Goal: Task Accomplishment & Management: Manage account settings

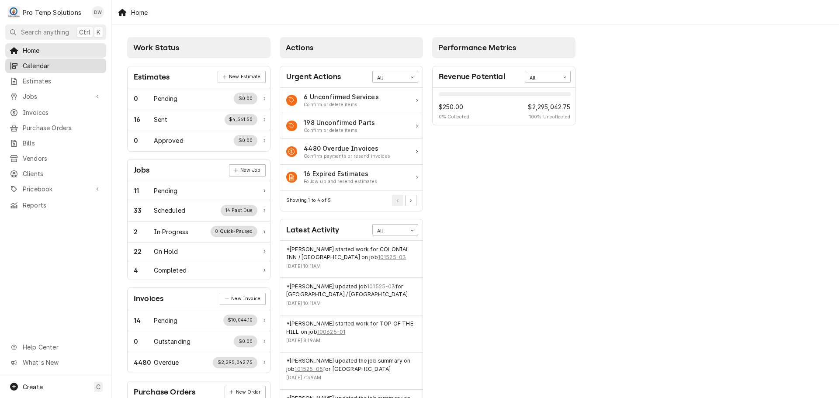
click at [54, 64] on span "Calendar" at bounding box center [62, 65] width 79 height 9
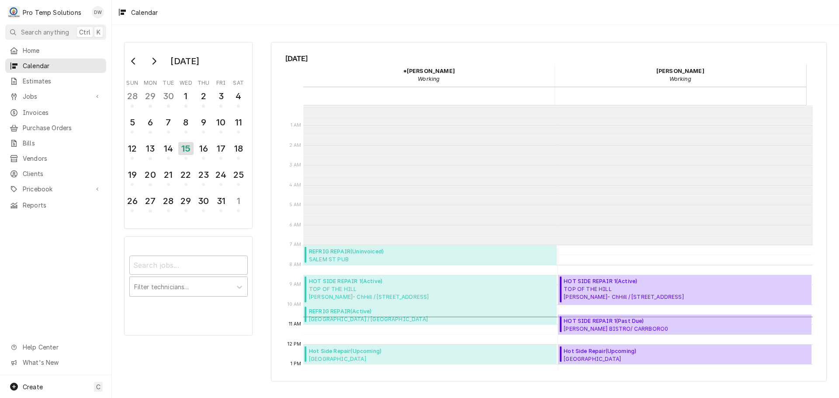
scroll to position [139, 0]
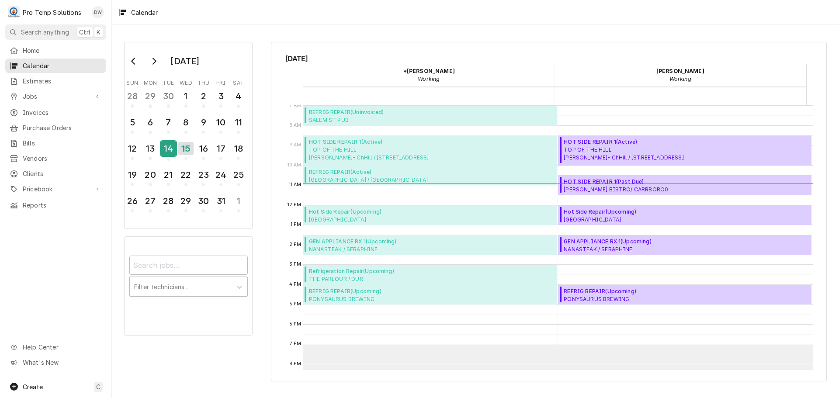
click at [168, 147] on div "14" at bounding box center [168, 148] width 15 height 15
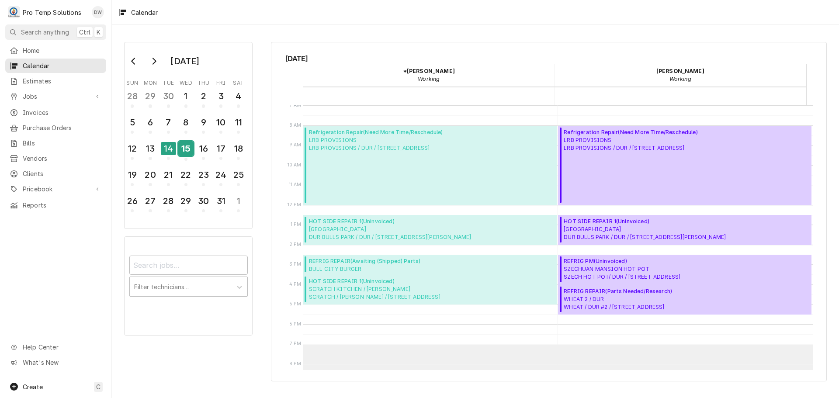
click at [189, 148] on div "15" at bounding box center [185, 148] width 15 height 15
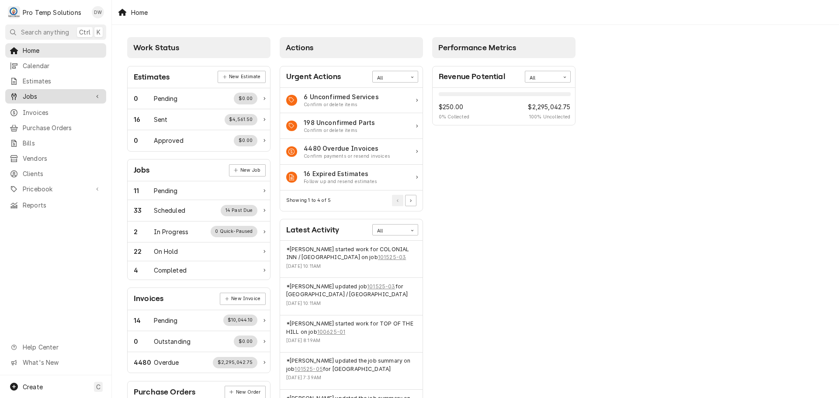
click at [58, 93] on span "Jobs" at bounding box center [56, 96] width 66 height 9
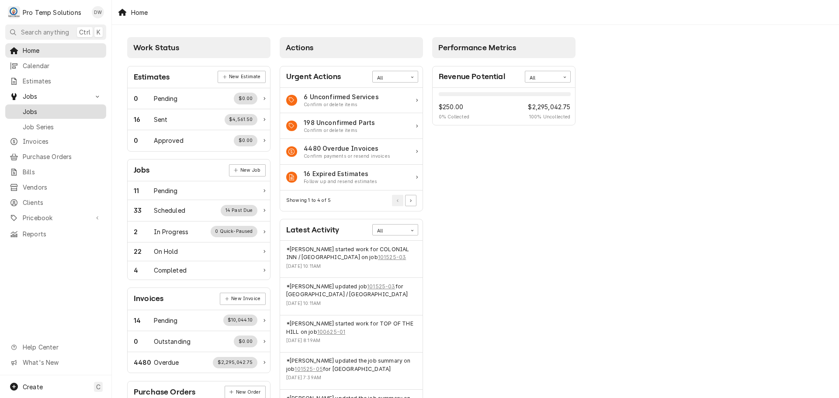
click at [44, 112] on span "Jobs" at bounding box center [62, 111] width 79 height 9
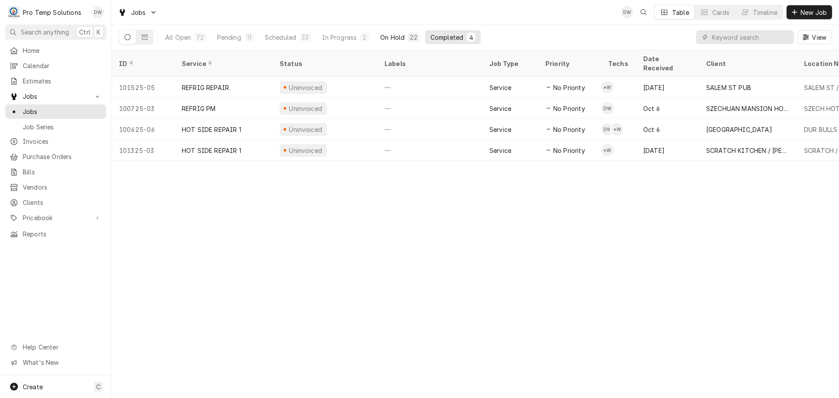
click at [393, 35] on div "On Hold" at bounding box center [392, 37] width 24 height 9
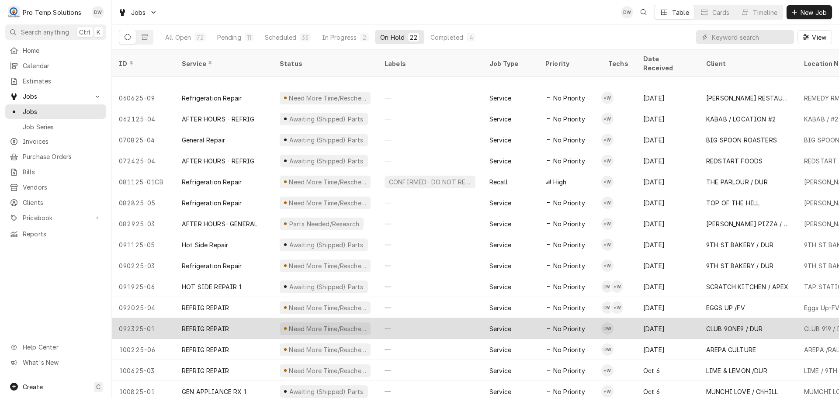
scroll to position [136, 0]
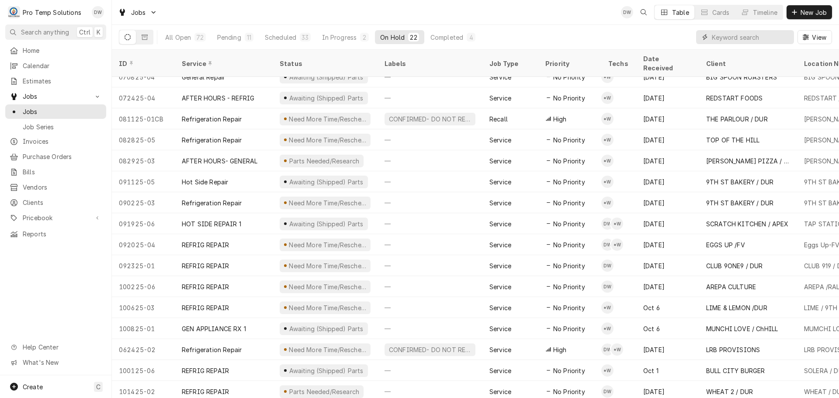
click at [763, 35] on input "Dynamic Content Wrapper" at bounding box center [751, 37] width 78 height 14
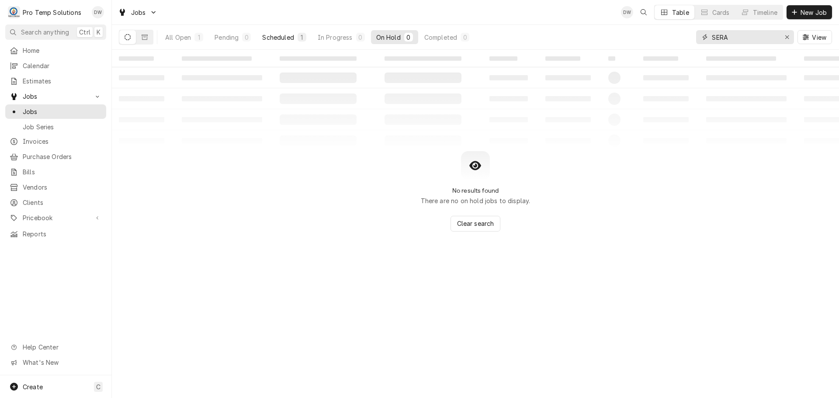
type input "SERA"
click at [267, 37] on div "Scheduled" at bounding box center [277, 37] width 31 height 9
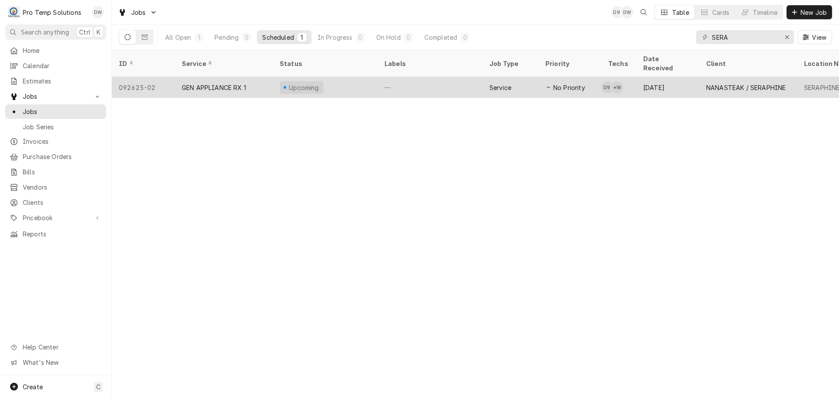
click at [443, 77] on div "—" at bounding box center [430, 87] width 105 height 21
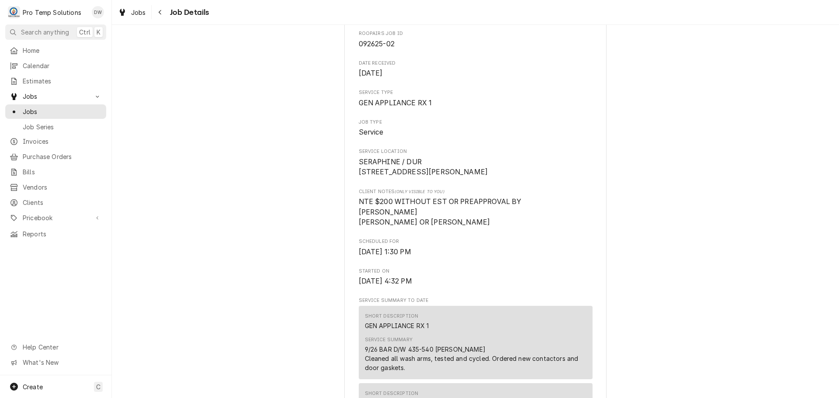
scroll to position [131, 0]
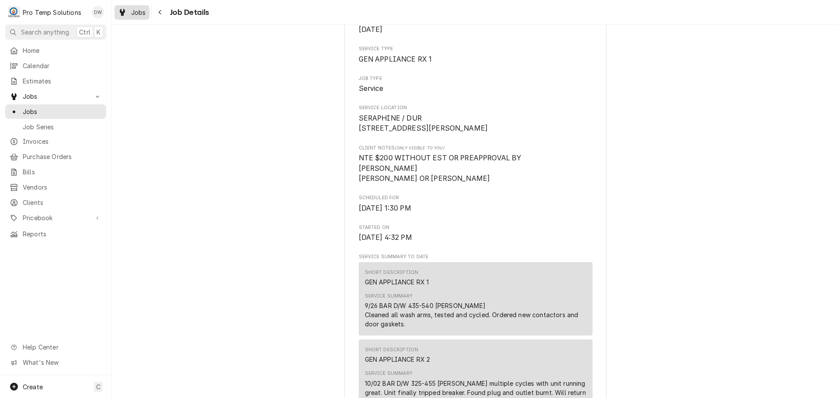
click at [140, 12] on span "Jobs" at bounding box center [138, 12] width 15 height 9
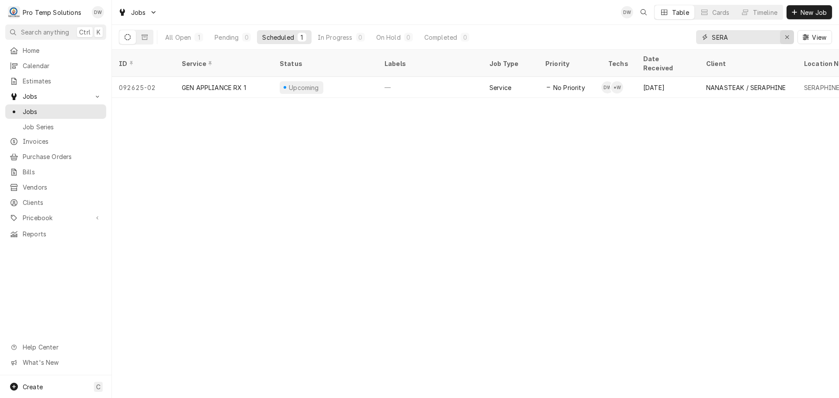
click at [785, 36] on icon "Erase input" at bounding box center [787, 37] width 5 height 6
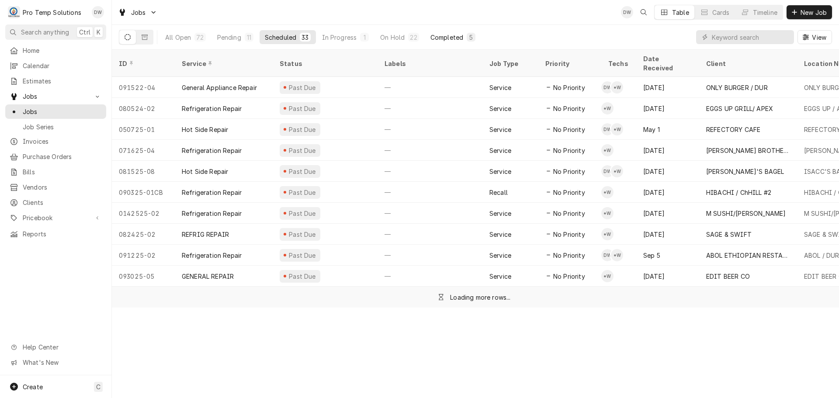
click at [447, 36] on div "Completed" at bounding box center [447, 37] width 33 height 9
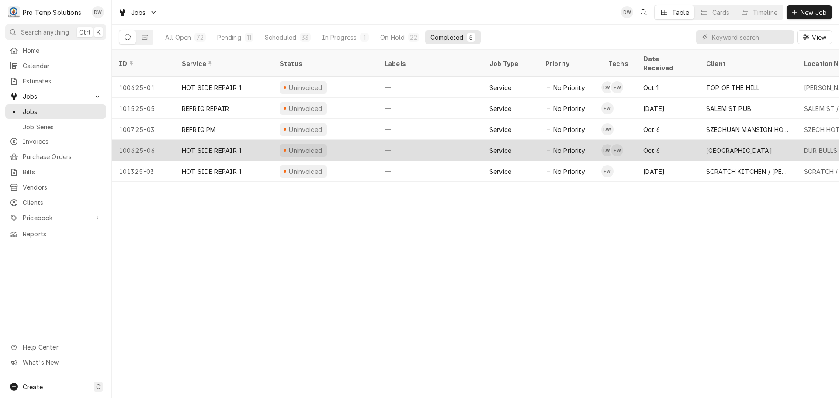
click at [433, 140] on div "—" at bounding box center [430, 150] width 105 height 21
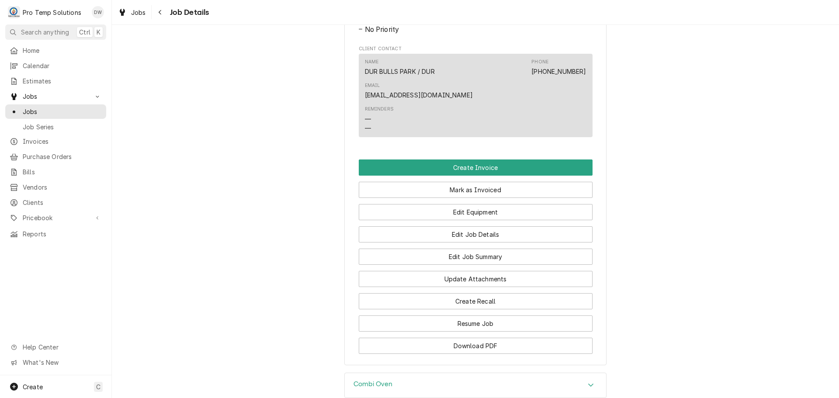
scroll to position [525, 0]
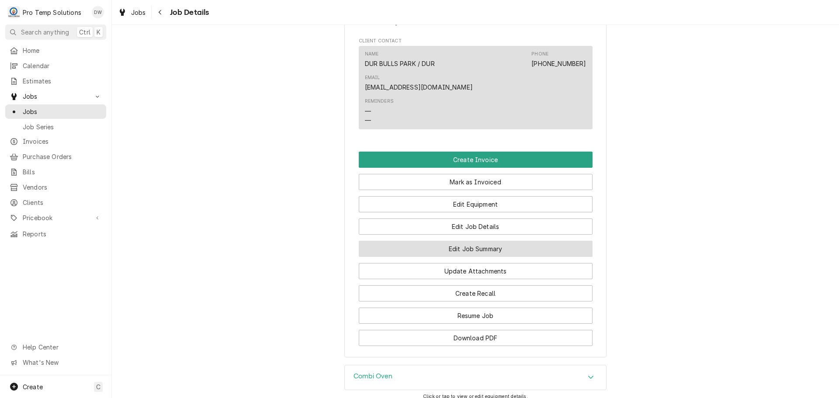
click at [460, 241] on button "Edit Job Summary" at bounding box center [476, 249] width 234 height 16
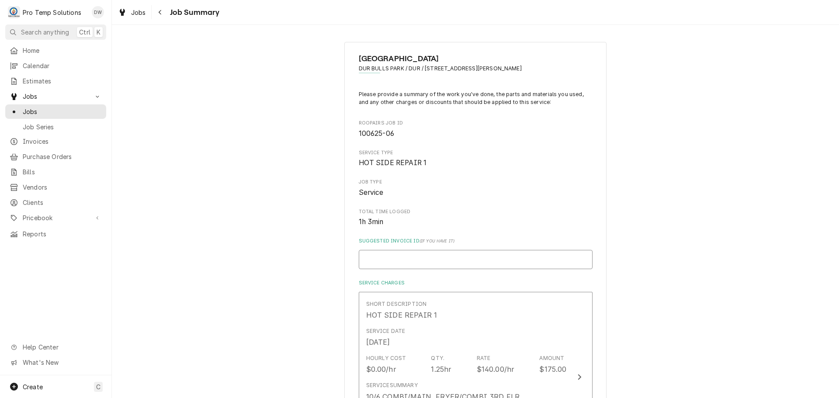
click at [506, 254] on input "Suggested Invoice ID ( if you have it )" at bounding box center [476, 259] width 234 height 19
type textarea "x"
type input "#"
type textarea "x"
type input "#1"
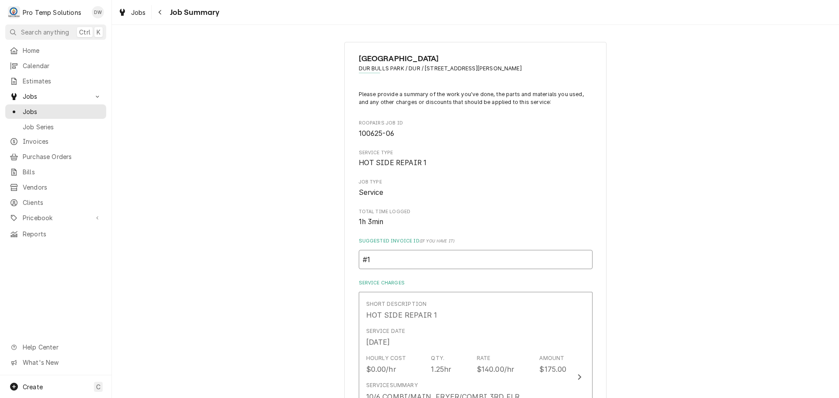
type textarea "x"
type input "#10"
type textarea "x"
type input "#101"
type textarea "x"
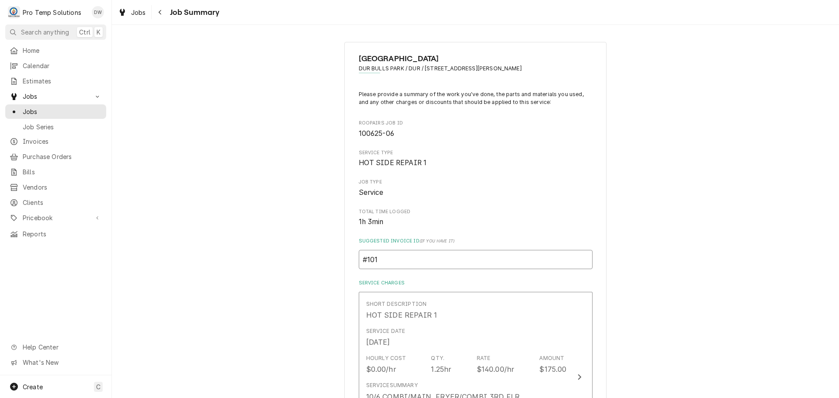
type input "#1014"
type textarea "x"
type input "#10142"
type textarea "x"
type input "#101425"
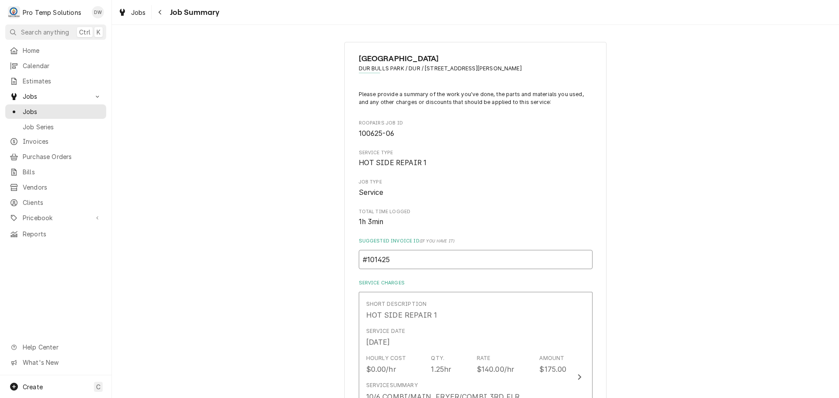
type textarea "x"
type input "#1014250"
type textarea "x"
type input "#10142500"
type textarea "x"
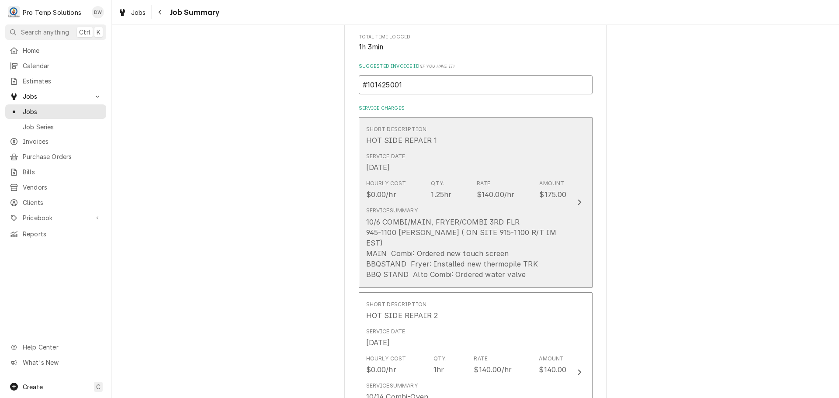
scroll to position [219, 0]
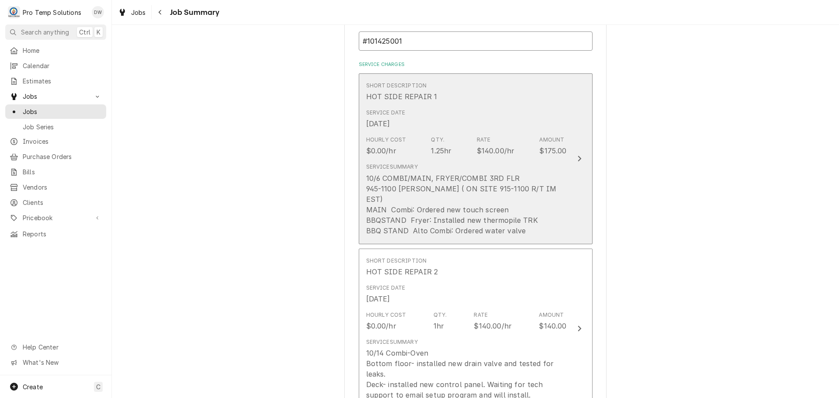
type input "#101425001"
click at [578, 156] on icon "Update Line Item" at bounding box center [579, 159] width 3 height 6
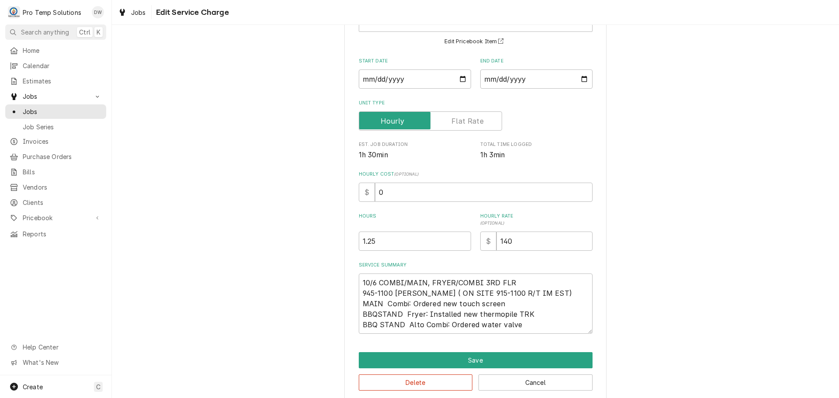
scroll to position [82, 0]
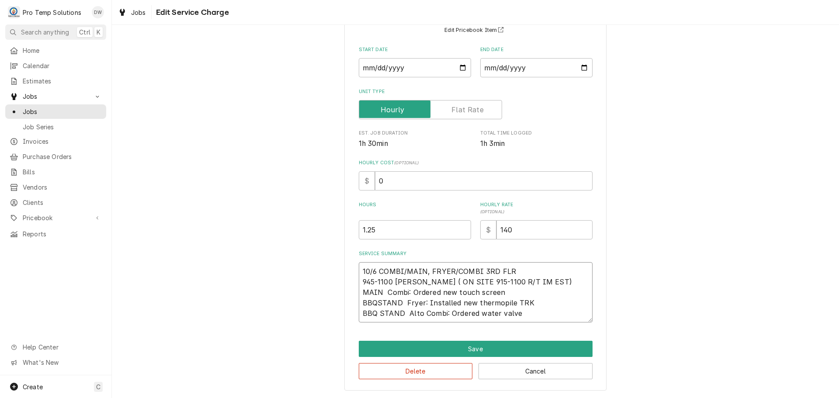
click at [501, 291] on textarea "10/6 COMBI/MAIN, FRYER/COMBI 3RD FLR 945-1100 KEVIN ( ON SITE 915-1100 R/T IM E…" at bounding box center [476, 292] width 234 height 60
type textarea "x"
type textarea "10/6 COMBI/MAIN, FRYER/COMBI 3RD FLR 945-1100 KEVIN ( ON SITE 915-1100 R/T IM E…"
type textarea "x"
type textarea "10/6 COMBI/MAIN, FRYER/COMBI 3RD FLR 945-1100 KEVIN ( ON SITE 915-1100 R/T IM E…"
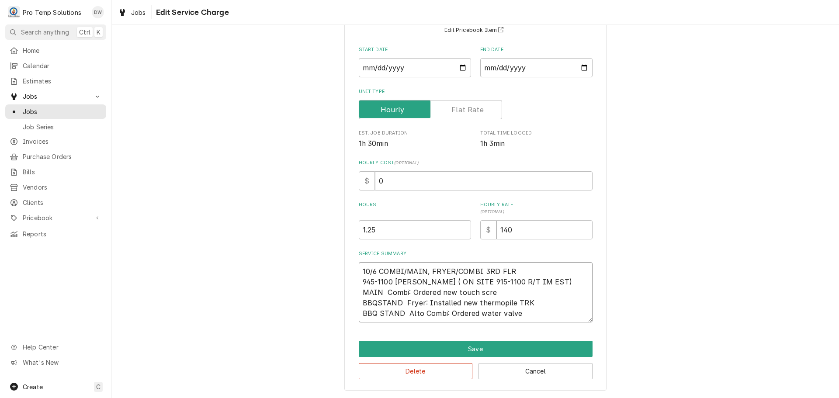
type textarea "x"
type textarea "10/6 COMBI/MAIN, FRYER/COMBI 3RD FLR 945-1100 KEVIN ( ON SITE 915-1100 R/T IM E…"
type textarea "x"
type textarea "10/6 COMBI/MAIN, FRYER/COMBI 3RD FLR 945-1100 KEVIN ( ON SITE 915-1100 R/T IM E…"
type textarea "x"
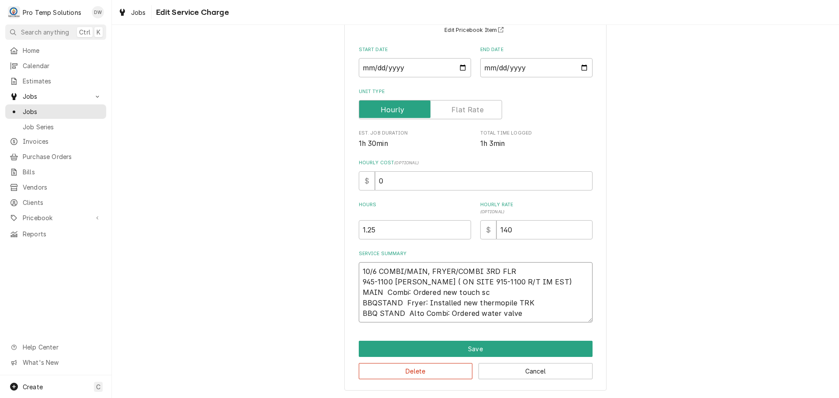
type textarea "10/6 COMBI/MAIN, FRYER/COMBI 3RD FLR 945-1100 KEVIN ( ON SITE 915-1100 R/T IM E…"
type textarea "x"
type textarea "10/6 COMBI/MAIN, FRYER/COMBI 3RD FLR 945-1100 KEVIN ( ON SITE 915-1100 R/T IM E…"
type textarea "x"
type textarea "10/6 COMBI/MAIN, FRYER/COMBI 3RD FLR 945-1100 KEVIN ( ON SITE 915-1100 R/T IM E…"
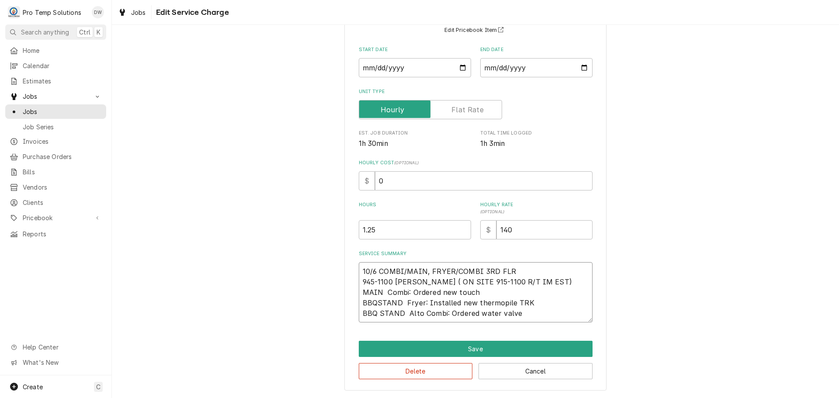
type textarea "x"
type textarea "10/6 COMBI/MAIN, FRYER/COMBI 3RD FLR 945-1100 KEVIN ( ON SITE 915-1100 R/T IM E…"
type textarea "x"
type textarea "10/6 COMBI/MAIN, FRYER/COMBI 3RD FLR 945-1100 KEVIN ( ON SITE 915-1100 R/T IM E…"
type textarea "x"
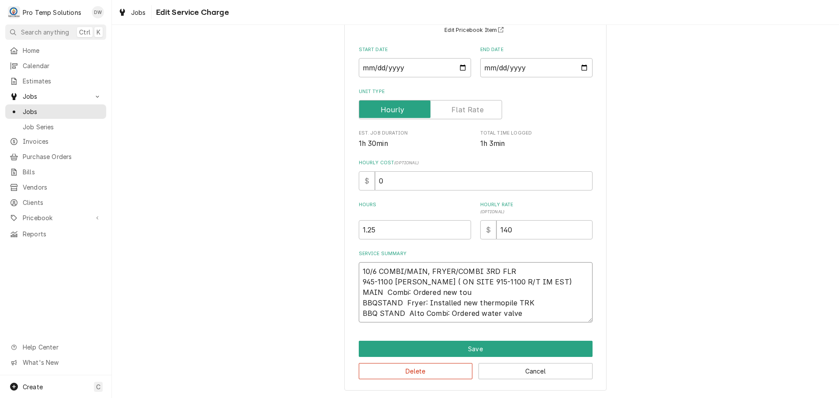
type textarea "10/6 COMBI/MAIN, FRYER/COMBI 3RD FLR 945-1100 KEVIN ( ON SITE 915-1100 R/T IM E…"
type textarea "x"
type textarea "10/6 COMBI/MAIN, FRYER/COMBI 3RD FLR 945-1100 KEVIN ( ON SITE 915-1100 R/T IM E…"
type textarea "x"
type textarea "10/6 COMBI/MAIN, FRYER/COMBI 3RD FLR 945-1100 KEVIN ( ON SITE 915-1100 R/T IM E…"
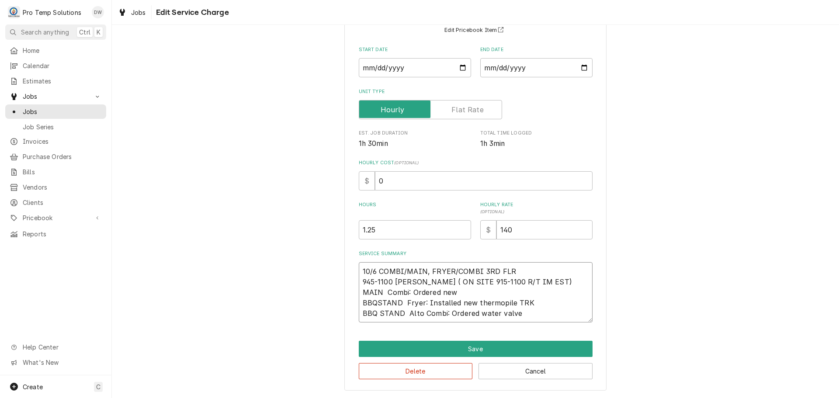
type textarea "x"
type textarea "10/6 COMBI/MAIN, FRYER/COMBI 3RD FLR 945-1100 KEVIN ( ON SITE 915-1100 R/T IM E…"
type textarea "x"
type textarea "10/6 COMBI/MAIN, FRYER/COMBI 3RD FLR 945-1100 KEVIN ( ON SITE 915-1100 R/T IM E…"
type textarea "x"
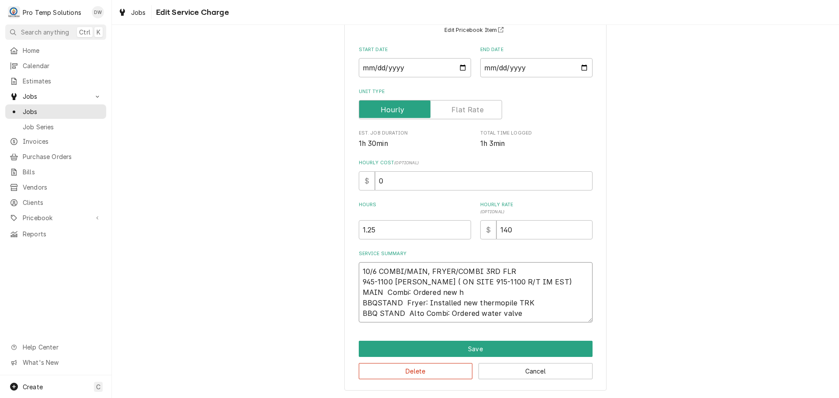
type textarea "10/6 COMBI/MAIN, FRYER/COMBI 3RD FLR 945-1100 KEVIN ( ON SITE 915-1100 R/T IM E…"
type textarea "x"
type textarea "10/6 COMBI/MAIN, FRYER/COMBI 3RD FLR 945-1100 KEVIN ( ON SITE 915-1100 R/T IM E…"
type textarea "x"
type textarea "10/6 COMBI/MAIN, FRYER/COMBI 3RD FLR 945-1100 KEVIN ( ON SITE 915-1100 R/T IM E…"
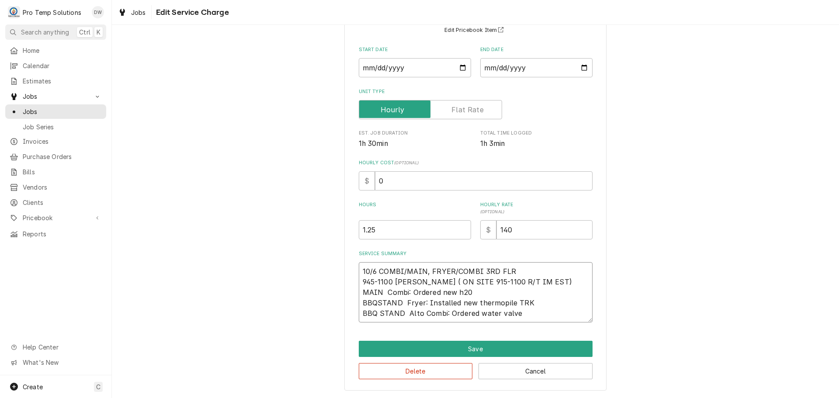
type textarea "x"
type textarea "10/6 COMBI/MAIN, FRYER/COMBI 3RD FLR 945-1100 KEVIN ( ON SITE 915-1100 R/T IM E…"
type textarea "x"
type textarea "10/6 COMBI/MAIN, FRYER/COMBI 3RD FLR 945-1100 KEVIN ( ON SITE 915-1100 R/T IM E…"
type textarea "x"
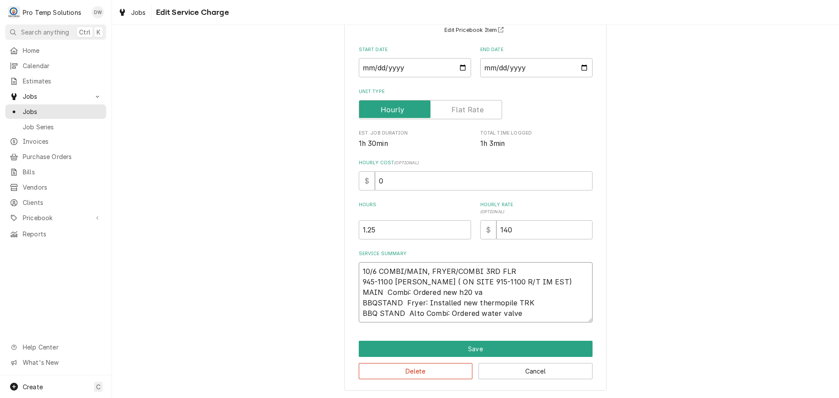
type textarea "10/6 COMBI/MAIN, FRYER/COMBI 3RD FLR 945-1100 KEVIN ( ON SITE 915-1100 R/T IM E…"
type textarea "x"
type textarea "10/6 COMBI/MAIN, FRYER/COMBI 3RD FLR 945-1100 KEVIN ( ON SITE 915-1100 R/T IM E…"
type textarea "x"
type textarea "10/6 COMBI/MAIN, FRYER/COMBI 3RD FLR 945-1100 KEVIN ( ON SITE 915-1100 R/T IM E…"
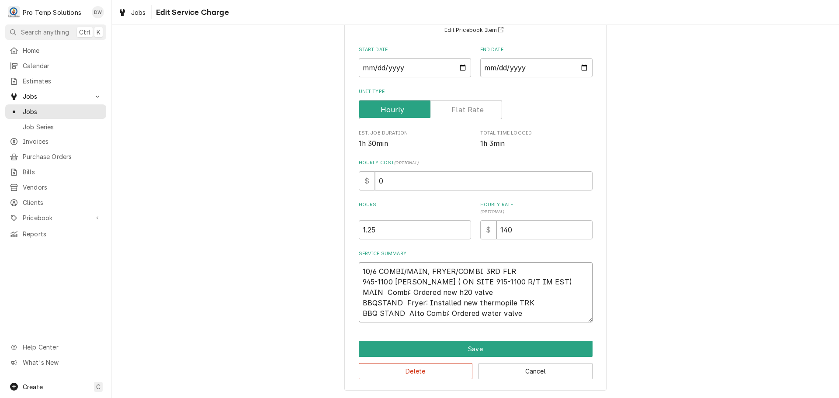
click at [518, 313] on textarea "10/6 COMBI/MAIN, FRYER/COMBI 3RD FLR 945-1100 KEVIN ( ON SITE 915-1100 R/T IM E…" at bounding box center [476, 292] width 234 height 60
type textarea "x"
type textarea "10/6 COMBI/MAIN, FRYER/COMBI 3RD FLR 945-1100 KEVIN ( ON SITE 915-1100 R/T IM E…"
type textarea "x"
type textarea "10/6 COMBI/MAIN, FRYER/COMBI 3RD FLR 945-1100 KEVIN ( ON SITE 915-1100 R/T IM E…"
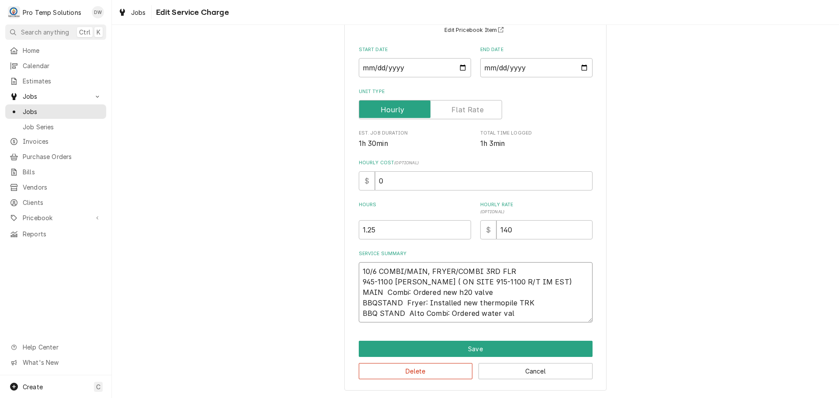
type textarea "x"
type textarea "10/6 COMBI/MAIN, FRYER/COMBI 3RD FLR 945-1100 KEVIN ( ON SITE 915-1100 R/T IM E…"
type textarea "x"
type textarea "10/6 COMBI/MAIN, FRYER/COMBI 3RD FLR 945-1100 KEVIN ( ON SITE 915-1100 R/T IM E…"
type textarea "x"
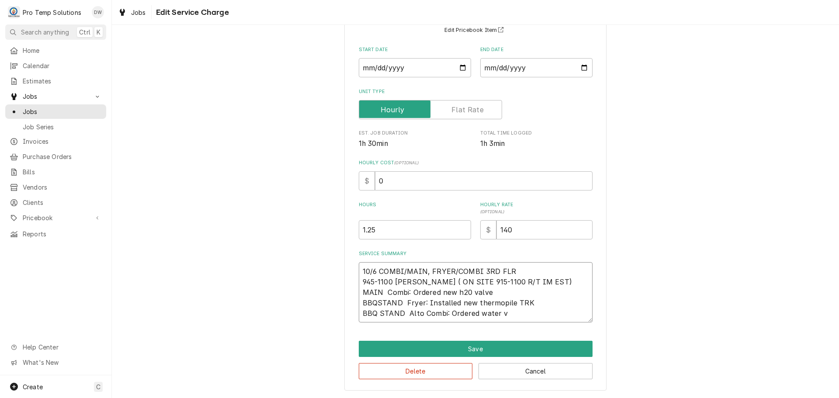
type textarea "10/6 COMBI/MAIN, FRYER/COMBI 3RD FLR 945-1100 KEVIN ( ON SITE 915-1100 R/T IM E…"
type textarea "x"
type textarea "10/6 COMBI/MAIN, FRYER/COMBI 3RD FLR 945-1100 KEVIN ( ON SITE 915-1100 R/T IM E…"
type textarea "x"
type textarea "10/6 COMBI/MAIN, FRYER/COMBI 3RD FLR 945-1100 KEVIN ( ON SITE 915-1100 R/T IM E…"
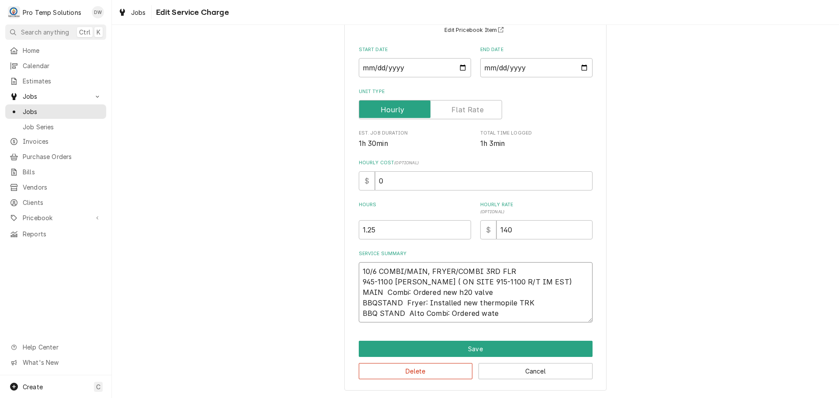
type textarea "x"
type textarea "10/6 COMBI/MAIN, FRYER/COMBI 3RD FLR 945-1100 KEVIN ( ON SITE 915-1100 R/T IM E…"
type textarea "x"
type textarea "10/6 COMBI/MAIN, FRYER/COMBI 3RD FLR 945-1100 KEVIN ( ON SITE 915-1100 R/T IM E…"
type textarea "x"
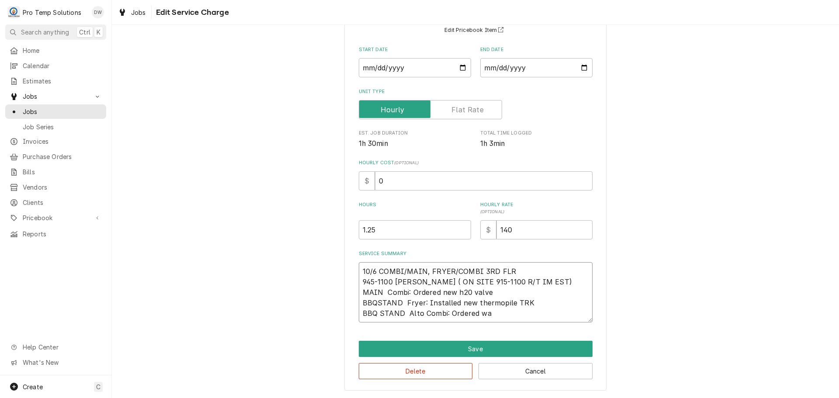
type textarea "10/6 COMBI/MAIN, FRYER/COMBI 3RD FLR 945-1100 KEVIN ( ON SITE 915-1100 R/T IM E…"
type textarea "x"
type textarea "10/6 COMBI/MAIN, FRYER/COMBI 3RD FLR 945-1100 KEVIN ( ON SITE 915-1100 R/T IM E…"
type textarea "x"
type textarea "10/6 COMBI/MAIN, FRYER/COMBI 3RD FLR 945-1100 KEVIN ( ON SITE 915-1100 R/T IM E…"
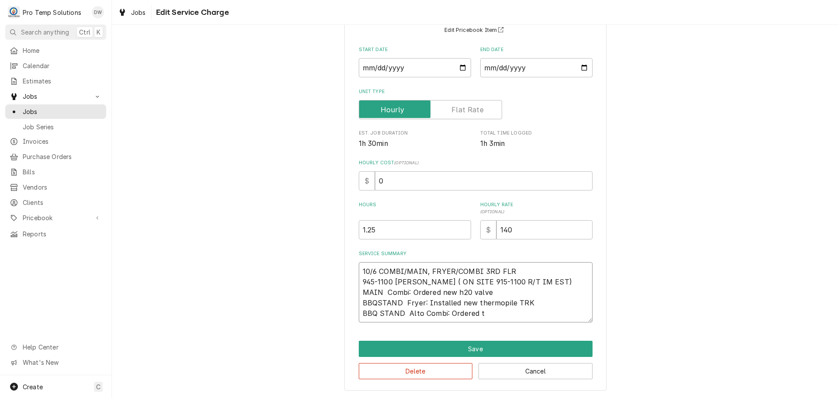
type textarea "x"
type textarea "10/6 COMBI/MAIN, FRYER/COMBI 3RD FLR 945-1100 KEVIN ( ON SITE 915-1100 R/T IM E…"
type textarea "x"
type textarea "10/6 COMBI/MAIN, FRYER/COMBI 3RD FLR 945-1100 KEVIN ( ON SITE 915-1100 R/T IM E…"
type textarea "x"
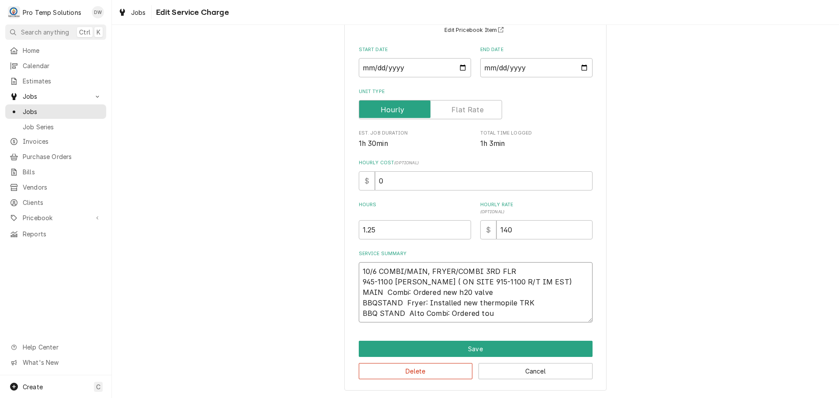
type textarea "10/6 COMBI/MAIN, FRYER/COMBI 3RD FLR 945-1100 KEVIN ( ON SITE 915-1100 R/T IM E…"
type textarea "x"
type textarea "10/6 COMBI/MAIN, FRYER/COMBI 3RD FLR 945-1100 KEVIN ( ON SITE 915-1100 R/T IM E…"
type textarea "x"
type textarea "10/6 COMBI/MAIN, FRYER/COMBI 3RD FLR 945-1100 KEVIN ( ON SITE 915-1100 R/T IM E…"
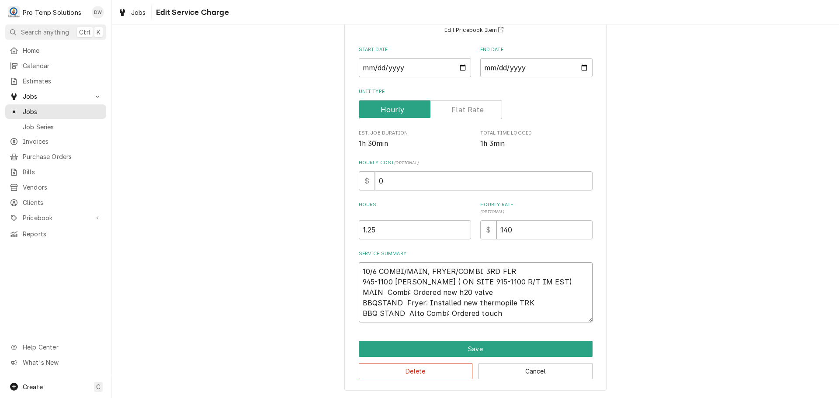
type textarea "x"
type textarea "10/6 COMBI/MAIN, FRYER/COMBI 3RD FLR 945-1100 KEVIN ( ON SITE 915-1100 R/T IM E…"
type textarea "x"
type textarea "10/6 COMBI/MAIN, FRYER/COMBI 3RD FLR 945-1100 KEVIN ( ON SITE 915-1100 R/T IM E…"
type textarea "x"
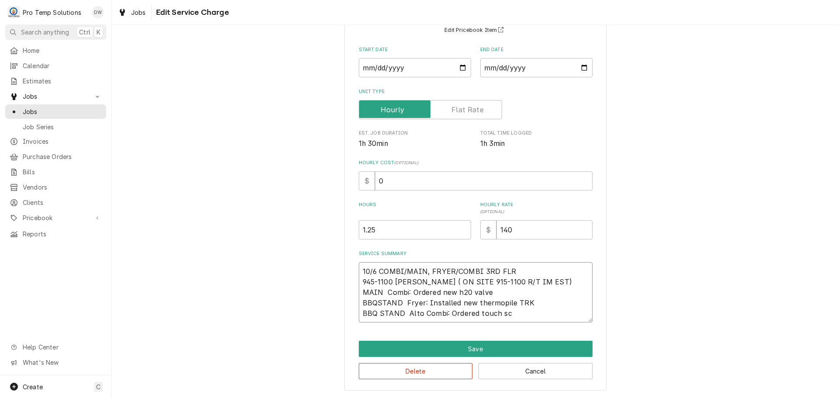
type textarea "10/6 COMBI/MAIN, FRYER/COMBI 3RD FLR 945-1100 KEVIN ( ON SITE 915-1100 R/T IM E…"
type textarea "x"
type textarea "10/6 COMBI/MAIN, FRYER/COMBI 3RD FLR 945-1100 KEVIN ( ON SITE 915-1100 R/T IM E…"
type textarea "x"
type textarea "10/6 COMBI/MAIN, FRYER/COMBI 3RD FLR 945-1100 KEVIN ( ON SITE 915-1100 R/T IM E…"
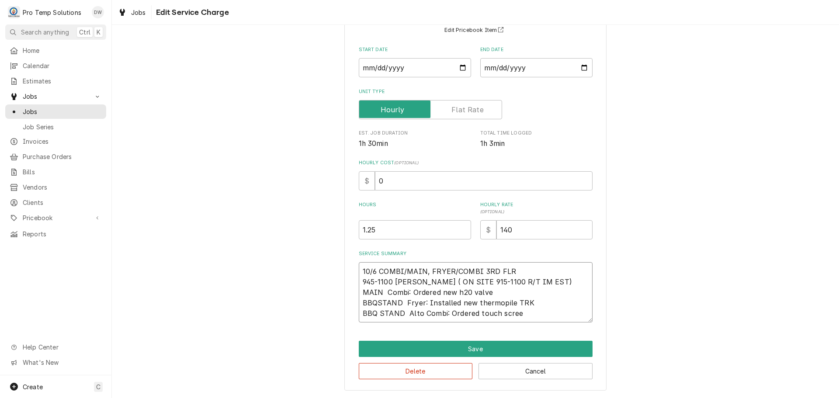
type textarea "x"
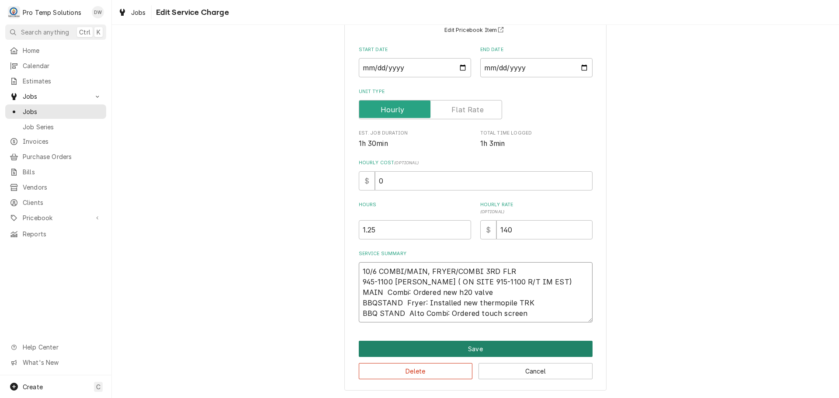
type textarea "10/6 COMBI/MAIN, FRYER/COMBI 3RD FLR 945-1100 KEVIN ( ON SITE 915-1100 R/T IM E…"
click at [469, 349] on button "Save" at bounding box center [476, 349] width 234 height 16
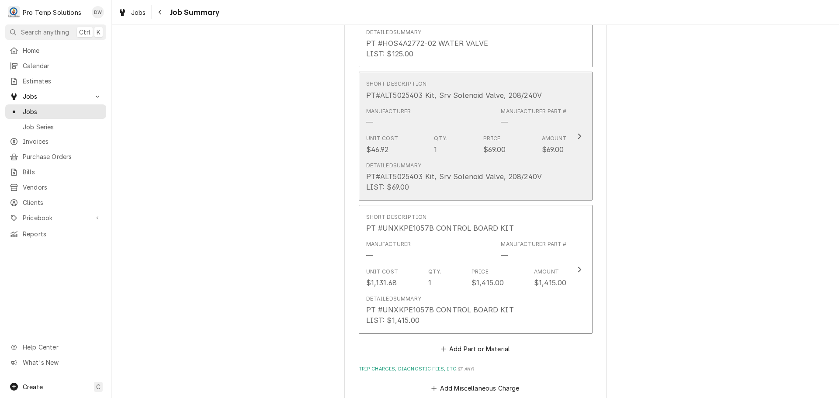
scroll to position [743, 0]
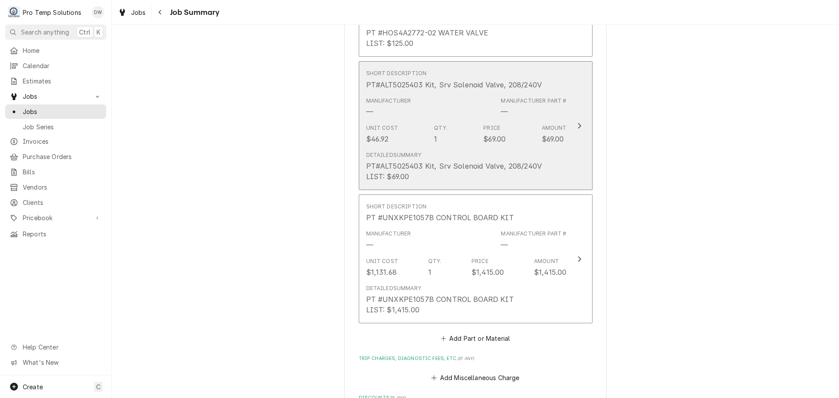
click at [578, 123] on icon "Update Line Item" at bounding box center [579, 126] width 3 height 6
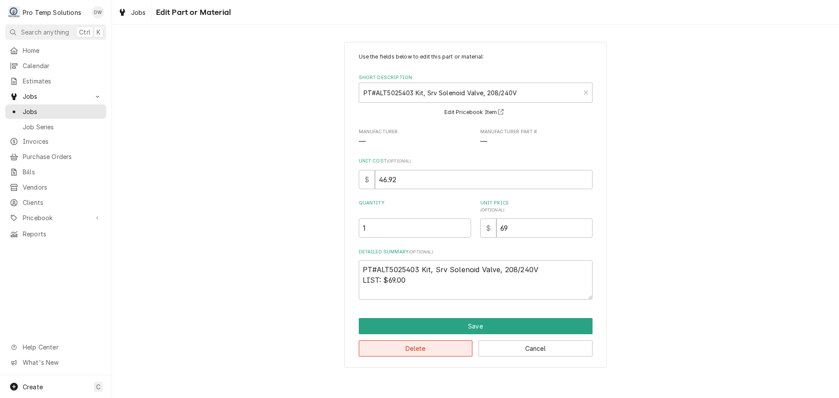
click at [424, 345] on button "Delete" at bounding box center [416, 349] width 114 height 16
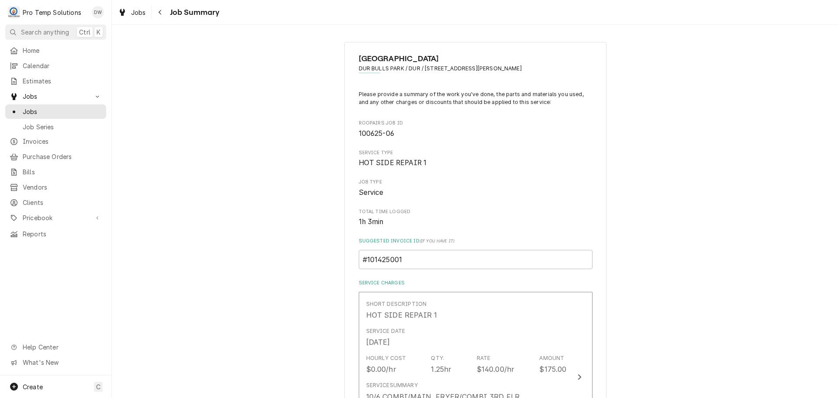
scroll to position [754, 0]
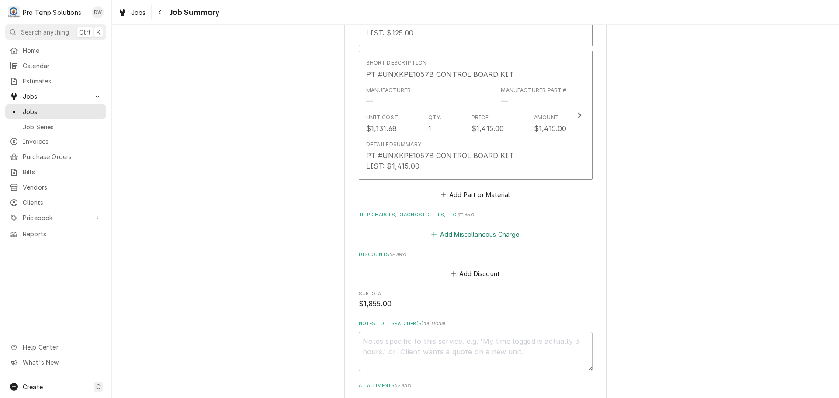
click at [480, 228] on button "Add Miscellaneous Charge" at bounding box center [475, 234] width 91 height 12
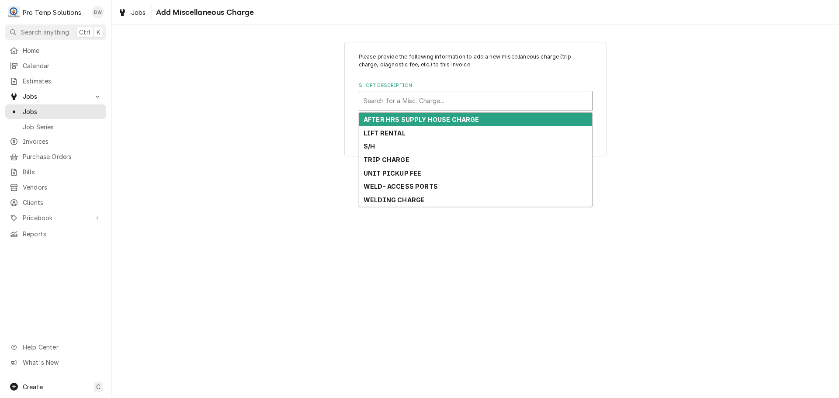
click at [459, 98] on div "Short Description" at bounding box center [476, 101] width 224 height 16
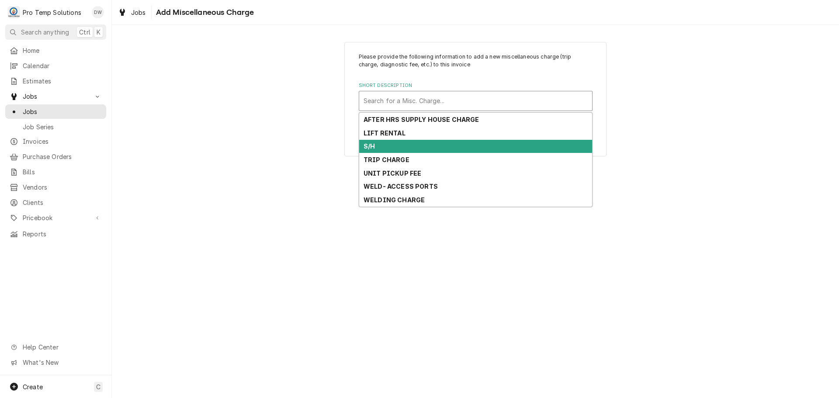
click at [450, 147] on div "S/H" at bounding box center [475, 147] width 233 height 14
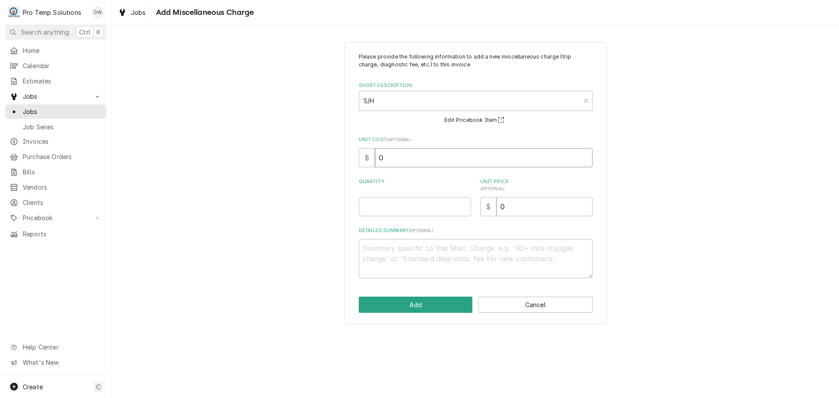
click at [446, 153] on input "0" at bounding box center [484, 157] width 218 height 19
type textarea "x"
type input "4"
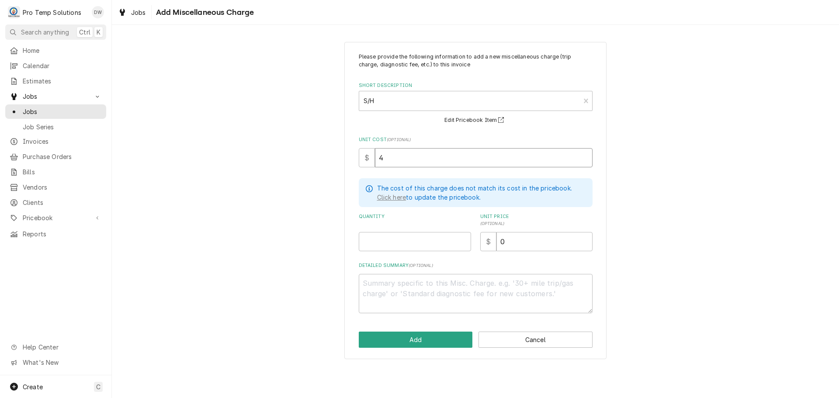
type textarea "x"
type input "46"
type textarea "x"
type input "46.5"
type textarea "x"
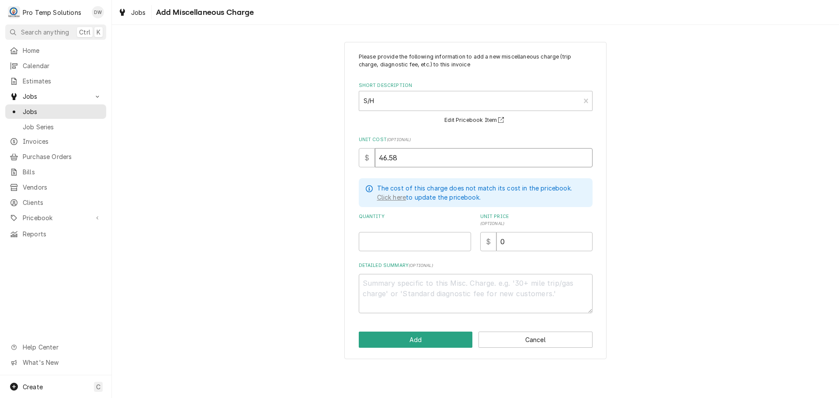
type input "46.58"
click at [442, 240] on input "Quantity" at bounding box center [415, 241] width 112 height 19
type textarea "x"
type input "1"
click at [533, 242] on input "0" at bounding box center [545, 241] width 96 height 19
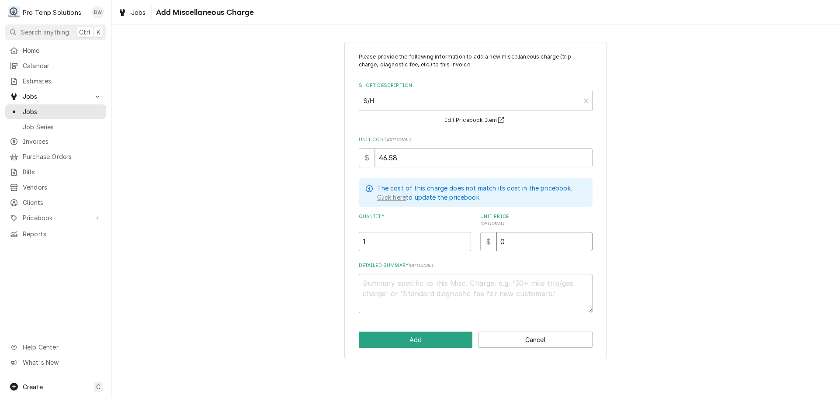
type textarea "x"
type input "4"
type textarea "x"
type input "47"
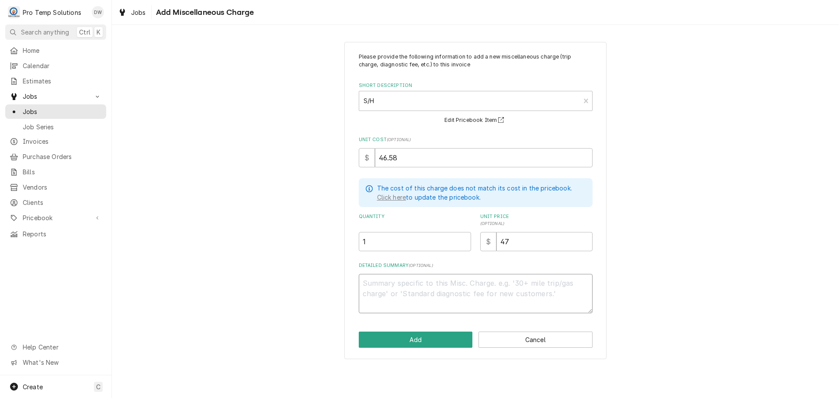
click at [473, 288] on textarea "Detailed Summary ( optional )" at bounding box center [476, 293] width 234 height 39
type textarea "x"
type textarea "p"
type textarea "x"
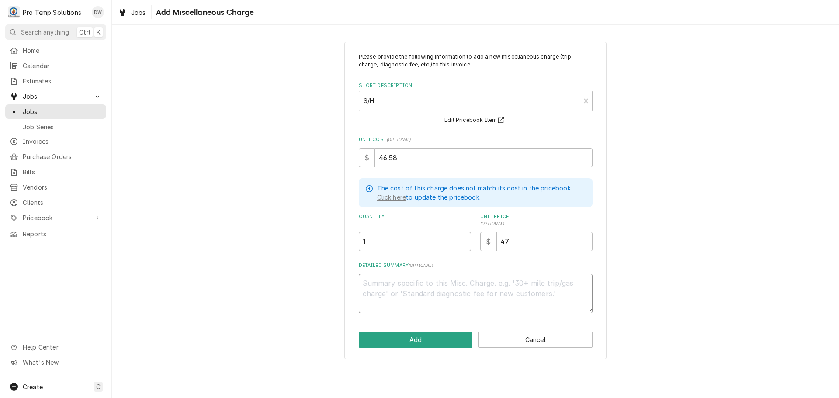
type textarea "P"
type textarea "x"
type textarea "PT"
type textarea "x"
type textarea "PT"
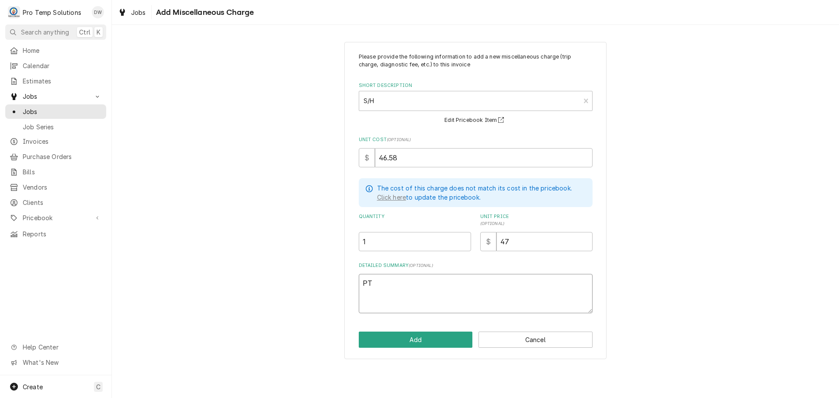
type textarea "x"
type textarea "PT #"
type textarea "x"
type textarea "PT #2"
type textarea "x"
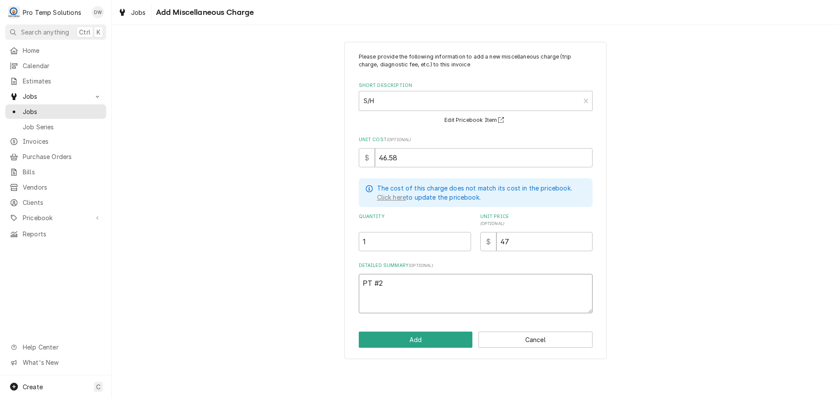
type textarea "PT #21"
type textarea "x"
type textarea "PT #210"
type textarea "x"
type textarea "PT #2107"
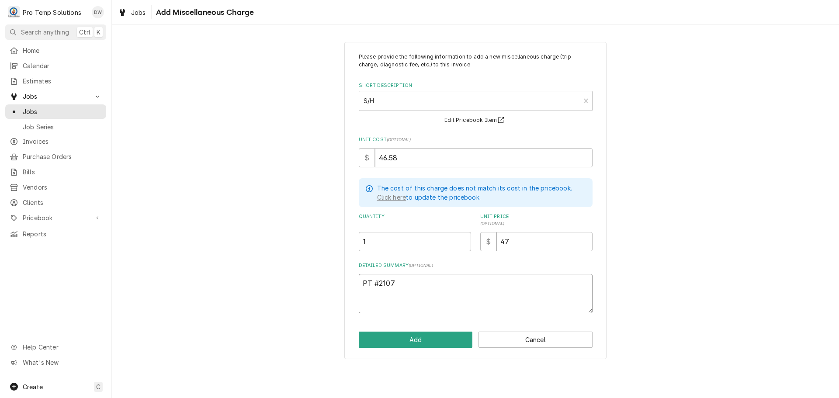
type textarea "x"
type textarea "PT #21071"
type textarea "x"
type textarea "PT #210714"
type textarea "x"
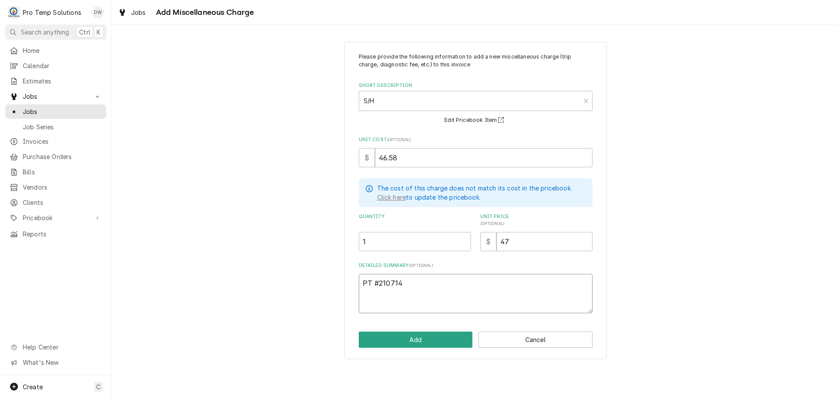
type textarea "PT #2107144"
type textarea "x"
type textarea "PT #21071443"
type textarea "x"
type textarea "PT #210714432"
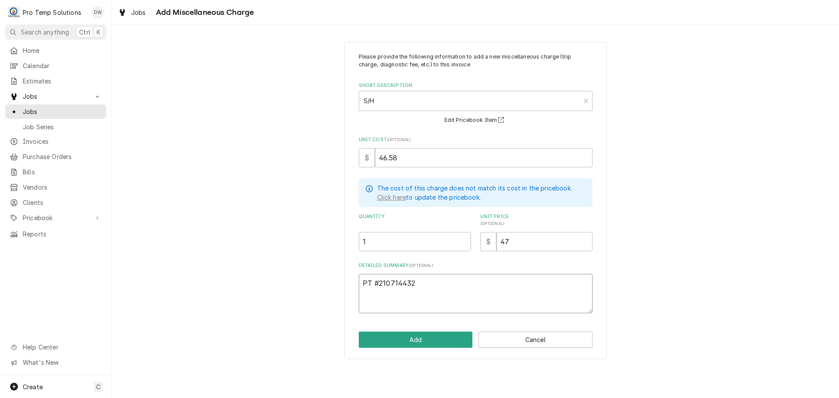
type textarea "x"
type textarea "PT #2107144328"
click at [421, 338] on button "Add" at bounding box center [416, 340] width 114 height 16
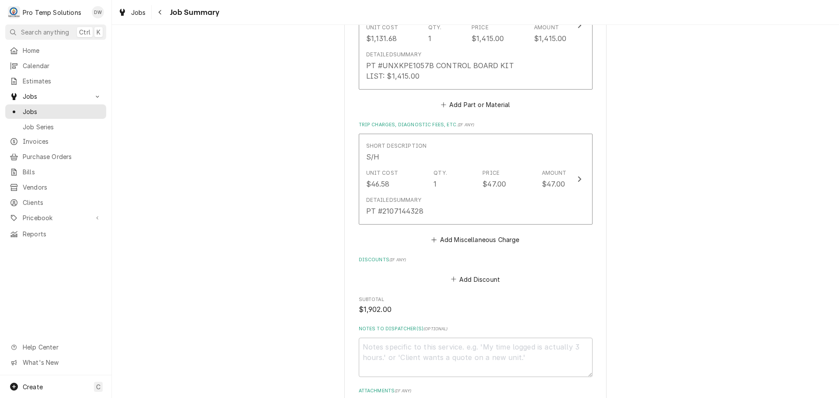
scroll to position [852, 0]
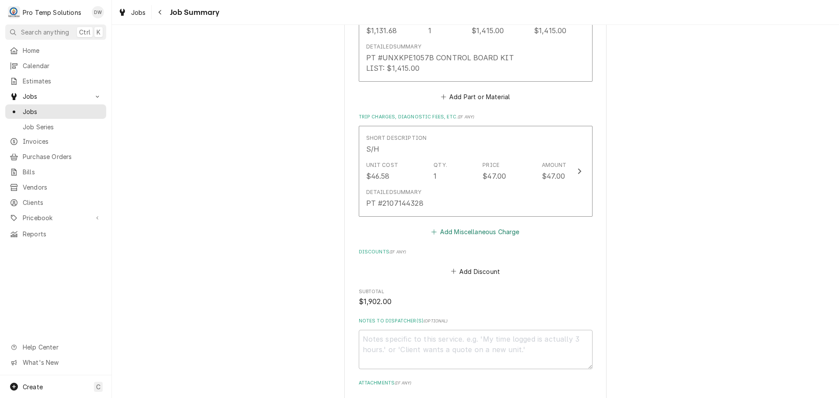
click at [459, 226] on button "Add Miscellaneous Charge" at bounding box center [475, 232] width 91 height 12
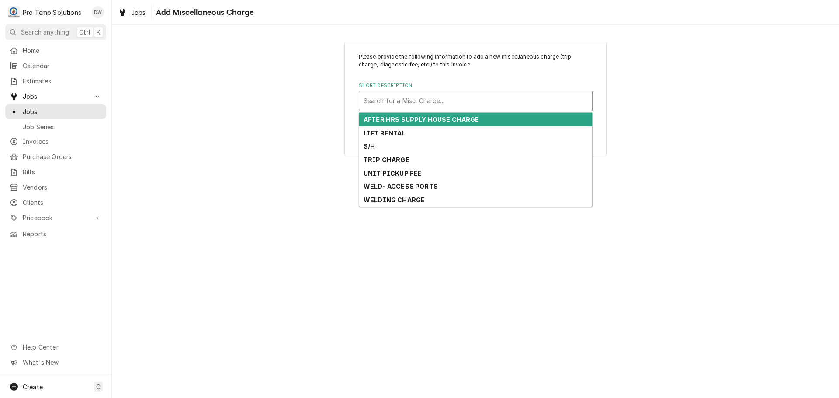
click at [469, 100] on div "Short Description" at bounding box center [476, 101] width 224 height 16
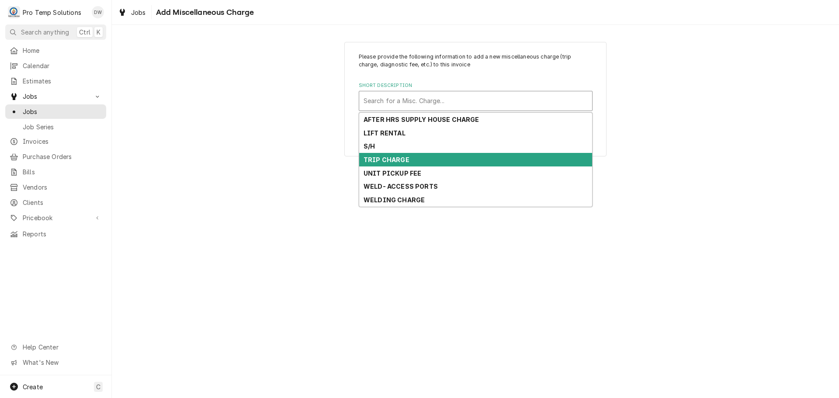
click at [455, 156] on div "TRIP CHARGE" at bounding box center [475, 160] width 233 height 14
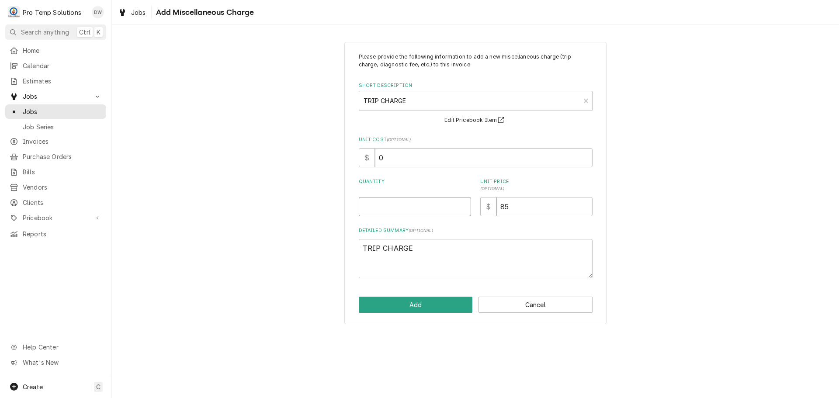
click at [444, 216] on input "Quantity" at bounding box center [415, 206] width 112 height 19
type textarea "x"
type input "1"
click at [418, 304] on button "Add" at bounding box center [416, 305] width 114 height 16
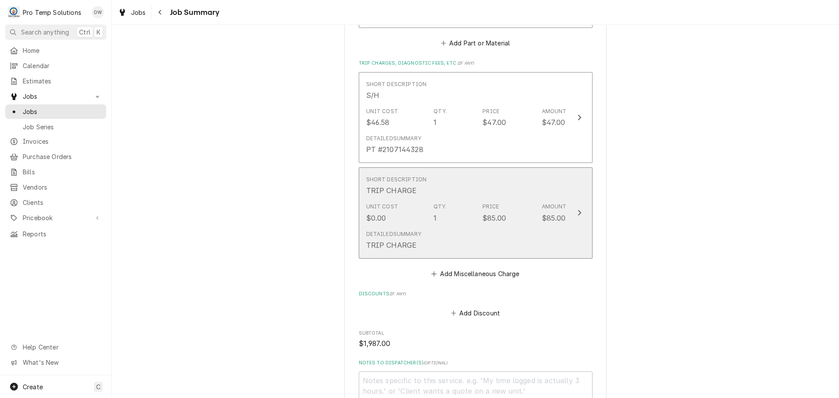
scroll to position [1037, 0]
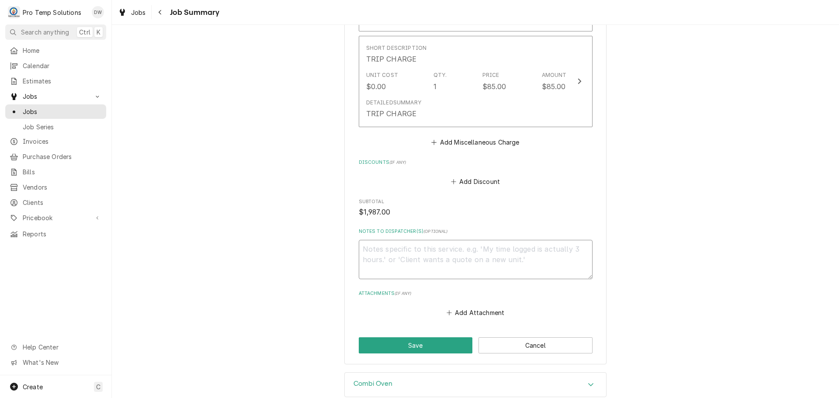
click at [447, 240] on textarea "Notes to Dispatcher(s) ( optional )" at bounding box center [476, 259] width 234 height 39
type textarea "x"
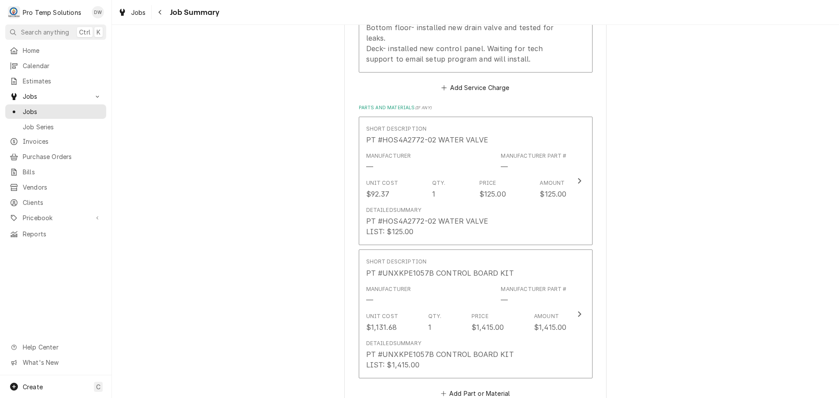
scroll to position [687, 0]
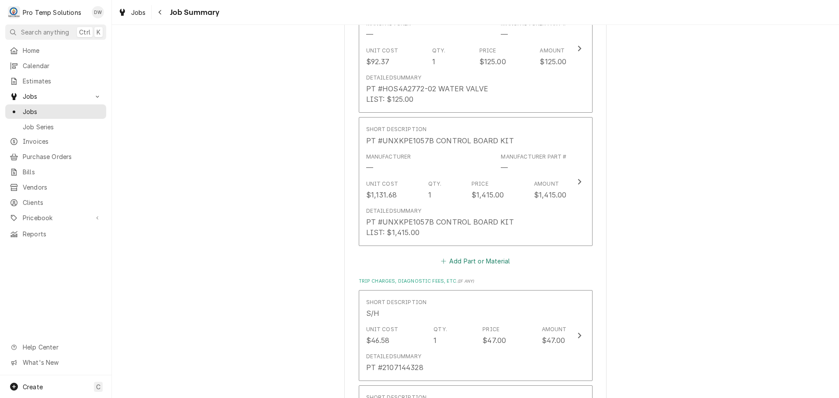
type textarea "#"
click at [469, 255] on button "Add Part or Material" at bounding box center [475, 261] width 72 height 12
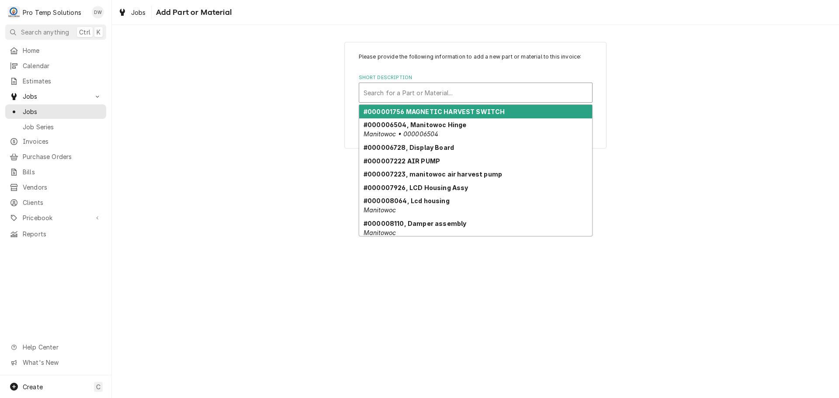
click at [450, 92] on div "Short Description" at bounding box center [476, 93] width 224 height 16
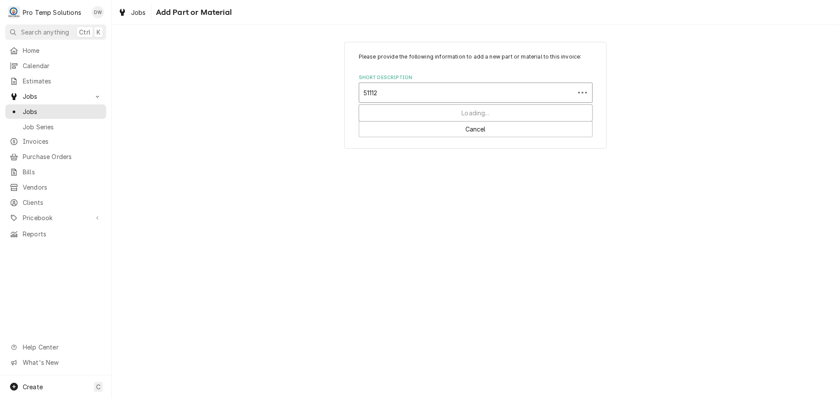
type input "511121"
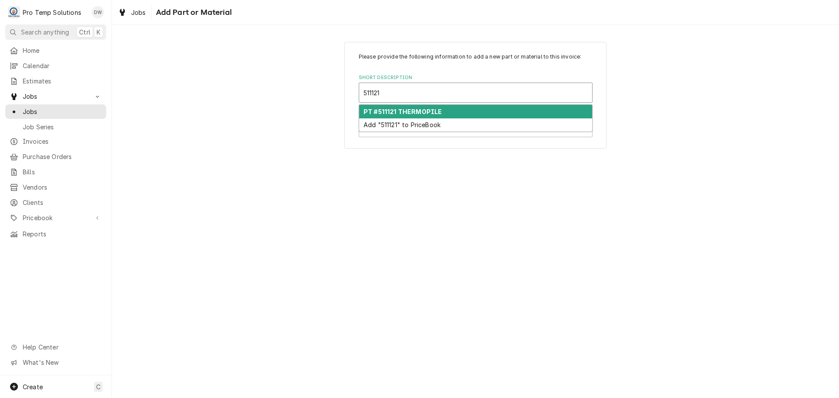
click at [425, 111] on strong "PT #511121 THERMOPILE" at bounding box center [403, 111] width 78 height 7
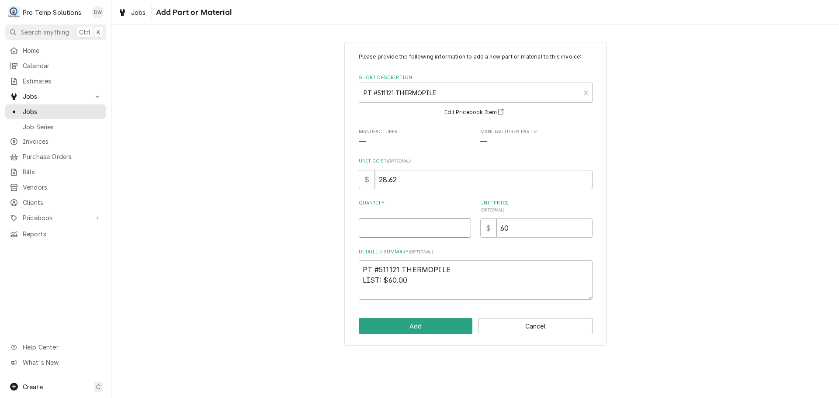
click at [445, 226] on input "Quantity" at bounding box center [415, 228] width 112 height 19
type textarea "x"
type input "1"
click at [429, 327] on button "Add" at bounding box center [416, 326] width 114 height 16
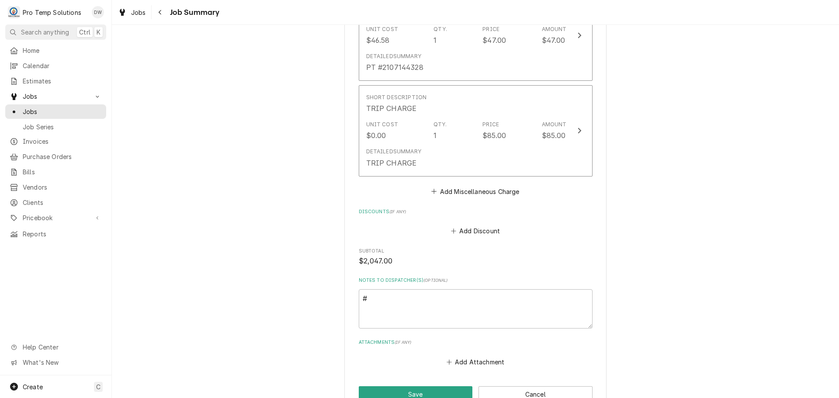
scroll to position [1178, 0]
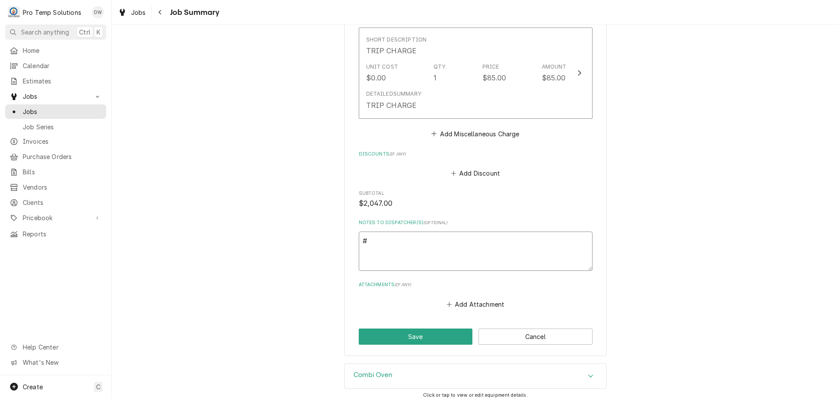
click at [383, 232] on textarea "#" at bounding box center [476, 251] width 234 height 39
type textarea "x"
type textarea "#1"
type textarea "x"
type textarea "#10"
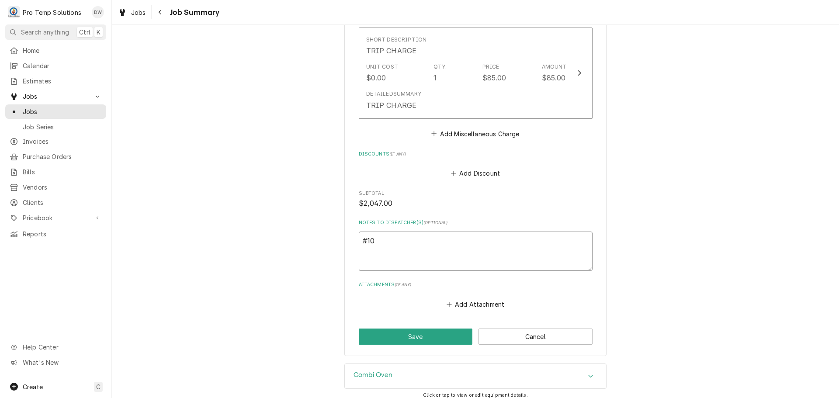
type textarea "x"
type textarea "#101"
type textarea "x"
type textarea "#1014"
type textarea "x"
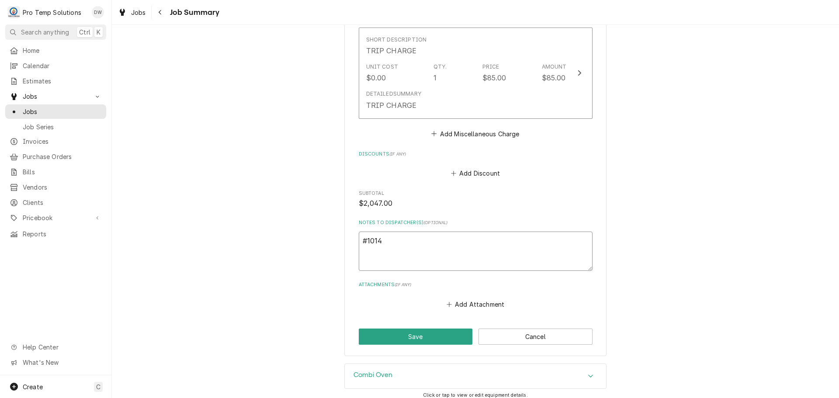
type textarea "#10142"
type textarea "x"
type textarea "#101425"
type textarea "x"
type textarea "#1014250"
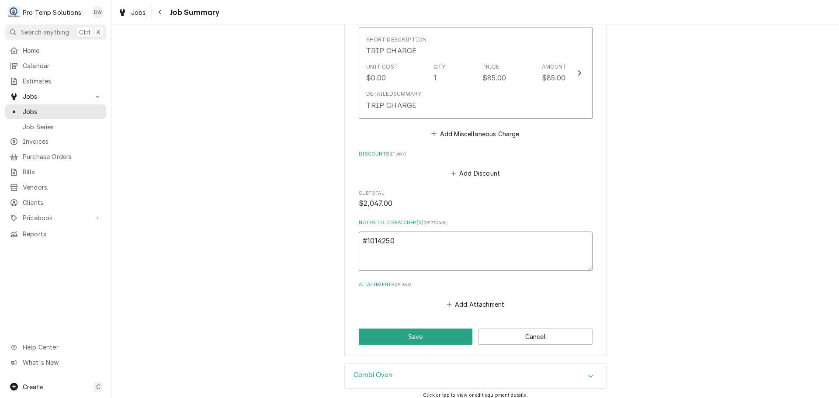
type textarea "x"
type textarea "#10142500"
type textarea "x"
type textarea "#101425001"
type textarea "x"
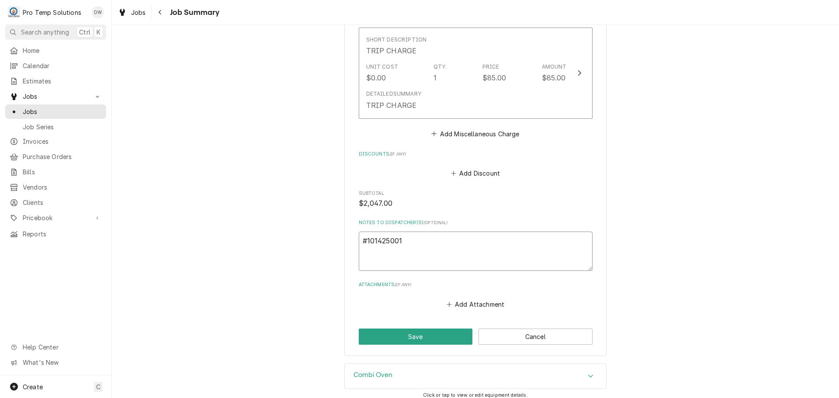
type textarea "#101425001"
type textarea "x"
type textarea "#101425001 B"
type textarea "x"
type textarea "#101425001 BI"
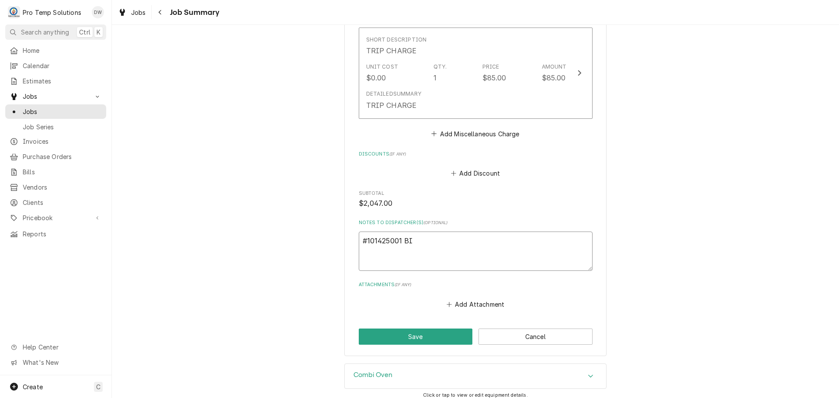
type textarea "x"
type textarea "#101425001 B"
type textarea "x"
type textarea "#101425001 BU"
type textarea "x"
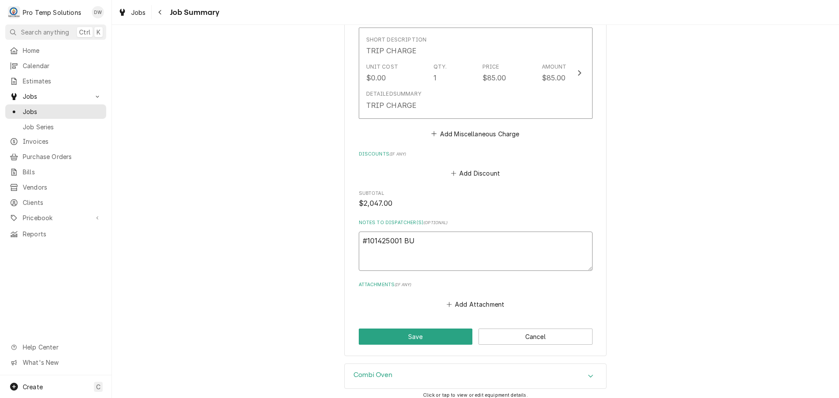
type textarea "#101425001 BUL"
type textarea "x"
type textarea "#101425001 BULL"
click at [421, 329] on button "Save" at bounding box center [416, 337] width 114 height 16
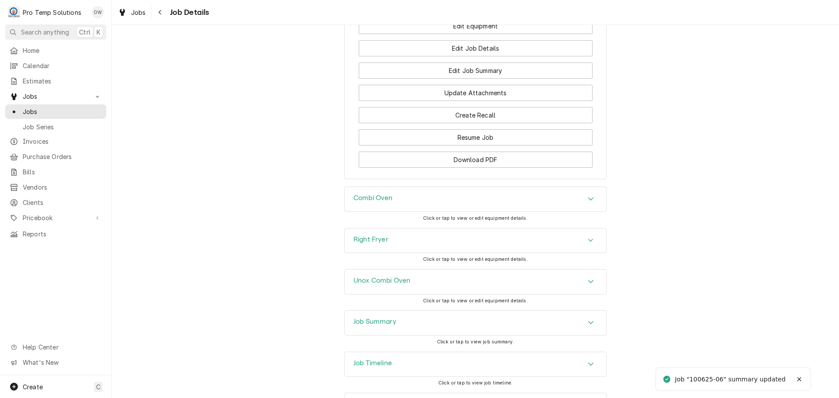
scroll to position [726, 0]
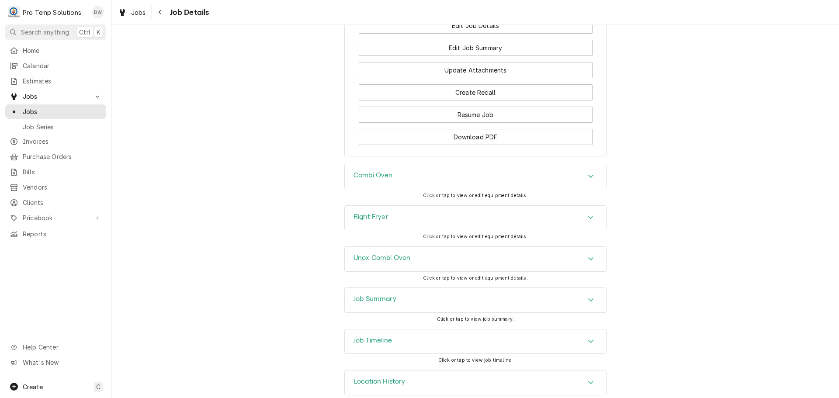
click at [589, 175] on icon "Accordion Header" at bounding box center [590, 176] width 5 height 3
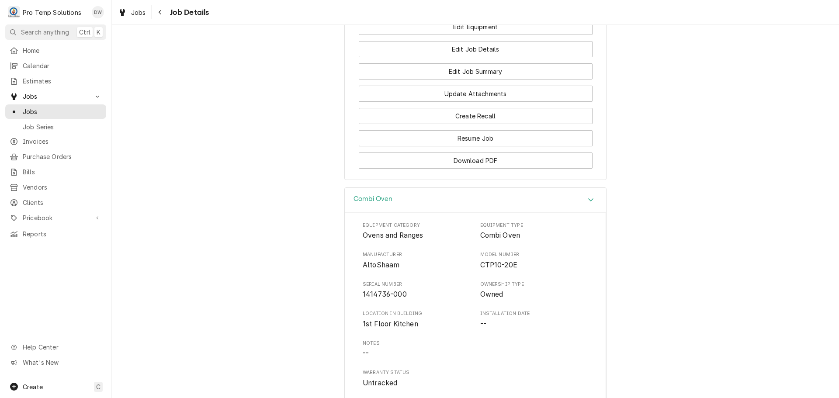
scroll to position [682, 0]
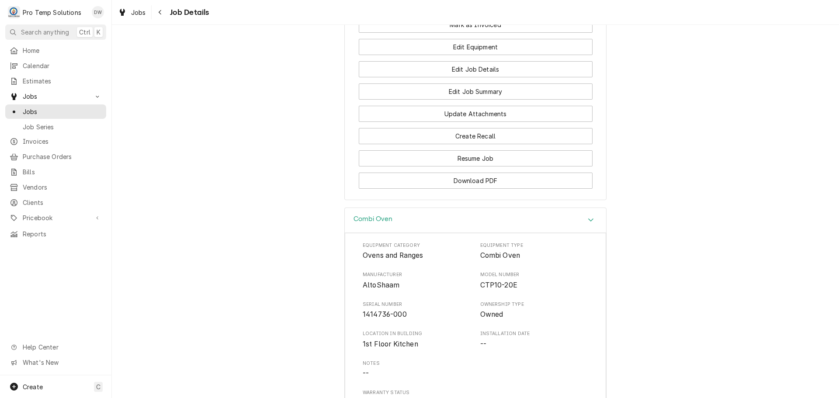
click at [589, 216] on icon "Accordion Header" at bounding box center [591, 219] width 6 height 7
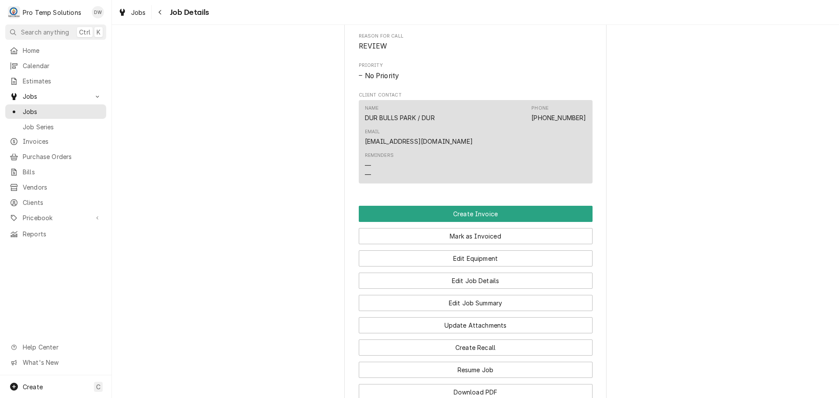
scroll to position [463, 0]
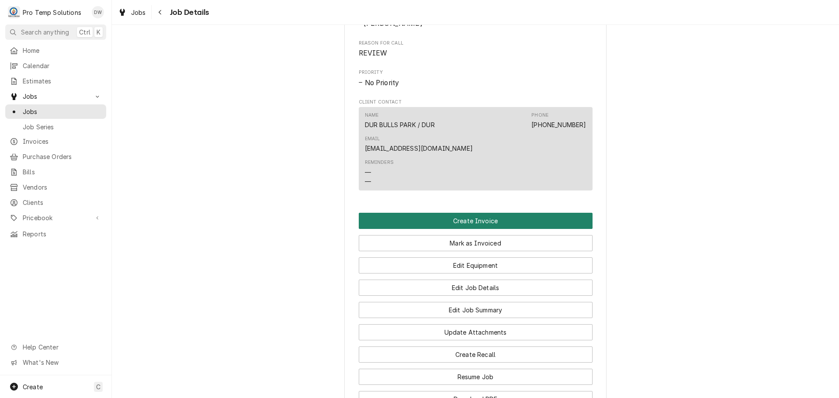
click at [478, 213] on button "Create Invoice" at bounding box center [476, 221] width 234 height 16
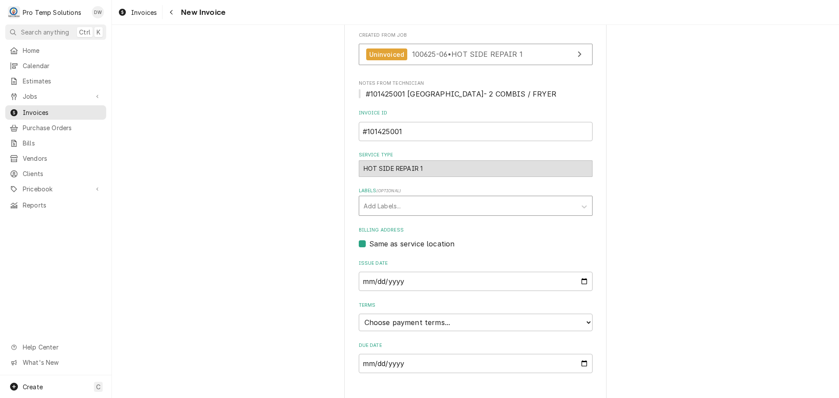
scroll to position [212, 0]
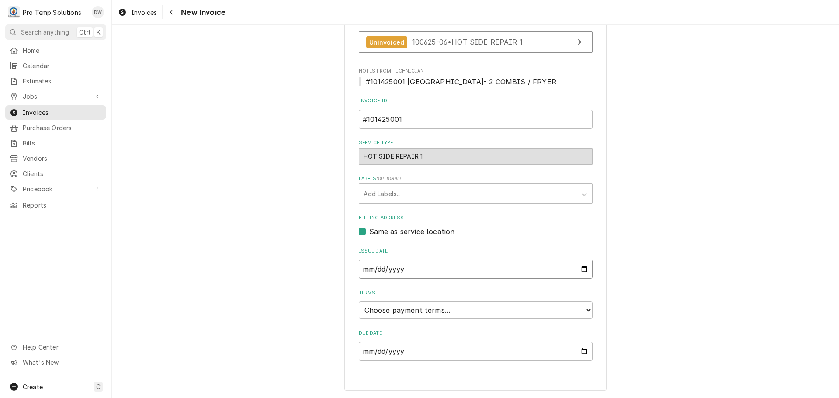
click at [580, 267] on input "2025-10-15" at bounding box center [476, 269] width 234 height 19
type input "2025-10-14"
click at [413, 309] on select "Choose payment terms... Same Day Net 7 Net 14 Net 21 Net 30 Net 45 Net 60 Net 90" at bounding box center [476, 310] width 234 height 17
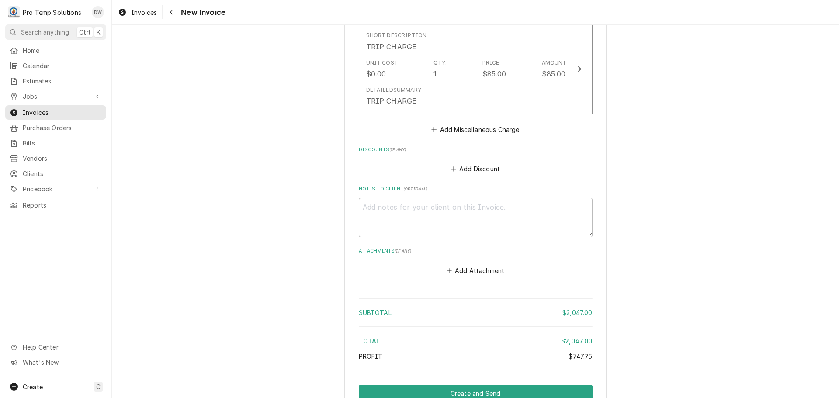
scroll to position [1548, 0]
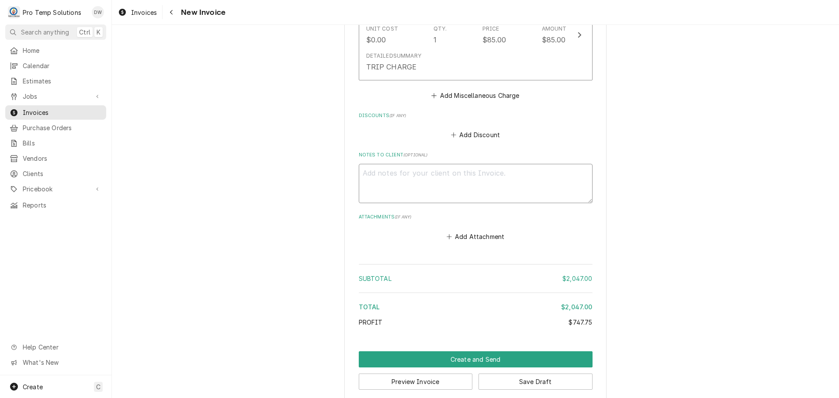
click at [393, 169] on textarea "Notes to Client ( optional )" at bounding box center [476, 183] width 234 height 39
type textarea "x"
type textarea "#"
type textarea "x"
type textarea "#1"
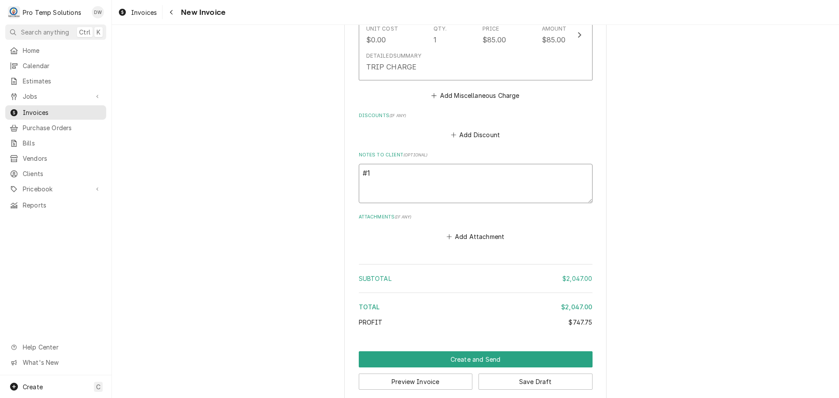
type textarea "x"
type textarea "#10"
type textarea "x"
type textarea "#101"
type textarea "x"
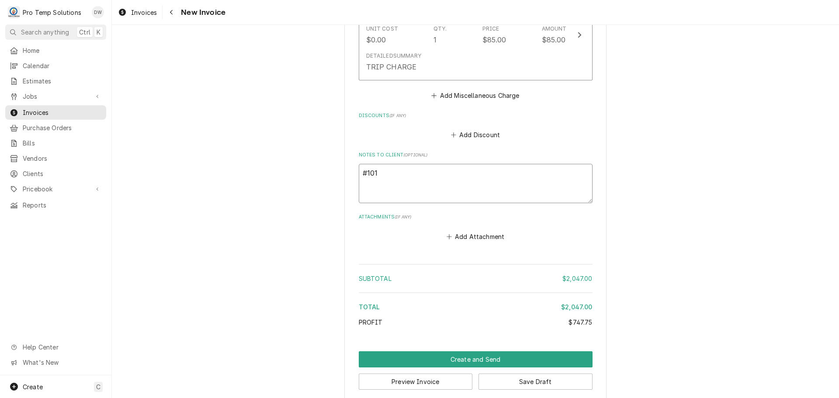
type textarea "#1014"
type textarea "x"
type textarea "#10142"
type textarea "x"
type textarea "#101425"
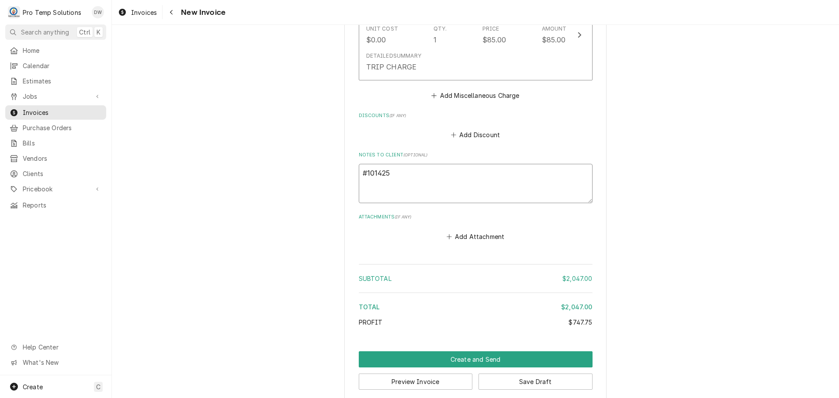
type textarea "x"
type textarea "#1014250"
type textarea "x"
type textarea "#10142500"
type textarea "x"
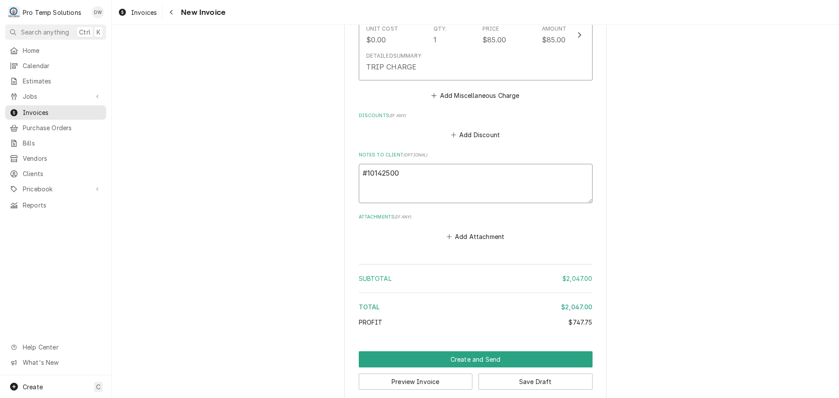
type textarea "#101425001"
type textarea "x"
type textarea "#101425001"
type textarea "x"
type textarea "#101425001 BU"
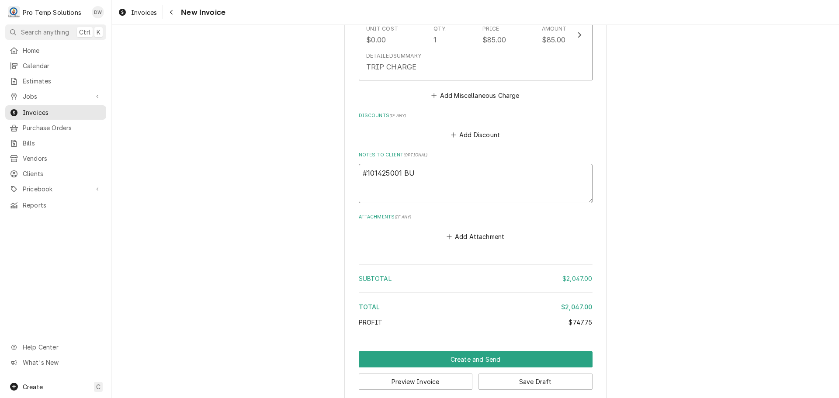
type textarea "x"
type textarea "#101425001 BUL"
type textarea "x"
type textarea "#101425001 BULL"
type textarea "x"
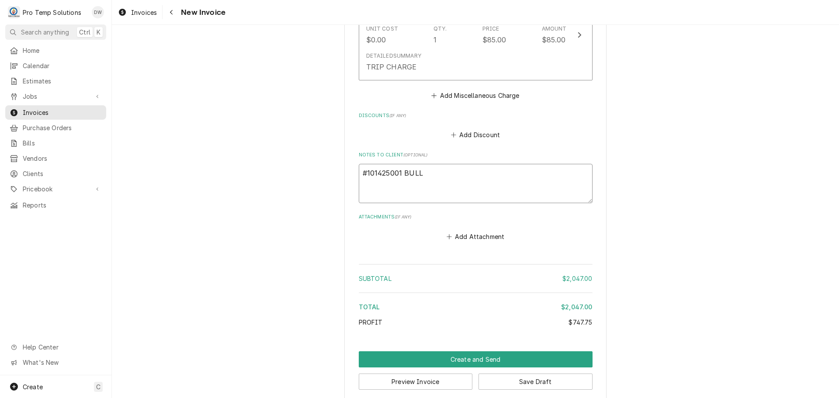
type textarea "#101425001 BULLS"
type textarea "x"
type textarea "#101425001 BULLS"
type textarea "x"
type textarea "#101425001 BULLS S"
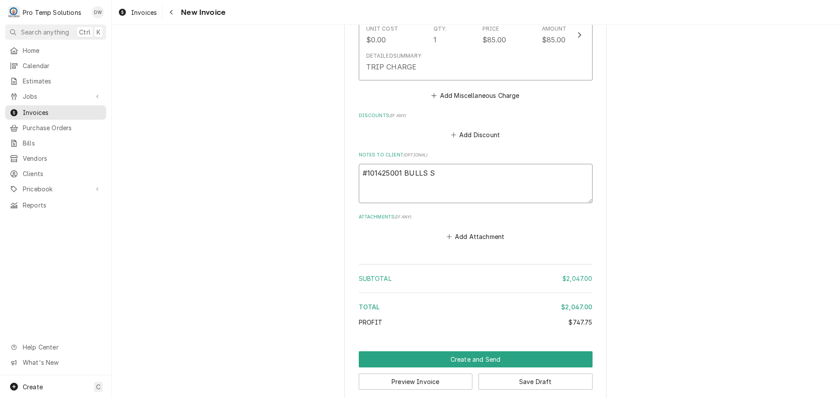
type textarea "x"
type textarea "#101425001 BULLS ST"
type textarea "x"
type textarea "#101425001 BULLS STA"
type textarea "x"
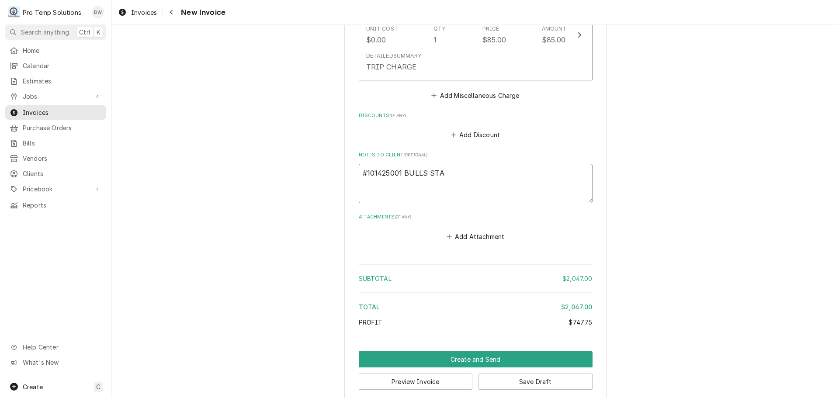
type textarea "#101425001 BULLS STAD"
type textarea "x"
type textarea "#101425001 BULLS STADI"
type textarea "x"
type textarea "#101425001 BULLS STADIU"
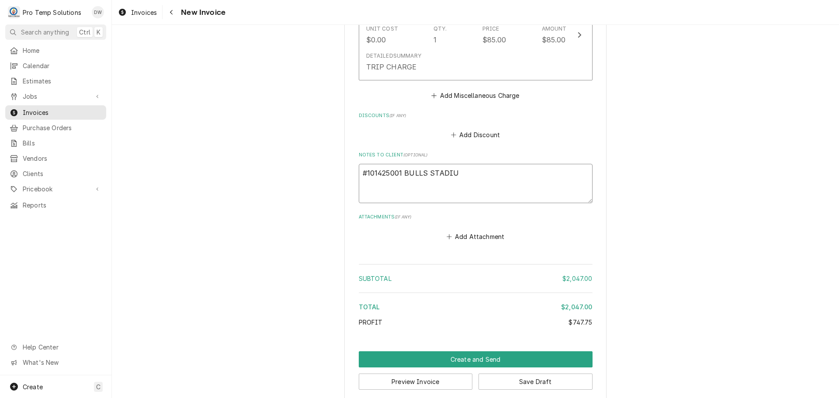
type textarea "x"
type textarea "#101425001 BULLS STADIUM"
type textarea "x"
type textarea "#101425001 BULLS STADIUM-"
type textarea "x"
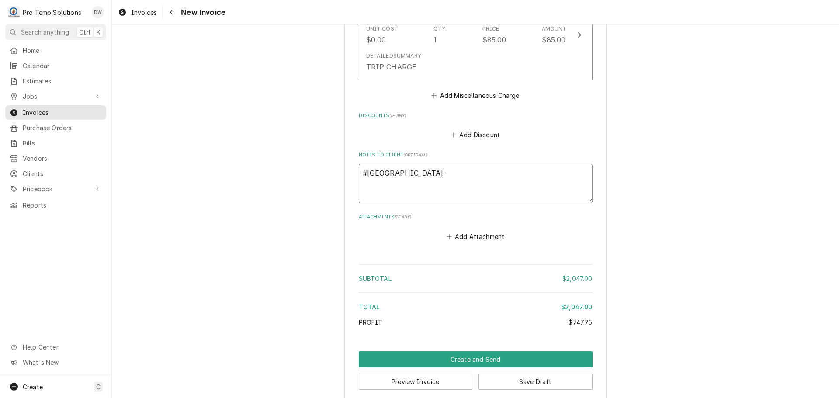
type textarea "#101425001 BULLS STADIUM-"
type textarea "x"
type textarea "#101425001 BULLS STADIUM- 2"
type textarea "x"
type textarea "#101425001 BULLS STADIUM- 2"
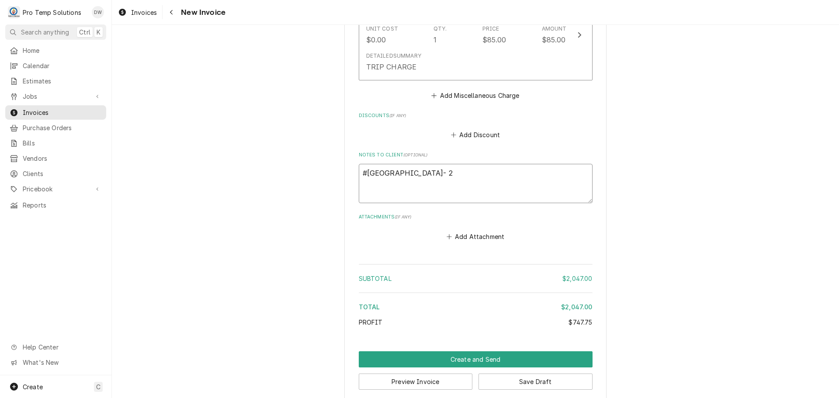
type textarea "x"
type textarea "#101425001 BULLS STADIUM- 2 C"
type textarea "x"
type textarea "#101425001 BULLS STADIUM- 2 CO"
type textarea "x"
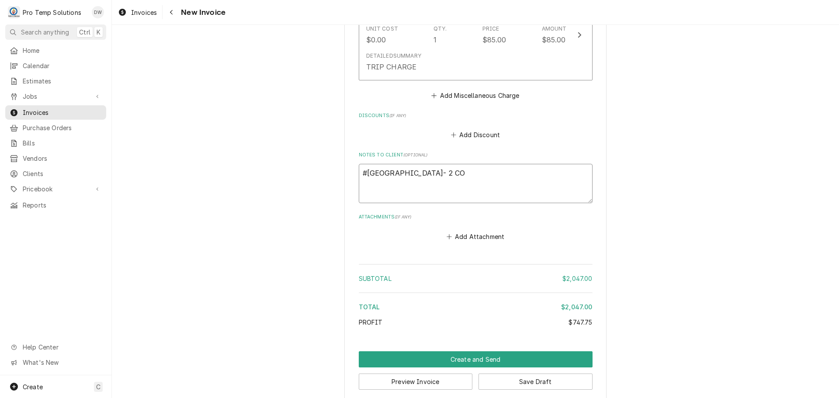
type textarea "#101425001 BULLS STADIUM- 2 COM"
type textarea "x"
type textarea "#101425001 BULLS STADIUM- 2 COMB"
type textarea "x"
type textarea "#101425001 BULLS STADIUM- 2 COMBI"
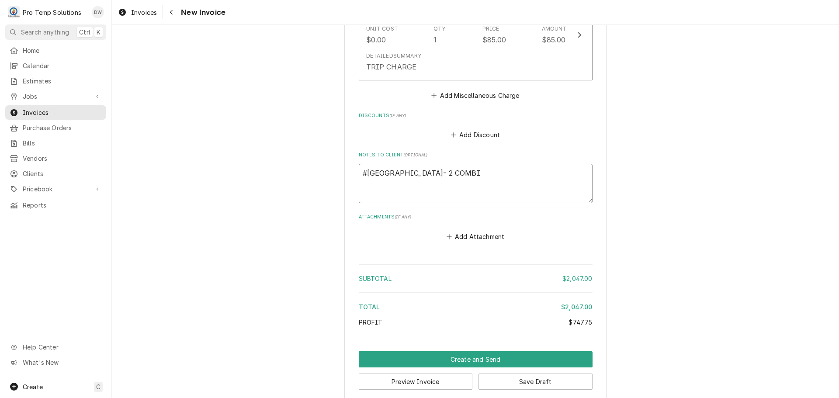
type textarea "x"
type textarea "#101425001 BULLS STADIUM- 2 COMBIS"
type textarea "x"
type textarea "#101425001 BULLS STADIUM- 2 COMBIS"
type textarea "x"
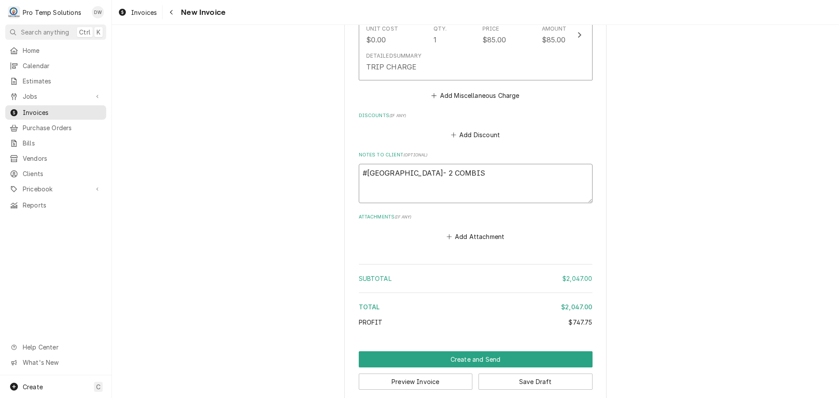
type textarea "#101425001 BULLS STADIUM- 2 COMBIS /"
type textarea "x"
type textarea "#101425001 BULLS STADIUM- 2 COMBIS /"
type textarea "x"
type textarea "#101425001 BULLS STADIUM- 2 COMBIS / F"
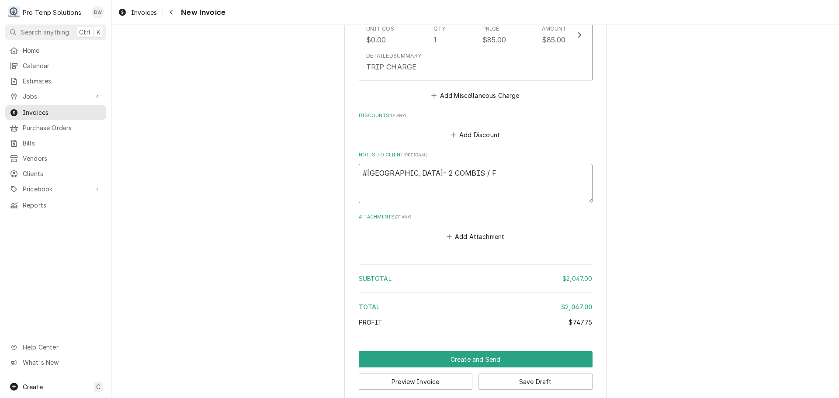
type textarea "x"
type textarea "#101425001 BULLS STADIUM- 2 COMBIS / FR"
type textarea "x"
type textarea "#101425001 BULLS STADIUM- 2 COMBIS / FRY"
type textarea "x"
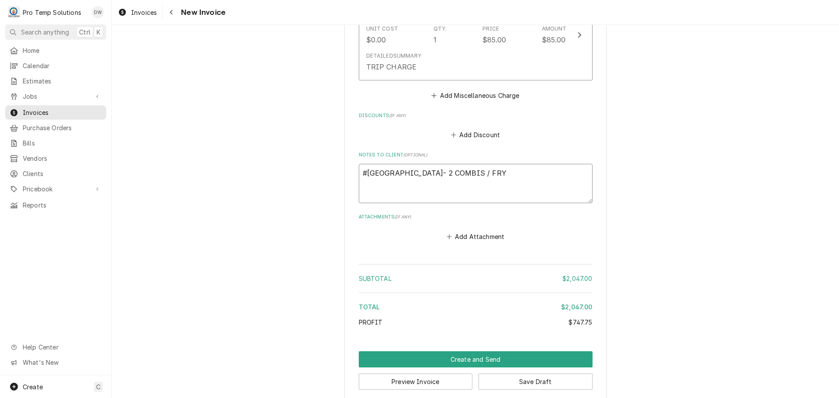
type textarea "#101425001 BULLS STADIUM- 2 COMBIS / FRYE"
type textarea "x"
type textarea "#101425001 BULLS STADIUM- 2 COMBIS / FRYER"
type textarea "x"
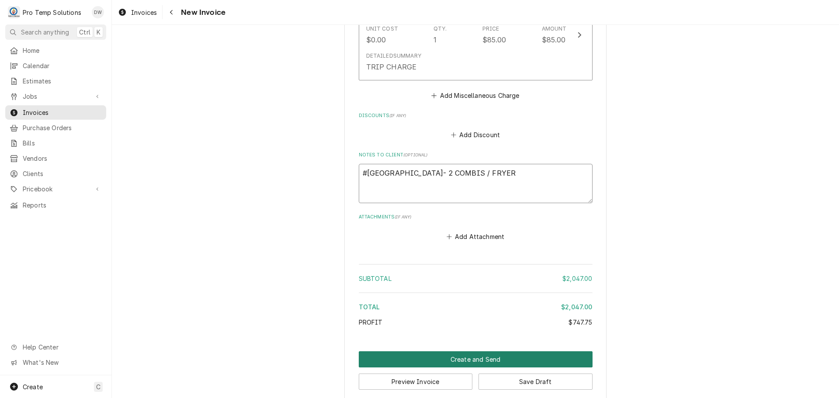
type textarea "#101425001 BULLS STADIUM- 2 COMBIS / FRYER"
click at [464, 351] on button "Create and Send" at bounding box center [476, 359] width 234 height 16
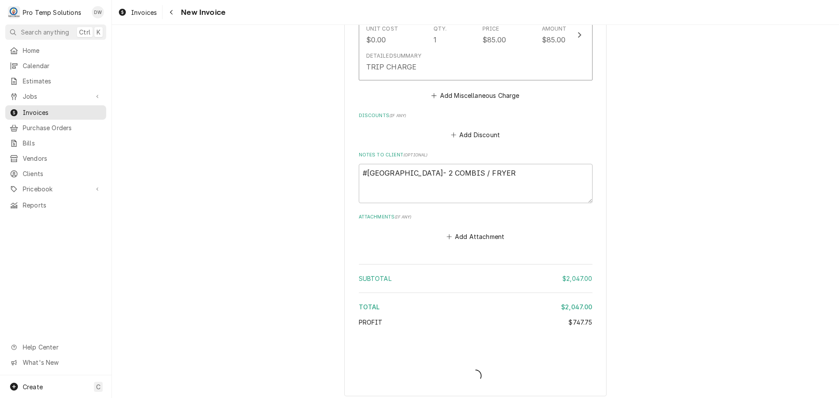
scroll to position [1543, 0]
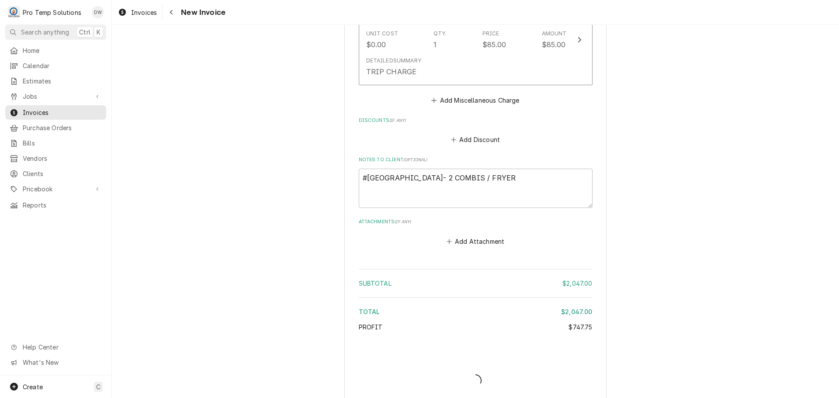
type textarea "x"
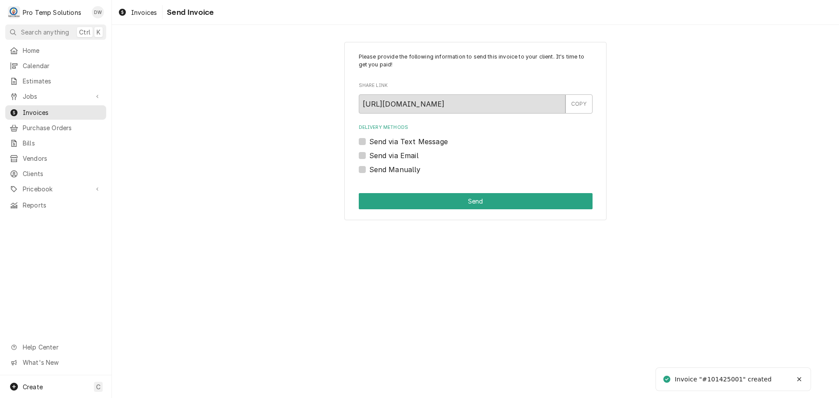
click at [369, 155] on label "Send via Email" at bounding box center [393, 155] width 49 height 10
click at [369, 155] on input "Send via Email" at bounding box center [486, 159] width 234 height 19
checkbox input "true"
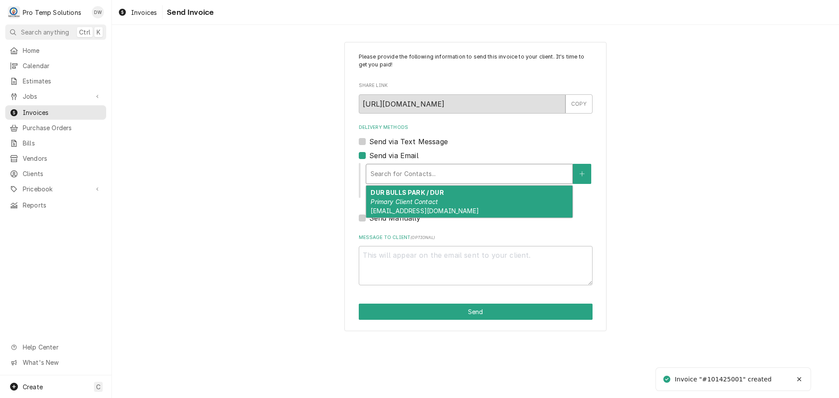
click at [421, 172] on div "Delivery Methods" at bounding box center [470, 174] width 198 height 16
click at [421, 200] on em "Primary Client Contact" at bounding box center [404, 201] width 67 height 7
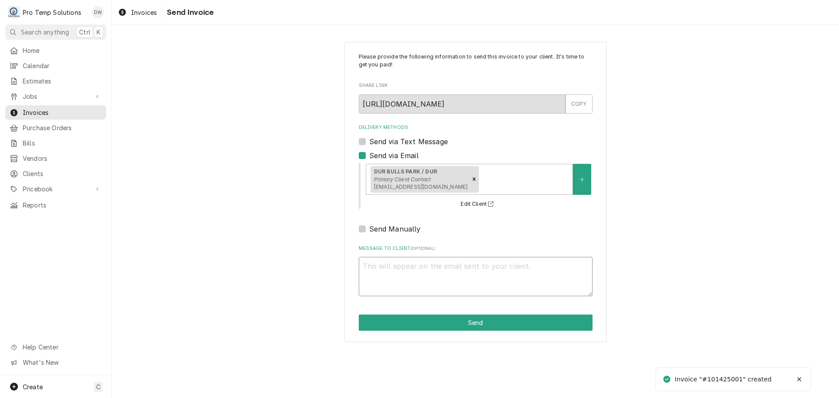
click at [399, 271] on textarea "Message to Client ( optional )" at bounding box center [476, 276] width 234 height 39
type textarea "x"
type textarea "#"
type textarea "x"
type textarea "#1"
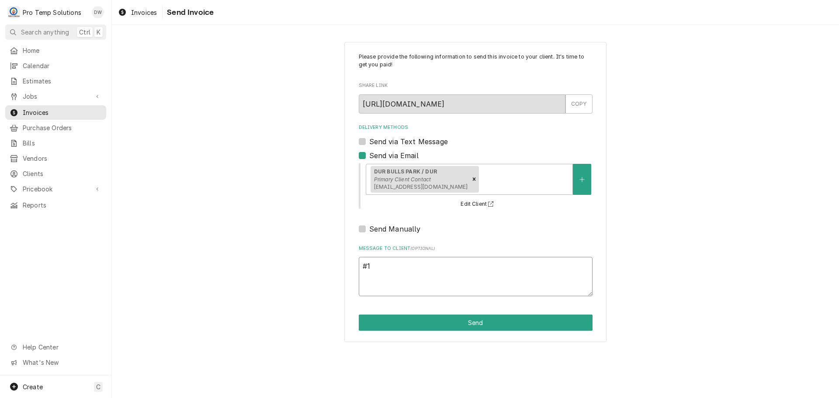
type textarea "x"
type textarea "#10"
type textarea "x"
type textarea "#101"
type textarea "x"
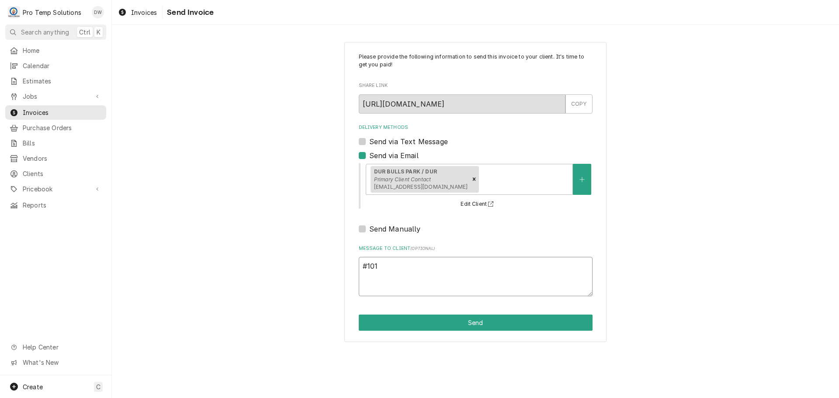
type textarea "#1014"
type textarea "x"
type textarea "#10142"
type textarea "x"
type textarea "#101425"
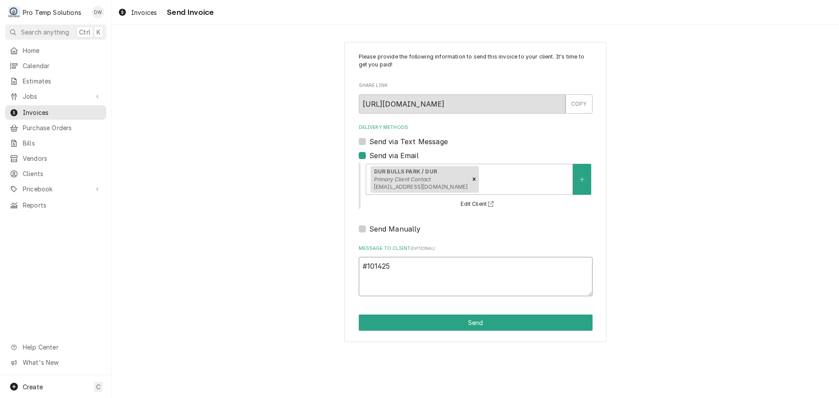
type textarea "x"
type textarea "#1014250"
type textarea "x"
type textarea "#10142500"
type textarea "x"
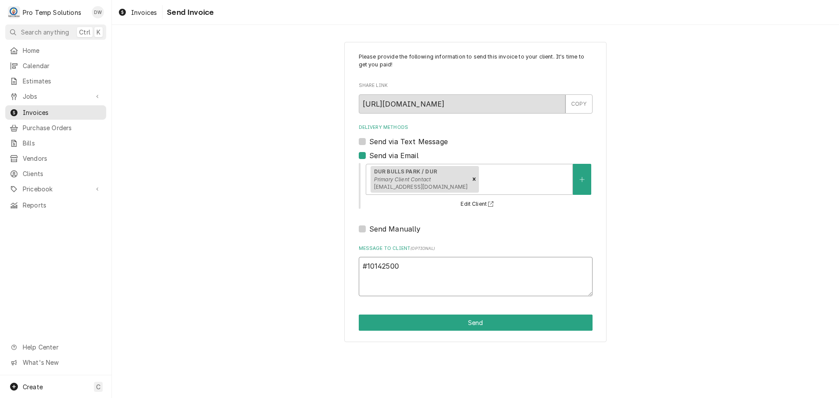
type textarea "#101425001"
type textarea "x"
type textarea "#101425001"
type textarea "x"
type textarea "#101425001 B"
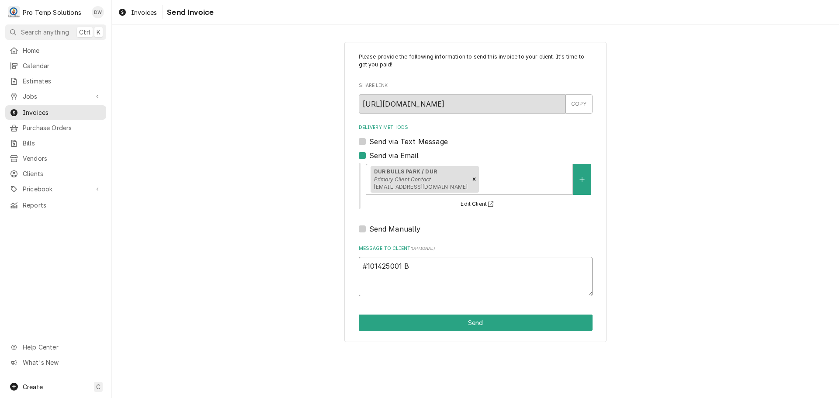
type textarea "x"
type textarea "#101425001 BU"
type textarea "x"
type textarea "#101425001 BUL"
type textarea "x"
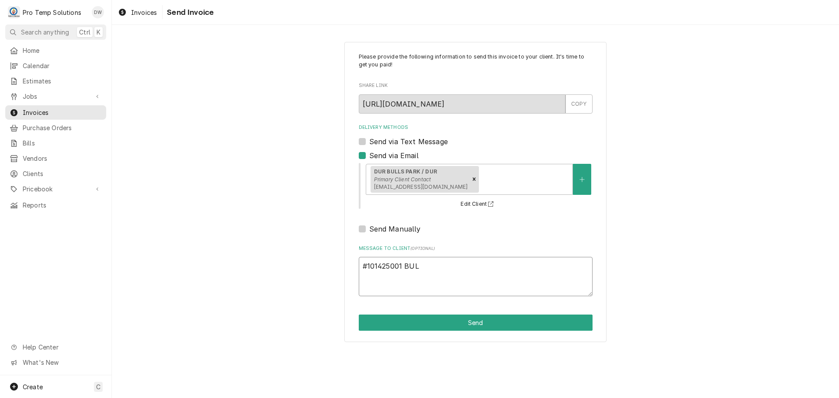
type textarea "#101425001 BULL"
type textarea "x"
type textarea "#101425001 BULL"
type textarea "x"
type textarea "#101425001 BULL S"
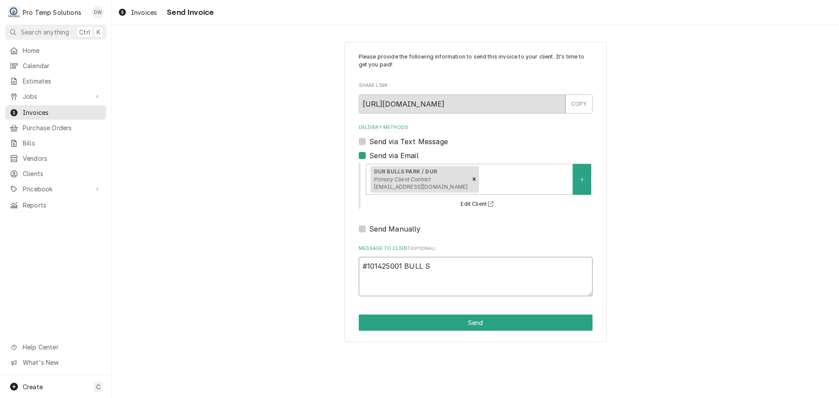
type textarea "x"
type textarea "#101425001 BULL ST"
type textarea "x"
type textarea "#101425001 BULL STA"
type textarea "x"
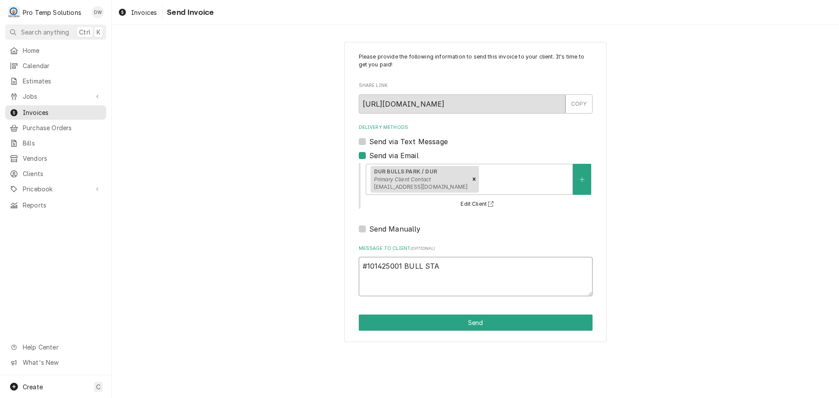
type textarea "#101425001 BULL STAD"
type textarea "x"
type textarea "#101425001 BULL STADI"
type textarea "x"
type textarea "#101425001 BULL STADIU"
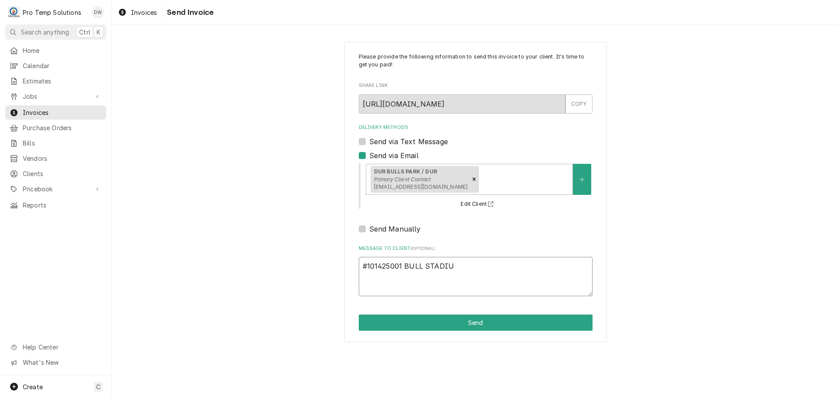
type textarea "x"
type textarea "#101425001 BULL STADIUM"
type textarea "x"
type textarea "#101425001 BULL STADIUM-"
type textarea "x"
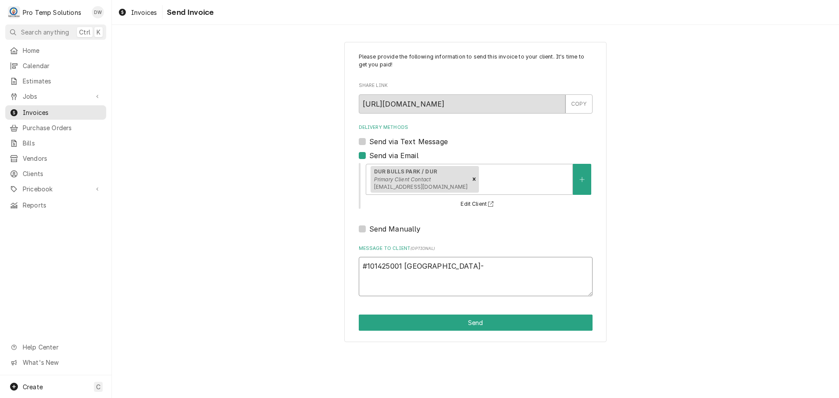
type textarea "#101425001 BULL STADIUM-"
type textarea "x"
type textarea "#101425001 BULL STADIUM- 2"
type textarea "x"
type textarea "#101425001 BULL STADIUM- 2"
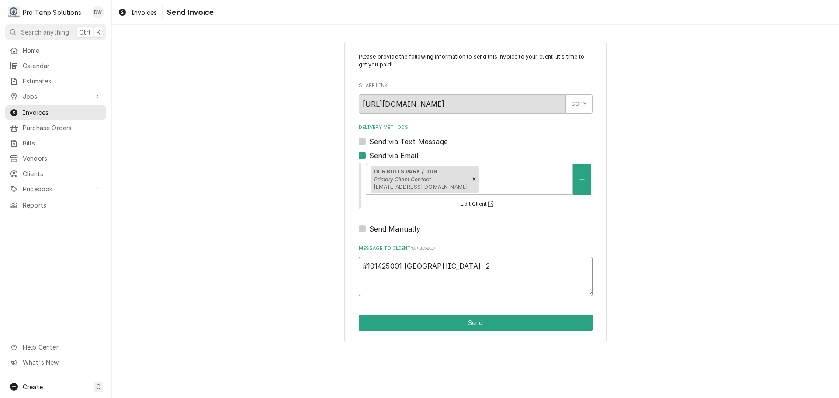
type textarea "x"
type textarea "#101425001 BULL STADIUM- 2 C"
type textarea "x"
type textarea "#101425001 BULL STADIUM- 2 CO"
type textarea "x"
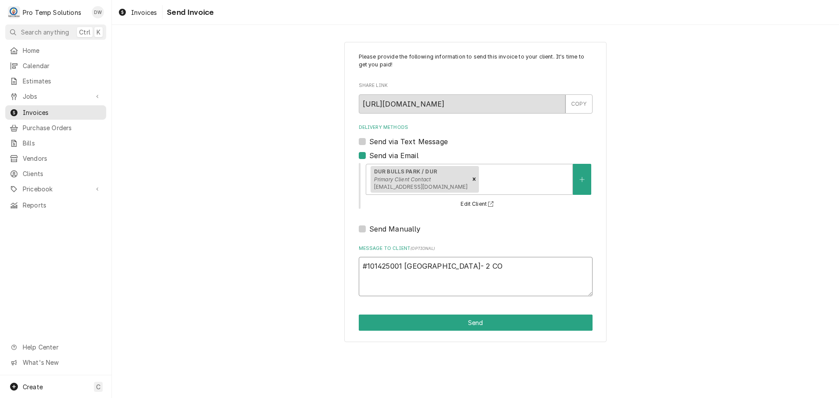
type textarea "#101425001 BULL STADIUM- 2 COM"
type textarea "x"
type textarea "#101425001 BULL STADIUM- 2 COMB"
type textarea "x"
type textarea "#101425001 BULL STADIUM- 2 COMBI"
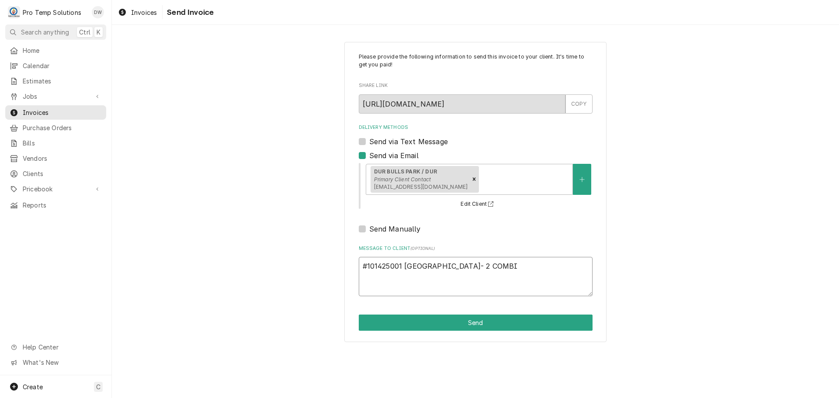
type textarea "x"
type textarea "#101425001 BULL STADIUM- 2 COMBIS"
type textarea "x"
type textarea "#101425001 BULL STADIUM- 2 COMBIS"
type textarea "x"
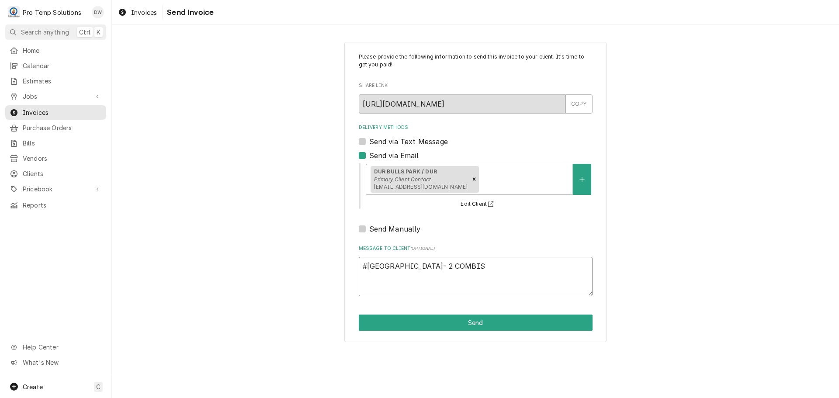
type textarea "#101425001 BULL STADIUM- 2 COMBIS /"
type textarea "x"
type textarea "#101425001 BULL STADIUM- 2 COMBIS /"
type textarea "x"
type textarea "#101425001 BULL STADIUM- 2 COMBIS / F"
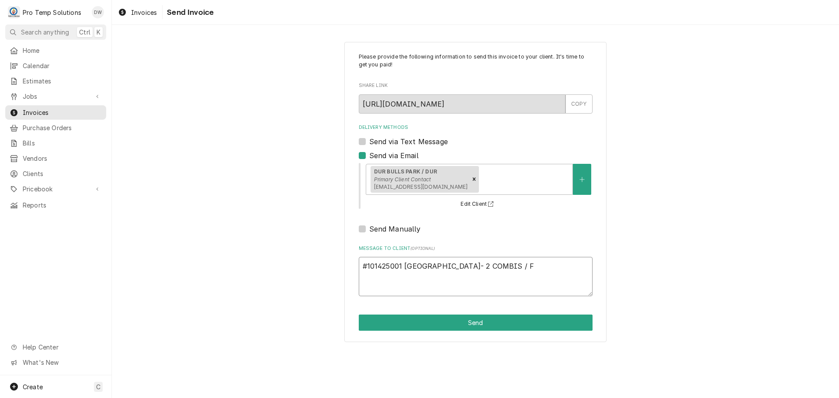
type textarea "x"
type textarea "#101425001 BULL STADIUM- 2 COMBIS / FR"
type textarea "x"
type textarea "#101425001 BULL STADIUM- 2 COMBIS / FRY"
type textarea "x"
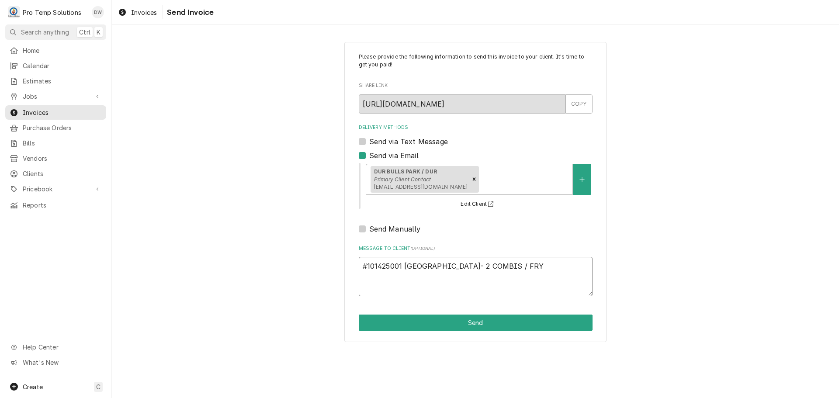
type textarea "#101425001 BULL STADIUM- 2 COMBIS / FRYE"
type textarea "x"
type textarea "#101425001 BULL STADIUM- 2 COMBIS / FRYER"
type textarea "x"
type textarea "#101425001 BULL STADIUM- 2 COMBIS / FRYER"
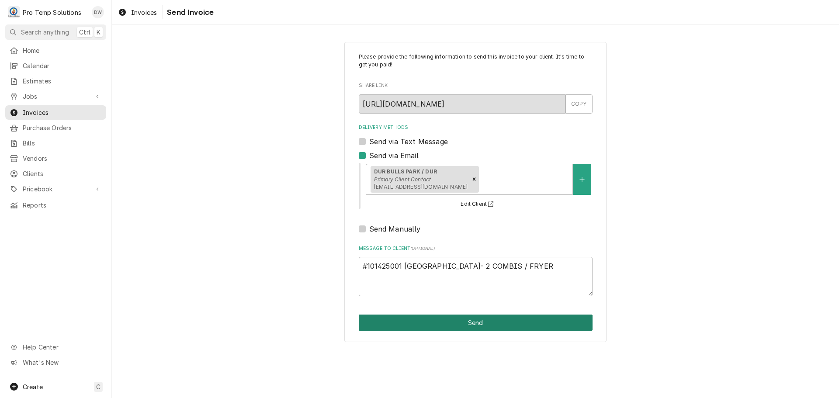
click at [474, 323] on button "Send" at bounding box center [476, 323] width 234 height 16
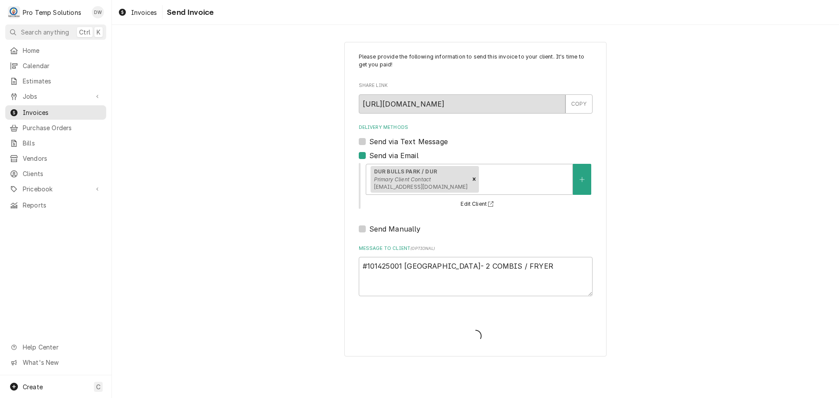
type textarea "x"
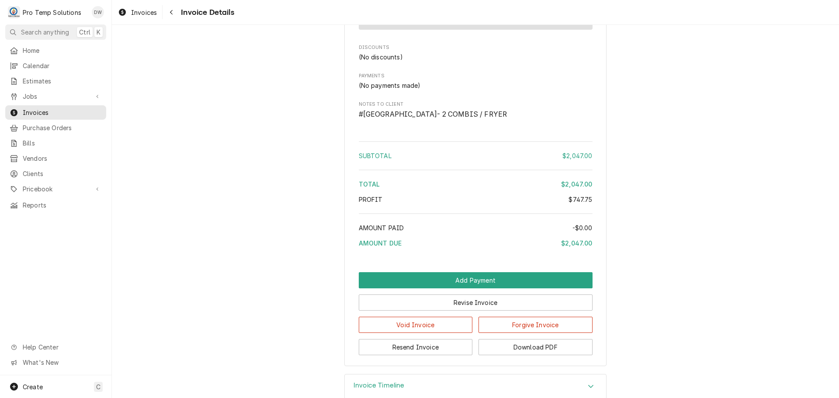
scroll to position [1377, 0]
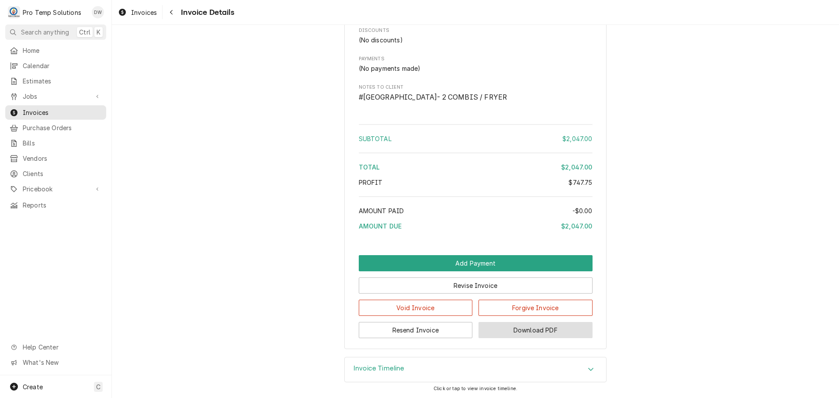
click at [518, 330] on button "Download PDF" at bounding box center [536, 330] width 114 height 16
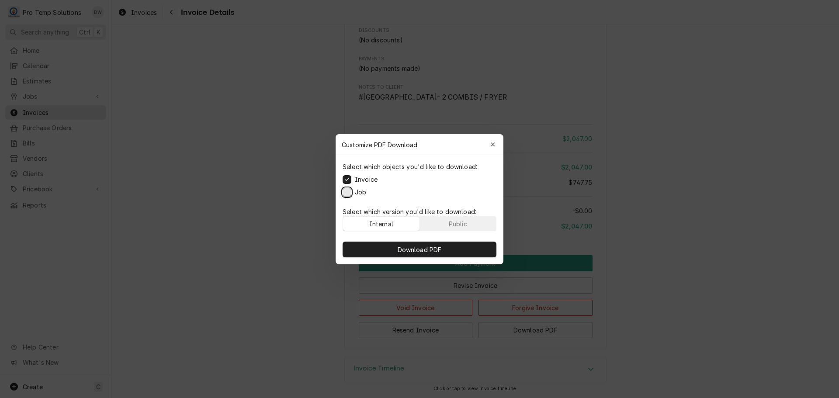
click at [346, 191] on button "Job" at bounding box center [347, 192] width 9 height 9
click at [417, 249] on span "Download PDF" at bounding box center [420, 249] width 48 height 9
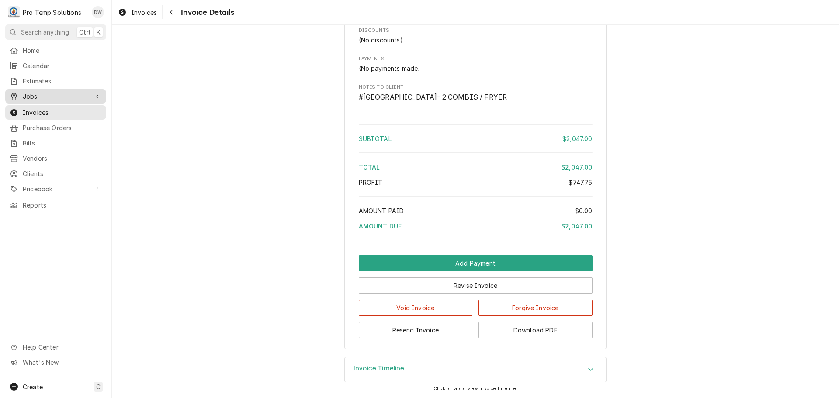
click at [31, 94] on span "Jobs" at bounding box center [56, 96] width 66 height 9
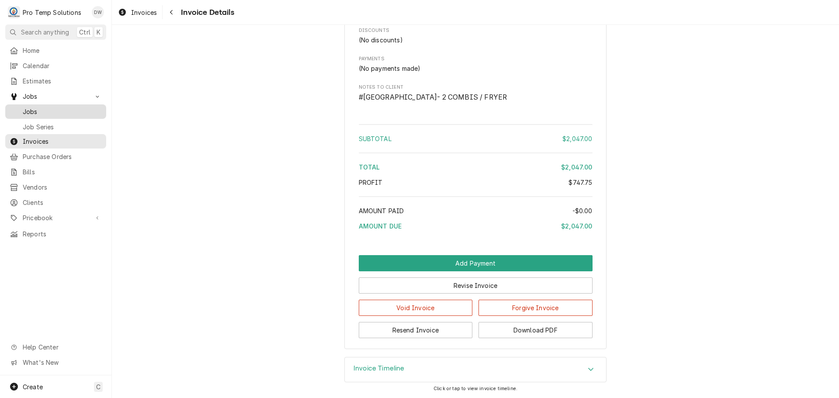
click at [29, 107] on span "Jobs" at bounding box center [62, 111] width 79 height 9
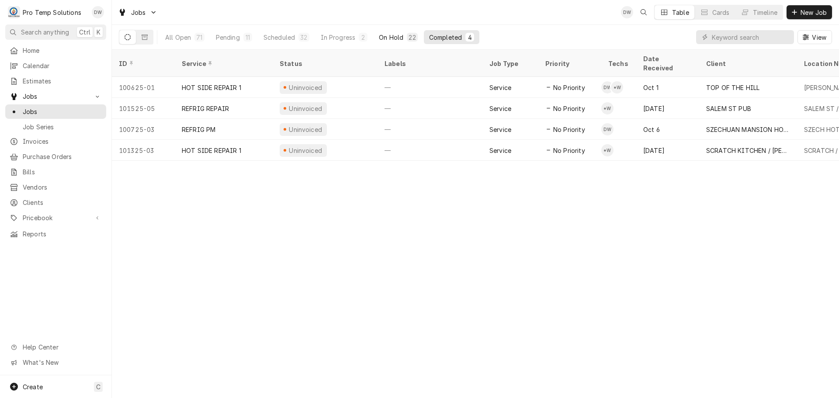
click at [392, 33] on button "On Hold 22" at bounding box center [398, 37] width 49 height 14
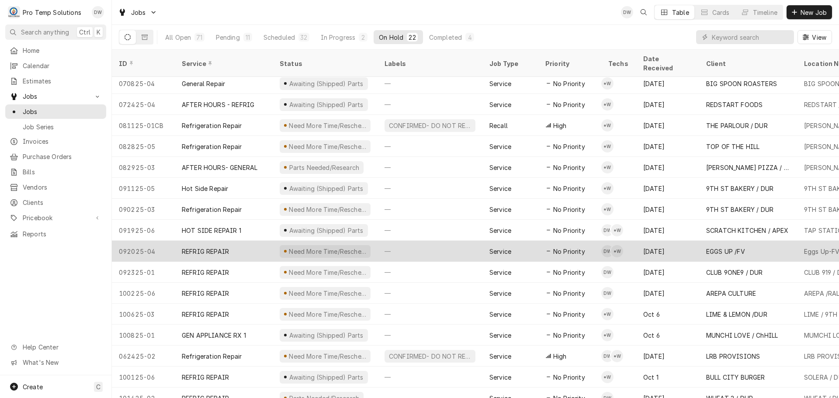
scroll to position [136, 0]
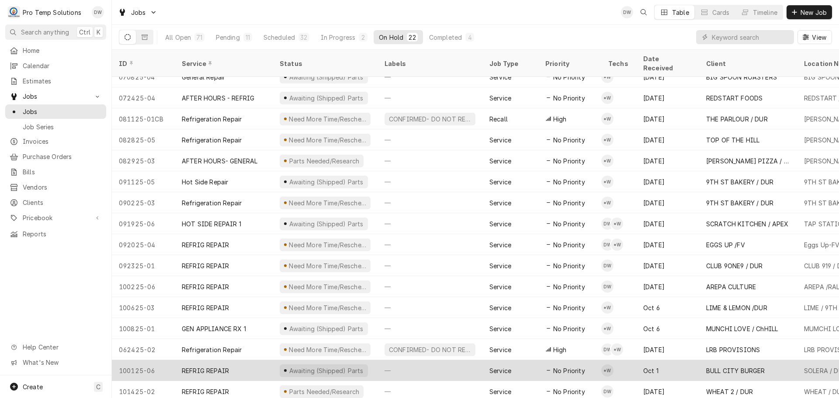
click at [452, 360] on div "—" at bounding box center [430, 370] width 105 height 21
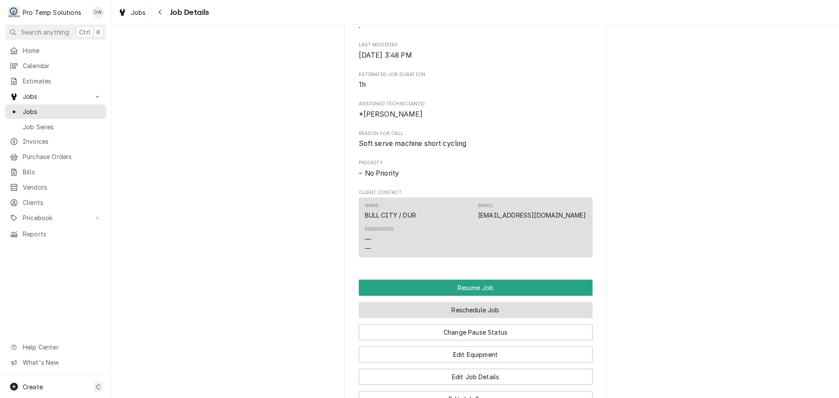
scroll to position [787, 0]
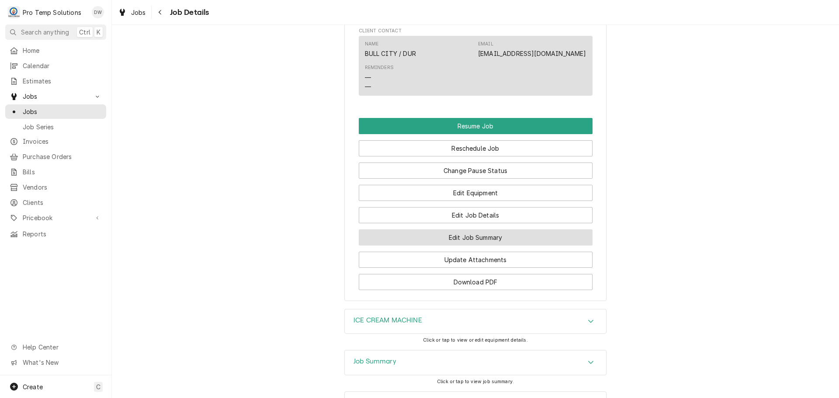
click at [471, 246] on button "Edit Job Summary" at bounding box center [476, 237] width 234 height 16
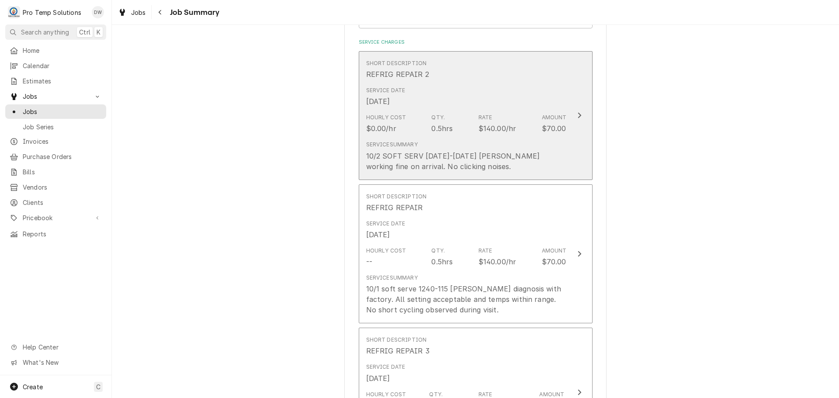
scroll to position [393, 0]
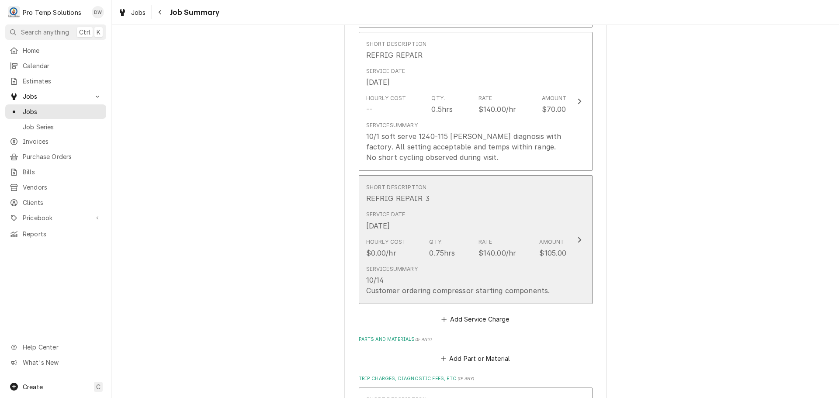
click at [574, 245] on div "Update Line Item" at bounding box center [579, 240] width 11 height 10
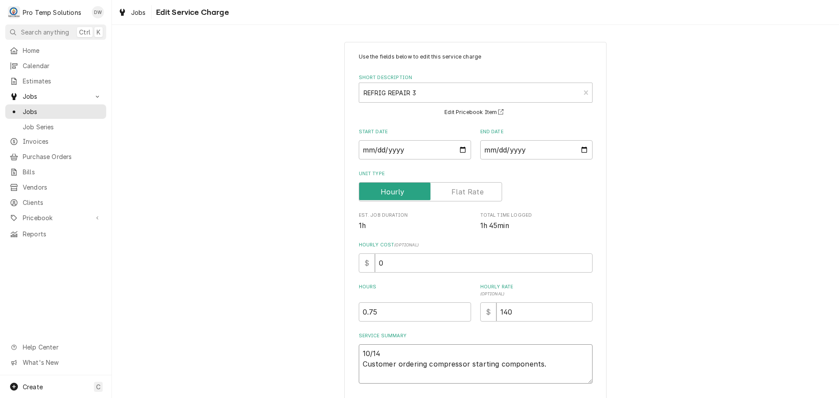
click at [400, 345] on textarea "10/14 Customer ordering compressor starting components." at bounding box center [476, 363] width 234 height 39
type textarea "x"
type textarea "10/14 Customer ordering compressor starting components."
type textarea "x"
type textarea "10/14 I Customer ordering compressor starting components."
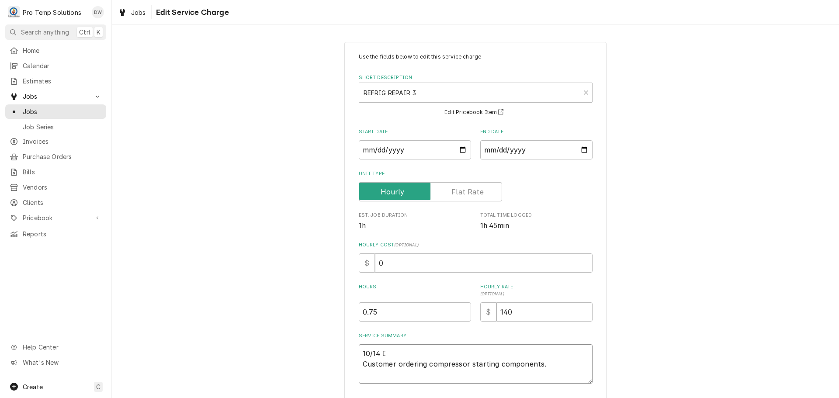
type textarea "x"
type textarea "10/14 IC Customer ordering compressor starting components."
type textarea "x"
type textarea "10/14 ICE Customer ordering compressor starting components."
type textarea "x"
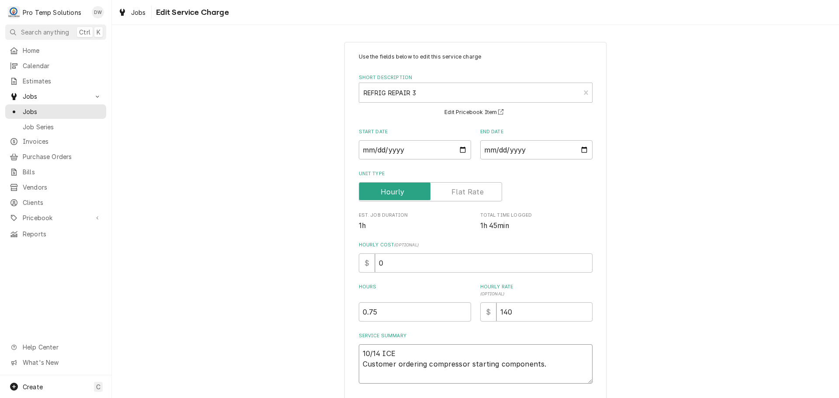
type textarea "10/14 ICE Customer ordering compressor starting components."
type textarea "x"
type textarea "10/14 ICE C Customer ordering compressor starting components."
type textarea "x"
type textarea "10/14 ICE CR Customer ordering compressor starting components."
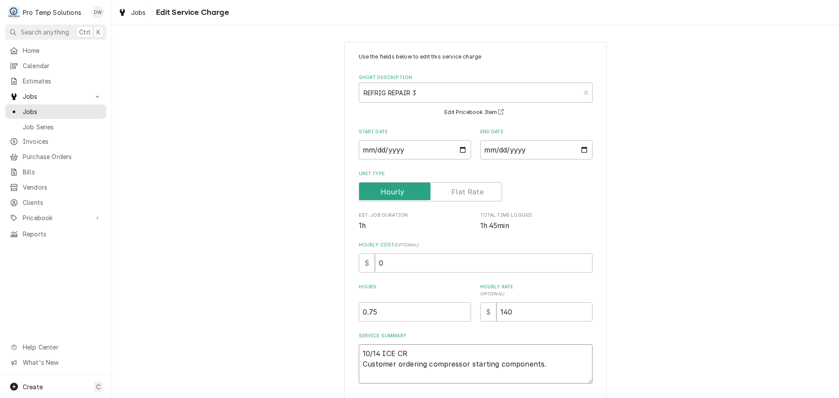
type textarea "x"
type textarea "10/14 ICE CRM Customer ordering compressor starting components."
type textarea "x"
type textarea "10/14 ICE CRM Customer ordering compressor starting components."
type textarea "x"
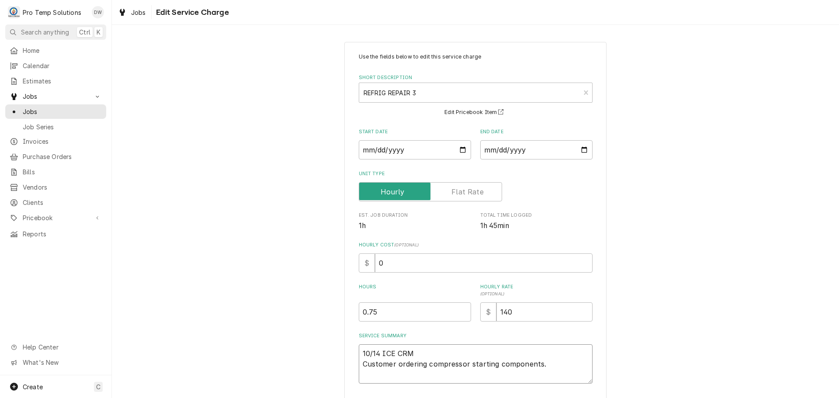
type textarea "10/14 ICE CRM N Customer ordering compressor starting components."
type textarea "x"
type textarea "10/14 ICE CRM NA Customer ordering compressor starting components."
type textarea "x"
type textarea "10/14 ICE CRM NAC Customer ordering compressor starting components."
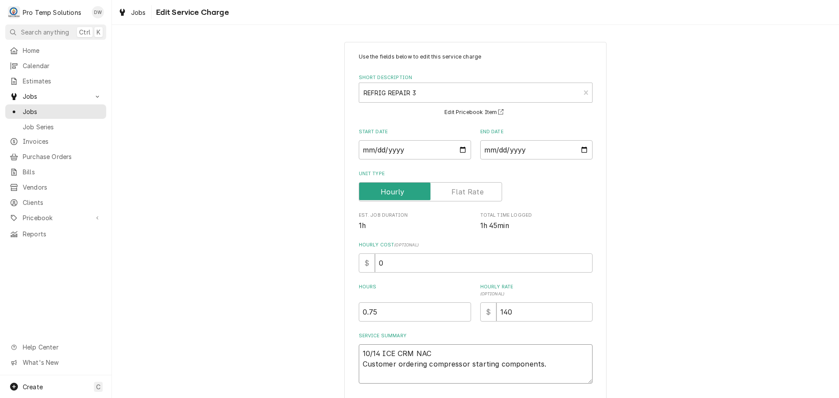
type textarea "x"
type textarea "10/14 ICE CRM NACH Customer ordering compressor starting components."
type textarea "x"
type textarea "10/14 ICE CRM NACHI Customer ordering compressor starting components."
type textarea "x"
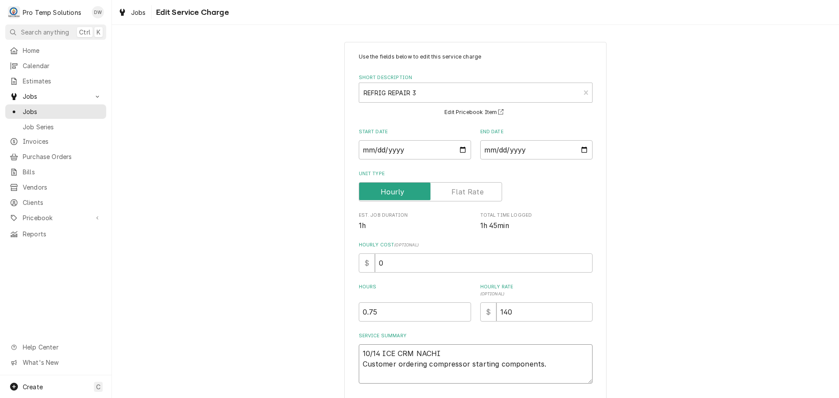
type textarea "10/14 ICE CRM NACHIN Customer ordering compressor starting components."
type textarea "x"
type textarea "10/14 ICE CRM NACHINE Customer ordering compressor starting components."
type textarea "x"
type textarea "10/14 ICE CRM NACHINE Customer ordering compressor starting components."
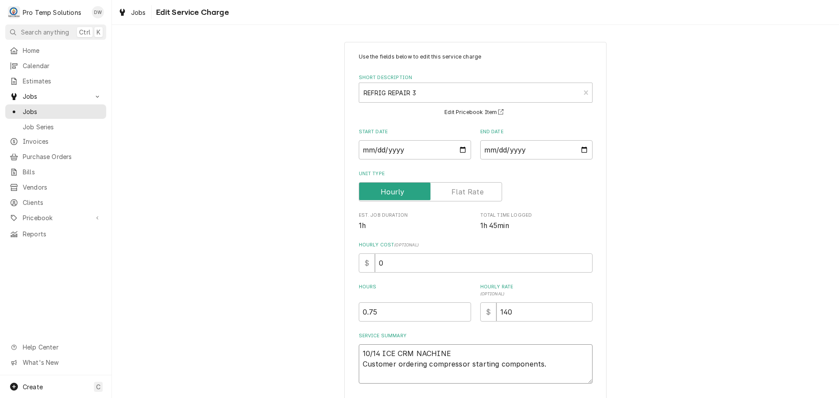
type textarea "x"
type textarea "10/14 ICE CRM NACHINE 3 Customer ordering compressor starting components."
type textarea "x"
type textarea "10/14 ICE CRM NACHINE 30 Customer ordering compressor starting components."
type textarea "x"
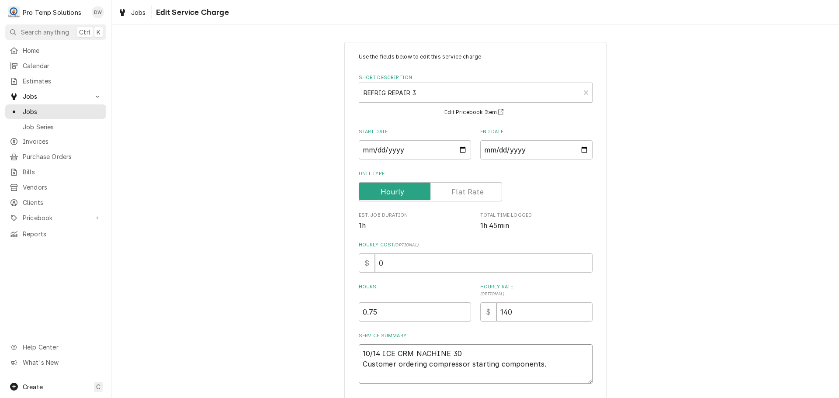
type textarea "10/14 ICE CRM NACHINE 300 Customer ordering compressor starting components."
type textarea "x"
type textarea "10/14 ICE CRM NACHINE 300- Customer ordering compressor starting components."
type textarea "x"
type textarea "10/14 ICE CRM NACHINE 300-3 Customer ordering compressor starting components."
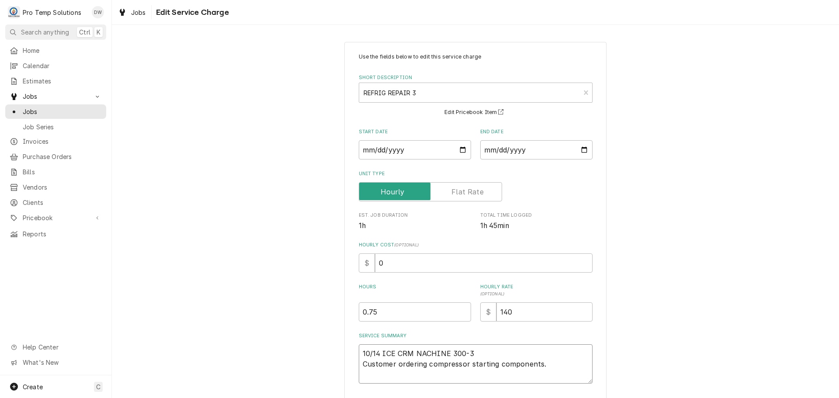
type textarea "x"
type textarea "10/14 ICE CRM NACHINE 300-35 Customer ordering compressor starting components."
type textarea "x"
type textarea "10/14 ICE CRM NACHINE 300-350 Customer ordering compressor starting components."
type textarea "x"
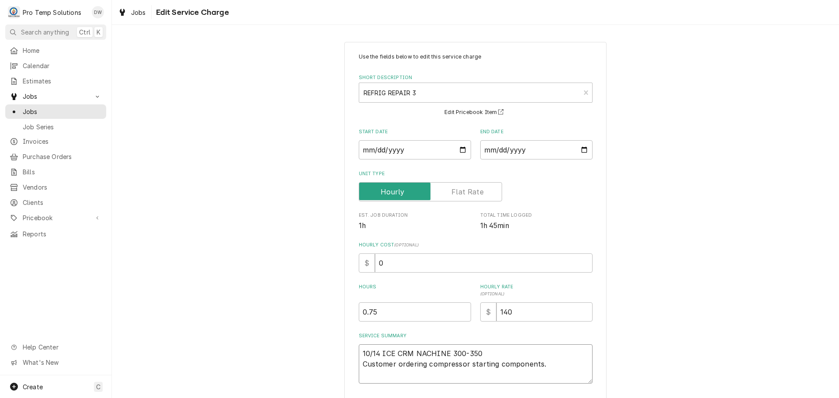
type textarea "10/14 ICE CRM NACHINE 300-350 Customer ordering compressor starting components."
type textarea "x"
type textarea "10/14 ICE CRM NACHINE 300-350 K Customer ordering compressor starting component…"
type textarea "x"
type textarea "10/14 ICE CRM NACHINE 300-350 KE Customer ordering compressor starting componen…"
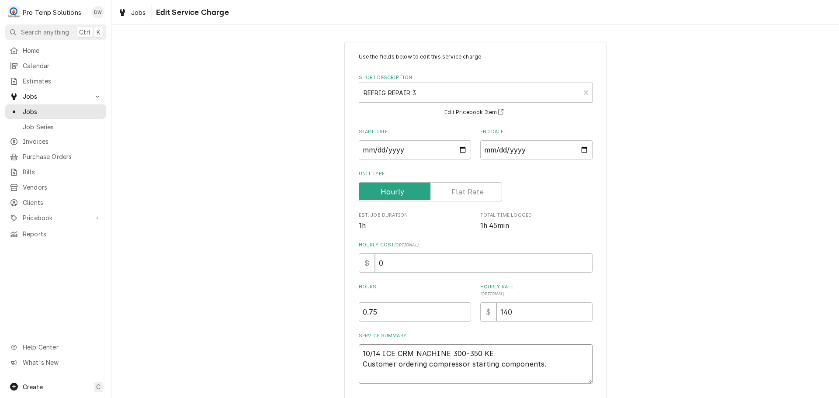
type textarea "x"
type textarea "10/14 ICE CRM NACHINE 300-350 KEV Customer ordering compressor starting compone…"
type textarea "x"
type textarea "10/14 ICE CRM NACHINE 300-350 KEVI Customer ordering compressor starting compon…"
type textarea "x"
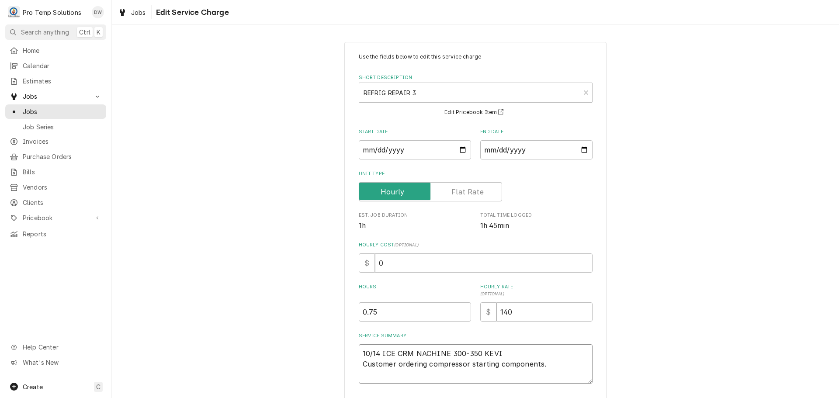
type textarea "10/14 ICE CRM NACHINE 300-350 KEVIN Customer ordering compressor starting compo…"
type textarea "x"
type textarea "10/14 ICE CRM NACHINE 300-350 KEVIN Customer ordering compressor starting compo…"
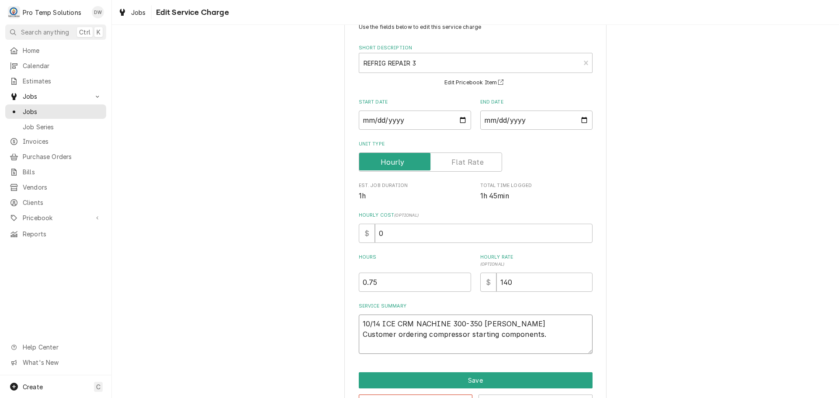
scroll to position [61, 0]
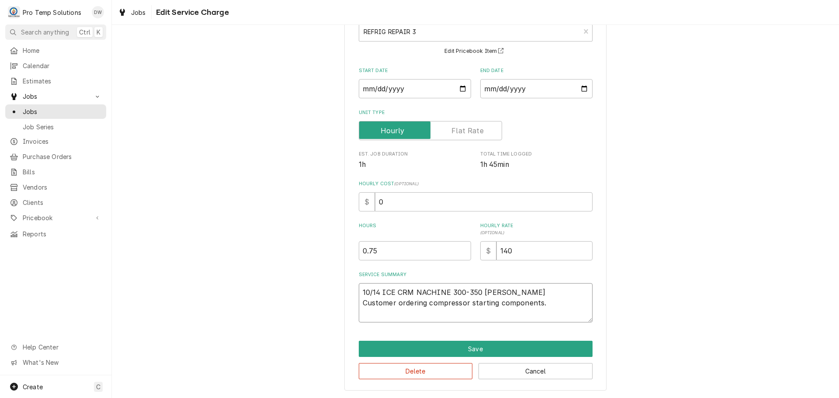
click at [391, 301] on textarea "10/14 ICE CRM NACHINE 300-350 KEVIN Customer ordering compressor starting compo…" at bounding box center [476, 302] width 234 height 39
type textarea "x"
type textarea "10/14 ICE CRM NACHINE 300-350 KEVIN Custome ordering compressor starting compon…"
type textarea "x"
type textarea "10/14 ICE CRM NACHINE 300-350 KEVIN Custom ordering compressor starting compone…"
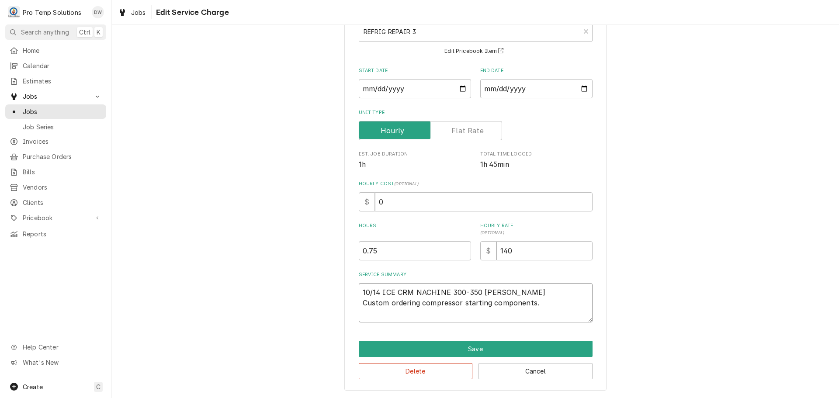
type textarea "x"
type textarea "10/14 ICE CRM NACHINE 300-350 KEVIN Custo ordering compressor starting componen…"
type textarea "x"
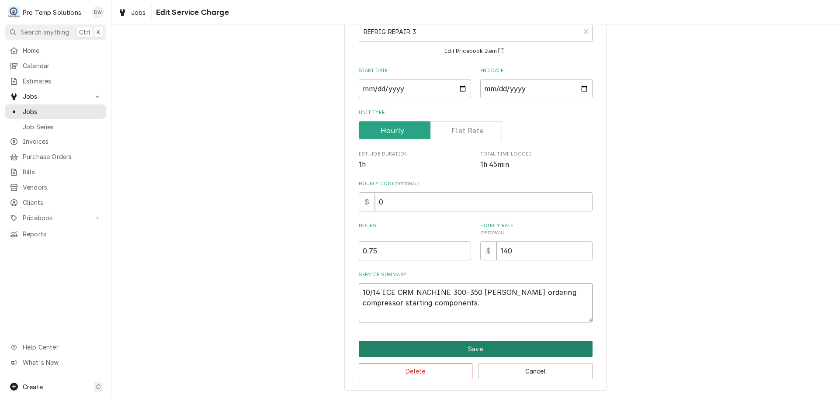
type textarea "10/14 ICE CRM NACHINE 300-350 KEVIN Cust ordering compressor starting component…"
click at [471, 347] on button "Save" at bounding box center [476, 349] width 234 height 16
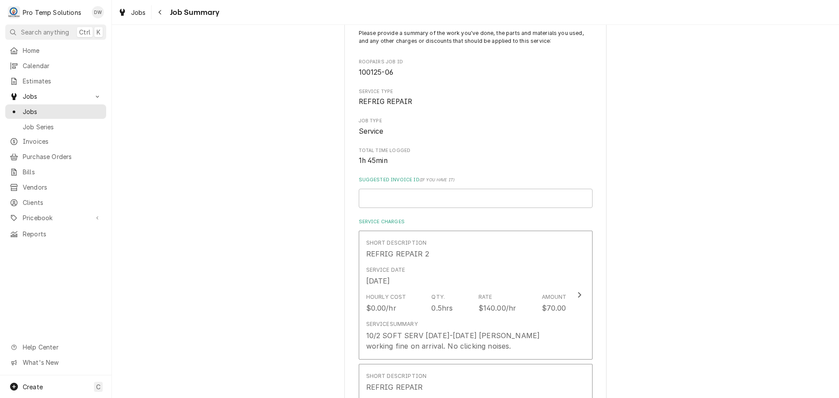
scroll to position [393, 0]
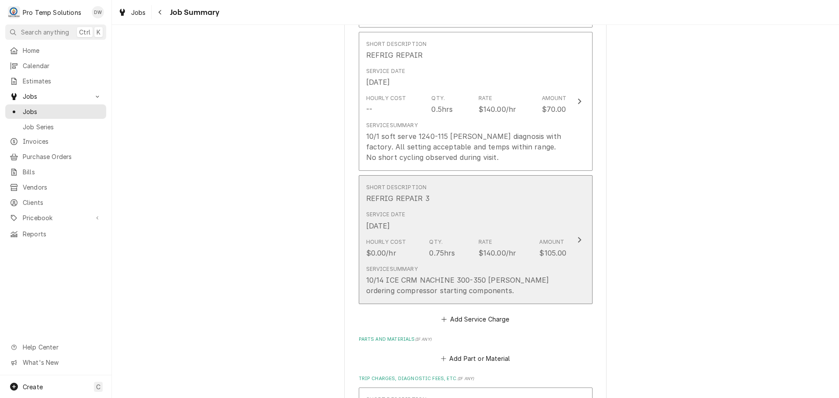
click at [578, 243] on icon "Update Line Item" at bounding box center [579, 240] width 3 height 6
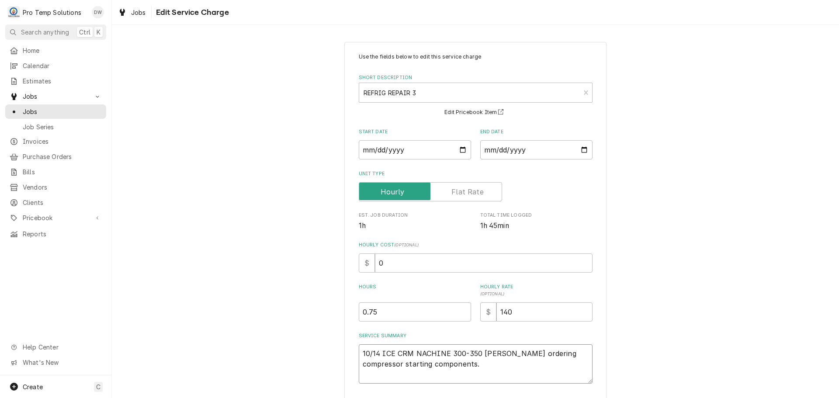
click at [418, 351] on textarea "10/14 ICE CRM NACHINE 300-350 KEVIN Cust ordering compressor starting component…" at bounding box center [476, 363] width 234 height 39
type textarea "x"
type textarea "10/14 ICE CRM ACHINE 300-350 KEVIN Cust ordering compressor starting components."
type textarea "x"
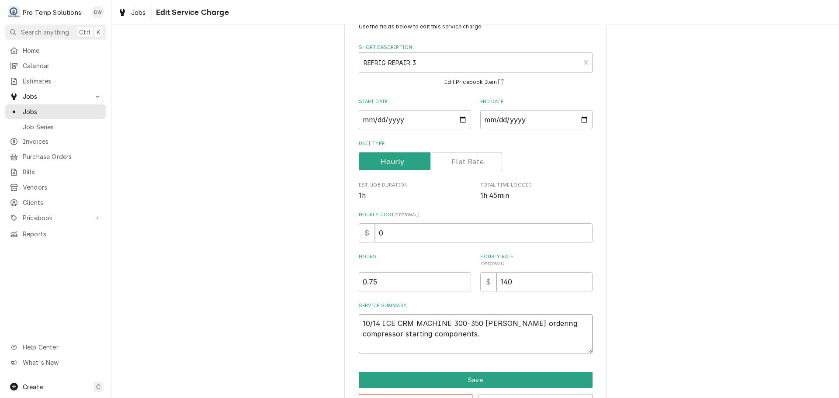
scroll to position [61, 0]
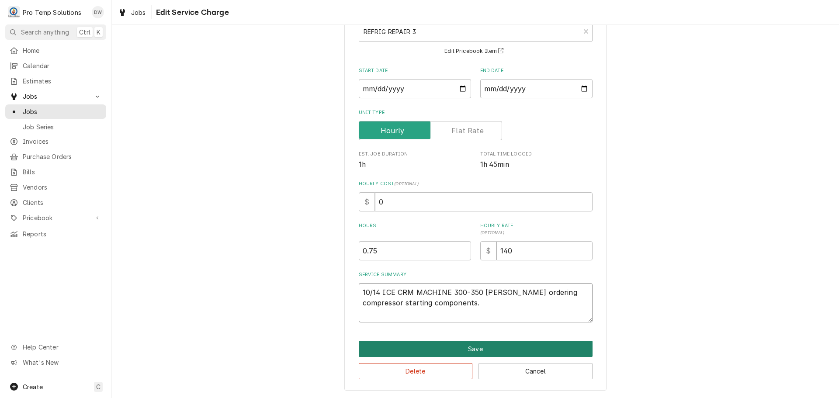
type textarea "10/14 ICE CRM MACHINE 300-350 KEVIN Cust ordering compressor starting component…"
click at [465, 344] on button "Save" at bounding box center [476, 349] width 234 height 16
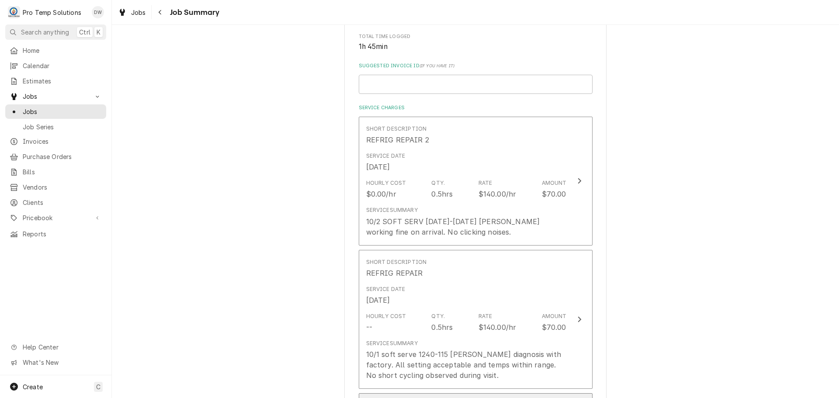
scroll to position [175, 0]
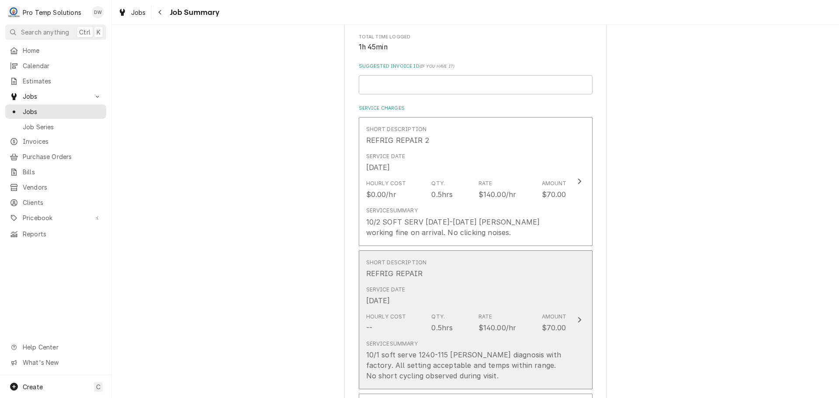
click at [577, 323] on icon "Update Line Item" at bounding box center [579, 319] width 4 height 7
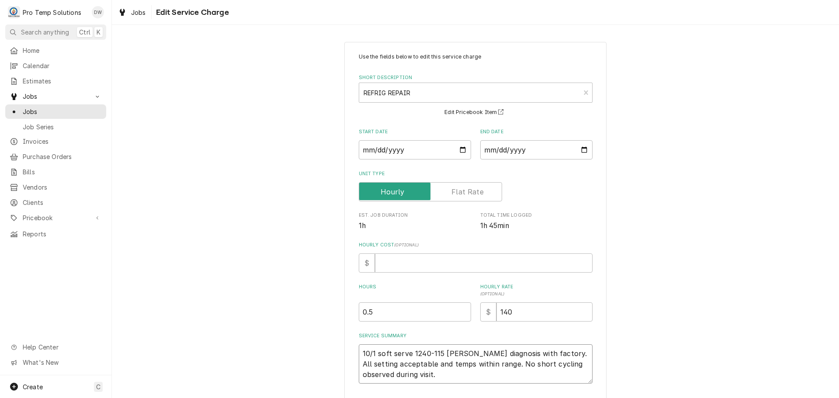
click at [408, 354] on textarea "10/1 soft serve 1240-115 KEVIN Performed diagnosis with factory. All setting ac…" at bounding box center [476, 363] width 234 height 39
type textarea "x"
type textarea "10/1 soft serv 1240-115 KEVIN Performed diagnosis with factory. All setting acc…"
type textarea "x"
type textarea "10/1 soft ser 1240-115 KEVIN Performed diagnosis with factory. All setting acce…"
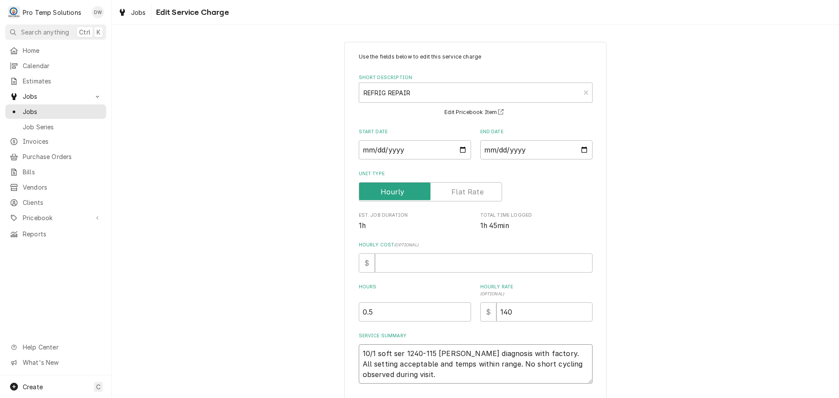
type textarea "x"
type textarea "10/1 soft se 1240-115 KEVIN Performed diagnosis with factory. All setting accep…"
type textarea "x"
type textarea "10/1 soft s 1240-115 KEVIN Performed diagnosis with factory. All setting accept…"
type textarea "x"
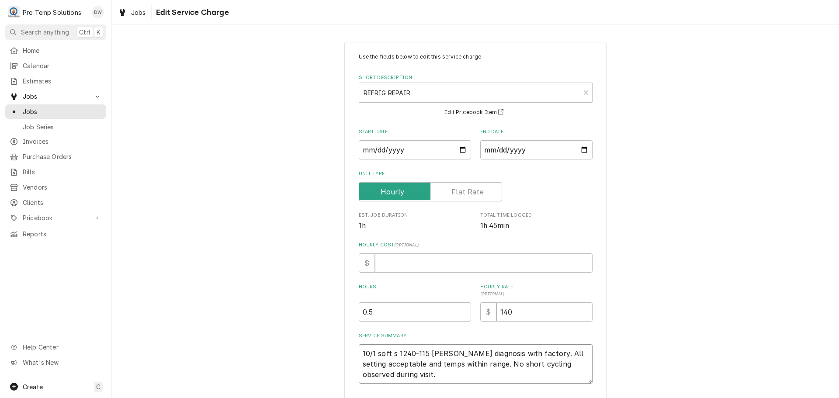
type textarea "10/1 soft 1240-115 KEVIN Performed diagnosis with factory. All setting acceptab…"
type textarea "x"
type textarea "10/1 soft 1240-115 KEVIN Performed diagnosis with factory. All setting acceptab…"
type textarea "x"
type textarea "10/1 sof 1240-115 KEVIN Performed diagnosis with factory. All setting acceptabl…"
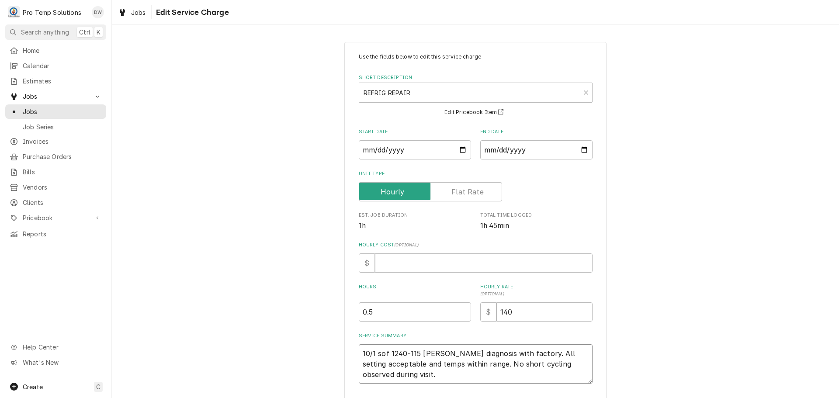
type textarea "x"
type textarea "10/1 so 1240-115 KEVIN Performed diagnosis with factory. All setting acceptable…"
type textarea "x"
type textarea "10/1 s 1240-115 KEVIN Performed diagnosis with factory. All setting acceptable …"
type textarea "x"
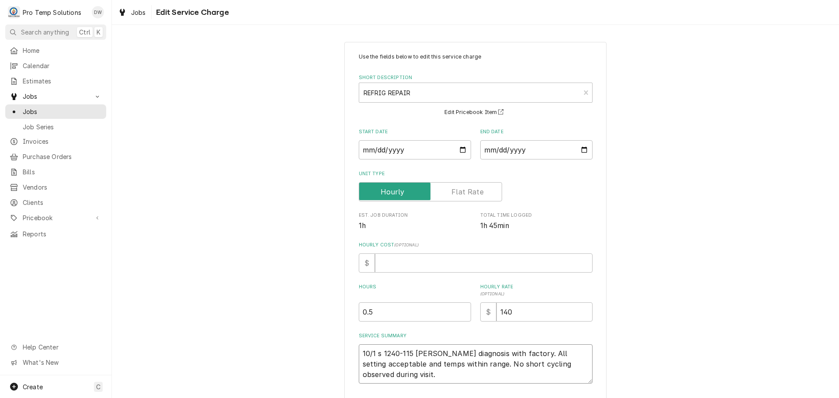
type textarea "10/1 1240-115 KEVIN Performed diagnosis with factory. All setting acceptable an…"
type textarea "x"
type textarea "10/1 S 1240-115 KEVIN Performed diagnosis with factory. All setting acceptable …"
type textarea "x"
type textarea "10/1 SO 1240-115 KEVIN Performed diagnosis with factory. All setting acceptable…"
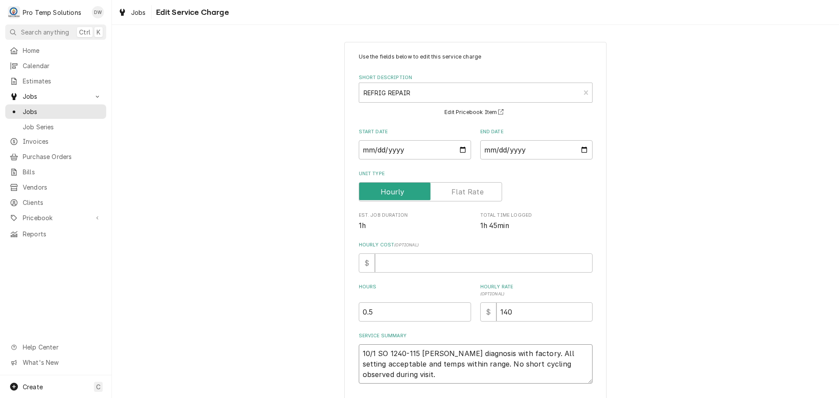
type textarea "x"
type textarea "10/1 SOF 1240-115 KEVIN Performed diagnosis with factory. All setting acceptabl…"
type textarea "x"
type textarea "10/1 SOFT 1240-115 KEVIN Performed diagnosis with factory. All setting acceptab…"
type textarea "x"
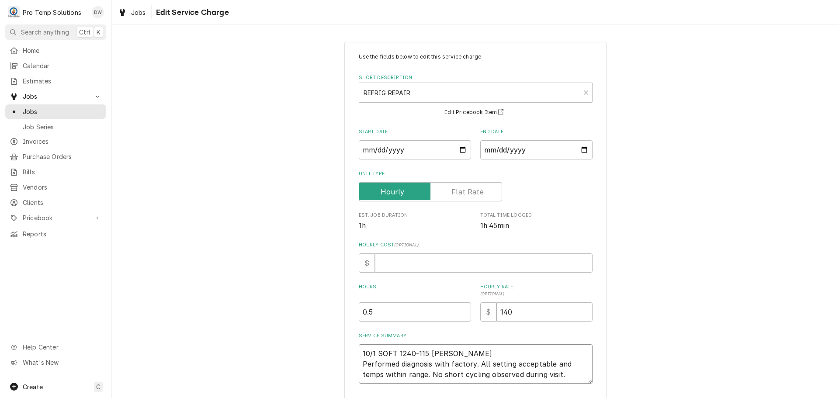
type textarea "10/1 SOFT 1240-115 KEVIN Performed diagnosis with factory. All setting acceptab…"
type textarea "x"
type textarea "10/1 SOFT S 1240-115 KEVIN Performed diagnosis with factory. All setting accept…"
type textarea "x"
type textarea "10/1 SOFT SE 1240-115 KEVIN Performed diagnosis with factory. All setting accep…"
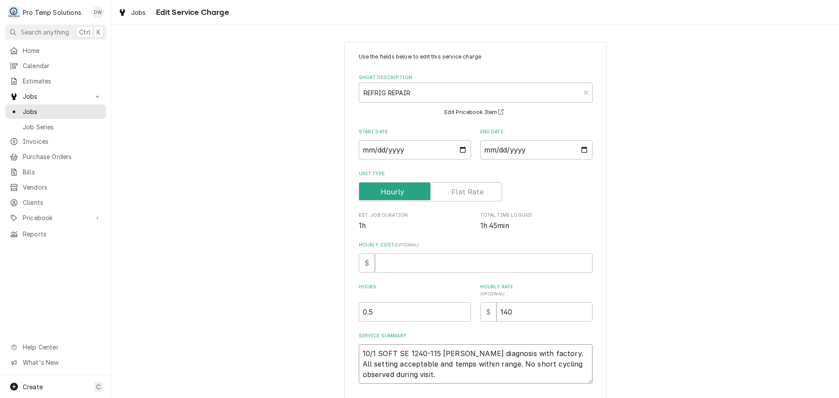
type textarea "x"
type textarea "10/1 SOFT SER 1240-115 KEVIN Performed diagnosis with factory. All setting acce…"
type textarea "x"
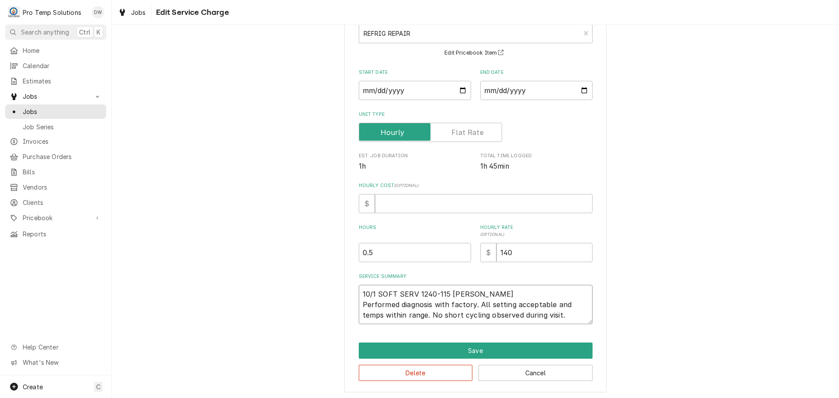
scroll to position [61, 0]
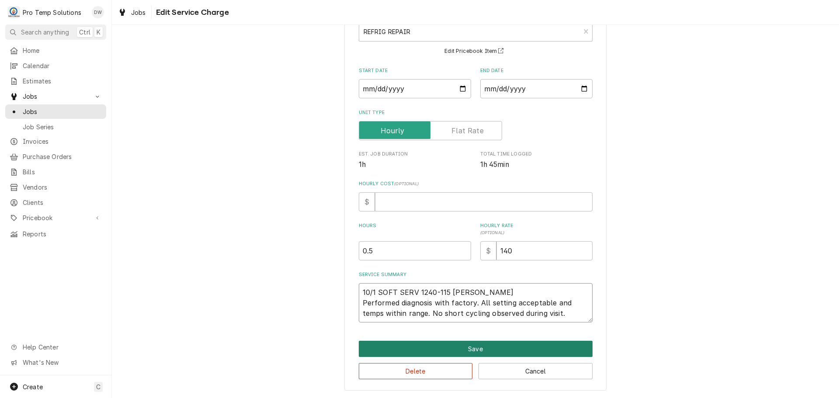
type textarea "10/1 SOFT SERV 1240-115 KEVIN Performed diagnosis with factory. All setting acc…"
click at [471, 345] on button "Save" at bounding box center [476, 349] width 234 height 16
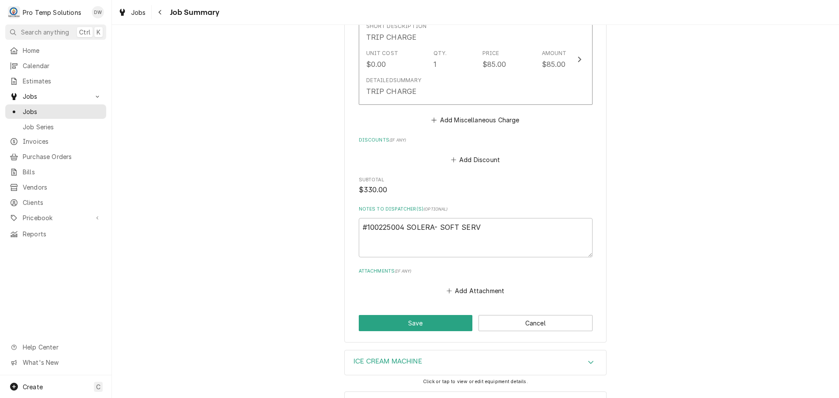
scroll to position [812, 0]
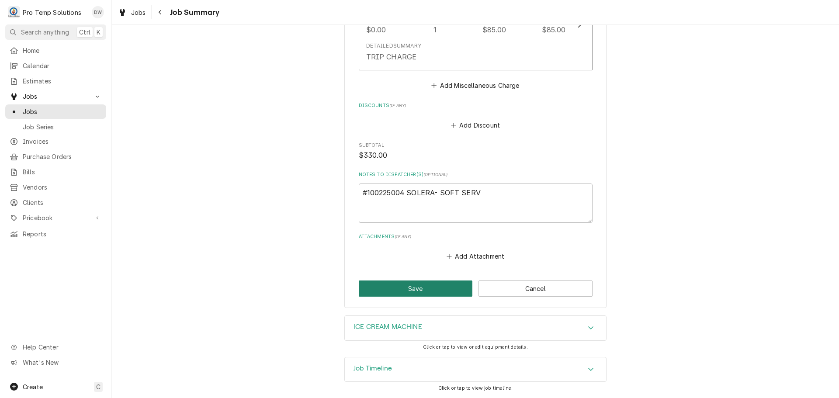
click at [405, 289] on button "Save" at bounding box center [416, 289] width 114 height 16
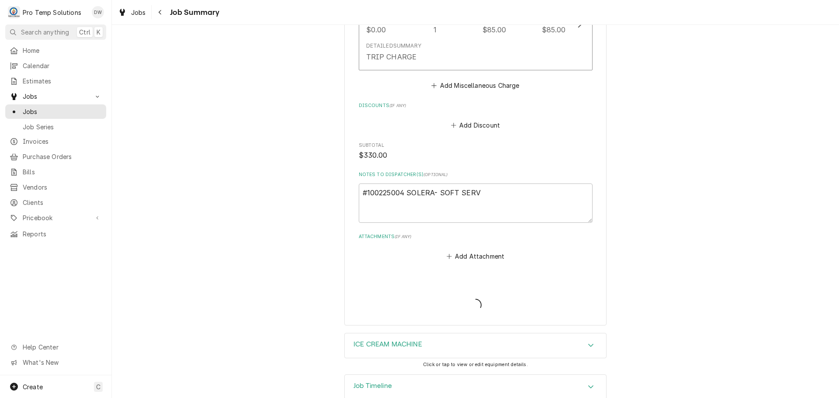
type textarea "x"
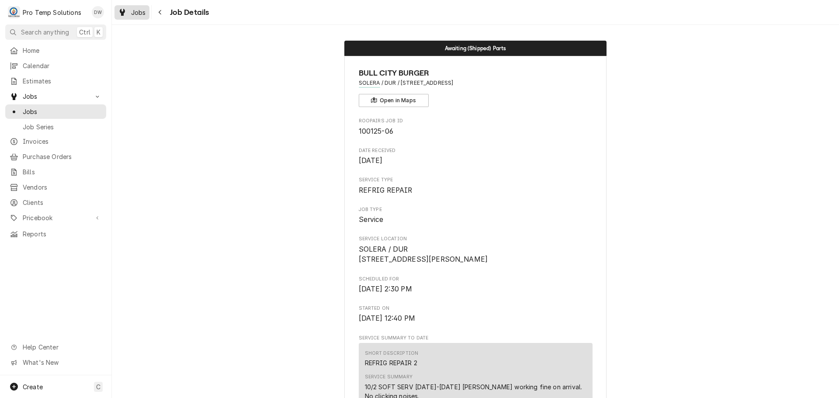
click at [137, 14] on span "Jobs" at bounding box center [138, 12] width 15 height 9
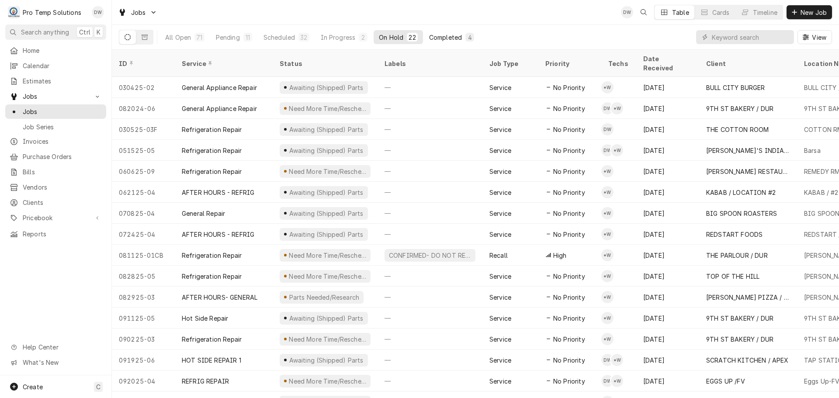
click at [448, 33] on div "Completed" at bounding box center [445, 37] width 33 height 9
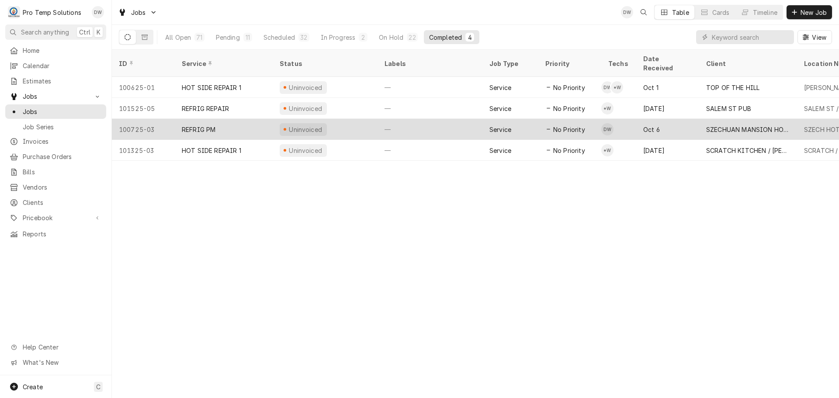
click at [450, 119] on div "—" at bounding box center [430, 129] width 105 height 21
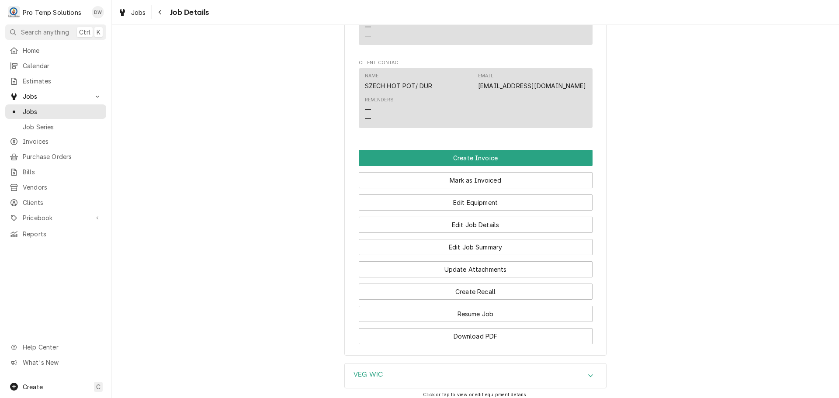
scroll to position [676, 0]
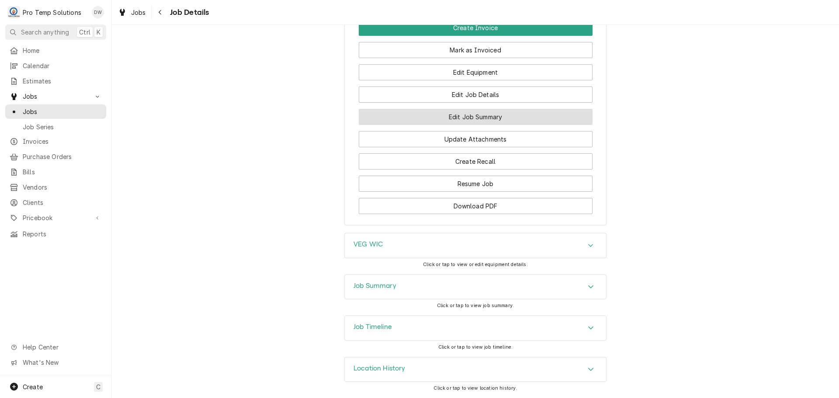
click at [467, 118] on button "Edit Job Summary" at bounding box center [476, 117] width 234 height 16
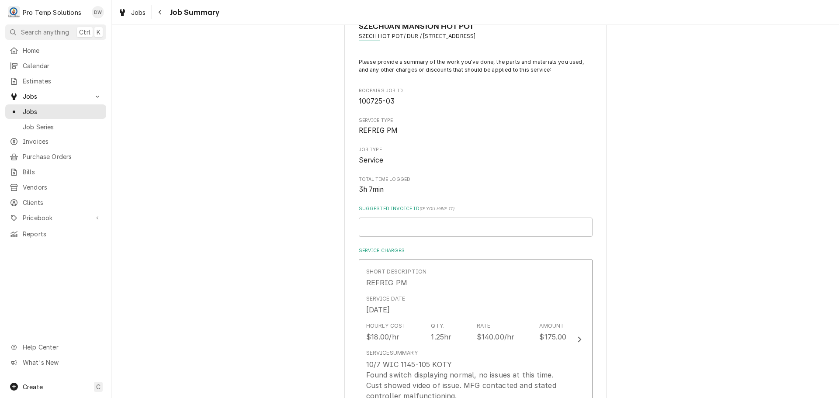
scroll to position [131, 0]
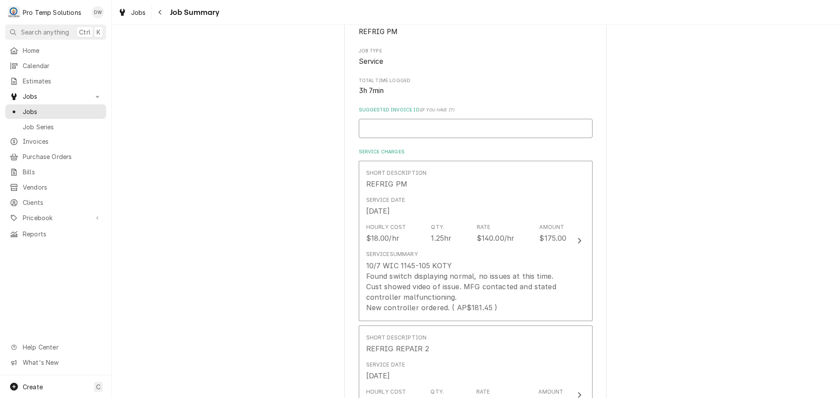
click at [505, 129] on input "Suggested Invoice ID ( if you have it )" at bounding box center [476, 128] width 234 height 19
type textarea "x"
type input "#"
type textarea "x"
type input "#1"
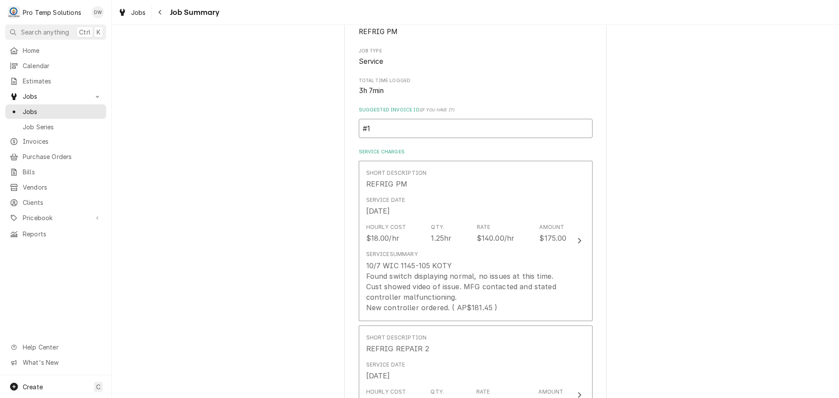
type textarea "x"
type input "#10"
type textarea "x"
type input "#101"
type textarea "x"
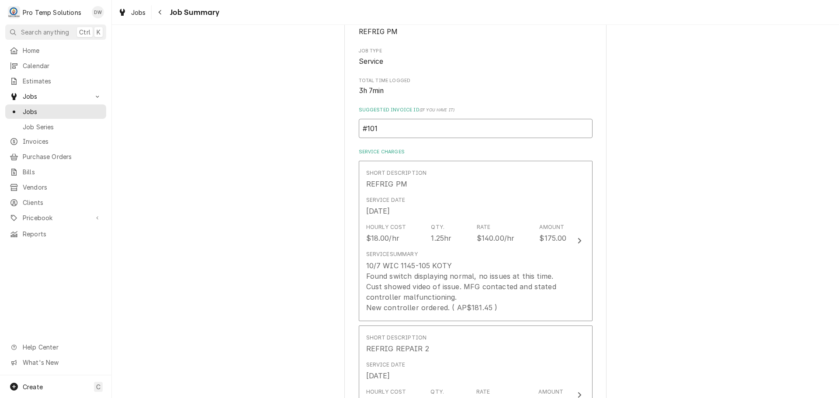
type input "#1014"
type textarea "x"
type input "#10142"
type textarea "x"
type input "#101425"
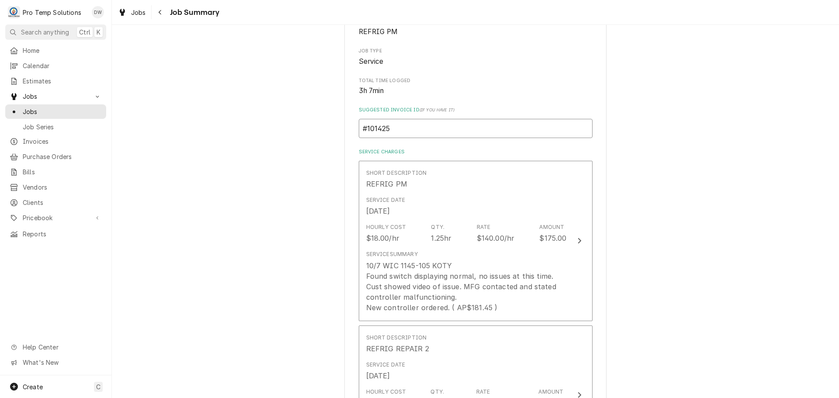
type textarea "x"
type input "#1014250"
type textarea "x"
type input "#10142500"
type textarea "x"
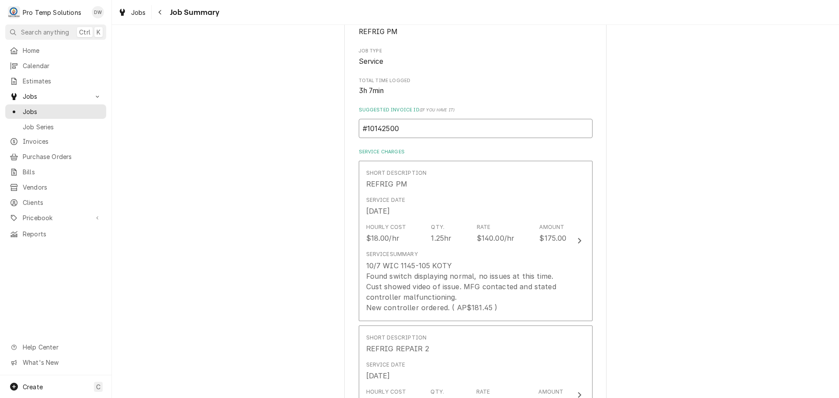
type input "#101425002"
type textarea "x"
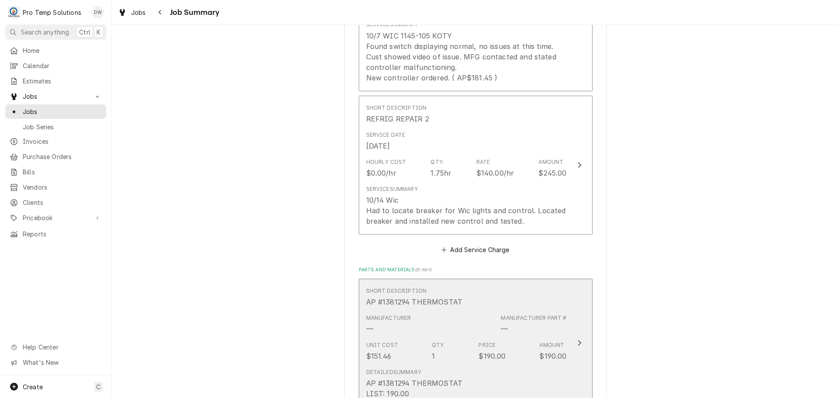
scroll to position [350, 0]
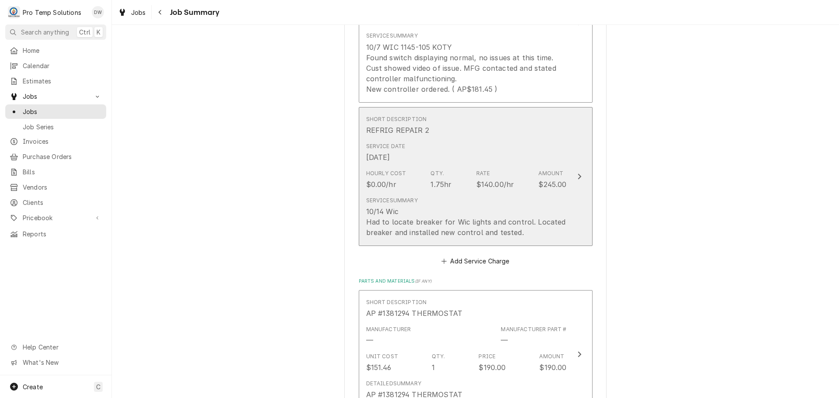
type input "#101425002"
click at [578, 175] on icon "Update Line Item" at bounding box center [579, 177] width 3 height 6
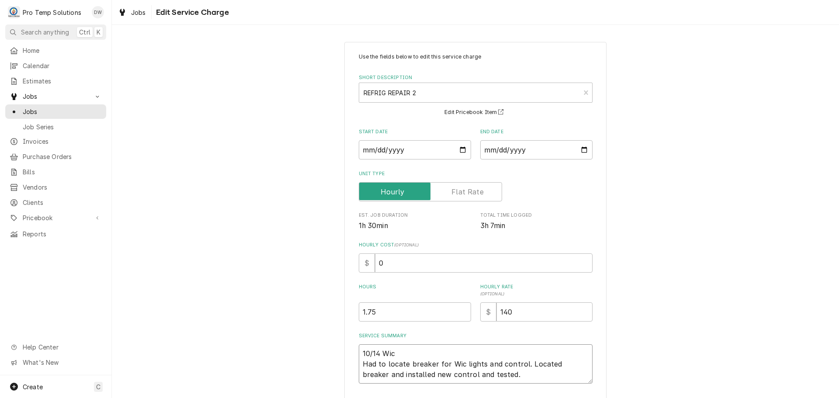
click at [391, 351] on textarea "10/14 Wic Had to locate breaker for Wic lights and control. Located breaker and…" at bounding box center [476, 363] width 234 height 39
type textarea "x"
type textarea "10/14 Wi Had to locate breaker for Wic lights and control. Located breaker and …"
type textarea "x"
type textarea "10/14 W Had to locate breaker for Wic lights and control. Located breaker and i…"
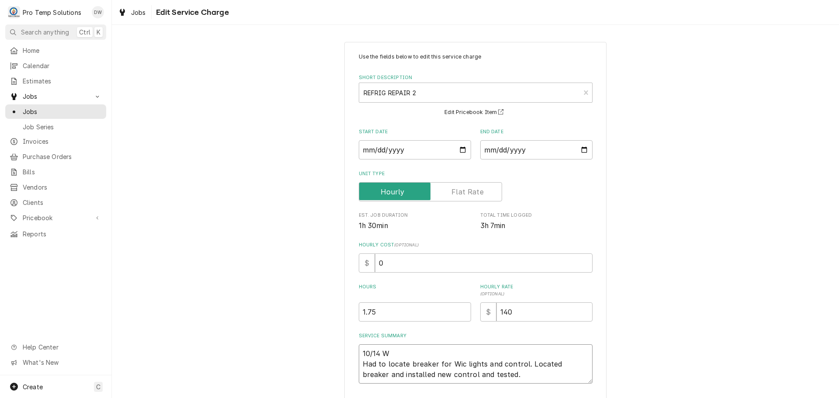
type textarea "x"
type textarea "10/14 Had to locate breaker for Wic lights and control. Located breaker and ins…"
type textarea "x"
type textarea "10/14 V Had to locate breaker for Wic lights and control. Located breaker and i…"
type textarea "x"
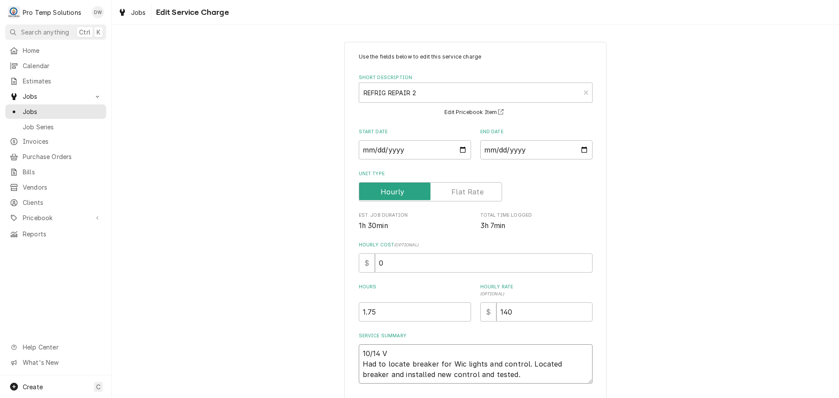
type textarea "10/14 VE Had to locate breaker for Wic lights and control. Located breaker and …"
type textarea "x"
type textarea "10/14 VEG Had to locate breaker for Wic lights and control. Located breaker and…"
type textarea "x"
type textarea "10/14 VEG Had to locate breaker for Wic lights and control. Located breaker and…"
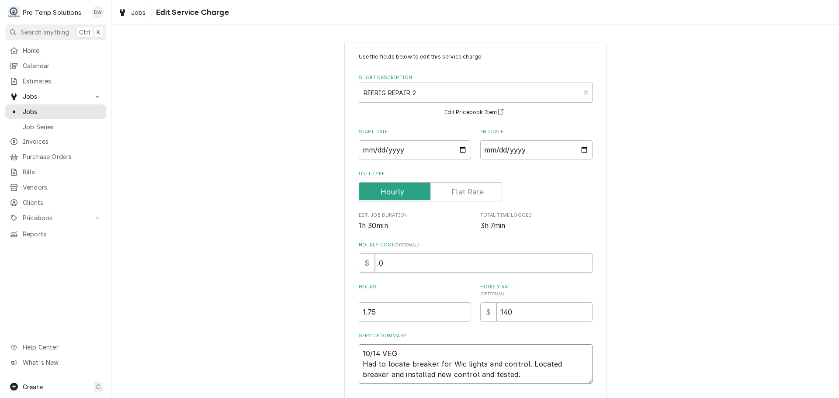
type textarea "x"
type textarea "10/14 VEG W Had to locate breaker for Wic lights and control. Located breaker a…"
type textarea "x"
type textarea "10/14 VEG WI Had to locate breaker for Wic lights and control. Located breaker …"
type textarea "x"
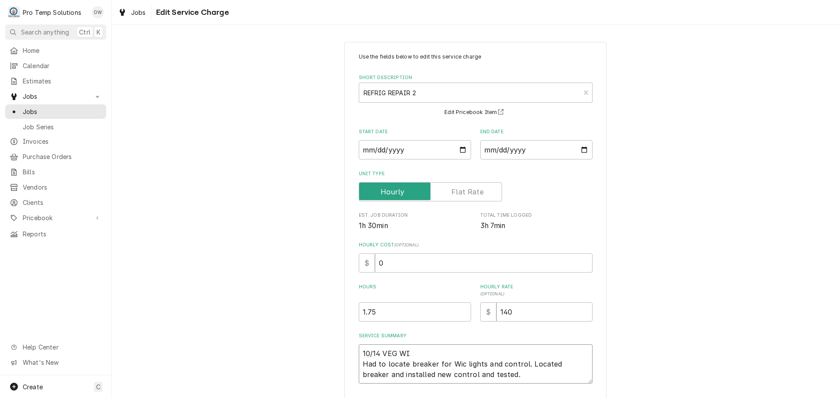
type textarea "10/14 VEG WIC Had to locate breaker for Wic lights and control. Located breaker…"
type textarea "x"
type textarea "10/14 VEG WIC Had to locate breaker for Wic lights and control. Located breaker…"
type textarea "x"
type textarea "10/14 VEG WIC 3 Had to locate breaker for Wic lights and control. Located break…"
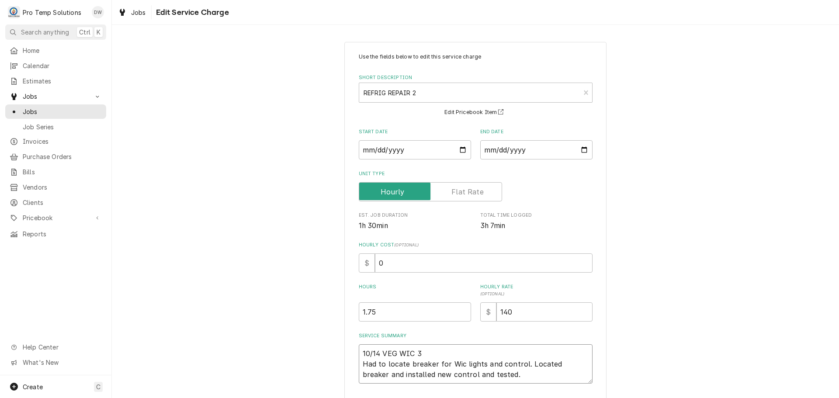
type textarea "x"
type textarea "10/14 VEG WIC 30 Had to locate breaker for Wic lights and control. Located brea…"
type textarea "x"
type textarea "10/14 VEG WIC 300 Had to locate breaker for Wic lights and control. Located bre…"
type textarea "x"
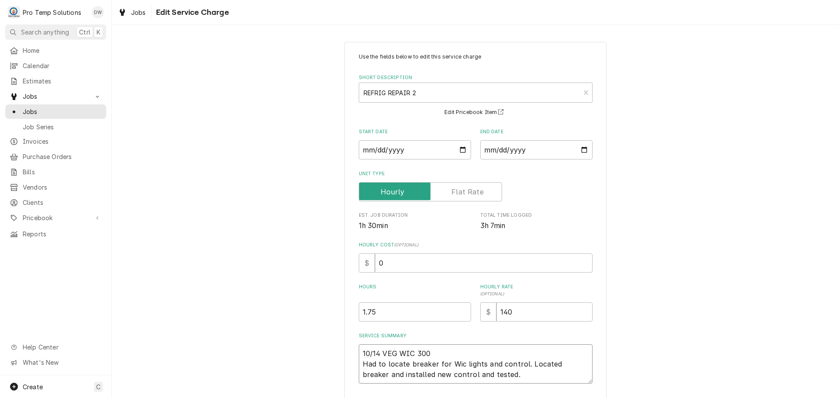
type textarea "10/14 VEG WIC 300- Had to locate breaker for Wic lights and control. Located br…"
type textarea "x"
type textarea "10/14 VEG WIC 300-4 Had to locate breaker for Wic lights and control. Located b…"
type textarea "x"
type textarea "10/14 VEG WIC 300-44 Had to locate breaker for Wic lights and control. Located …"
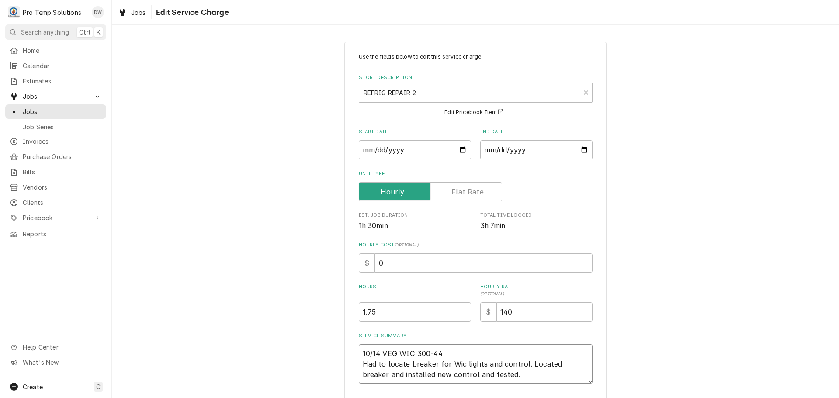
type textarea "x"
type textarea "10/14 VEG WIC 300-445 Had to locate breaker for Wic lights and control. Located…"
type textarea "x"
type textarea "10/14 VEG WIC 300-445 Had to locate breaker for Wic lights and control. Located…"
type textarea "x"
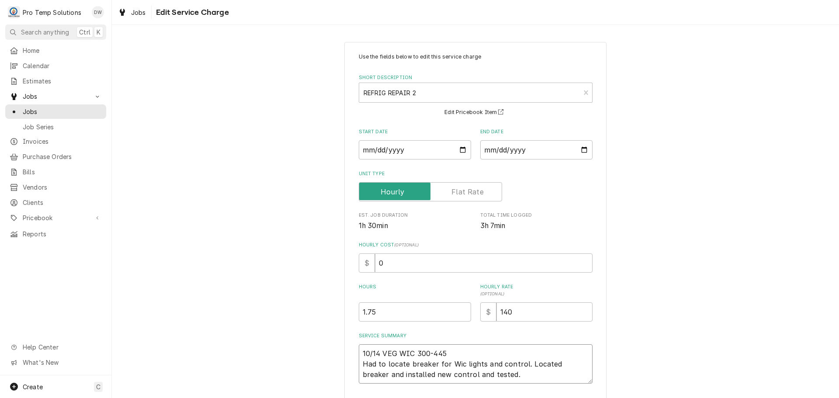
type textarea "10/14 VEG WIC 300-445 K Had to locate breaker for Wic lights and control. Locat…"
type textarea "x"
type textarea "10/14 VEG WIC 300-445 KO Had to locate breaker for Wic lights and control. Loca…"
type textarea "x"
type textarea "10/14 VEG WIC 300-445 KOT Had to locate breaker for Wic lights and control. Loc…"
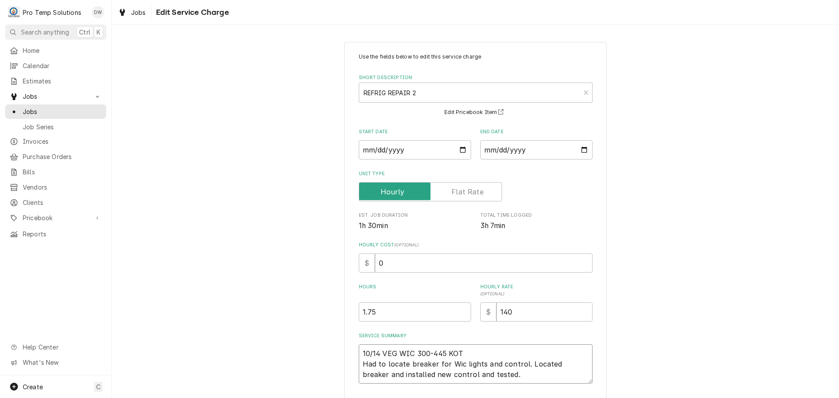
type textarea "x"
type textarea "10/14 VEG WIC 300-445 KOTY Had to locate breaker for Wic lights and control. Lo…"
type textarea "x"
type textarea "10/14 VEG WIC 300-445 KOTY Had to locate breaker for Wic lights and control. Lo…"
type textarea "x"
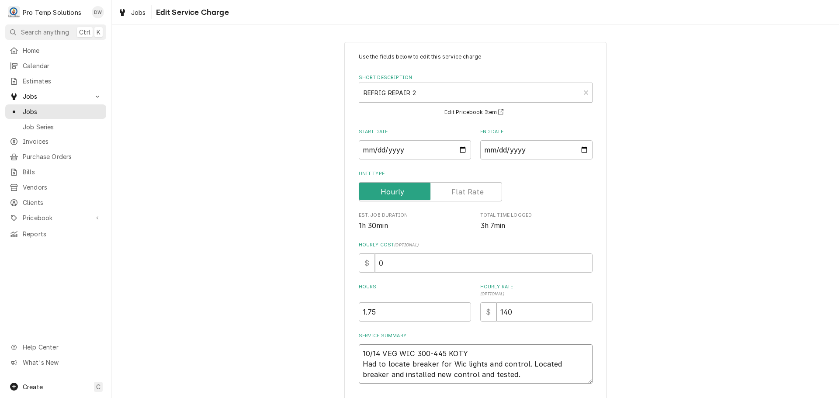
type textarea "10/14 VEG WIC 300-445 KOTY 4 Had to locate breaker for Wic lights and control. …"
type textarea "x"
type textarea "10/14 VEG WIC 300-445 KOTY 40 Had to locate breaker for Wic lights and control.…"
type textarea "x"
type textarea "10/14 VEG WIC 300-445 KOTY 400 Had to locate breaker for Wic lights and control…"
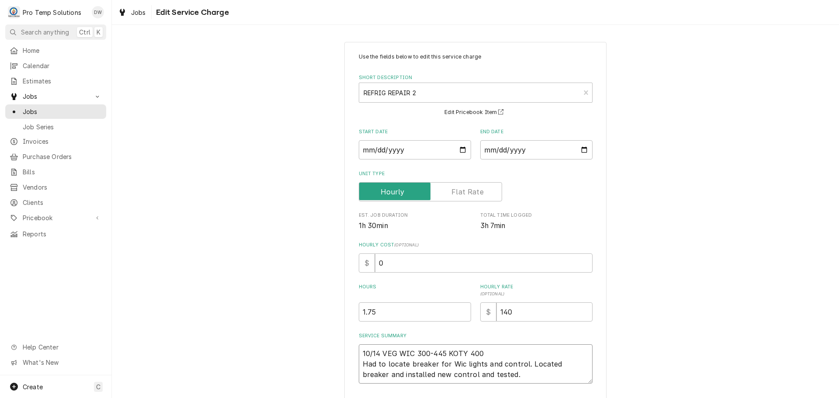
type textarea "x"
type textarea "10/14 VEG WIC 300-445 KOTY 400- Had to locate breaker for Wic lights and contro…"
type textarea "x"
type textarea "10/14 VEG WIC 300-445 KOTY 400-4 Had to locate breaker for Wic lights and contr…"
type textarea "x"
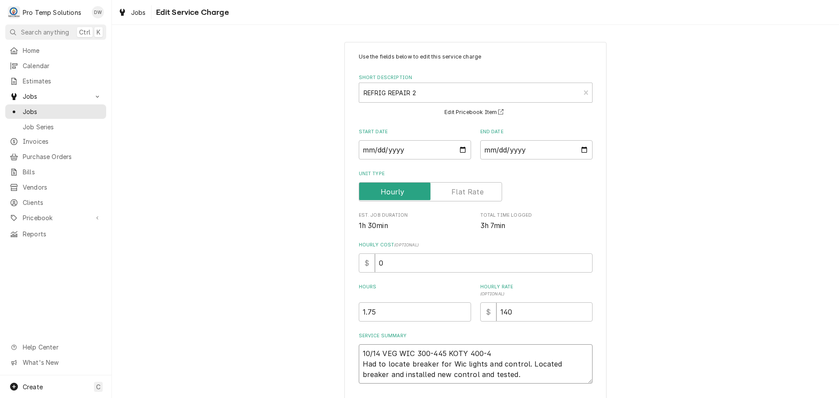
type textarea "10/14 VEG WIC 300-445 KOTY 400-44 Had to locate breaker for Wic lights and cont…"
type textarea "x"
type textarea "10/14 VEG WIC 300-445 KOTY 400-445 Had to locate breaker for Wic lights and con…"
type textarea "x"
type textarea "10/14 VEG WIC 300-445 KOTY 400-445 Had to locate breaker for Wic lights and con…"
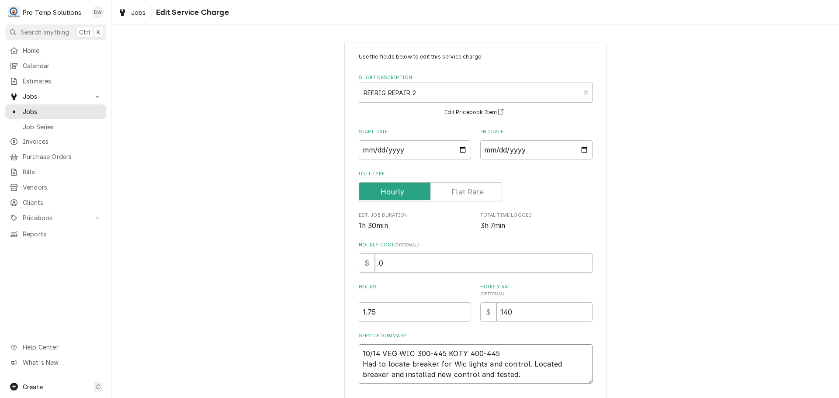
type textarea "x"
type textarea "10/14 VEG WIC 300-445 KOTY 400-445 K Had to locate breaker for Wic lights and c…"
type textarea "x"
type textarea "10/14 VEG WIC 300-445 KOTY 400-445 KE Had to locate breaker for Wic lights and …"
type textarea "x"
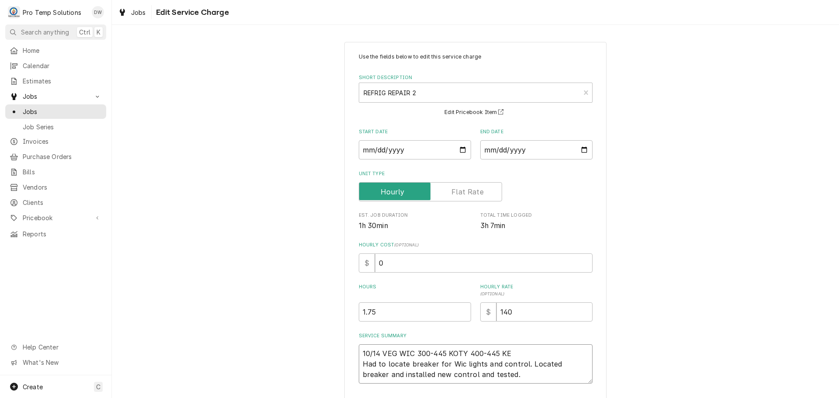
type textarea "10/14 VEG WIC 300-445 KOTY 400-445 KEV Had to locate breaker for Wic lights and…"
type textarea "x"
type textarea "10/14 VEG WIC 300-445 KOTY 400-445 KEVI Had to locate breaker for Wic lights an…"
type textarea "x"
type textarea "10/14 VEG WIC 300-445 KOTY 400-445 KEVIN Had to locate breaker for Wic lights a…"
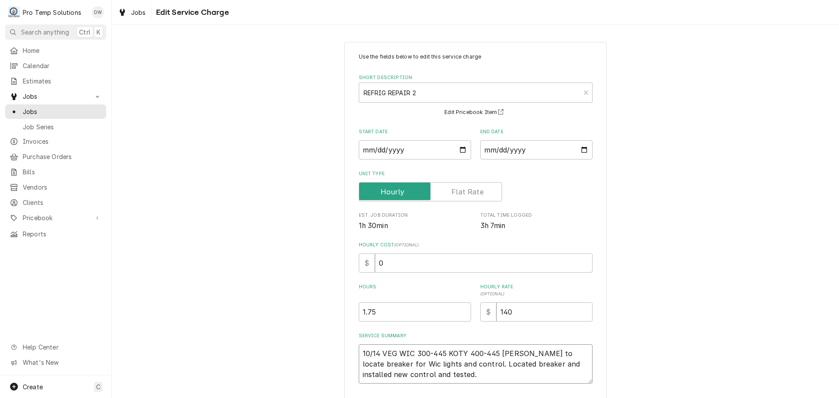
type textarea "x"
type textarea "10/14 VEG WIC 300-445 KOTY 400-445 [PERSON_NAME] to locate breaker for Wic ligh…"
click at [382, 265] on input "0" at bounding box center [484, 263] width 218 height 19
type textarea "x"
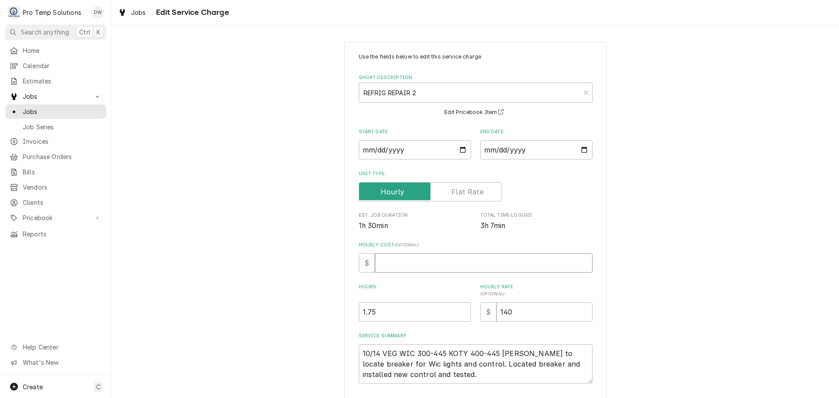
type input "1"
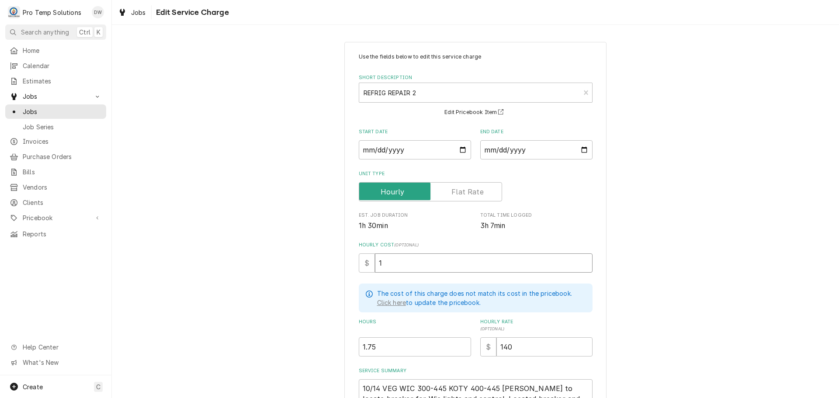
type textarea "x"
type input "18"
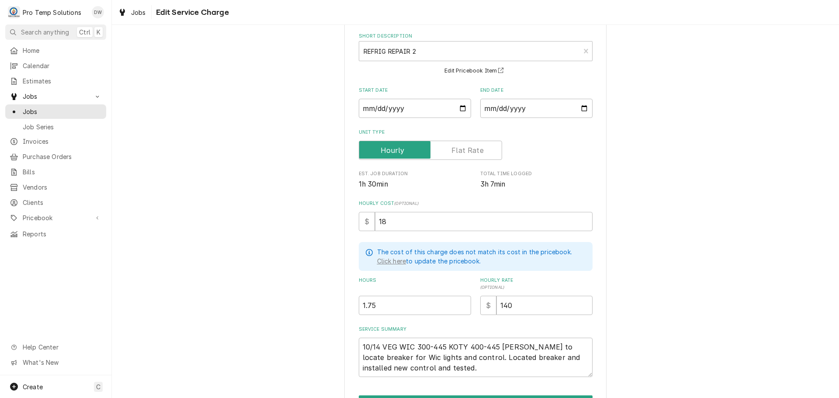
scroll to position [95, 0]
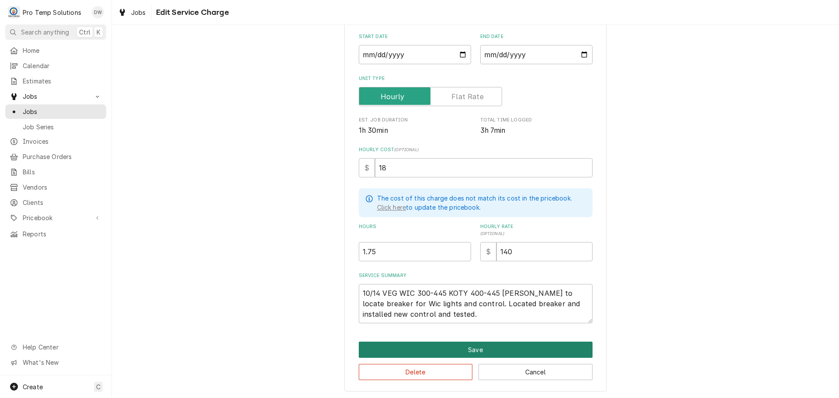
click at [466, 349] on button "Save" at bounding box center [476, 350] width 234 height 16
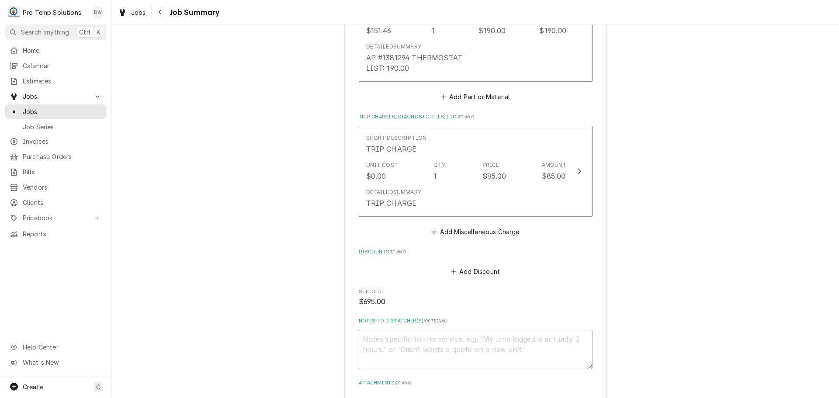
scroll to position [699, 0]
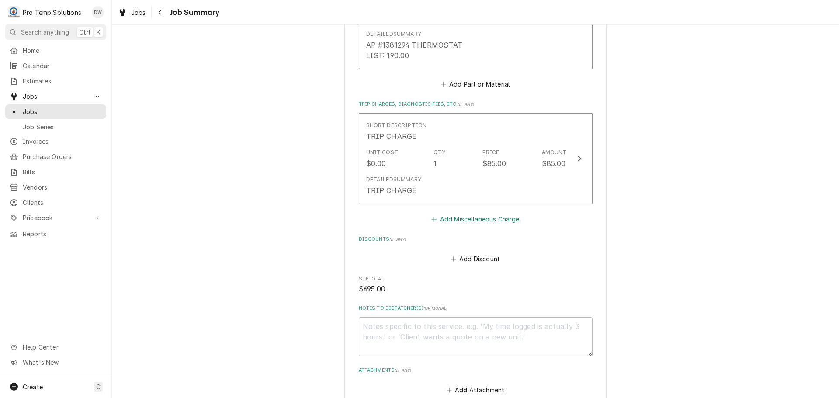
click at [469, 217] on button "Add Miscellaneous Charge" at bounding box center [475, 219] width 91 height 12
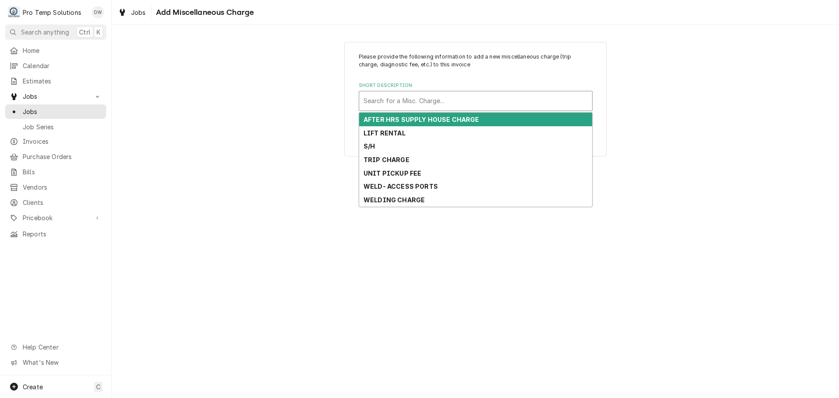
click at [442, 98] on div "Short Description" at bounding box center [476, 101] width 224 height 16
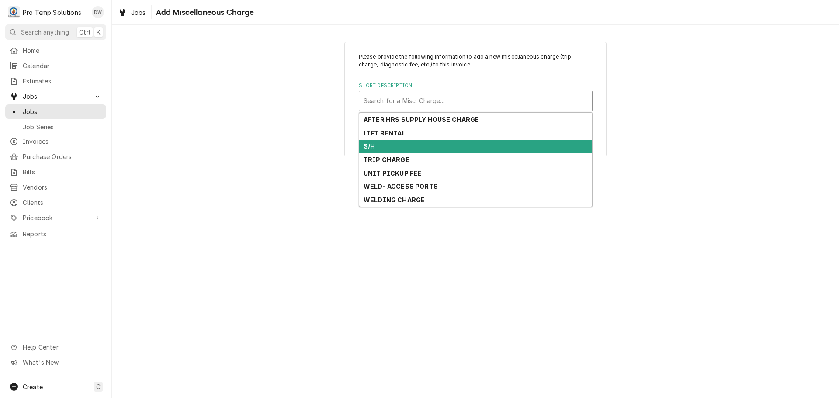
click at [433, 146] on div "S/H" at bounding box center [475, 147] width 233 height 14
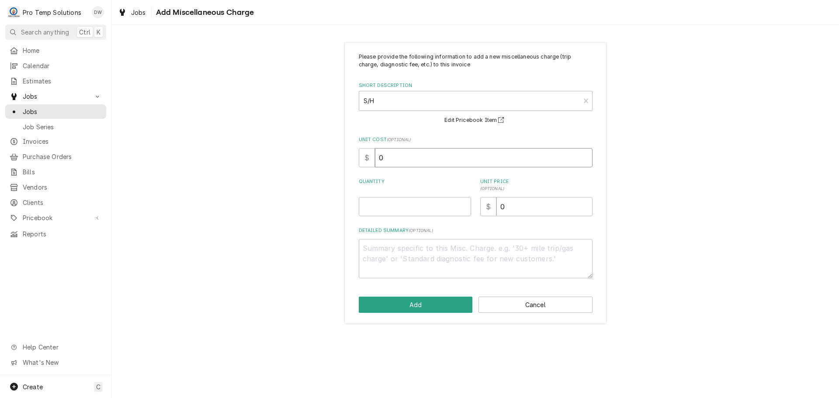
click at [407, 159] on input "0" at bounding box center [484, 157] width 218 height 19
type textarea "x"
type input "2"
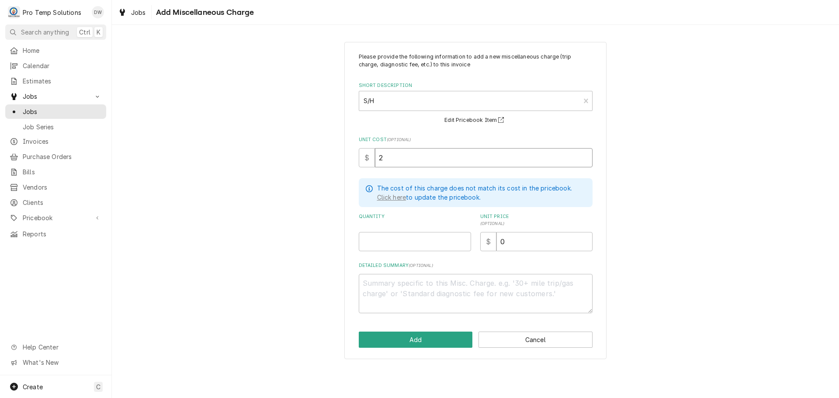
type textarea "x"
type input "29"
type textarea "x"
type input "29.9"
type textarea "x"
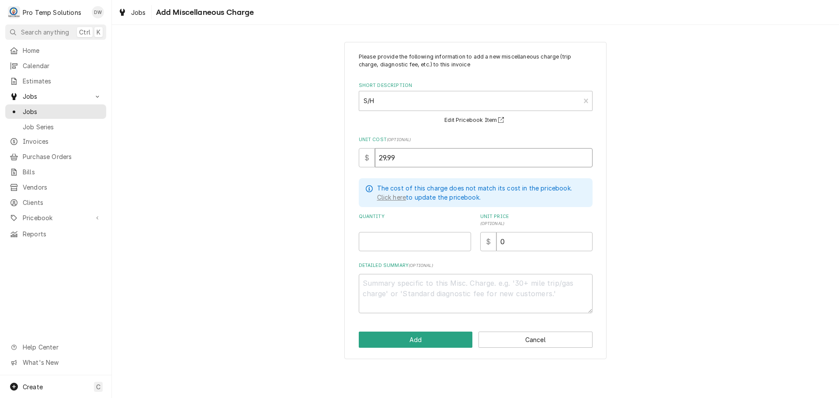
type input "29.99"
click at [445, 244] on input "Quantity" at bounding box center [415, 241] width 112 height 19
type textarea "x"
type input "1"
click at [516, 243] on input "0" at bounding box center [545, 241] width 96 height 19
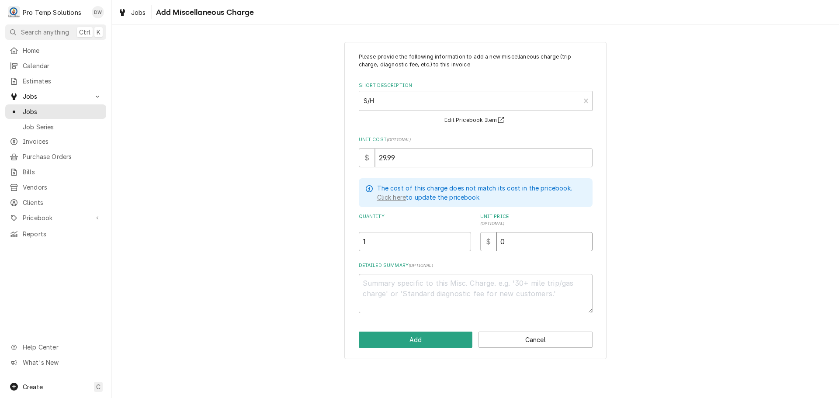
type textarea "x"
type input "3"
type textarea "x"
type input "30"
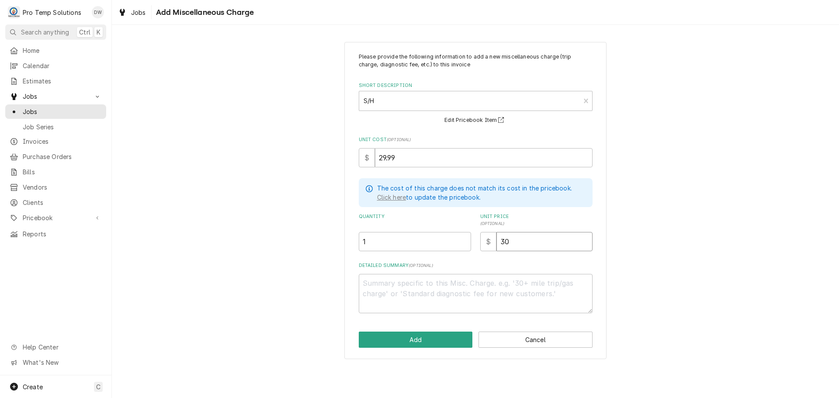
type textarea "x"
type input "30.0"
type textarea "x"
type input "30.00"
click at [397, 283] on textarea "Detailed Summary ( optional )" at bounding box center [476, 293] width 234 height 39
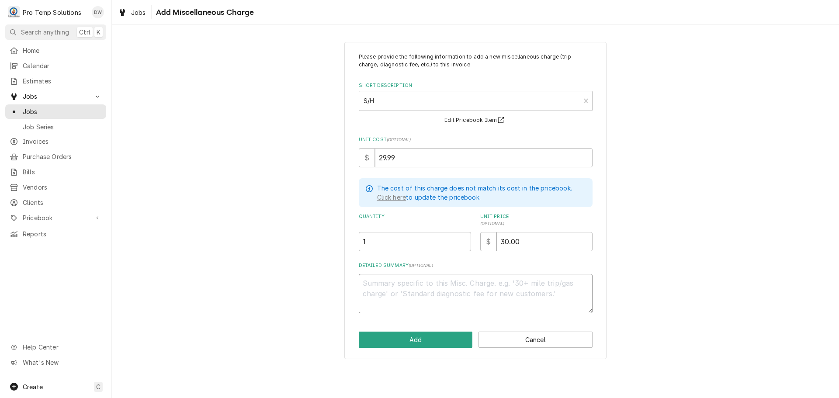
type textarea "x"
type textarea "A"
type textarea "x"
type textarea "AP"
type textarea "x"
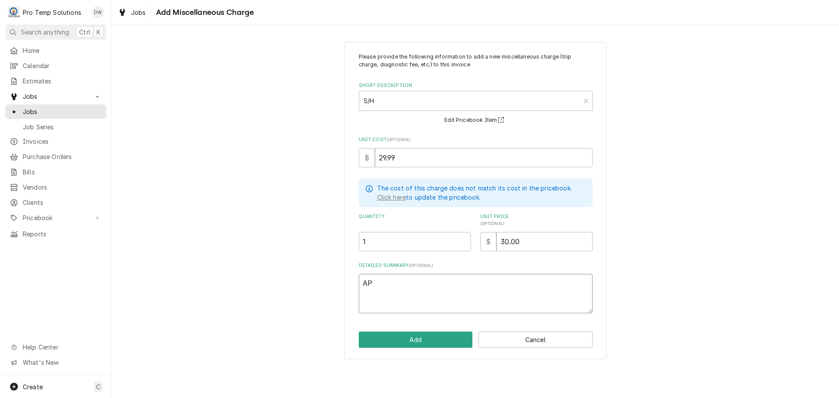
type textarea "AP #"
type textarea "x"
type textarea "AP #7"
type textarea "x"
type textarea "AP #71"
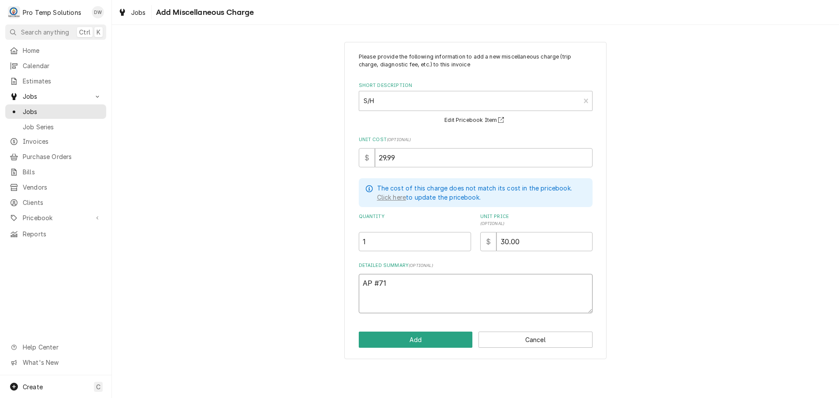
type textarea "x"
type textarea "AP #718"
type textarea "x"
type textarea "AP #7187"
type textarea "x"
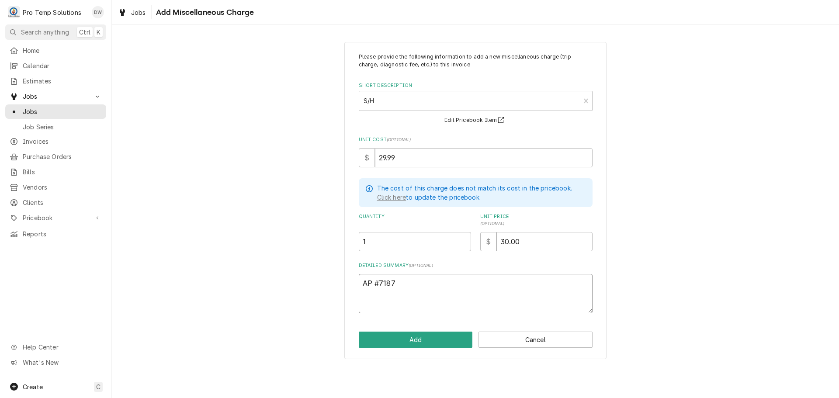
type textarea "AP #71873"
type textarea "x"
type textarea "AP #718732"
type textarea "x"
type textarea "AP #7187328"
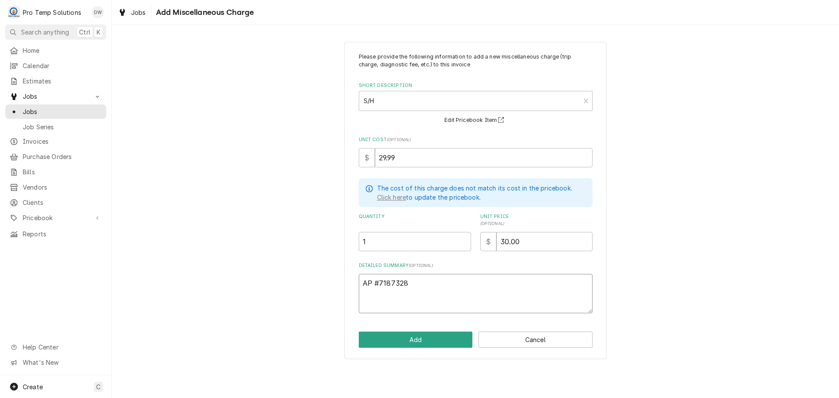
type textarea "x"
type textarea "AP #71873285"
type textarea "x"
type textarea "AP #71873285-"
type textarea "x"
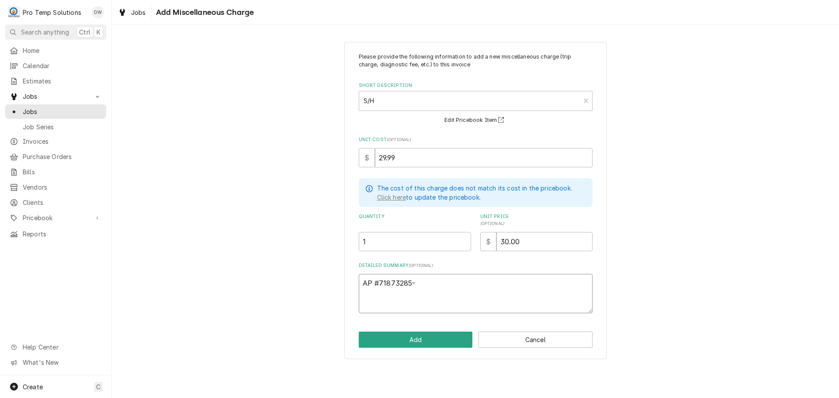
type textarea "AP #71873285-0"
type textarea "x"
type textarea "AP #71873285-00"
click at [416, 340] on button "Add" at bounding box center [416, 340] width 114 height 16
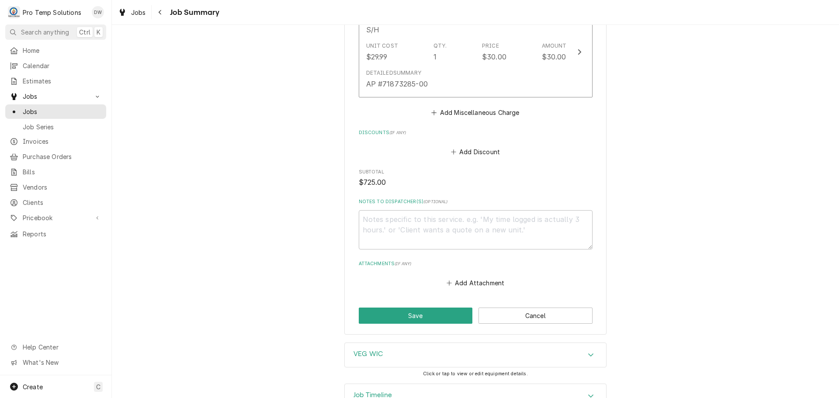
scroll to position [918, 0]
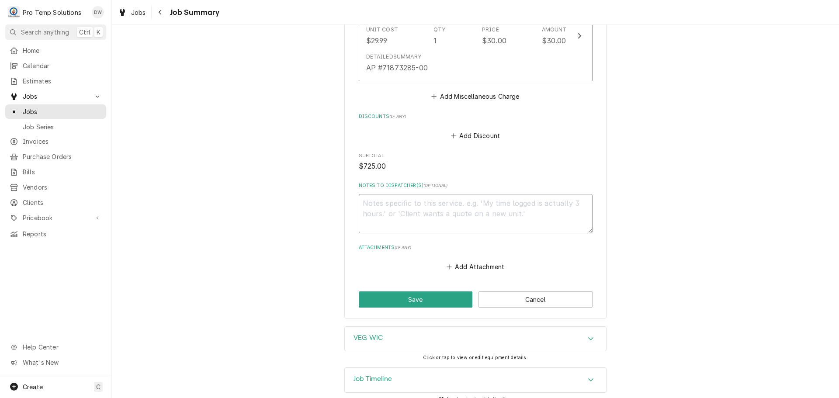
click at [387, 200] on textarea "Notes to Dispatcher(s) ( optional )" at bounding box center [476, 213] width 234 height 39
type textarea "x"
type textarea "#"
type textarea "x"
type textarea "#1"
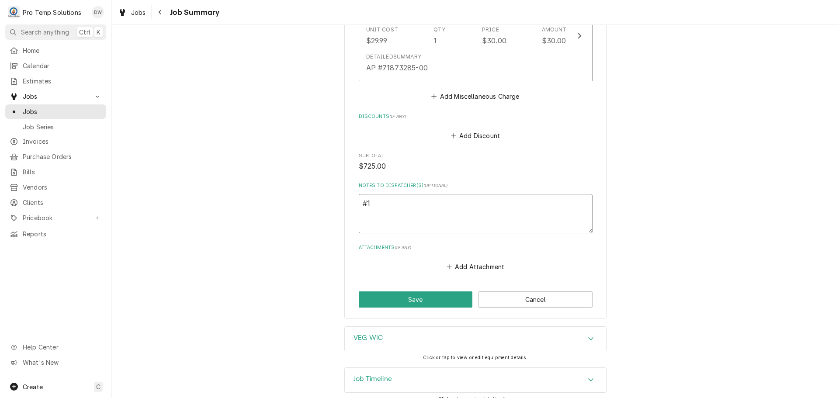
type textarea "x"
type textarea "#10"
type textarea "x"
type textarea "#101"
type textarea "x"
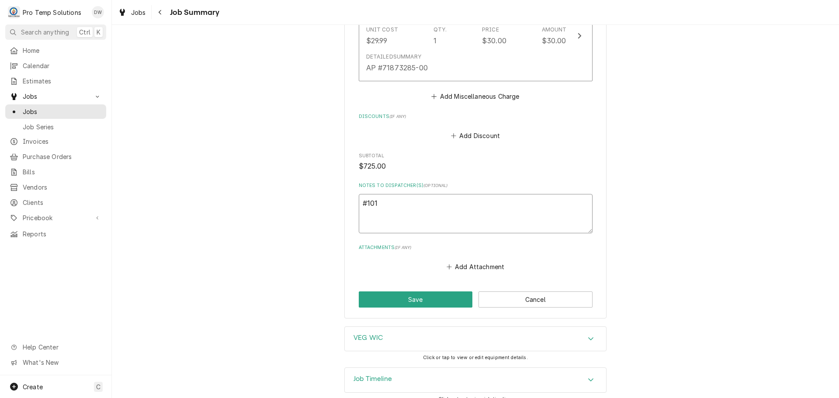
type textarea "#1014"
type textarea "x"
type textarea "#10142"
type textarea "x"
type textarea "#101425"
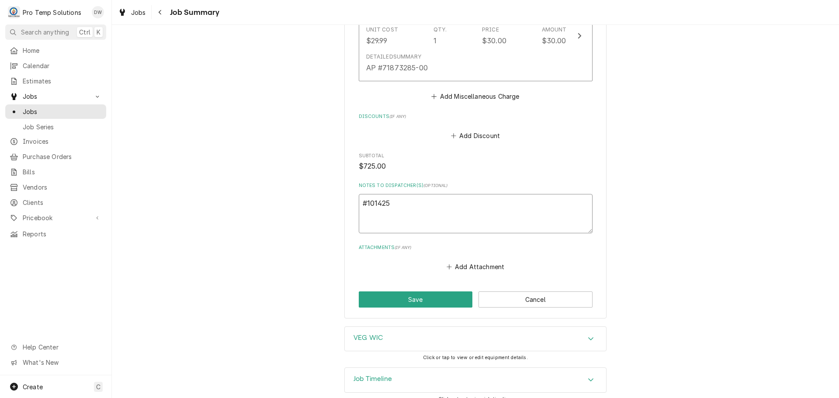
type textarea "x"
type textarea "#1014250"
type textarea "x"
type textarea "#10142500"
type textarea "x"
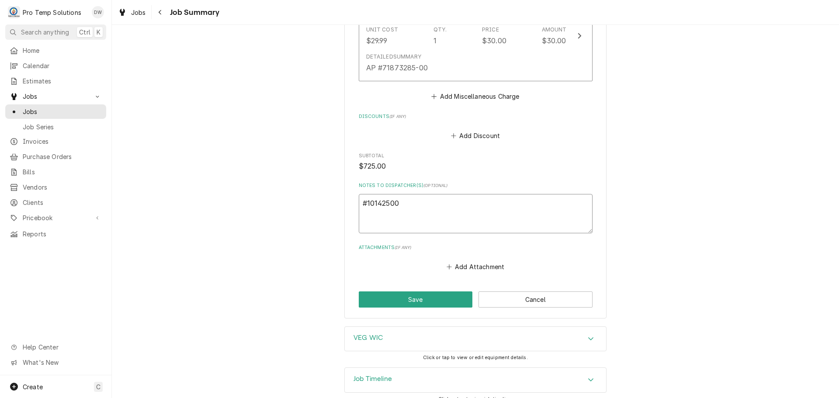
type textarea "#101425002"
type textarea "x"
type textarea "#101425002"
type textarea "x"
type textarea "#101425002 H"
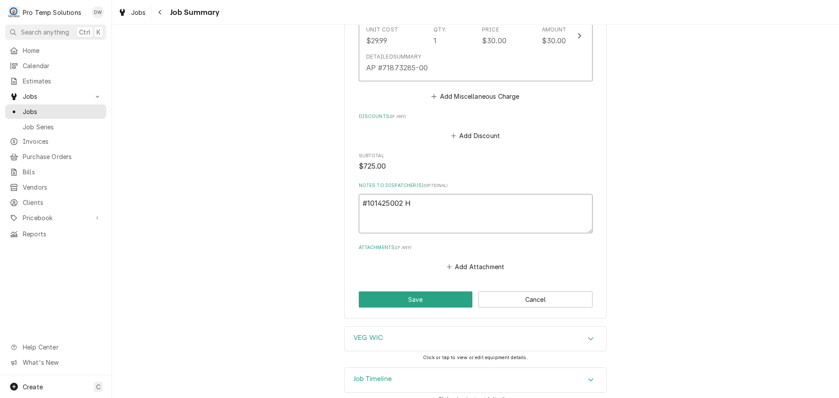
type textarea "x"
type textarea "#101425002 HO"
type textarea "x"
type textarea "#101425002 HOT"
type textarea "x"
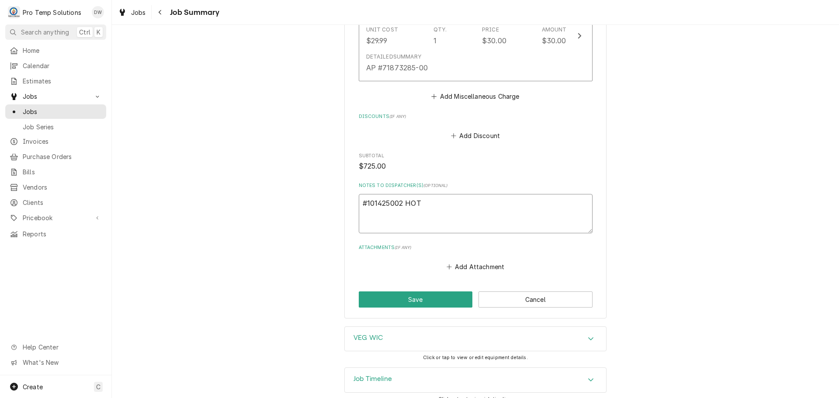
type textarea "#101425002 HOT"
type textarea "x"
type textarea "#101425002 HOT P"
type textarea "x"
type textarea "#101425002 HOT PO"
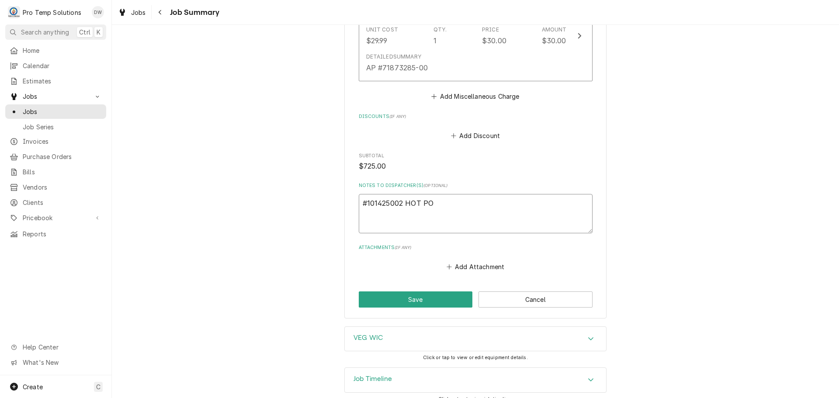
type textarea "x"
type textarea "#101425002 HOT POT"
type textarea "x"
type textarea "#101425002 HOT POT"
type textarea "x"
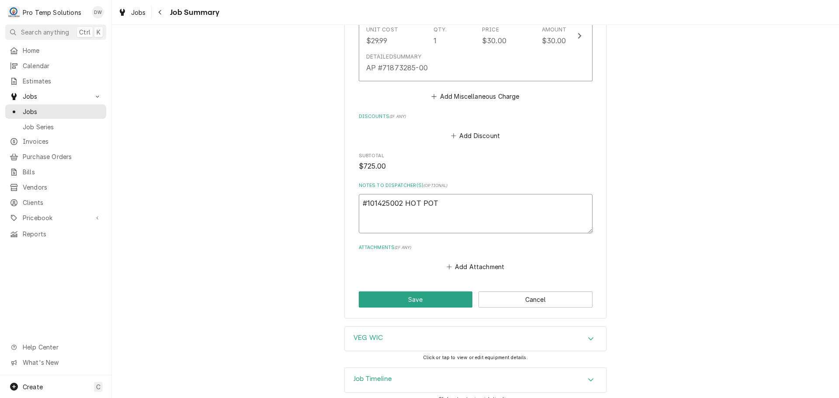
type textarea "#101425002 HOT POT /"
type textarea "x"
type textarea "#101425002 HOT POT /"
type textarea "x"
type textarea "#101425002 HOT POT / D"
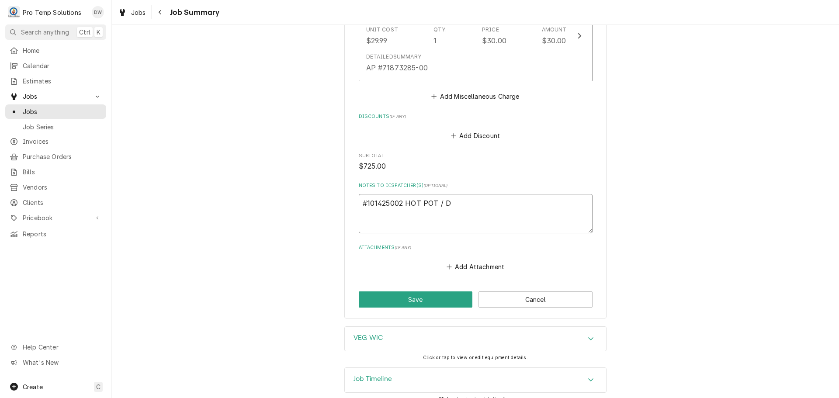
type textarea "x"
type textarea "#101425002 HOT POT / DU"
click at [410, 299] on button "Save" at bounding box center [416, 300] width 114 height 16
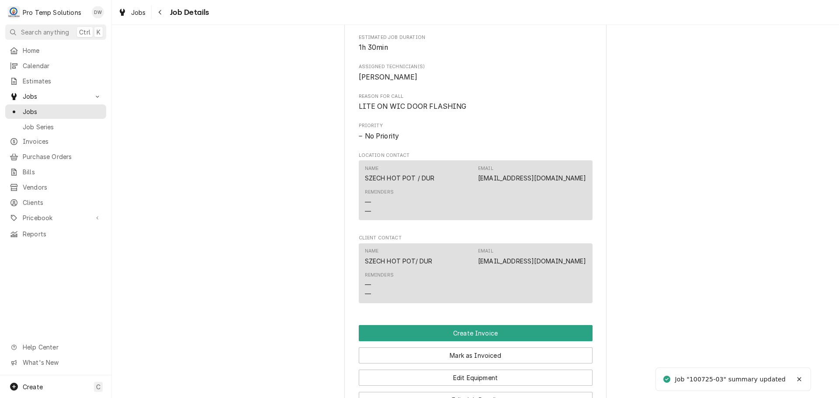
scroll to position [393, 0]
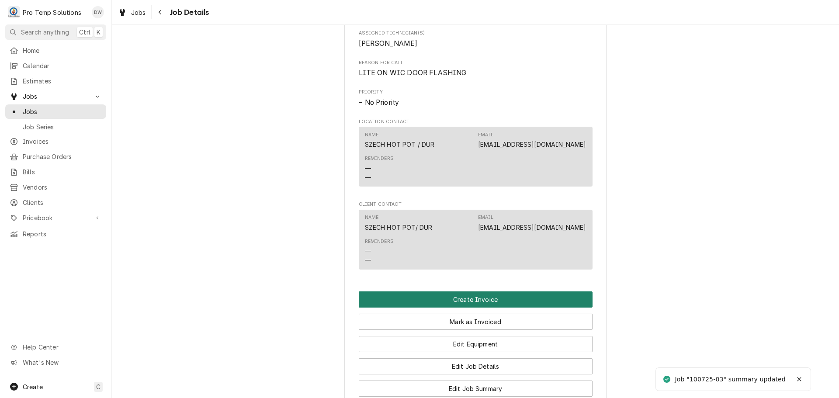
click at [468, 308] on button "Create Invoice" at bounding box center [476, 300] width 234 height 16
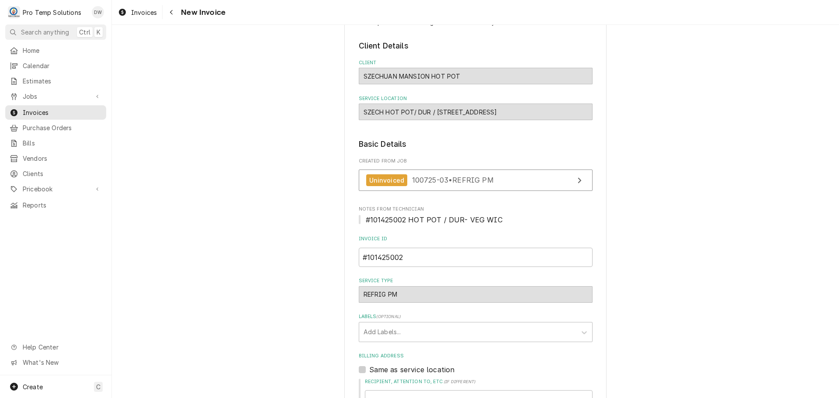
scroll to position [219, 0]
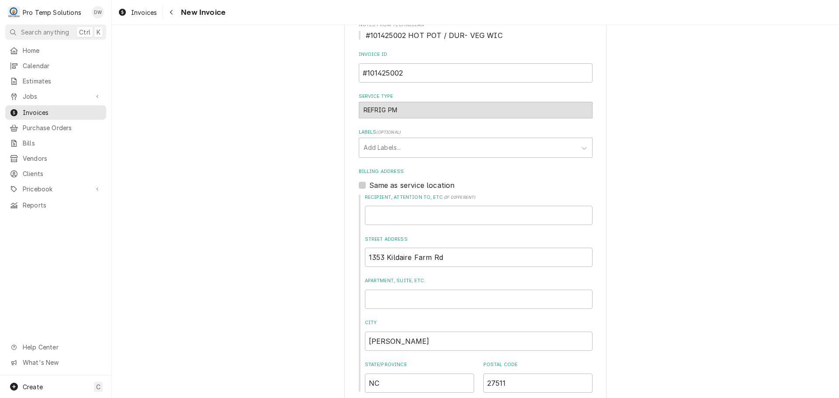
click at [362, 185] on div "Same as service location" at bounding box center [476, 185] width 234 height 10
click at [369, 183] on label "Same as service location" at bounding box center [412, 185] width 86 height 10
click at [369, 183] on input "Same as service location" at bounding box center [486, 189] width 234 height 19
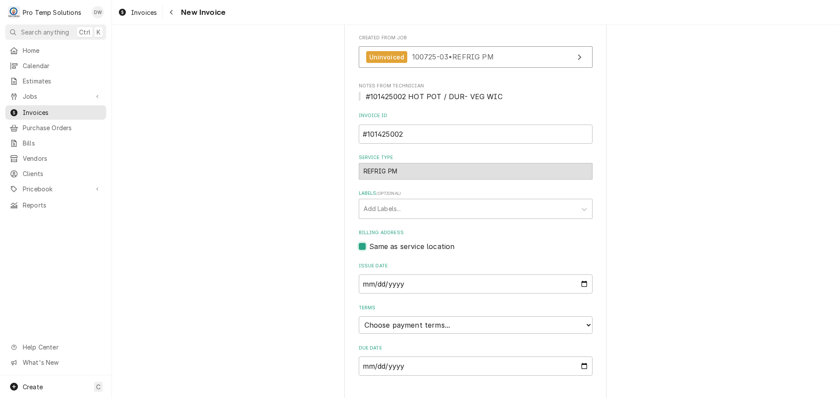
scroll to position [172, 0]
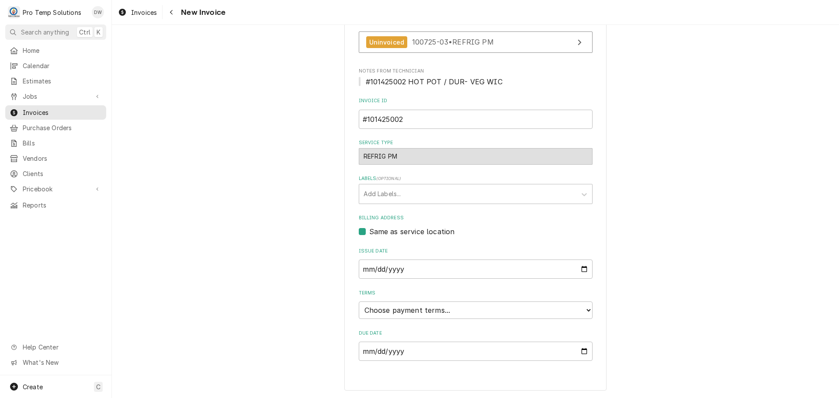
click at [369, 230] on label "Same as service location" at bounding box center [412, 231] width 86 height 10
click at [369, 230] on input "Same as service location" at bounding box center [486, 235] width 234 height 19
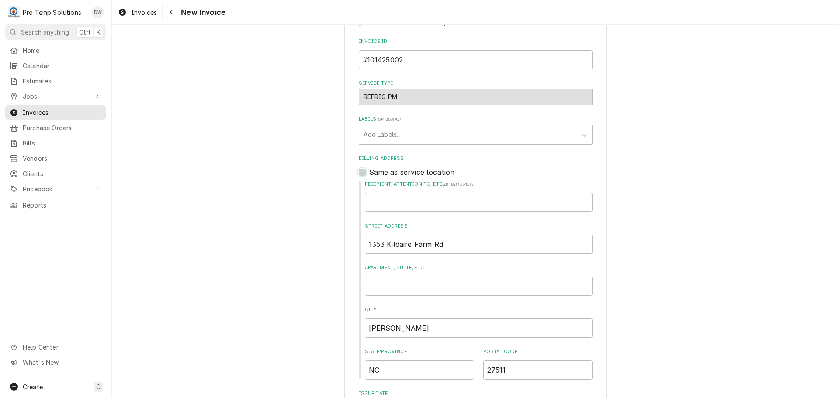
scroll to position [200, 0]
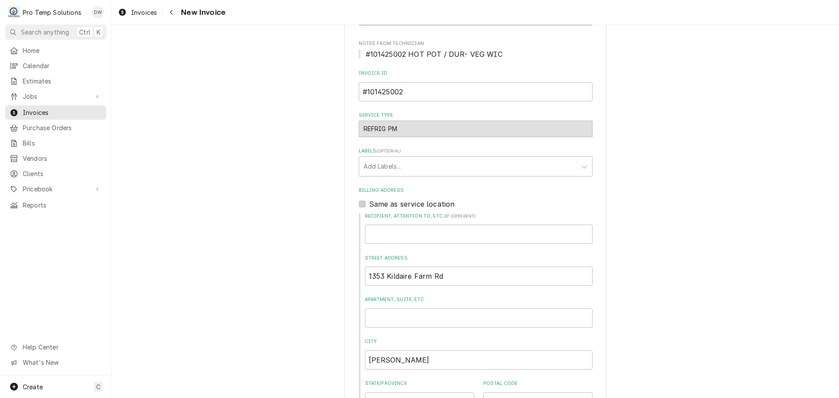
click at [369, 203] on label "Same as service location" at bounding box center [412, 204] width 86 height 10
click at [369, 203] on input "Same as service location" at bounding box center [486, 208] width 234 height 19
checkbox input "true"
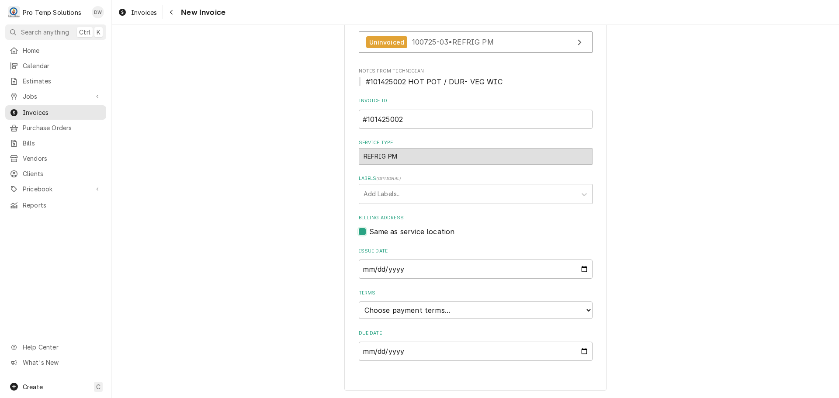
scroll to position [172, 0]
click at [582, 268] on input "[DATE]" at bounding box center [476, 269] width 234 height 19
type input "[DATE]"
click at [406, 313] on select "Choose payment terms... Same Day Net 7 Net 14 Net 21 Net 30 Net 45 Net 60 Net 90" at bounding box center [476, 310] width 234 height 17
click at [369, 230] on label "Same as service location" at bounding box center [412, 231] width 86 height 10
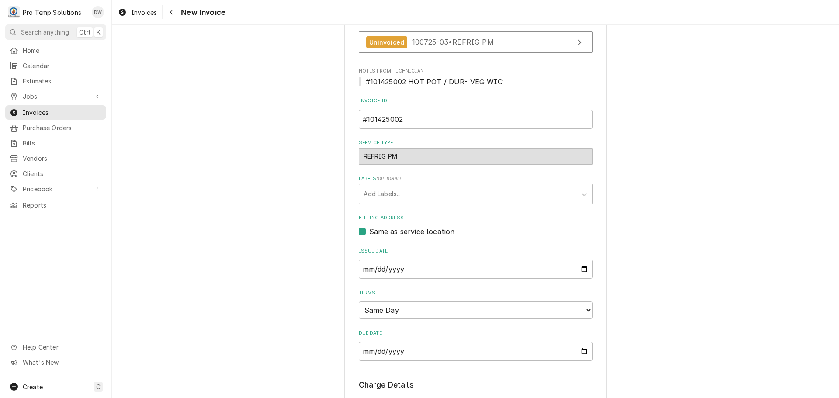
click at [369, 230] on input "Same as service location" at bounding box center [486, 235] width 234 height 19
checkbox input "false"
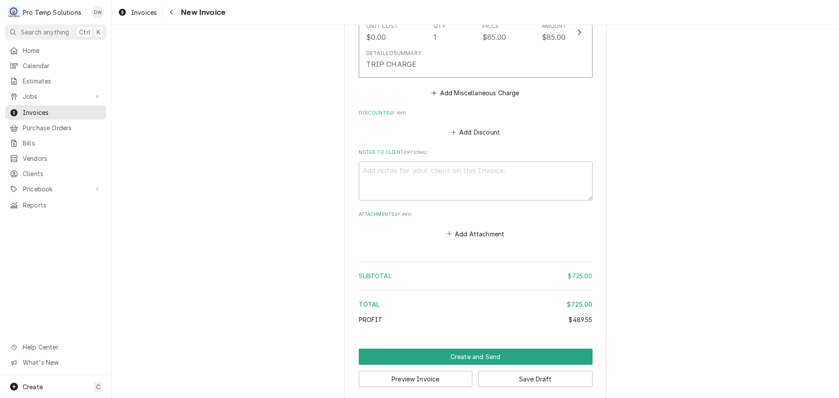
scroll to position [1422, 0]
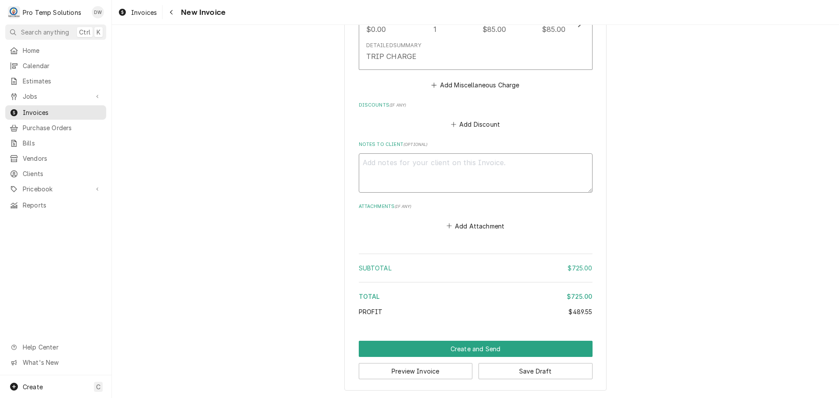
click at [403, 168] on textarea "Notes to Client ( optional )" at bounding box center [476, 172] width 234 height 39
type textarea "x"
type textarea "#"
type textarea "x"
type textarea "#1"
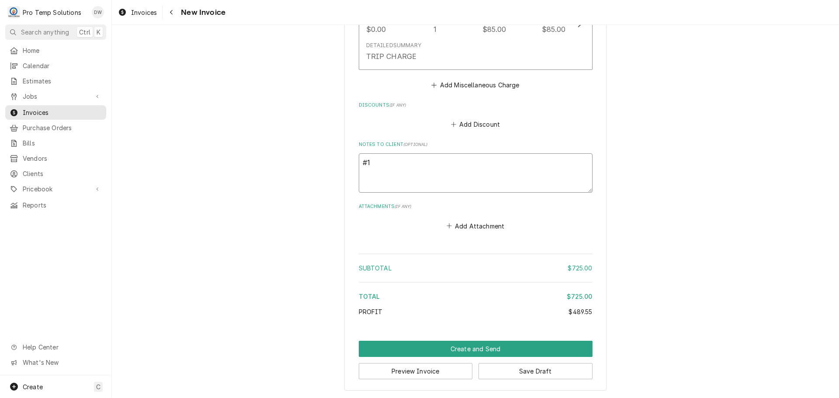
type textarea "x"
type textarea "#10"
type textarea "x"
type textarea "#101"
type textarea "x"
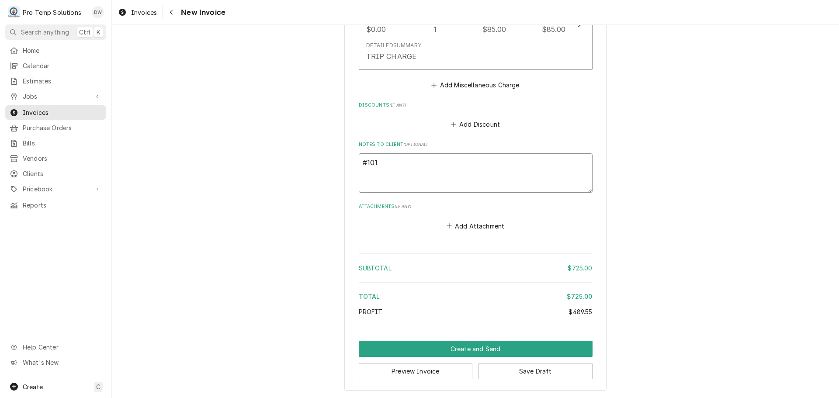
type textarea "#1014"
type textarea "x"
type textarea "#10142"
type textarea "x"
type textarea "#101425"
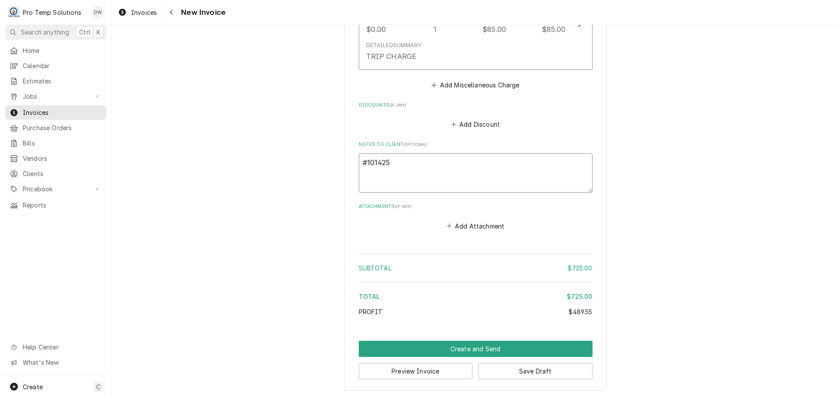
type textarea "x"
type textarea "#1014250"
type textarea "x"
type textarea "#10142500"
type textarea "x"
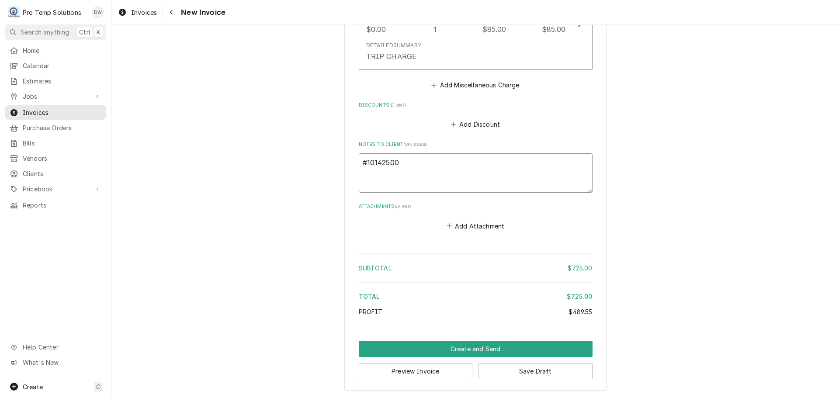
type textarea "#101425002"
type textarea "x"
type textarea "#101425002"
type textarea "x"
type textarea "#101425002 H"
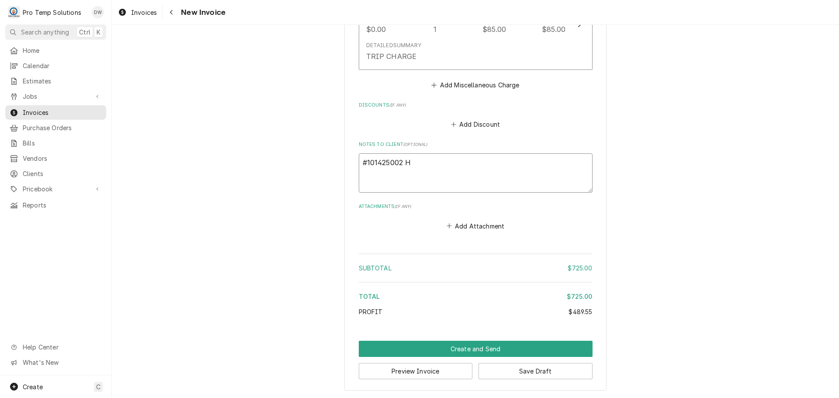
type textarea "x"
type textarea "#101425002 HO"
type textarea "x"
type textarea "#101425002 HOT"
type textarea "x"
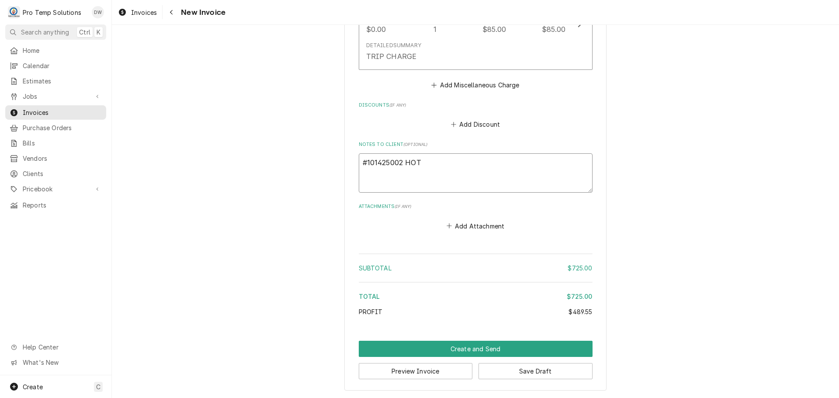
type textarea "#101425002 HOT"
type textarea "x"
type textarea "#101425002 HOT P"
type textarea "x"
type textarea "#101425002 HOT PO"
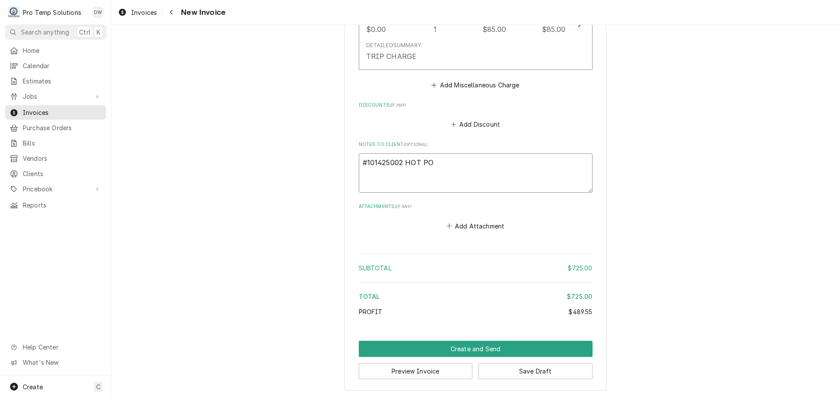
type textarea "x"
type textarea "#101425002 HOT POT"
type textarea "x"
type textarea "#101425002 HOT POT"
type textarea "x"
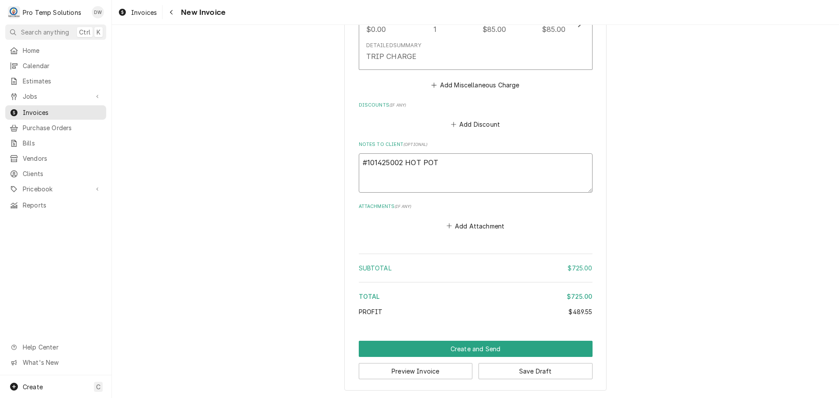
type textarea "#101425002 HOT POT /"
type textarea "x"
type textarea "#101425002 HOT POT /"
type textarea "x"
type textarea "#101425002 HOT POT / DU"
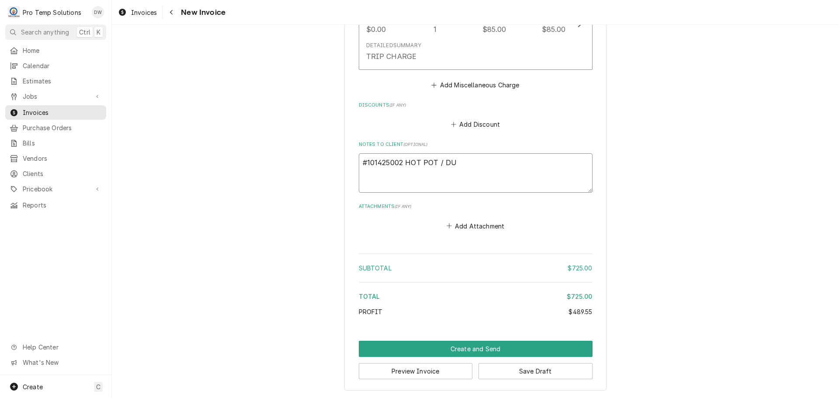
type textarea "x"
type textarea "#101425002 HOT POT / DUR"
type textarea "x"
type textarea "#101425002 HOT POT / DUR-"
type textarea "x"
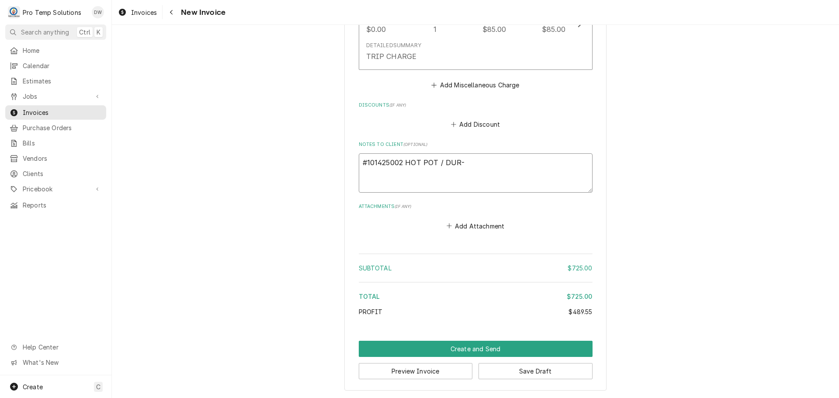
type textarea "#101425002 HOT POT / DUR-"
type textarea "x"
type textarea "#101425002 HOT POT / DUR- V"
type textarea "x"
type textarea "#101425002 HOT POT / DUR- VE"
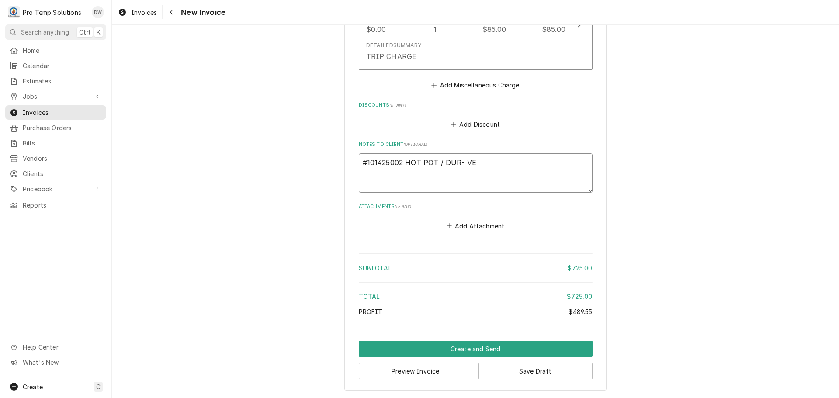
type textarea "x"
type textarea "#101425002 HOT POT / DUR- VEG"
type textarea "x"
type textarea "#101425002 HOT POT / DUR- VEG"
type textarea "x"
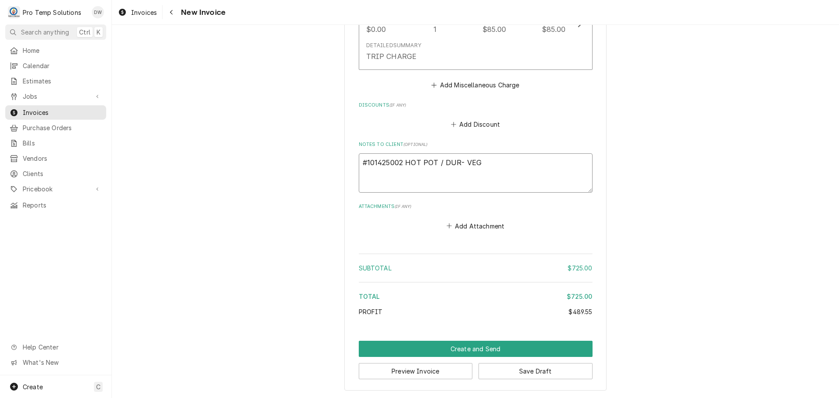
type textarea "#101425002 HOT POT / DUR- VEG W"
type textarea "x"
type textarea "#101425002 HOT POT / DUR- VEG WI"
type textarea "x"
type textarea "#101425002 HOT POT / DUR- VEG WIC"
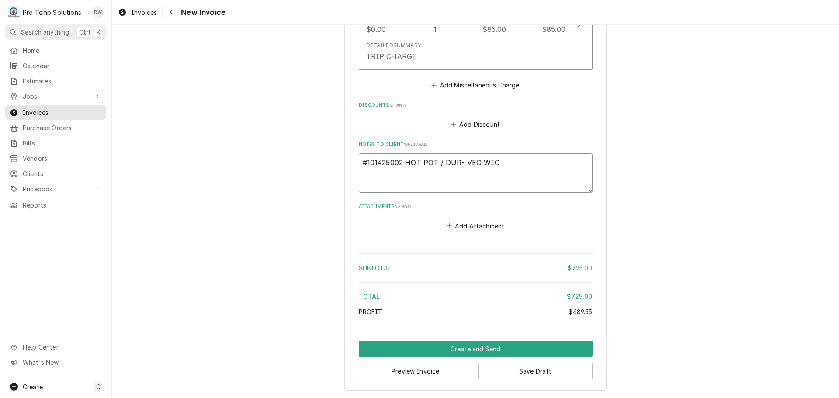
type textarea "x"
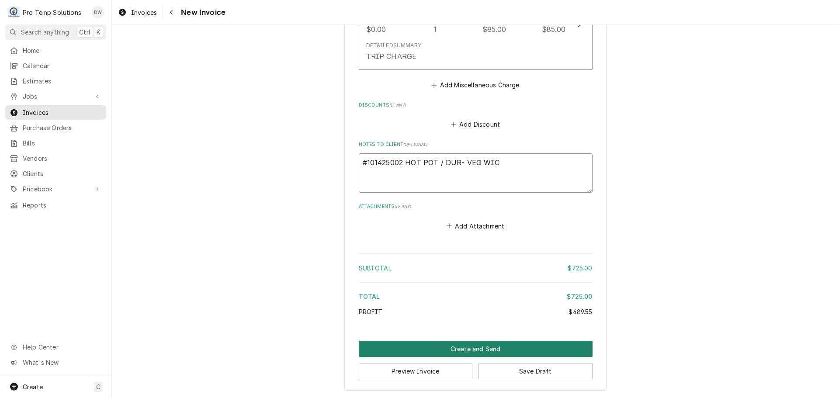
type textarea "#101425002 HOT POT / DUR- VEG WIC"
click at [461, 350] on button "Create and Send" at bounding box center [476, 349] width 234 height 16
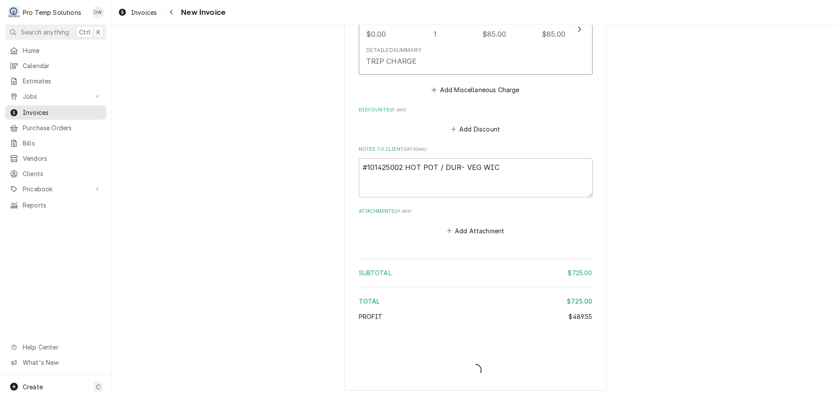
scroll to position [1418, 0]
type textarea "x"
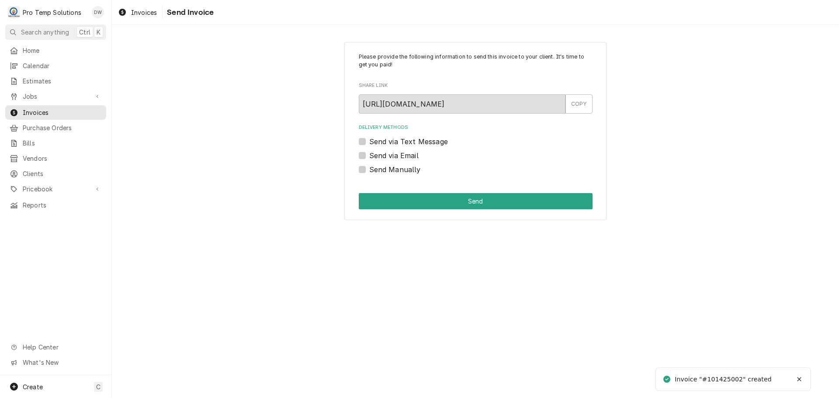
click at [369, 156] on label "Send via Email" at bounding box center [393, 155] width 49 height 10
click at [369, 156] on input "Send via Email" at bounding box center [486, 159] width 234 height 19
checkbox input "true"
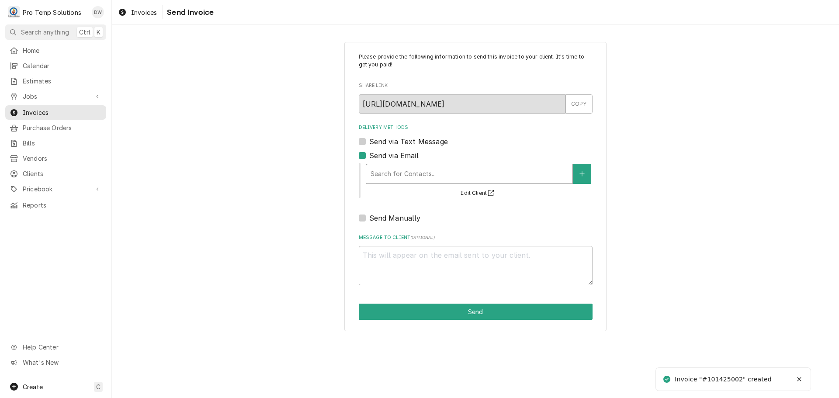
click at [448, 172] on div "Delivery Methods" at bounding box center [470, 174] width 198 height 16
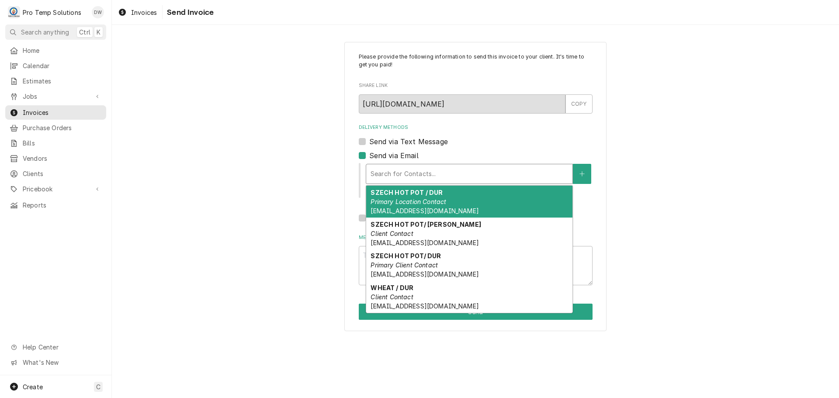
click at [439, 208] on span "[EMAIL_ADDRESS][DOMAIN_NAME]" at bounding box center [425, 210] width 108 height 7
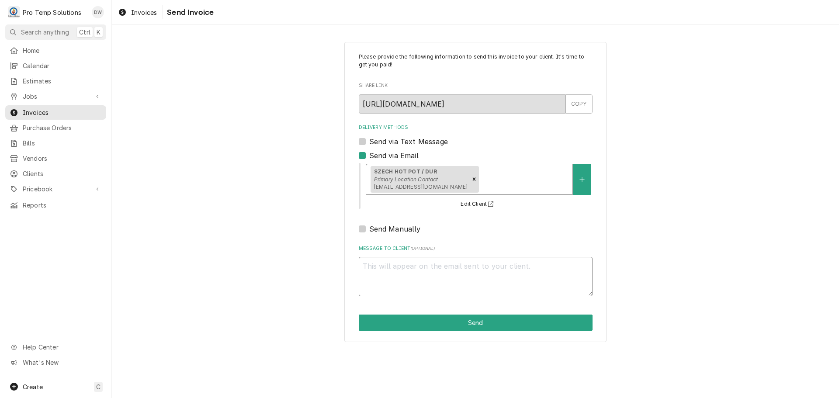
click at [421, 267] on textarea "Message to Client ( optional )" at bounding box center [476, 276] width 234 height 39
type textarea "x"
type textarea "#"
type textarea "x"
type textarea "#1"
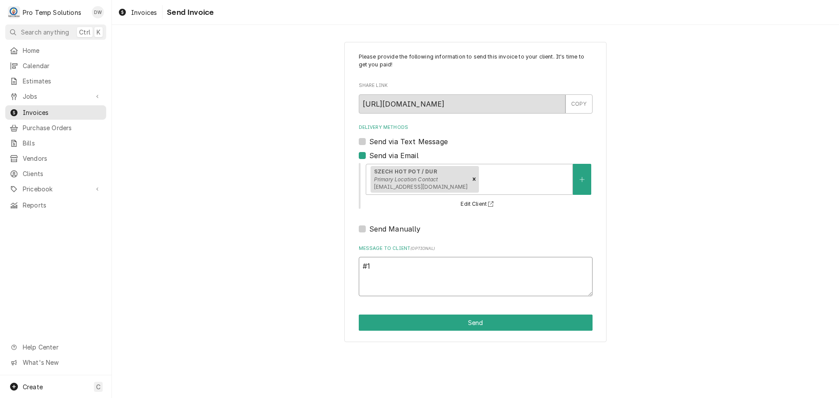
type textarea "x"
type textarea "#10"
type textarea "x"
type textarea "#101"
type textarea "x"
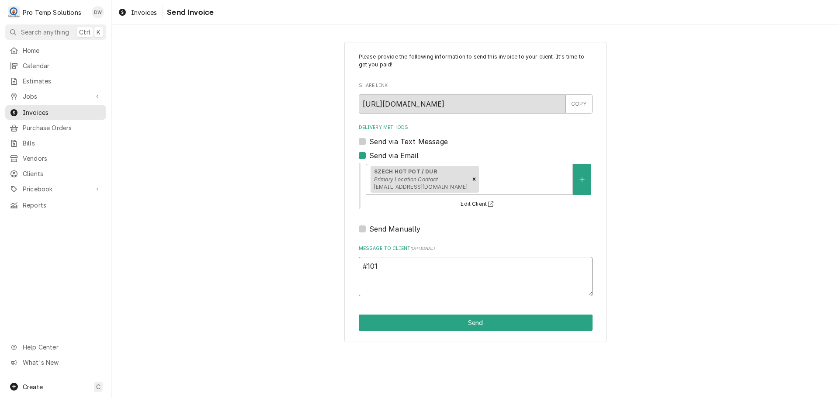
type textarea "#1014"
type textarea "x"
type textarea "#10142"
type textarea "x"
type textarea "#101425"
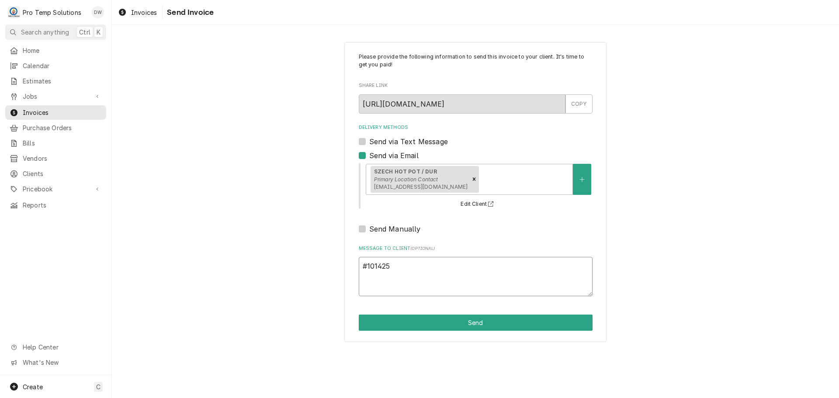
type textarea "x"
type textarea "#1014250"
type textarea "x"
type textarea "#10142500"
type textarea "x"
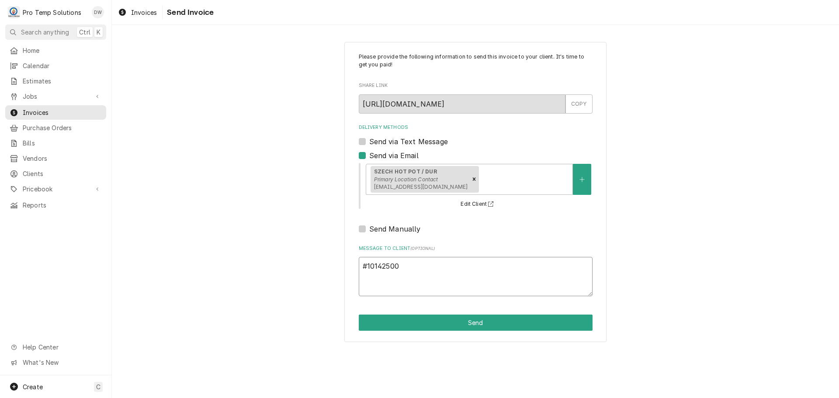
type textarea "#101425002"
type textarea "x"
type textarea "#101425002"
type textarea "x"
type textarea "#101425002 H"
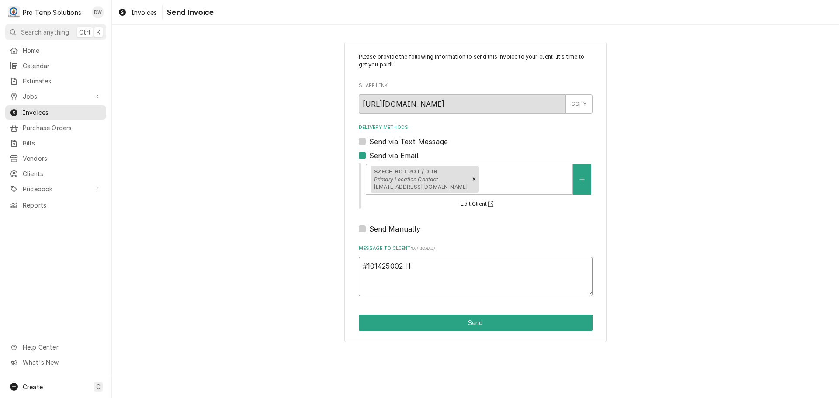
type textarea "x"
type textarea "#101425002 HO"
type textarea "x"
type textarea "#101425002 HOT"
type textarea "x"
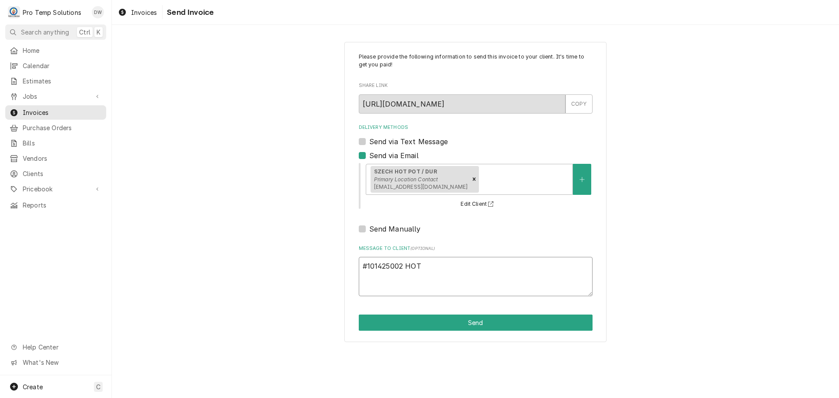
type textarea "#101425002 HOT"
type textarea "x"
type textarea "#101425002 HOT P"
type textarea "x"
type textarea "#101425002 HOT PO"
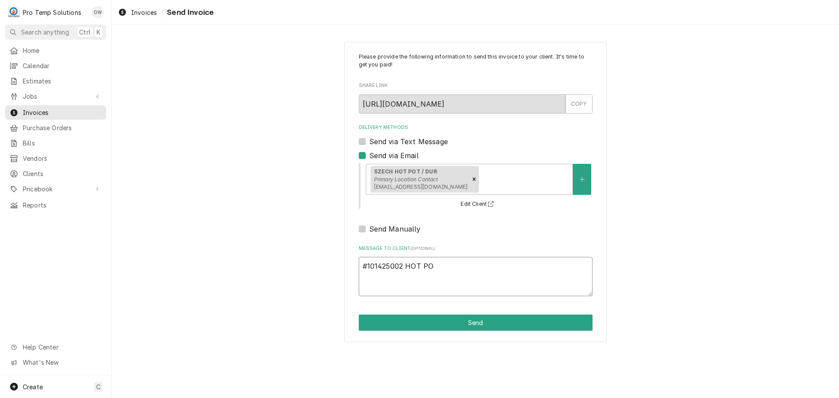
type textarea "x"
type textarea "#101425002 HOT POT"
type textarea "x"
type textarea "#101425002 HOT POT"
type textarea "x"
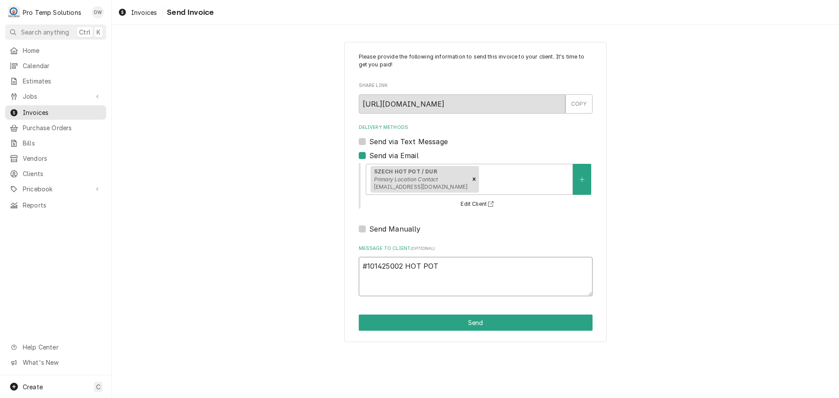
type textarea "#101425002 HOT POT /"
type textarea "x"
type textarea "#101425002 HOT POT /"
type textarea "x"
type textarea "#101425002 HOT POT / D"
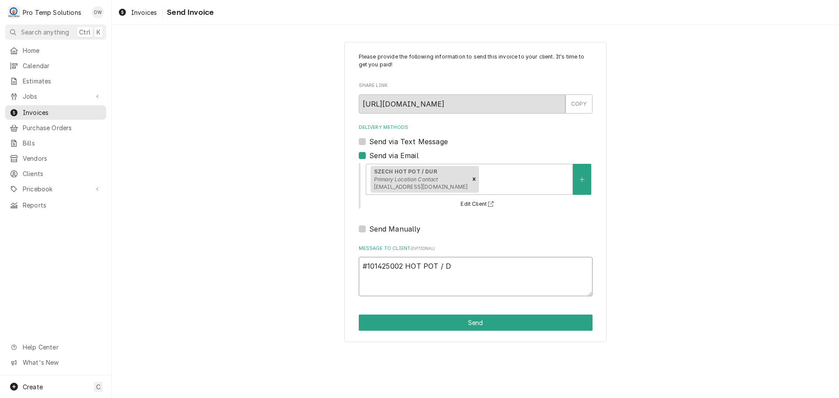
type textarea "x"
type textarea "#101425002 HOT POT / DU"
type textarea "x"
type textarea "#101425002 HOT POT / DUR"
type textarea "x"
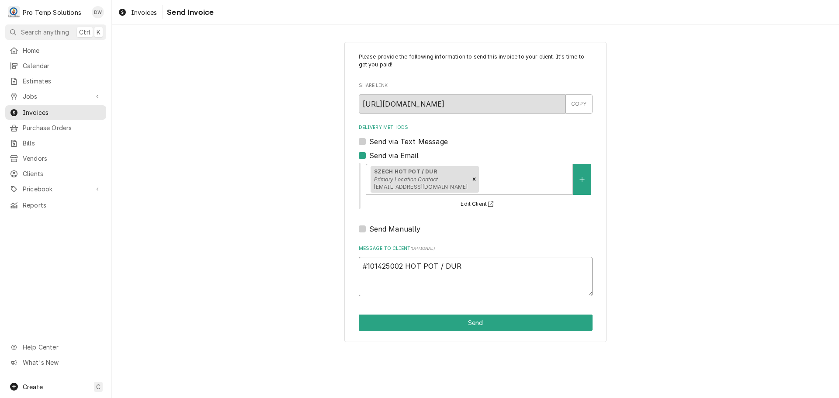
type textarea "#101425002 HOT POT / DUR-"
type textarea "x"
type textarea "#101425002 HOT POT / DUR-"
type textarea "x"
type textarea "#101425002 HOT POT / DUR- V"
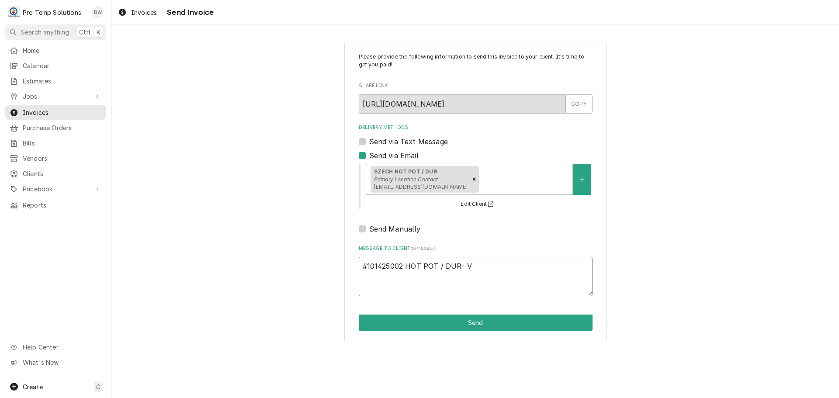
type textarea "x"
type textarea "#101425002 HOT POT / DUR- VE"
type textarea "x"
type textarea "#101425002 HOT POT / DUR- VEG"
type textarea "x"
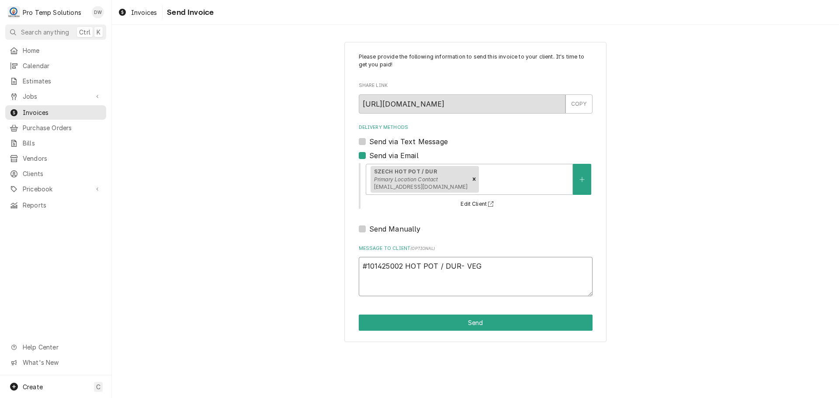
type textarea "#101425002 HOT POT / DUR- VEG"
type textarea "x"
type textarea "#101425002 HOT POT / DUR- VEG W"
type textarea "x"
type textarea "#101425002 HOT POT / DUR- VEG WI"
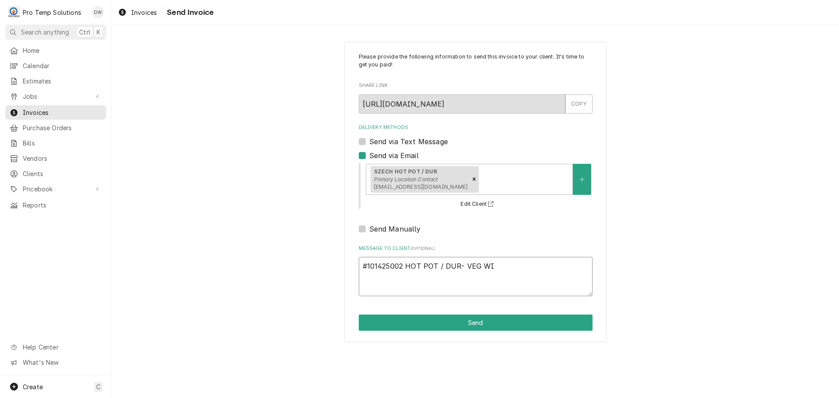
type textarea "x"
type textarea "#101425002 HOT POT / DUR- VEG WIC"
type textarea "x"
type textarea "#101425002 HOT POT / DUR- VEG WIC"
click at [472, 322] on button "Send" at bounding box center [476, 323] width 234 height 16
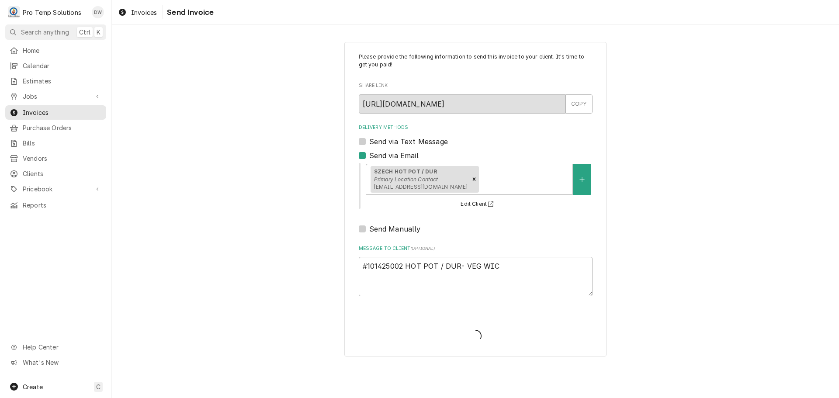
type textarea "x"
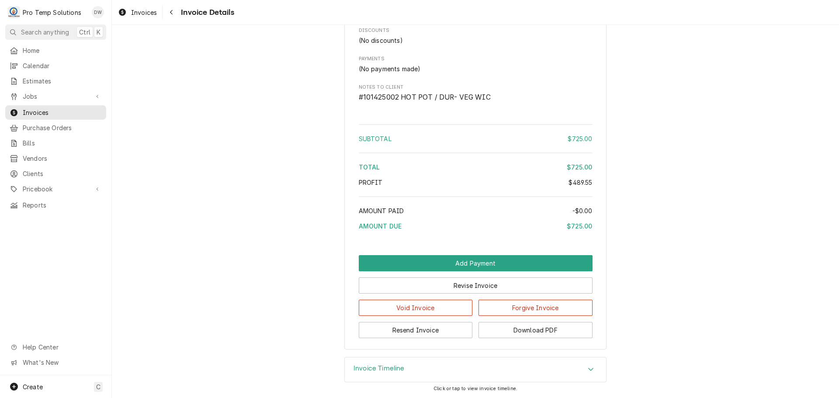
scroll to position [1127, 0]
click at [531, 330] on button "Download PDF" at bounding box center [536, 330] width 114 height 16
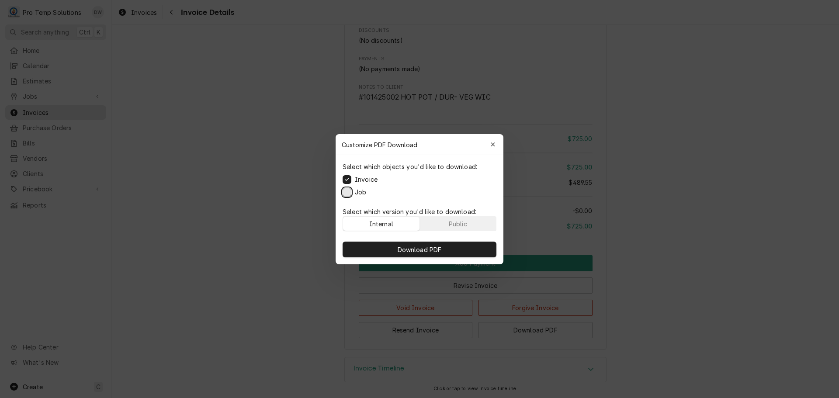
click at [348, 191] on button "Job" at bounding box center [347, 192] width 9 height 9
click at [412, 252] on span "Download PDF" at bounding box center [420, 249] width 48 height 9
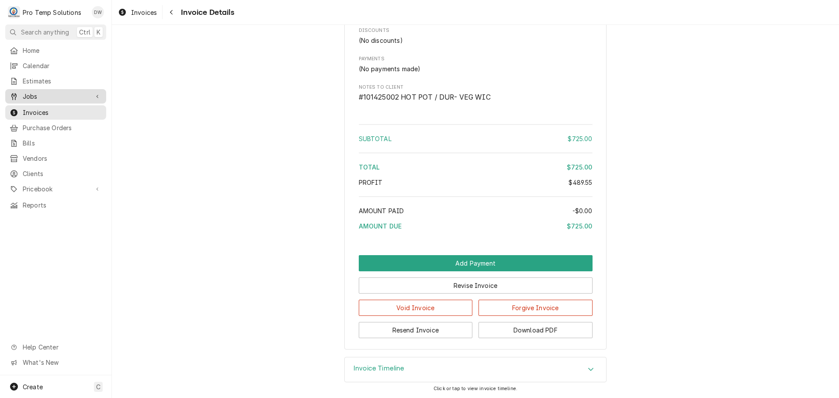
click at [51, 93] on span "Jobs" at bounding box center [56, 96] width 66 height 9
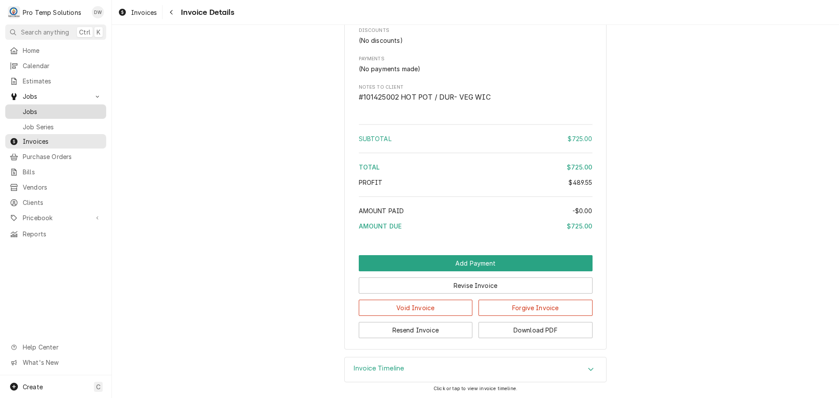
click at [38, 111] on span "Jobs" at bounding box center [62, 111] width 79 height 9
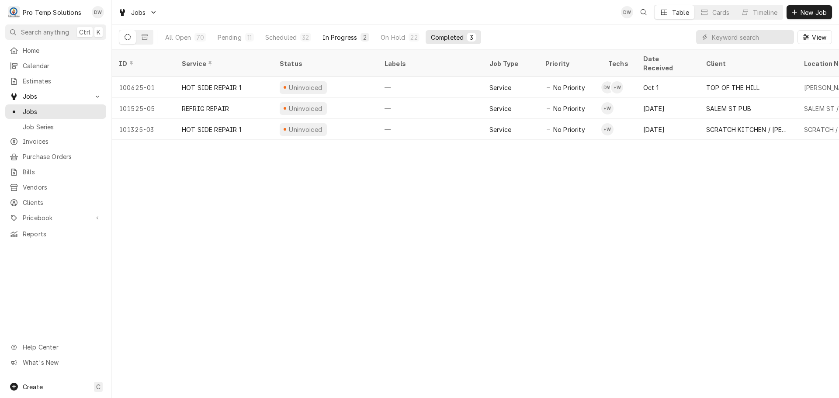
click at [350, 38] on div "In Progress" at bounding box center [340, 37] width 35 height 9
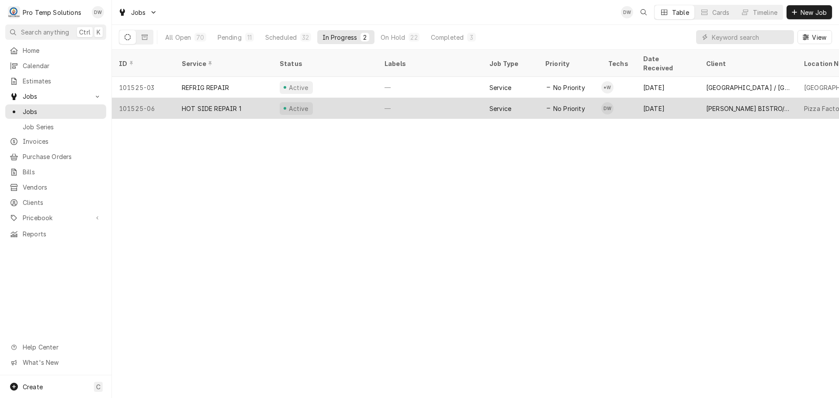
click at [347, 98] on div "Active" at bounding box center [325, 108] width 105 height 21
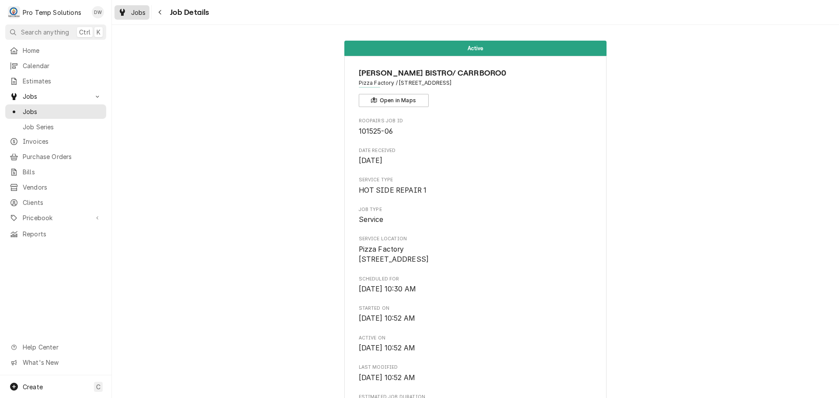
click at [140, 10] on span "Jobs" at bounding box center [138, 12] width 15 height 9
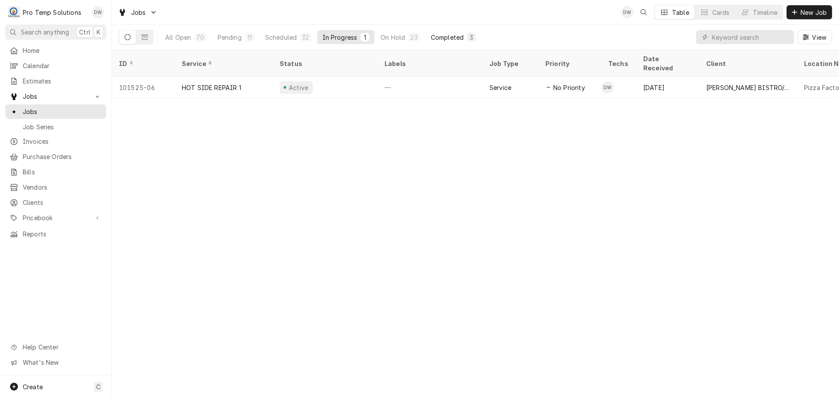
click at [449, 35] on div "Completed" at bounding box center [447, 37] width 33 height 9
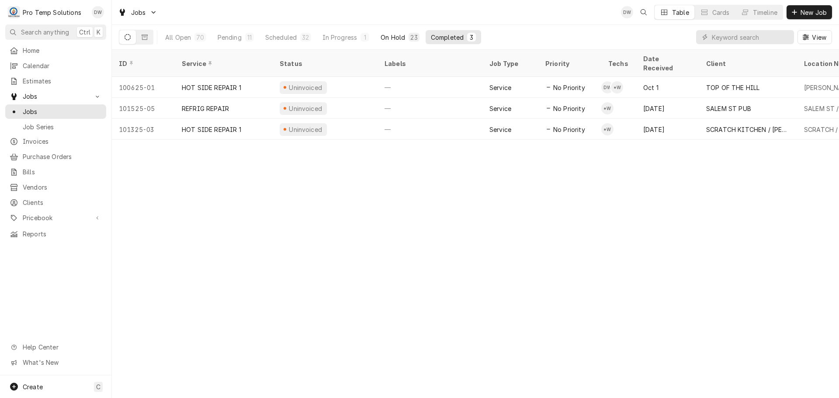
click at [397, 35] on div "On Hold" at bounding box center [393, 37] width 24 height 9
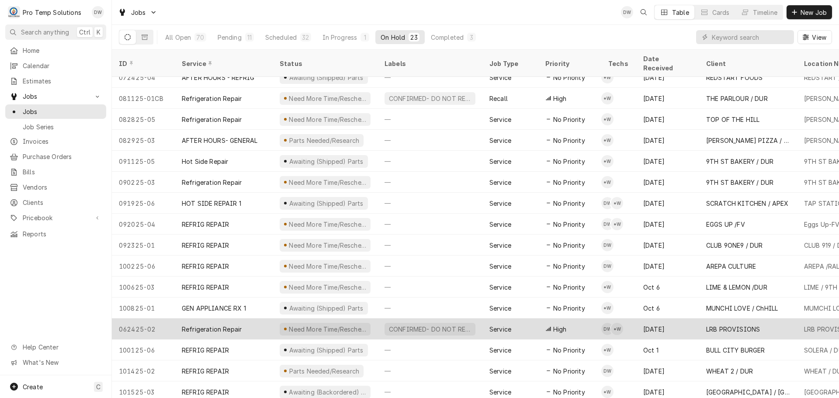
scroll to position [157, 0]
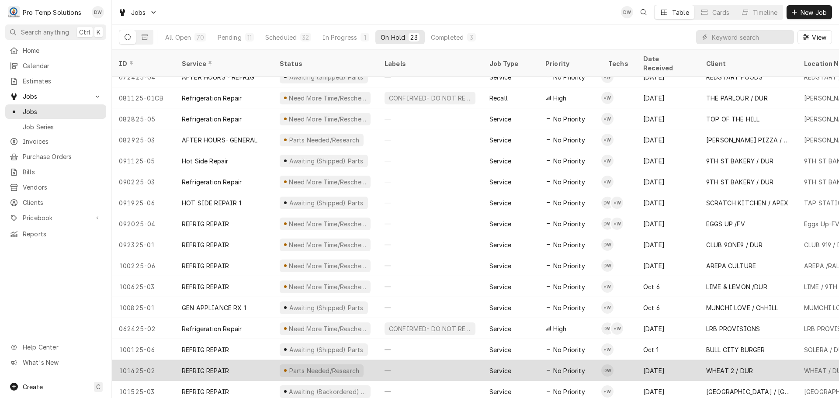
click at [446, 360] on div "—" at bounding box center [430, 370] width 105 height 21
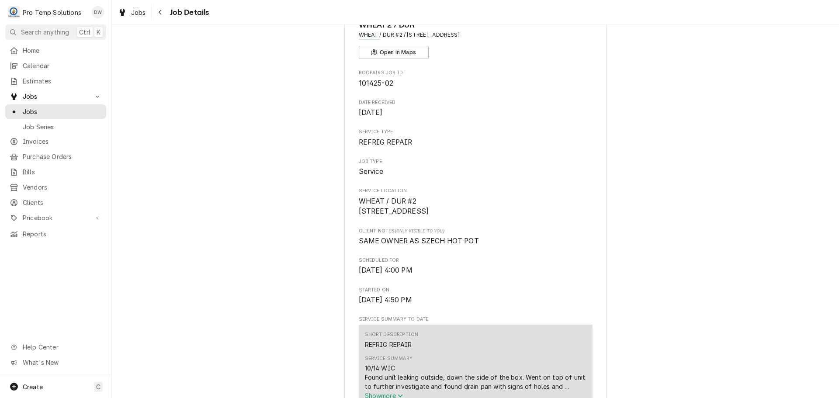
scroll to position [219, 0]
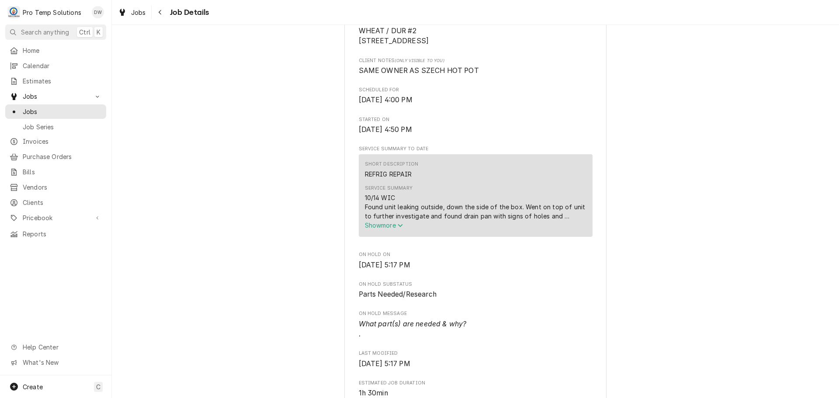
click at [379, 229] on span "Show more" at bounding box center [384, 225] width 38 height 7
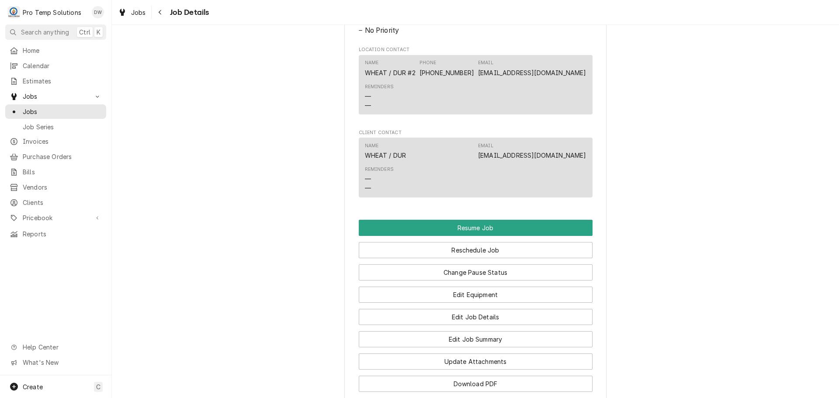
scroll to position [699, 0]
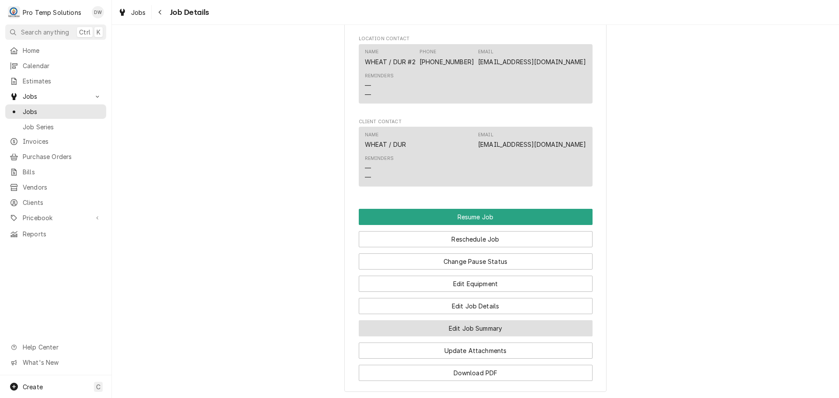
click at [473, 332] on button "Edit Job Summary" at bounding box center [476, 328] width 234 height 16
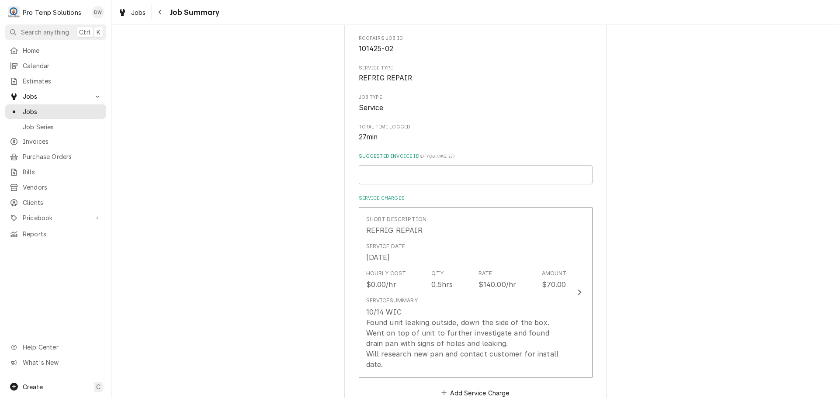
scroll to position [87, 0]
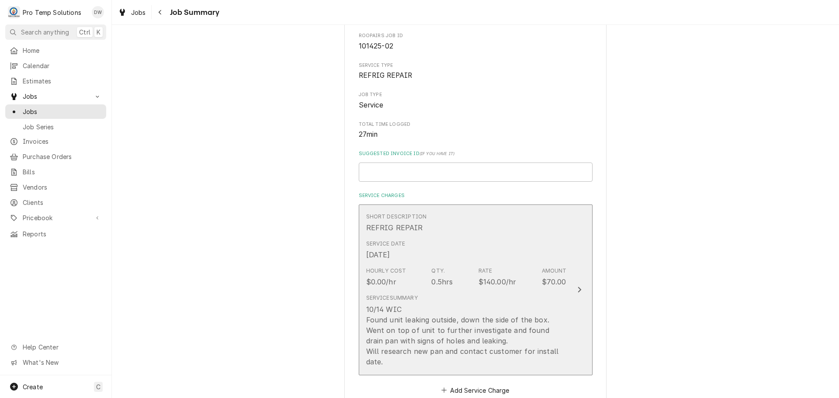
click at [578, 287] on icon "Update Line Item" at bounding box center [579, 290] width 3 height 6
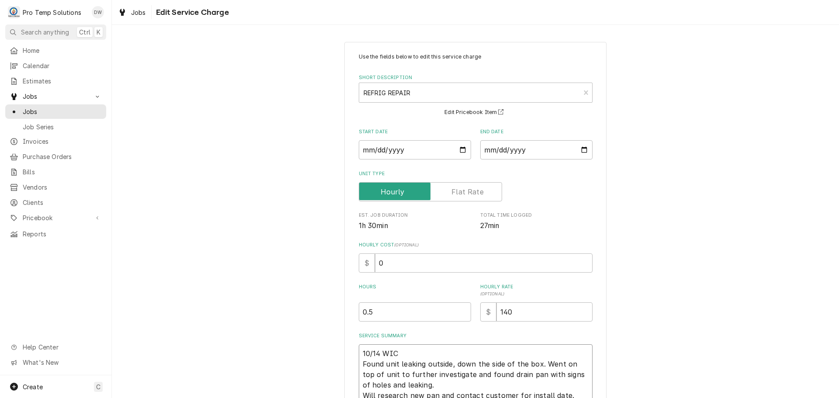
click at [417, 349] on textarea "10/14 WIC Found unit leaking outside, down the side of the box. Went on top of …" at bounding box center [476, 374] width 234 height 60
type textarea "x"
type textarea "10/14 WIC Found unit leaking outside, down the side of the box. Went on top of …"
type textarea "x"
type textarea "10/14 WIC 4 Found unit leaking outside, down the side of the box. Went on top o…"
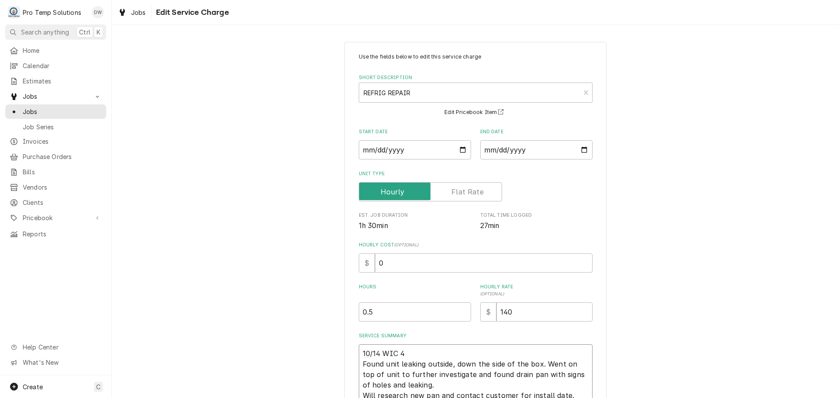
type textarea "x"
type textarea "10/14 WIC 45 Found unit leaking outside, down the side of the box. Went on top …"
type textarea "x"
type textarea "10/14 WIC 450 Found unit leaking outside, down the side of the box. Went on top…"
type textarea "x"
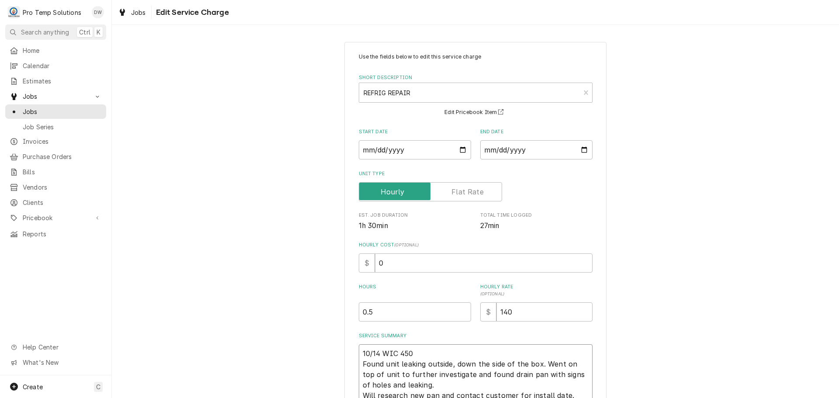
type textarea "10/14 WIC 450- Found unit leaking outside, down the side of the box. Went on to…"
type textarea "x"
type textarea "10/14 WIC 450-5 Found unit leaking outside, down the side of the box. Went on t…"
type textarea "x"
type textarea "10/14 WIC 450-52 Found unit leaking outside, down the side of the box. Went on …"
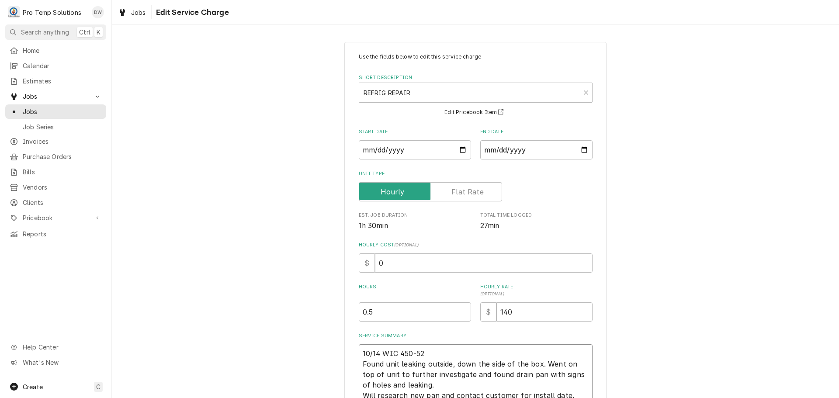
type textarea "x"
type textarea "10/14 WIC 450-520 Found unit leaking outside, down the side of the box. Went on…"
type textarea "x"
type textarea "10/14 WIC 450-520 Found unit leaking outside, down the side of the box. Went on…"
click at [386, 264] on input "0" at bounding box center [484, 263] width 218 height 19
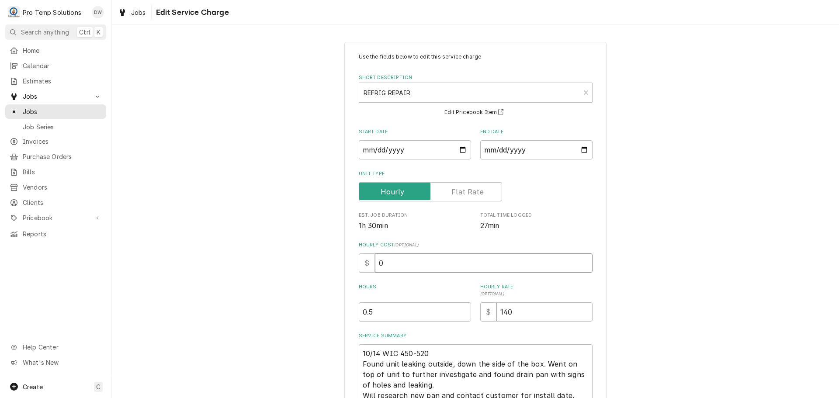
type textarea "x"
type input "1"
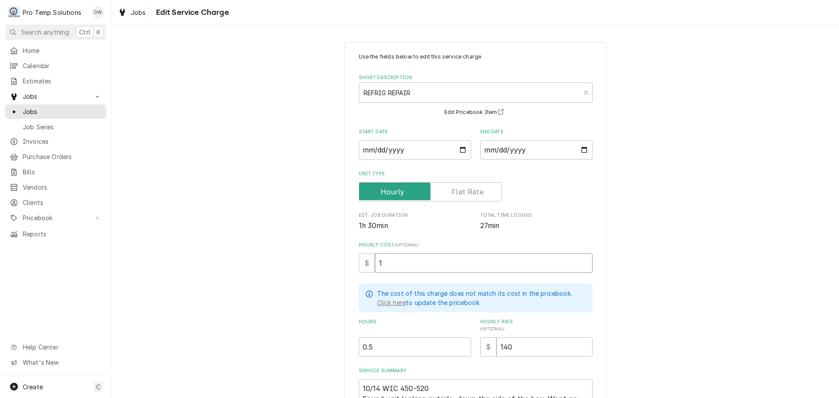
type textarea "x"
type input "18"
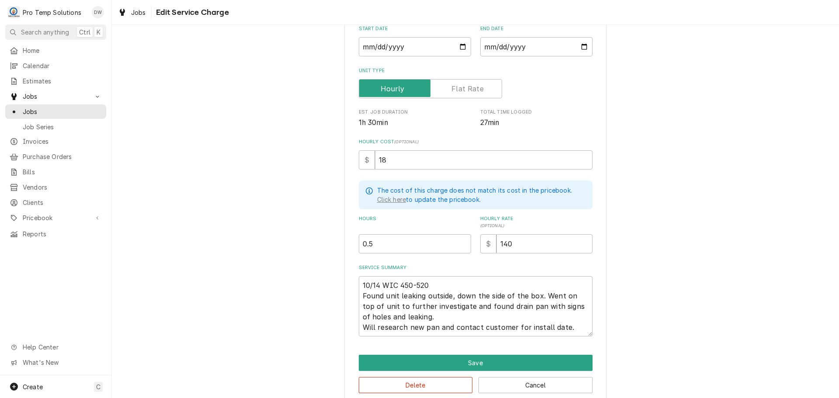
scroll to position [116, 0]
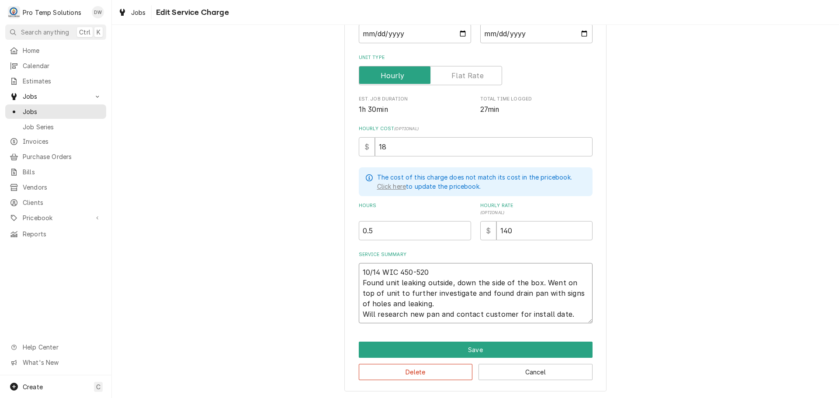
click at [450, 265] on textarea "10/14 WIC 450-520 Found unit leaking outside, down the side of the box. Went on…" at bounding box center [476, 293] width 234 height 60
type textarea "x"
type textarea "10/14 WIC 450-520 K Found unit leaking outside, down the side of the box. Went …"
type textarea "x"
type textarea "10/14 WIC 450-520 KO Found unit leaking outside, down the side of the box. Went…"
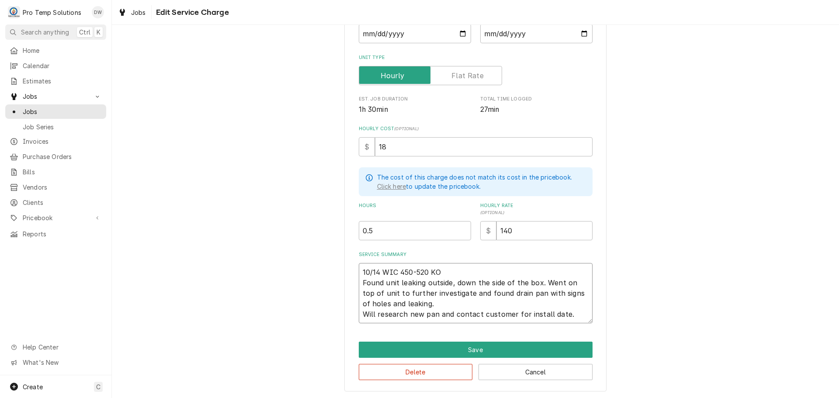
type textarea "x"
type textarea "10/14 WIC 450-520 KOT Found unit leaking outside, down the side of the box. Wen…"
type textarea "x"
type textarea "10/14 WIC 450-520 KOTY Found unit leaking outside, down the side of the box. We…"
type textarea "x"
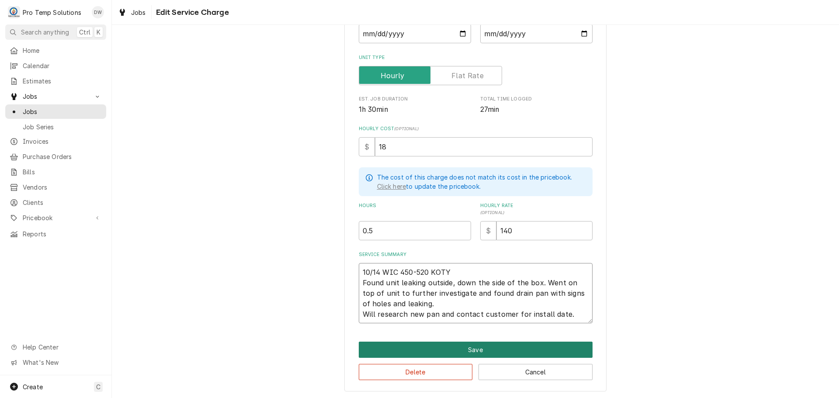
type textarea "10/14 WIC 450-520 KOTY Found unit leaking outside, down the side of the box. We…"
click at [476, 353] on button "Save" at bounding box center [476, 350] width 234 height 16
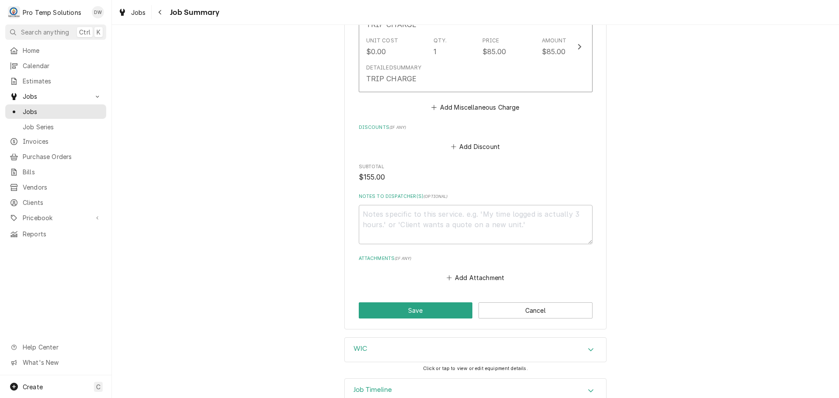
scroll to position [567, 0]
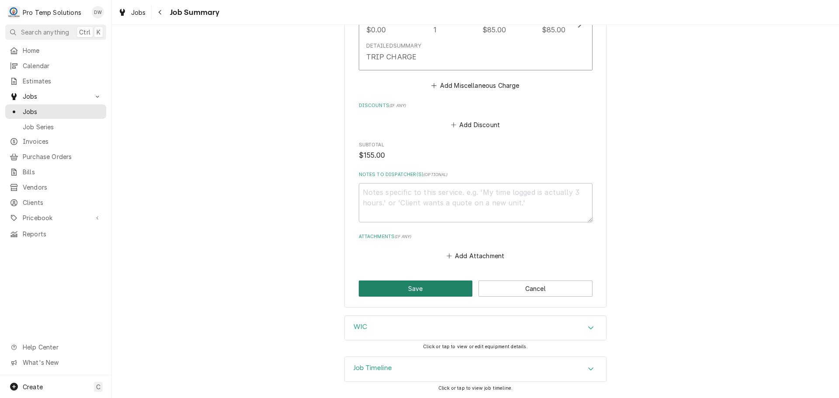
click at [404, 287] on button "Save" at bounding box center [416, 289] width 114 height 16
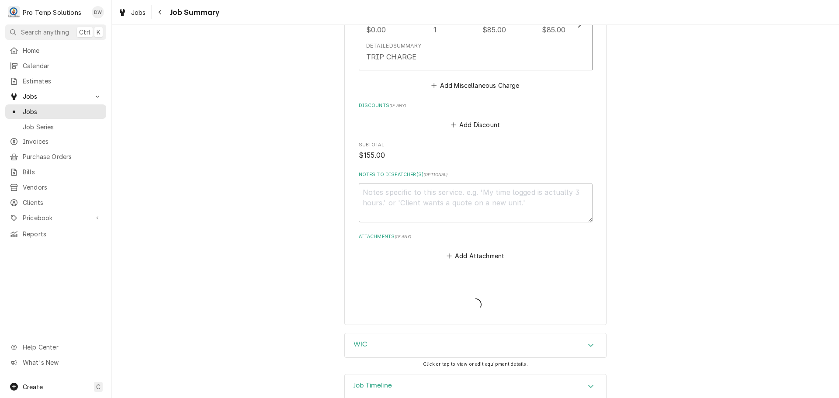
type textarea "x"
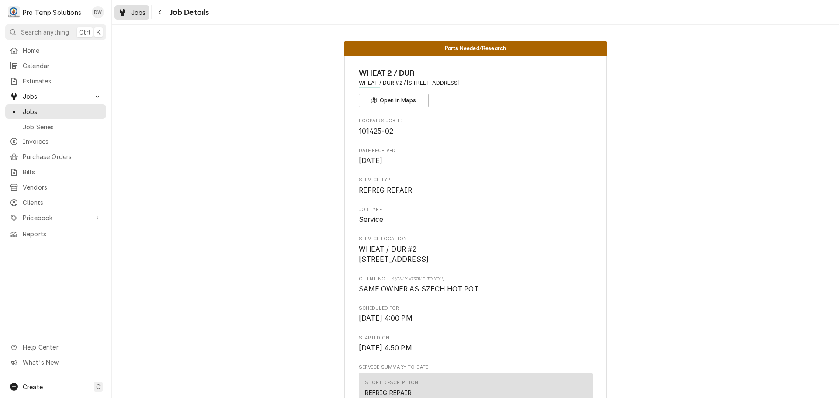
click at [133, 12] on span "Jobs" at bounding box center [138, 12] width 15 height 9
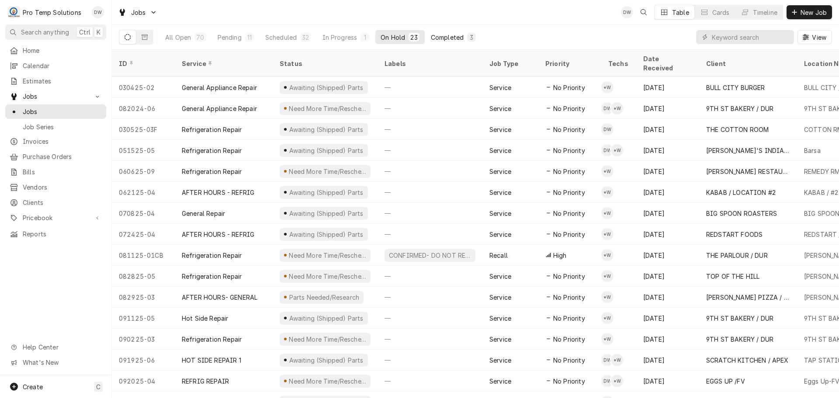
click at [448, 37] on div "Completed" at bounding box center [447, 37] width 33 height 9
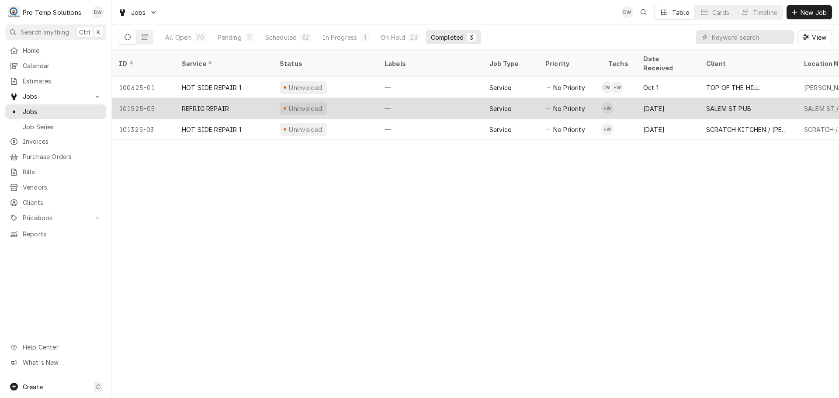
click at [442, 98] on div "—" at bounding box center [430, 108] width 105 height 21
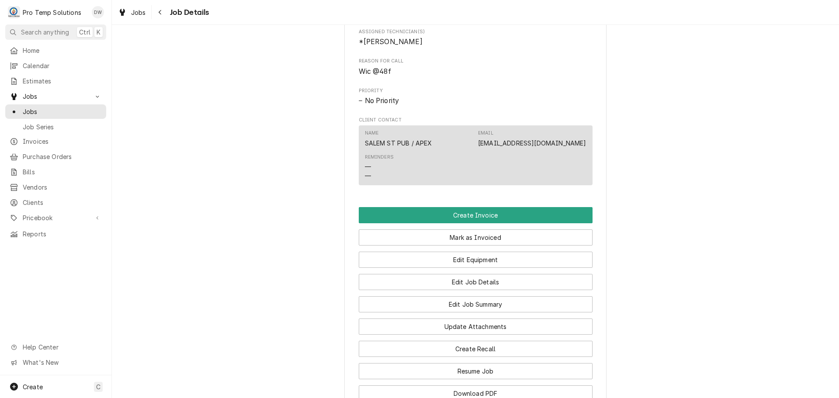
scroll to position [481, 0]
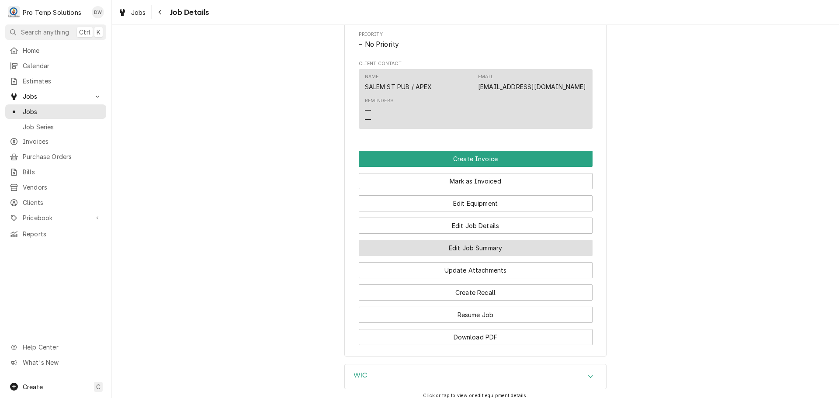
click at [459, 256] on button "Edit Job Summary" at bounding box center [476, 248] width 234 height 16
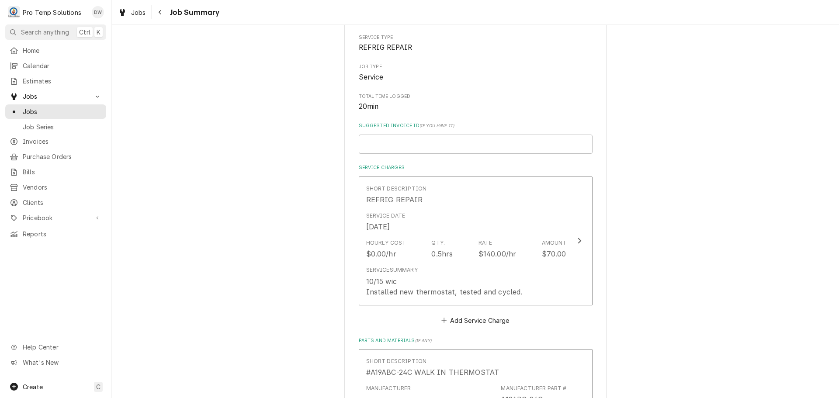
scroll to position [131, 0]
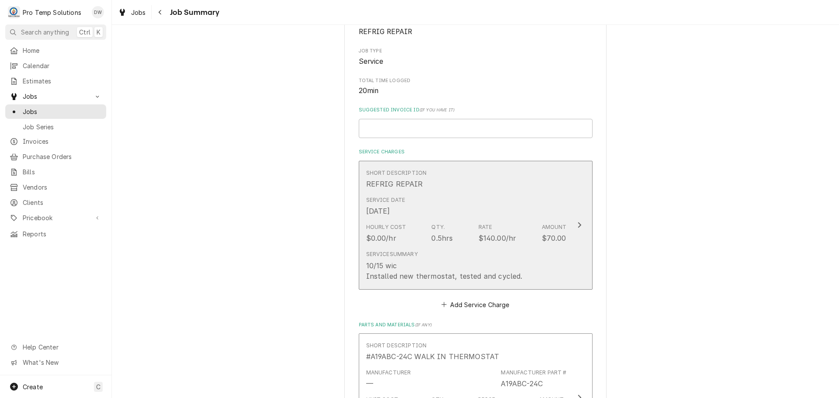
click at [577, 224] on icon "Update Line Item" at bounding box center [579, 225] width 4 height 7
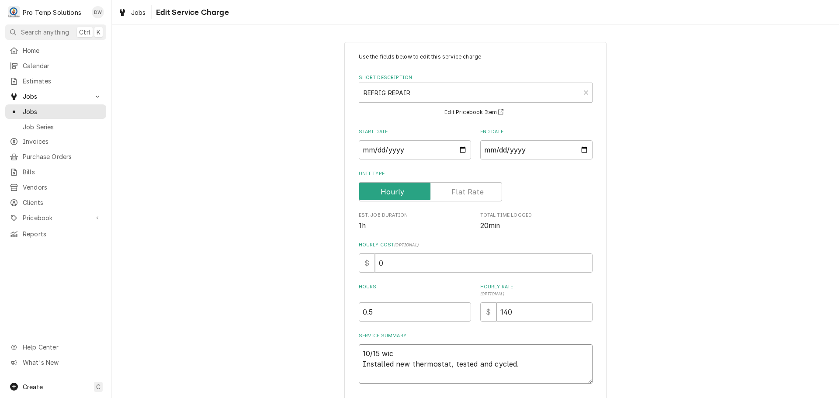
click at [396, 351] on textarea "10/15 wic Installed new thermostat, tested and cycled." at bounding box center [476, 363] width 234 height 39
type textarea "x"
type textarea "10/15 wi Installed new thermostat, tested and cycled."
type textarea "x"
type textarea "10/15 w Installed new thermostat, tested and cycled."
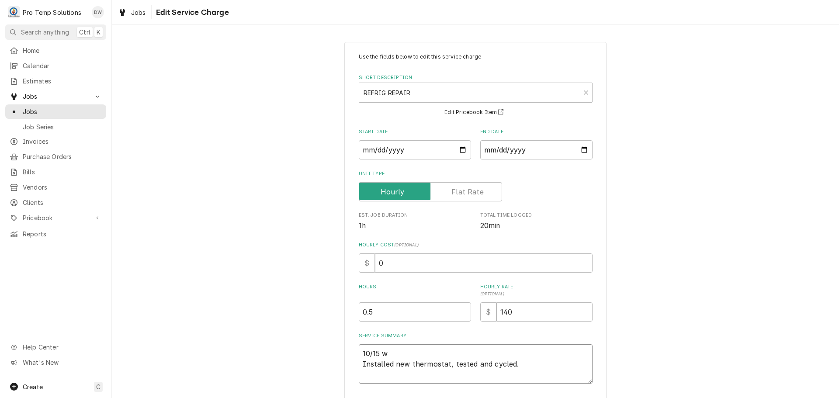
type textarea "x"
type textarea "10/15 Installed new thermostat, tested and cycled."
type textarea "x"
type textarea "10/15 W Installed new thermostat, tested and cycled."
type textarea "x"
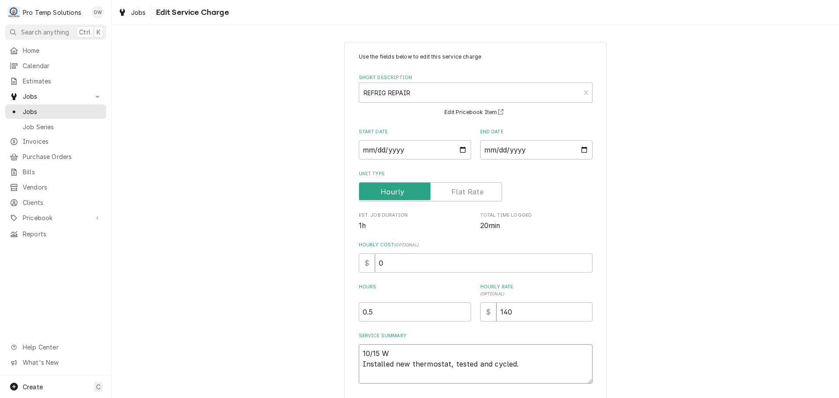
type textarea "10/15 WI Installed new thermostat, tested and cycled."
type textarea "x"
type textarea "10/15 WIC Installed new thermostat, tested and cycled."
type textarea "x"
type textarea "10/15 WIC Installed new thermostat, tested and cycled."
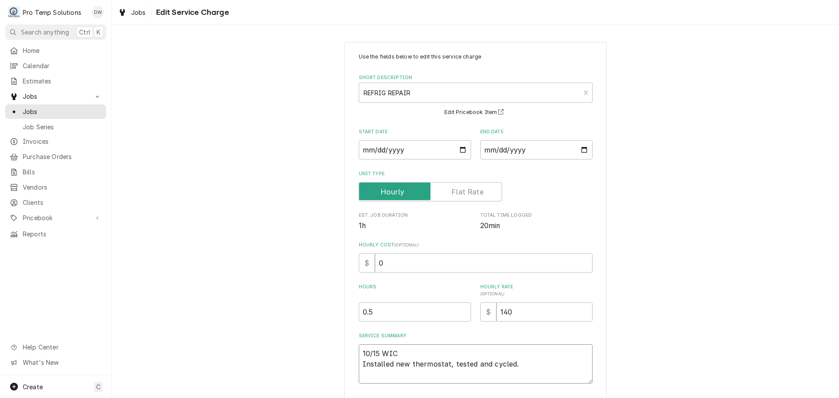
type textarea "x"
type textarea "10/15 WIC 7 Installed new thermostat, tested and cycled."
type textarea "x"
type textarea "10/15 WIC 70 Installed new thermostat, tested and cycled."
type textarea "x"
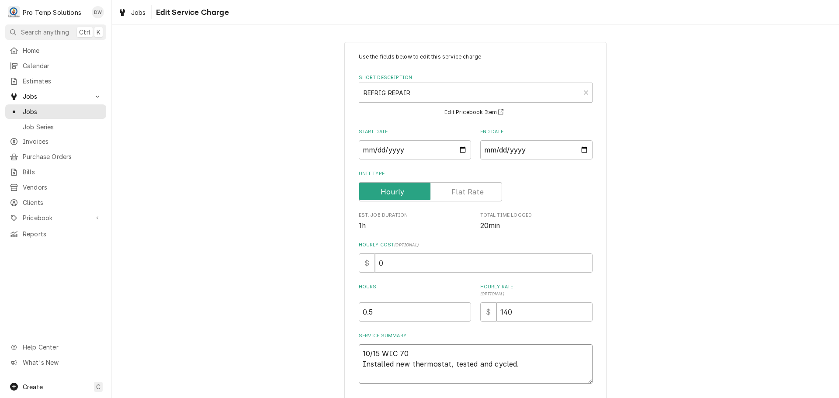
type textarea "10/15 WIC 700 Installed new thermostat, tested and cycled."
type textarea "x"
type textarea "10/15 WIC 700- Installed new thermostat, tested and cycled."
type textarea "x"
type textarea "10/15 WIC 700-7 Installed new thermostat, tested and cycled."
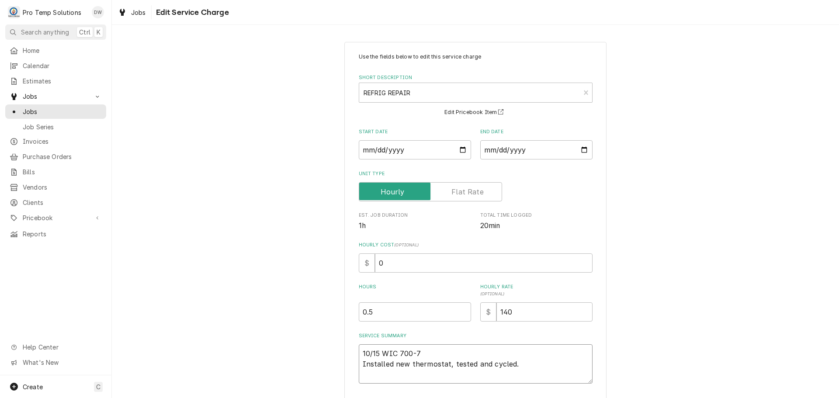
type textarea "x"
type textarea "10/15 WIC 700-74 Installed new thermostat, tested and cycled."
type textarea "x"
type textarea "10/15 WIC 700-740 Installed new thermostat, tested and cycled."
type textarea "x"
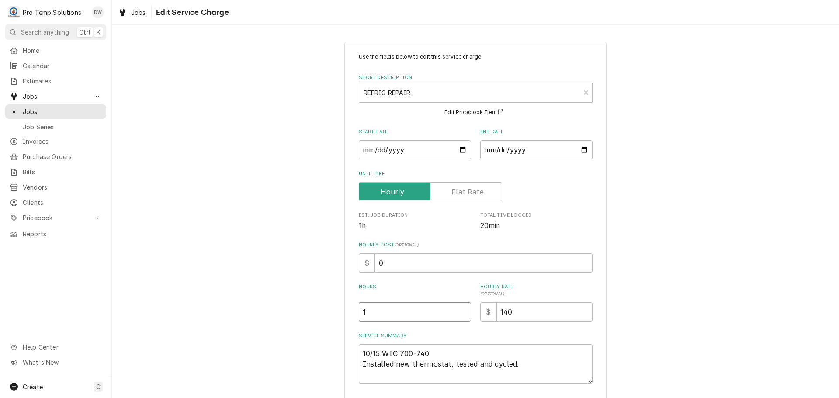
type input "1"
click at [459, 309] on input "1" at bounding box center [415, 311] width 112 height 19
type textarea "x"
type input ".7"
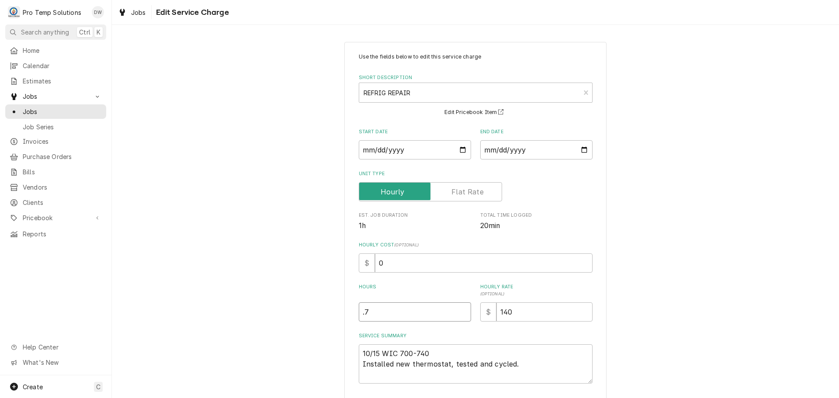
type textarea "x"
type input ".75"
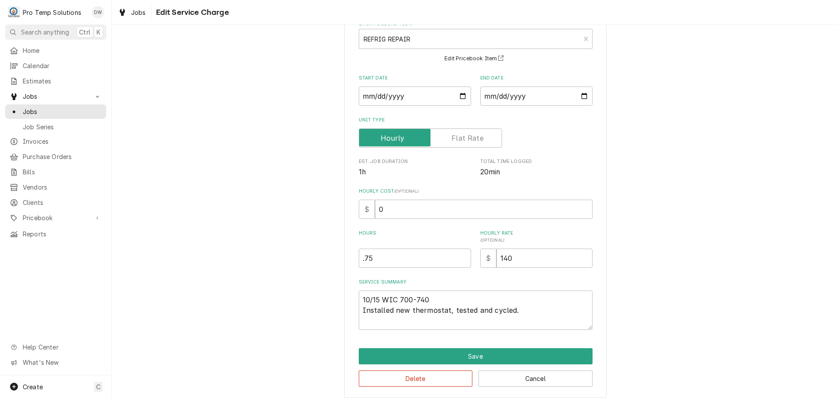
scroll to position [61, 0]
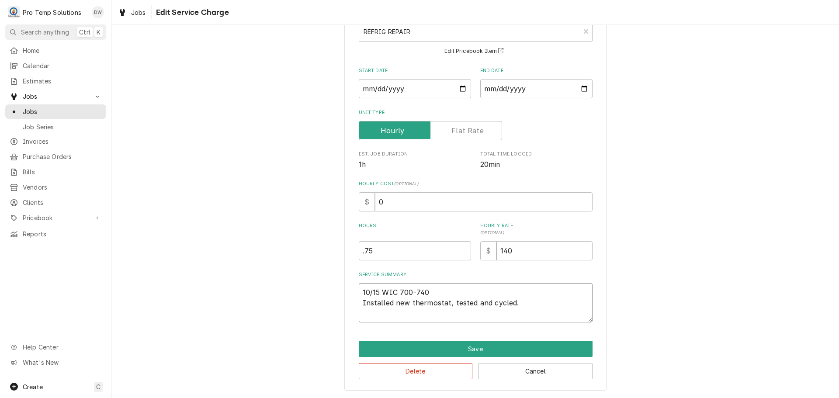
click at [444, 293] on textarea "10/15 WIC 700-740 Installed new thermostat, tested and cycled." at bounding box center [476, 302] width 234 height 39
type textarea "x"
type textarea "10/15 WIC 700-740 Installed new thermostat, tested and cycled."
type textarea "x"
type textarea "10/15 WIC 700-740 K Installed new thermostat, tested and cycled."
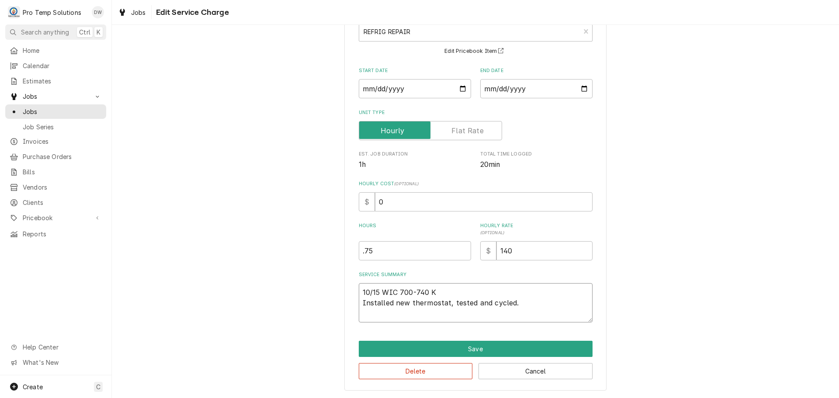
type textarea "x"
type textarea "10/15 WIC 700-740 KE Installed new thermostat, tested and cycled."
type textarea "x"
type textarea "10/15 WIC 700-740 KEV Installed new thermostat, tested and cycled."
type textarea "x"
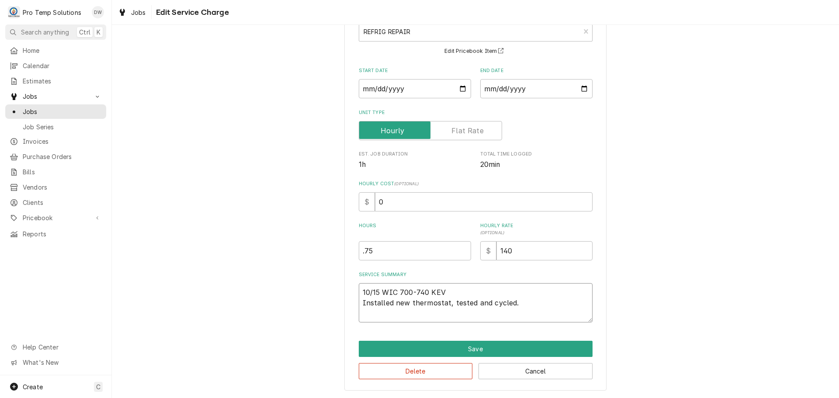
type textarea "10/15 WIC 700-740 KEVI Installed new thermostat, tested and cycled."
type textarea "x"
type textarea "10/15 WIC 700-740 KEVIN Installed new thermostat, tested and cycled."
type textarea "x"
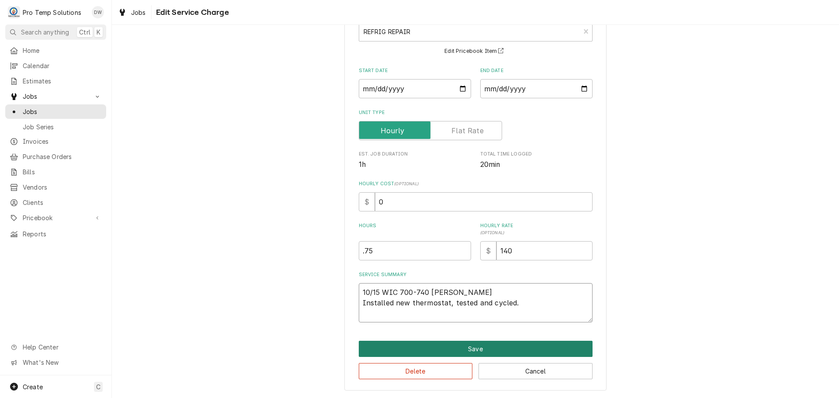
type textarea "10/15 WIC 700-740 KEVIN Installed new thermostat, tested and cycled."
click at [469, 350] on button "Save" at bounding box center [476, 349] width 234 height 16
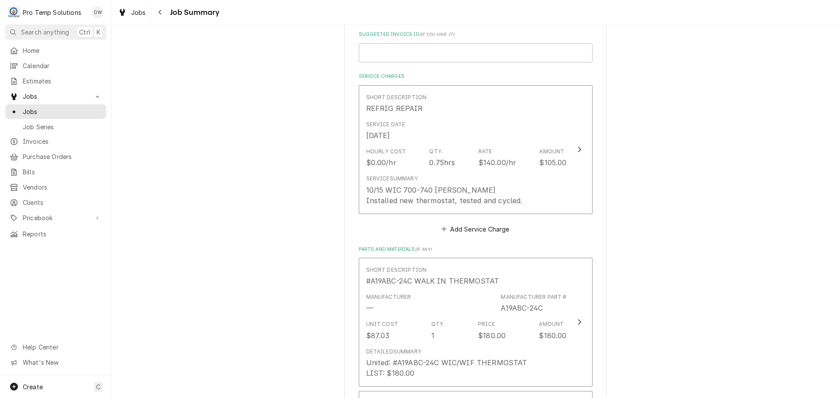
scroll to position [262, 0]
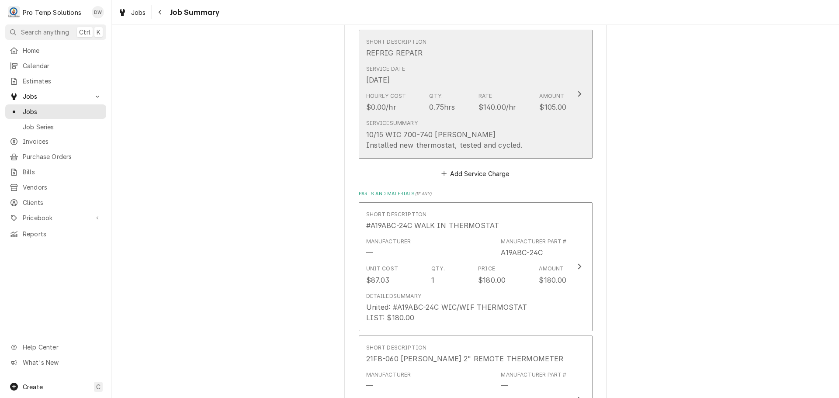
click at [577, 94] on icon "Update Line Item" at bounding box center [579, 93] width 4 height 7
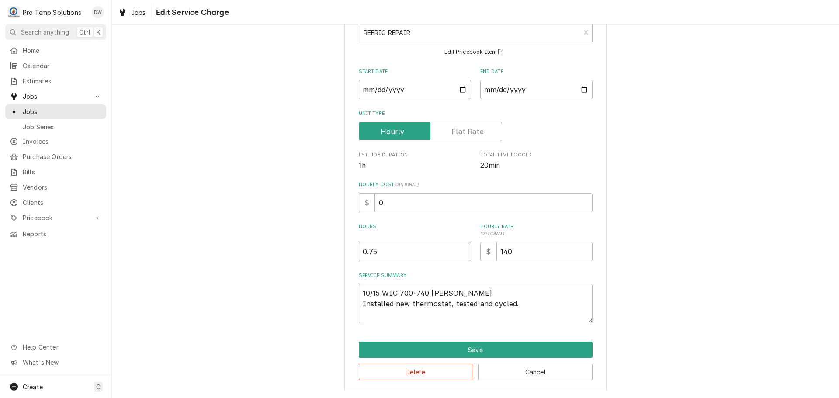
scroll to position [61, 0]
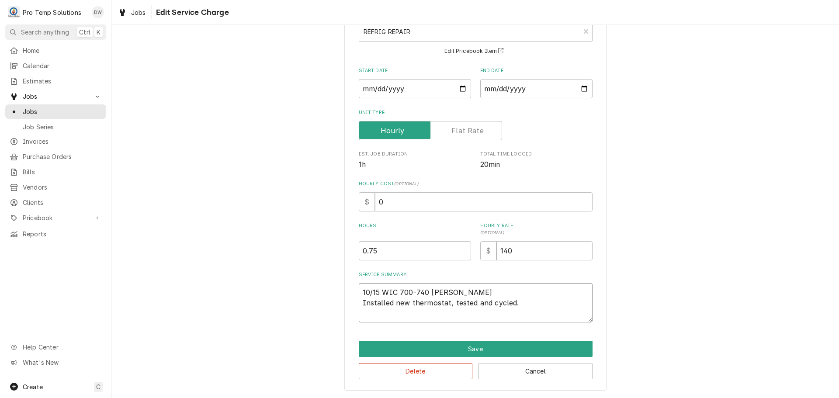
click at [447, 304] on textarea "10/15 WIC 700-740 KEVIN Installed new thermostat, tested and cycled." at bounding box center [476, 302] width 234 height 39
type textarea "x"
type textarea "10/15 WIC 700-740 KEVIN Installed new thermostat tested and cycled."
type textarea "x"
type textarea "10/15 WIC 700-740 KEVIN Installed new thermostat tested and cycled."
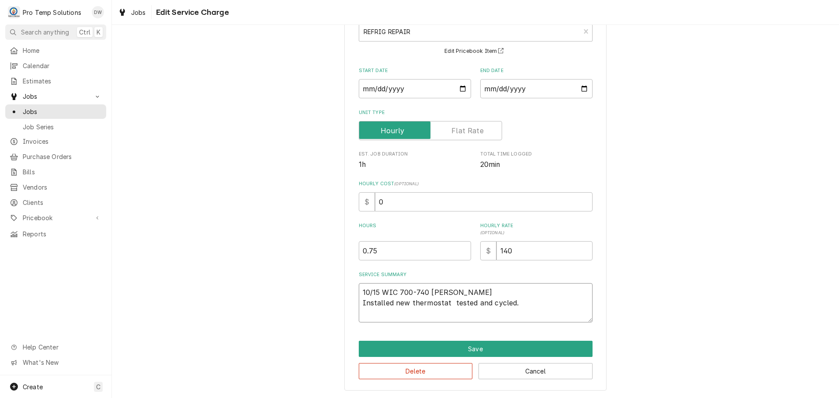
type textarea "x"
type textarea "10/15 WIC 700-740 KEVIN Installed new thermostat & tested and cycled."
type textarea "x"
type textarea "10/15 WIC 700-740 KEVIN Installed new thermostat & tested and cycled."
type textarea "x"
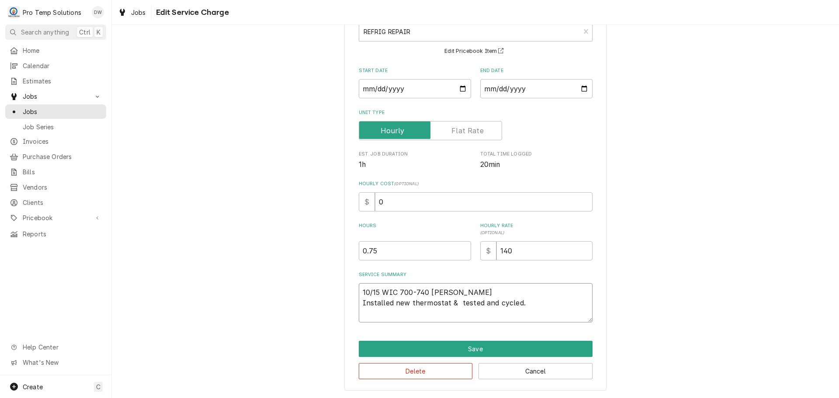
type textarea "10/15 WIC 700-740 KEVIN Installed new thermostat & t tested and cycled."
type textarea "x"
type textarea "10/15 WIC 700-740 KEVIN Installed new thermostat & th tested and cycled."
type textarea "x"
type textarea "10/15 WIC 700-740 KEVIN Installed new thermostat & thr tested and cycled."
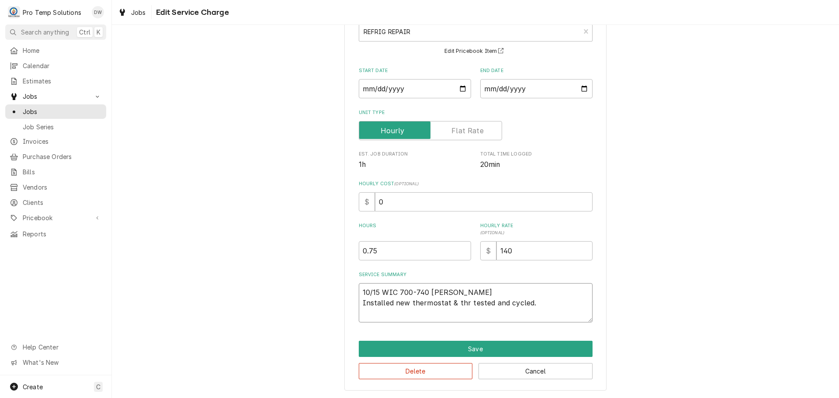
type textarea "x"
type textarea "10/15 WIC 700-740 KEVIN Installed new thermostat & thrm tested and cycled."
type textarea "x"
type textarea "10/15 WIC 700-740 KEVIN Installed new thermostat & thrmo tested and cycled."
type textarea "x"
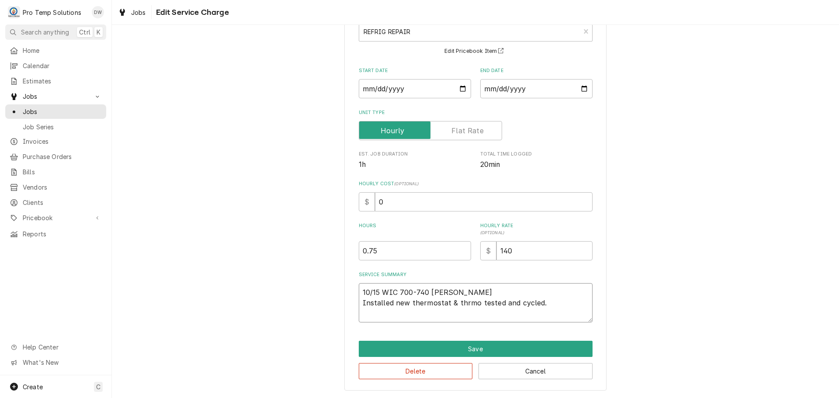
type textarea "10/15 WIC 700-740 KEVIN Installed new thermostat & thrmom tested and cycled."
type textarea "x"
type textarea "10/15 WIC 700-740 KEVIN Installed new thermostat & thrmome tested and cycled."
type textarea "x"
type textarea "10/15 WIC 700-740 KEVIN Installed new thermostat & thrmomet tested and cycled."
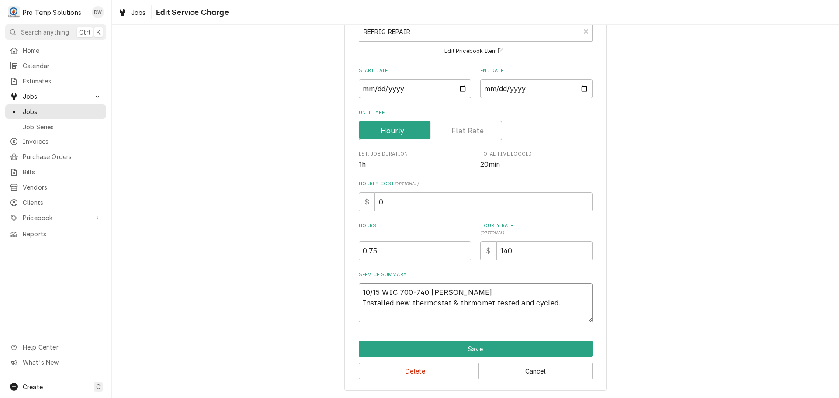
type textarea "x"
type textarea "10/15 WIC 700-740 KEVIN Installed new thermostat & thrmomete tested and cycled."
type textarea "x"
type textarea "10/15 WIC 700-740 KEVIN Installed new thermostat & thrmometer tested and cycled."
type textarea "x"
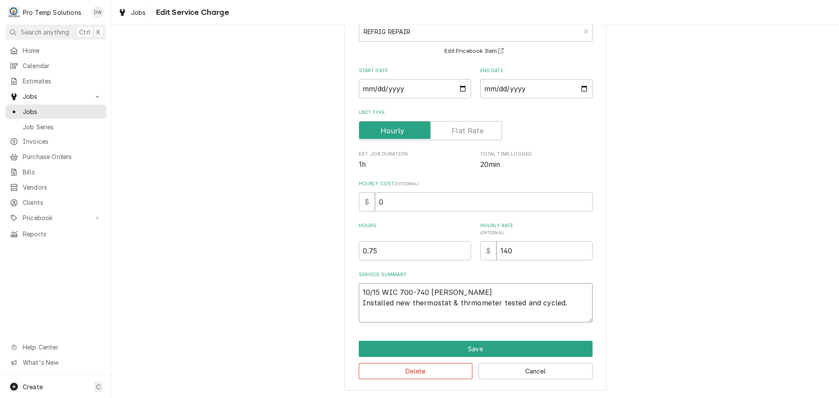
type textarea "10/15 WIC 700-740 KEVIN Installed new thermostat & thrmometer, tested and cycle…"
click at [459, 302] on textarea "10/15 WIC 700-740 KEVIN Installed new thermostat & thrmometer, tested and cycle…" at bounding box center [476, 302] width 234 height 39
type textarea "x"
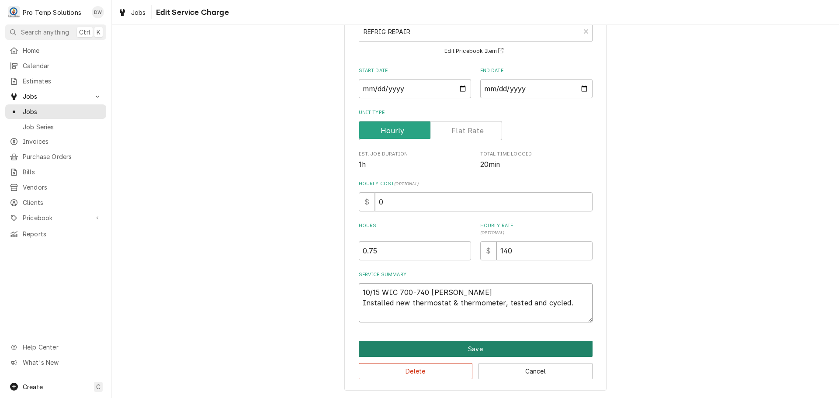
type textarea "10/15 WIC 700-740 KEVIN Installed new thermostat & thermometer, tested and cycl…"
click at [464, 350] on button "Save" at bounding box center [476, 349] width 234 height 16
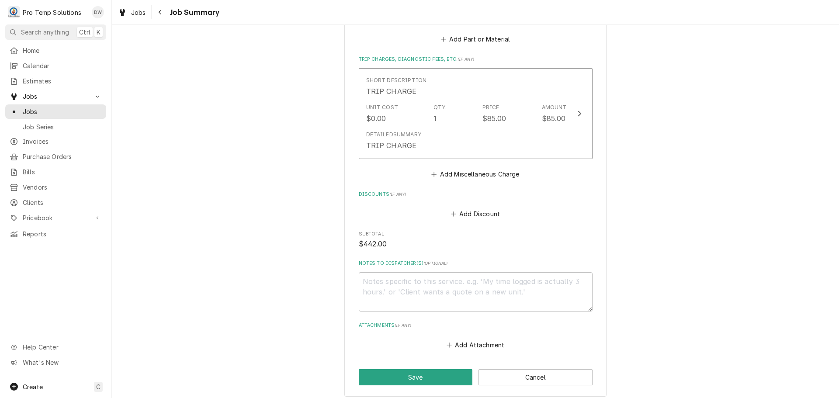
scroll to position [743, 0]
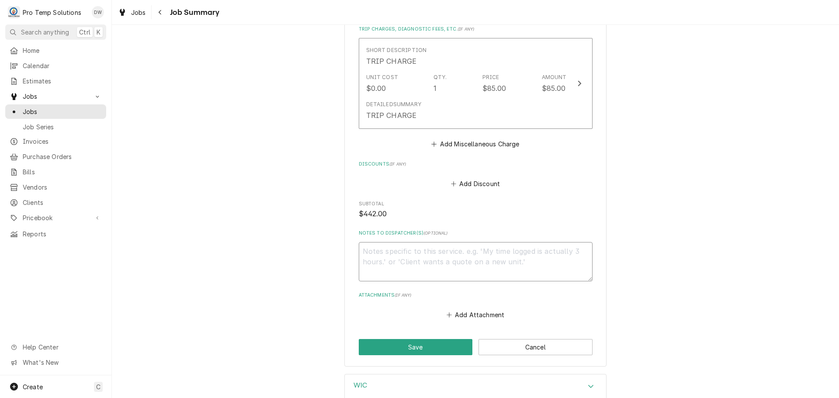
click at [421, 254] on textarea "Notes to Dispatcher(s) ( optional )" at bounding box center [476, 261] width 234 height 39
type textarea "x"
type textarea "#"
type textarea "x"
type textarea "#1"
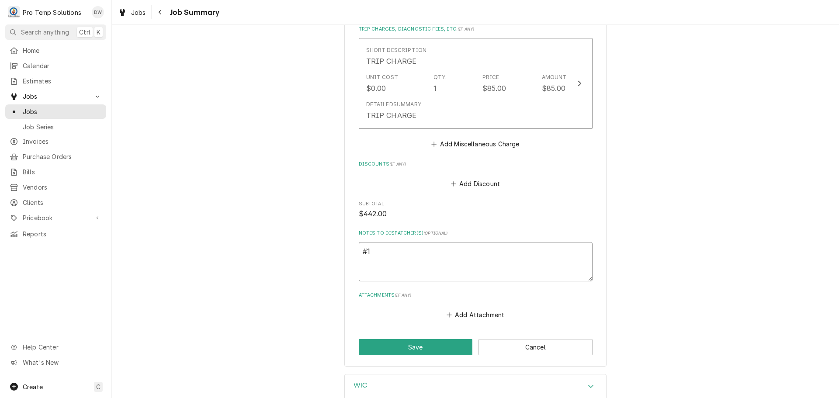
type textarea "x"
type textarea "#10"
type textarea "x"
type textarea "#101"
type textarea "x"
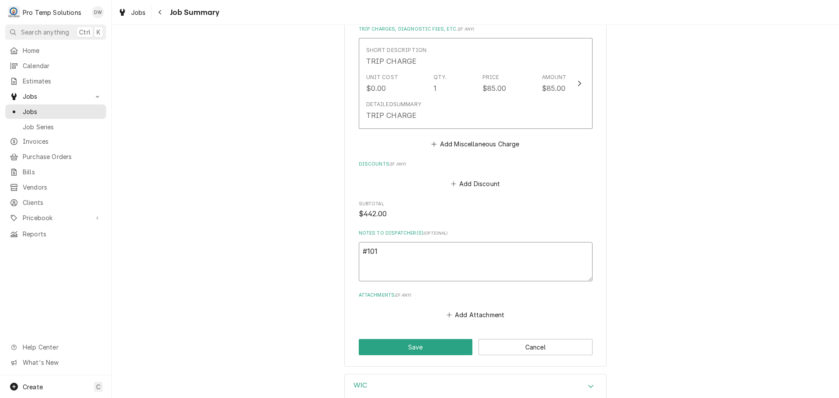
type textarea "#1015"
type textarea "x"
type textarea "#10152"
type textarea "x"
type textarea "#101525"
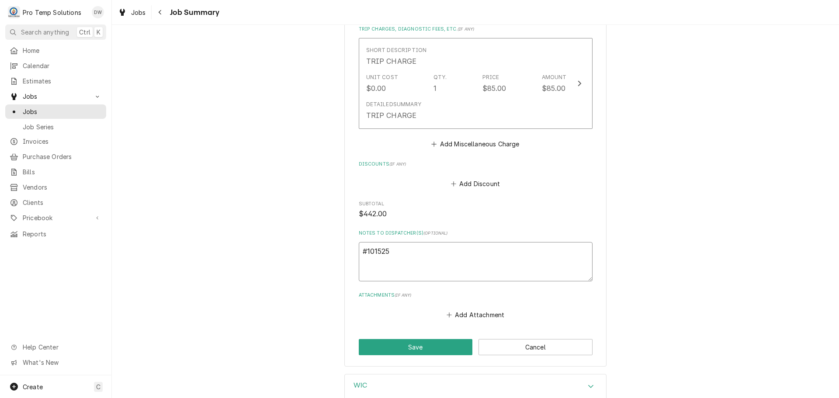
type textarea "x"
type textarea "#1015250"
type textarea "x"
type textarea "#10152500"
type textarea "x"
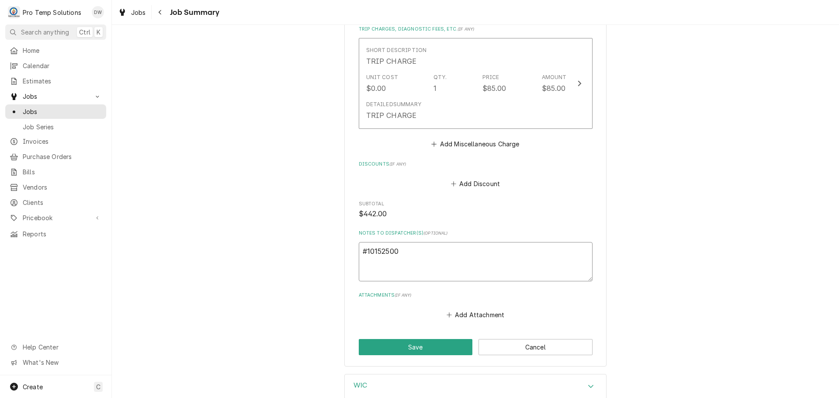
type textarea "#101525001"
type textarea "x"
type textarea "#101525001"
type textarea "x"
type textarea "#101525001 s"
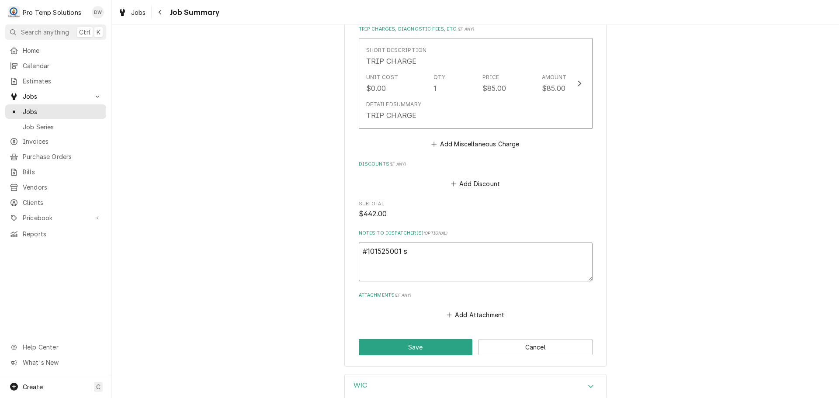
type textarea "x"
type textarea "#101525001 sa"
type textarea "x"
type textarea "#101525001 sal"
type textarea "x"
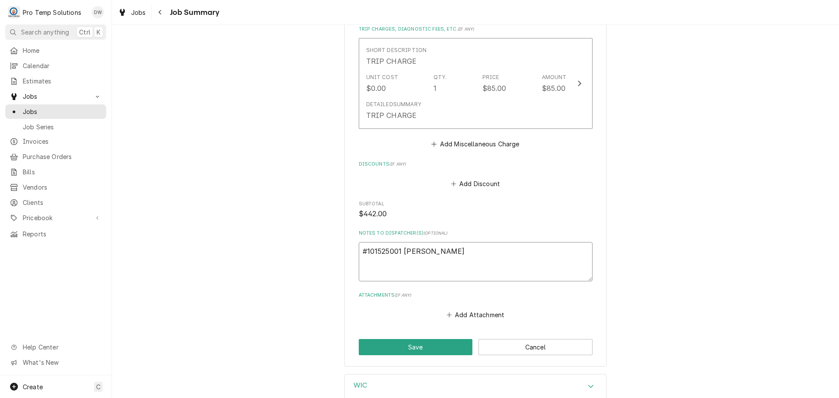
type textarea "#101525001 sale"
type textarea "x"
type textarea "#101525001 salem"
type textarea "x"
type textarea "#101525001 salem"
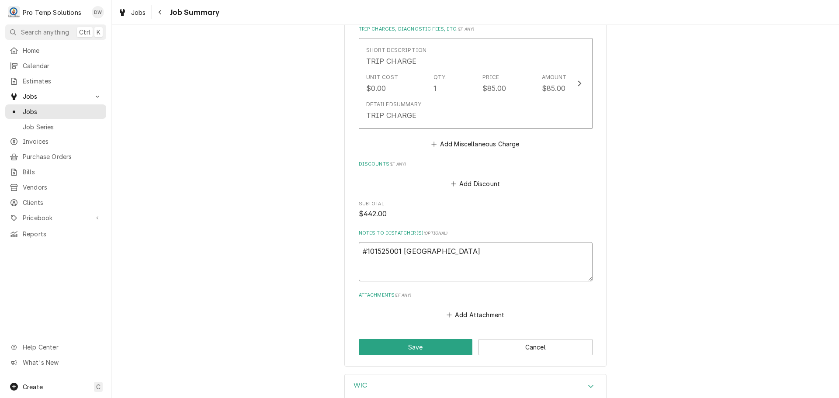
type textarea "x"
type textarea "#101525001 salem s"
type textarea "x"
type textarea "#101525001 salem st"
type textarea "x"
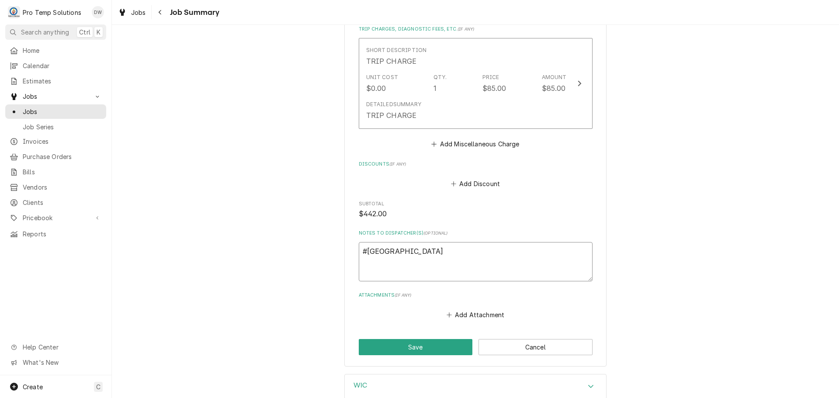
type textarea "#101525001 salem st-"
type textarea "x"
type textarea "#101525001 salem st-"
type textarea "x"
type textarea "#101525001 salem st- w"
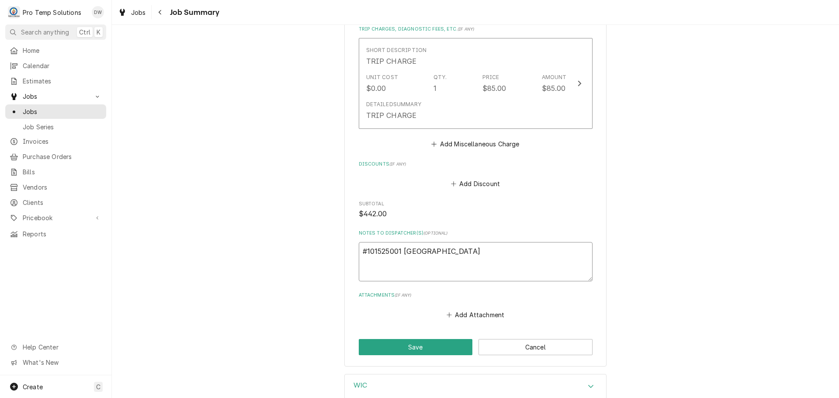
type textarea "x"
type textarea "#101525001 salem st- wi"
type textarea "x"
type textarea "#101525001 salem st- wic"
type textarea "x"
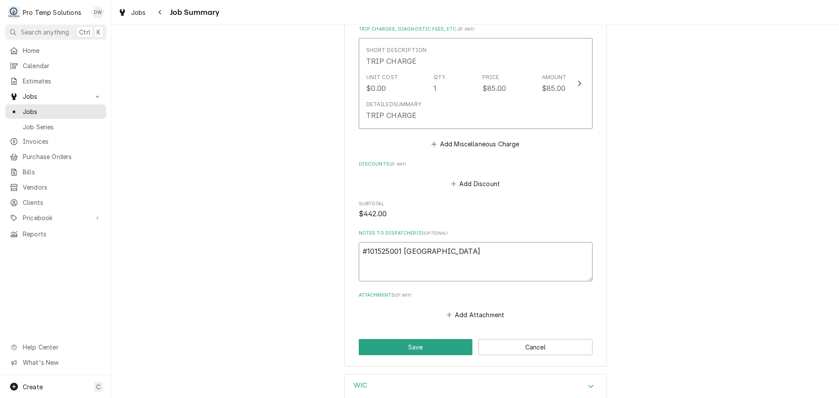
type textarea "#101525001 salem st- wic"
type textarea "x"
type textarea "#101525001 salem st- wic"
type textarea "x"
type textarea "#101525001 salem st- w"
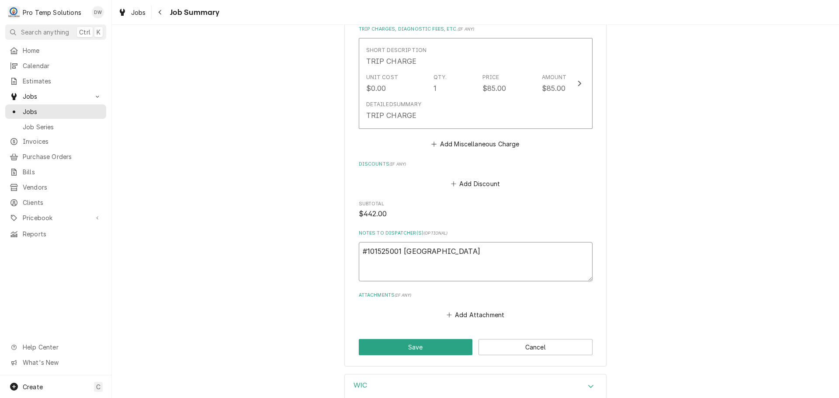
type textarea "x"
type textarea "#101525001 salem st-"
type textarea "x"
type textarea "#101525001 salem st-"
type textarea "x"
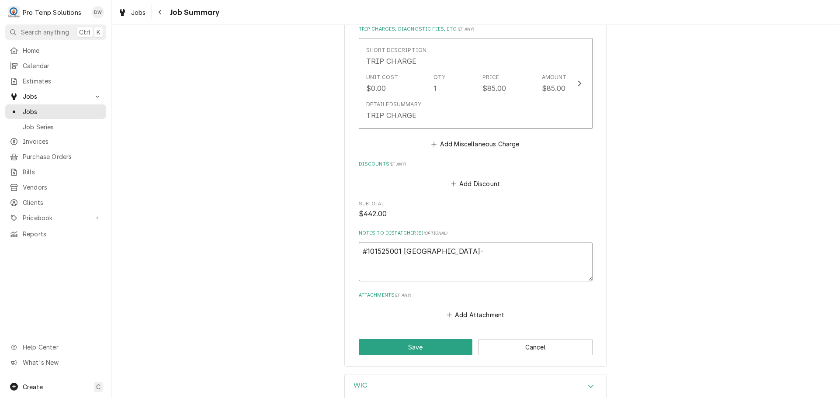
type textarea "#101525001 salem st"
type textarea "x"
type textarea "#101525001 salem s"
type textarea "x"
type textarea "#101525001 salem"
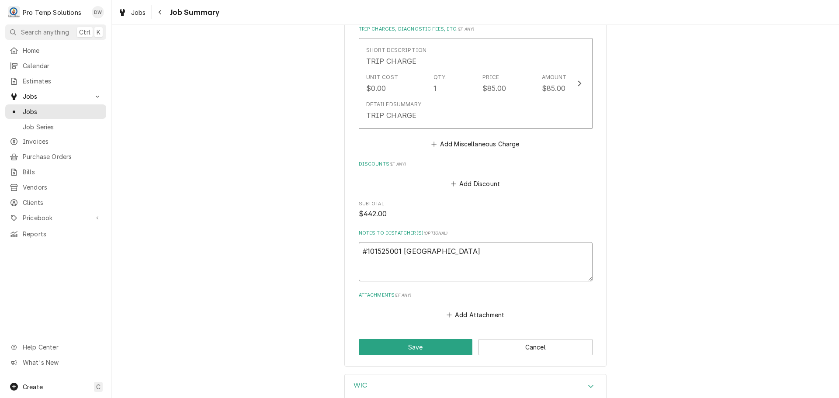
type textarea "x"
type textarea "#101525001 salem"
type textarea "x"
type textarea "#101525001 sale"
type textarea "x"
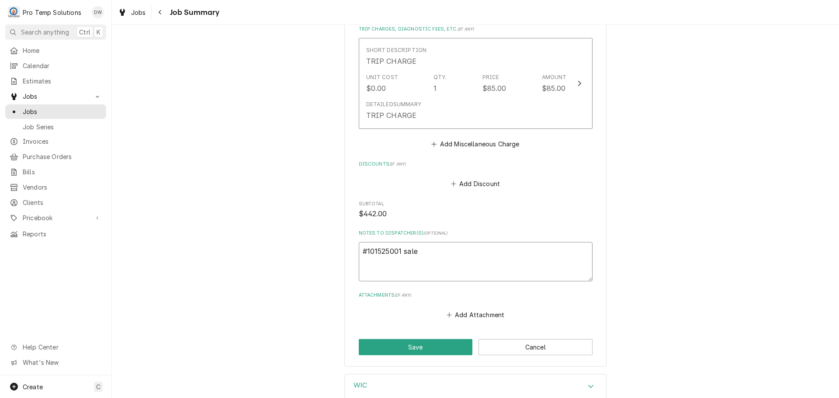
type textarea "#101525001 sal"
type textarea "x"
type textarea "#101525001 sa"
type textarea "x"
type textarea "#101525001 s"
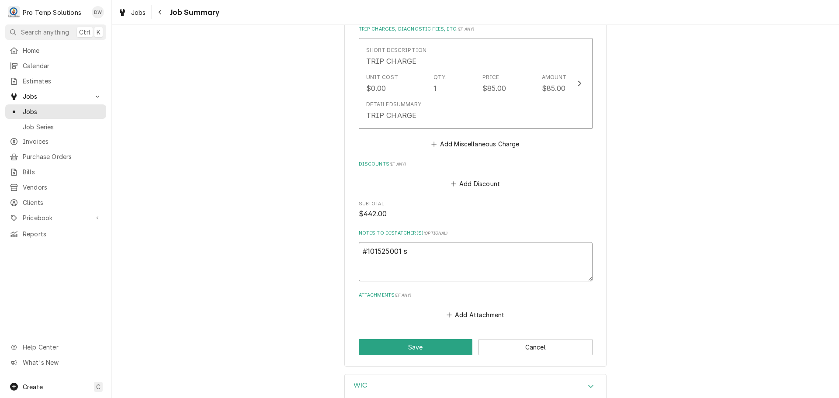
type textarea "x"
type textarea "#101525001"
type textarea "x"
type textarea "#101525001 S"
type textarea "x"
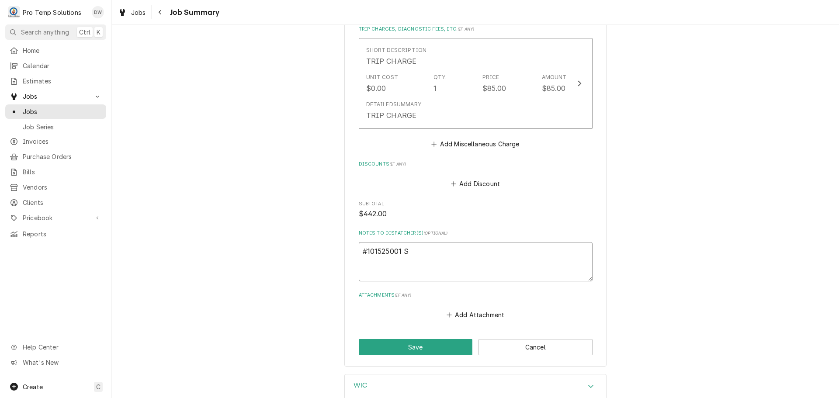
type textarea "#101525001 SA"
type textarea "x"
type textarea "#101525001 SAL"
type textarea "x"
type textarea "#101525001 SALE"
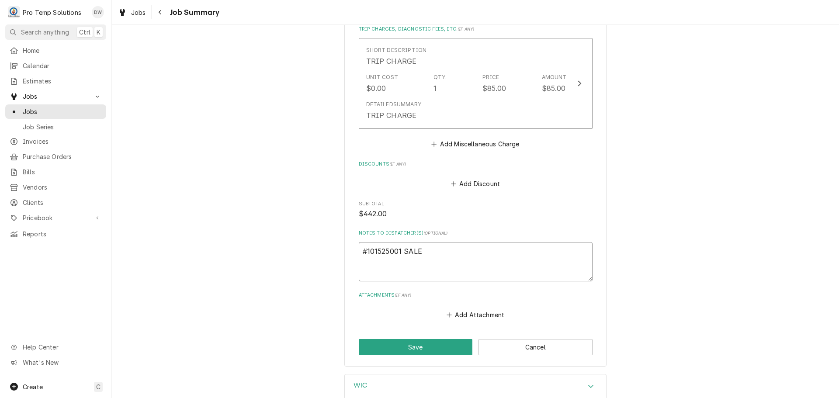
type textarea "x"
type textarea "#101525001 SALEM"
type textarea "x"
type textarea "#101525001 SALEM"
type textarea "x"
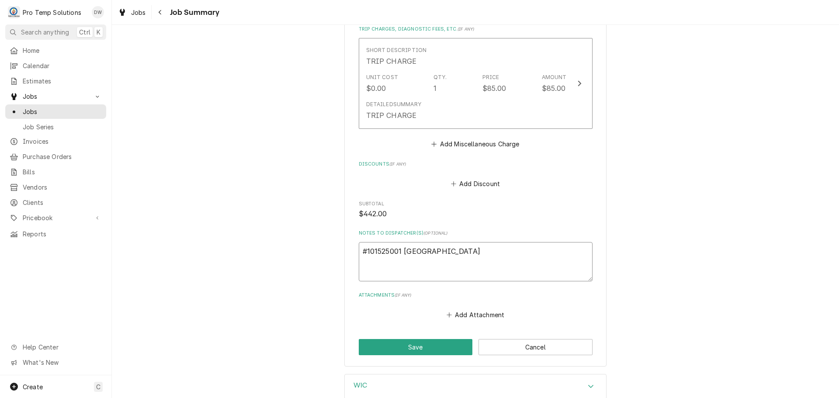
type textarea "#101525001 SALEM S"
type textarea "x"
type textarea "#101525001 SALEM ST"
type textarea "x"
type textarea "#101525001 SALEM ST-"
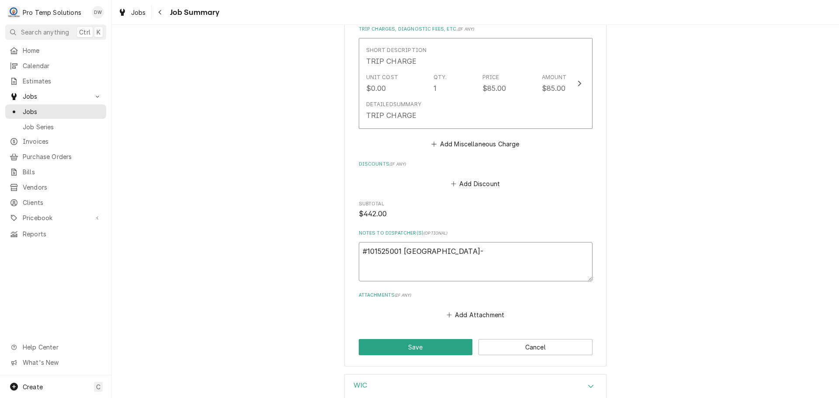
type textarea "x"
type textarea "#101525001 SALEM ST-"
type textarea "x"
type textarea "#101525001 SALEM ST- W"
type textarea "x"
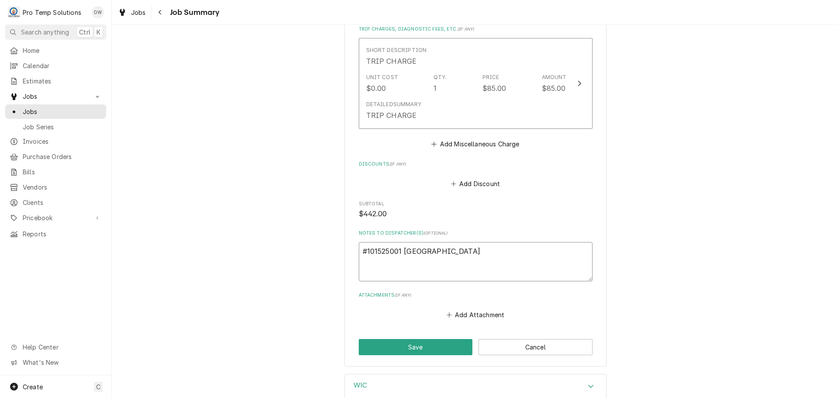
type textarea "#101525001 SALEM ST- WI"
type textarea "x"
type textarea "#101525001 SALEM ST- WIC"
type textarea "x"
type textarea "#101525001 SALEM ST- WIC"
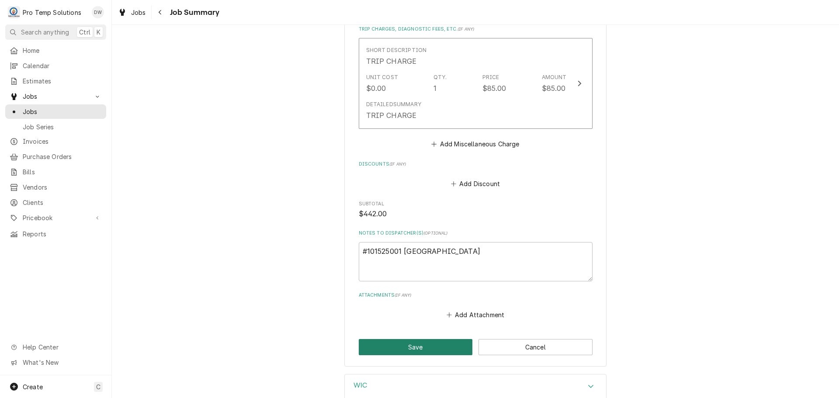
click at [410, 344] on button "Save" at bounding box center [416, 347] width 114 height 16
type textarea "x"
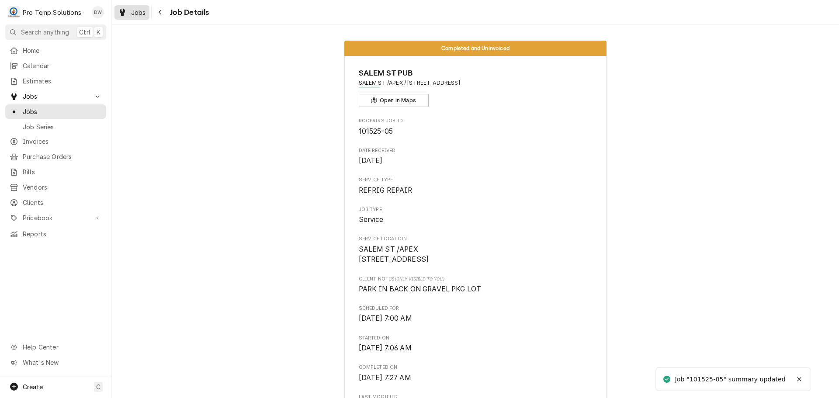
click at [132, 7] on div "Jobs" at bounding box center [131, 12] width 31 height 11
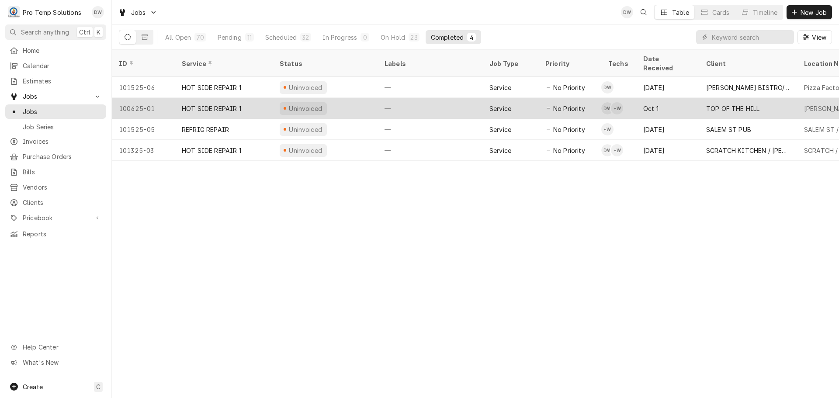
click at [420, 102] on div "—" at bounding box center [430, 108] width 105 height 21
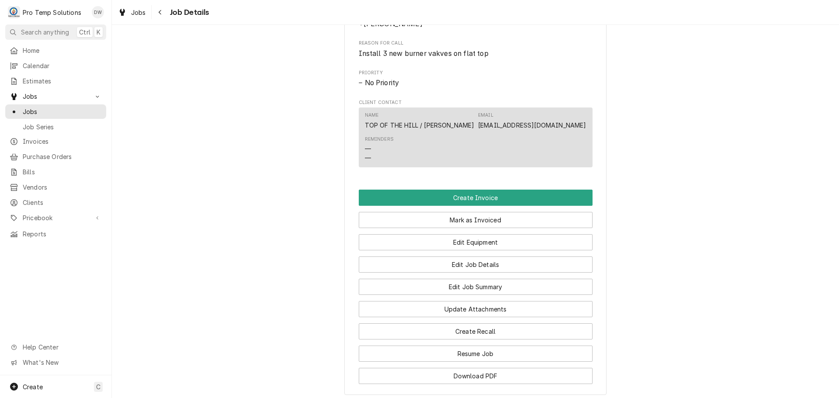
scroll to position [481, 0]
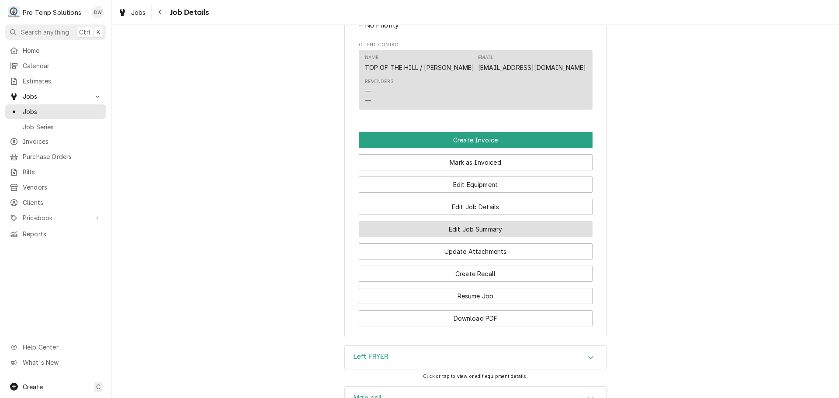
click at [466, 236] on button "Edit Job Summary" at bounding box center [476, 229] width 234 height 16
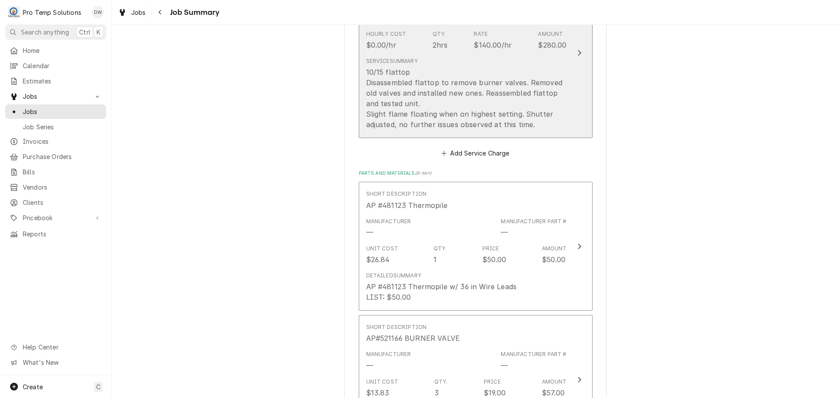
scroll to position [568, 0]
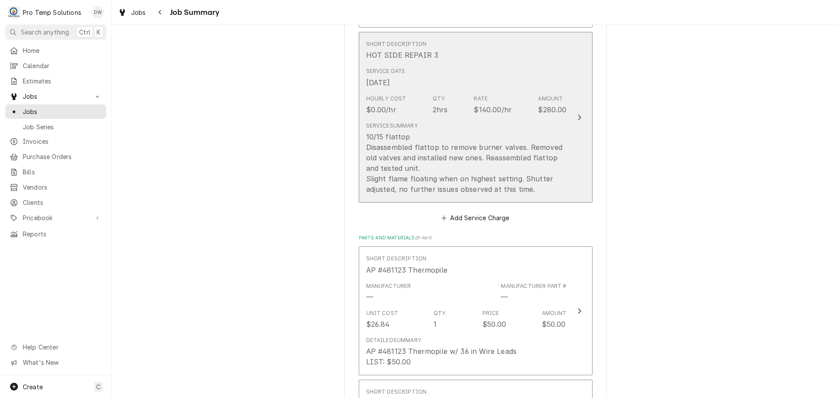
click at [577, 118] on icon "Update Line Item" at bounding box center [579, 117] width 4 height 7
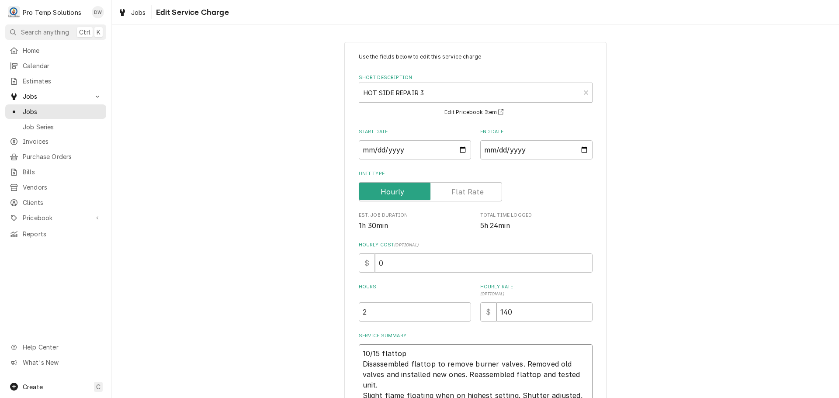
click at [418, 348] on textarea "10/15 flattop Disassembled flattop to remove burner valves. Removed old valves …" at bounding box center [476, 379] width 234 height 71
type textarea "x"
type textarea "10/15 flattop Disassembled flattop to remove burner valves. Removed old valves …"
type textarea "x"
type textarea "10/15 flatto Disassembled flattop to remove burner valves. Removed old valves a…"
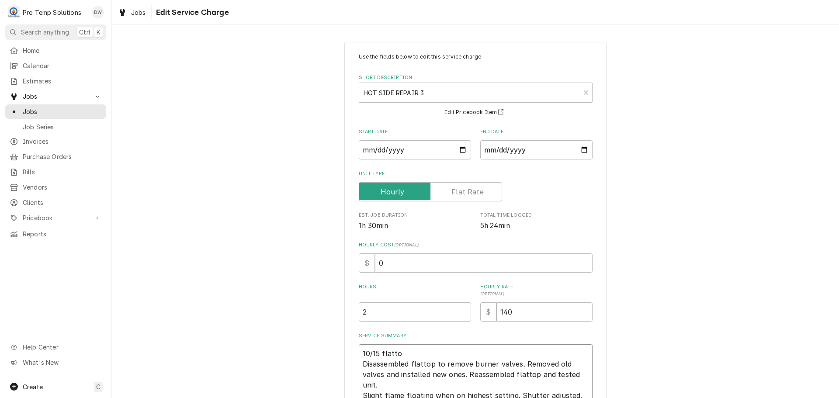
type textarea "x"
type textarea "10/15 flatt Disassembled flattop to remove burner valves. Removed old valves an…"
type textarea "x"
type textarea "10/15 flat Disassembled flattop to remove burner valves. Removed old valves and…"
type textarea "x"
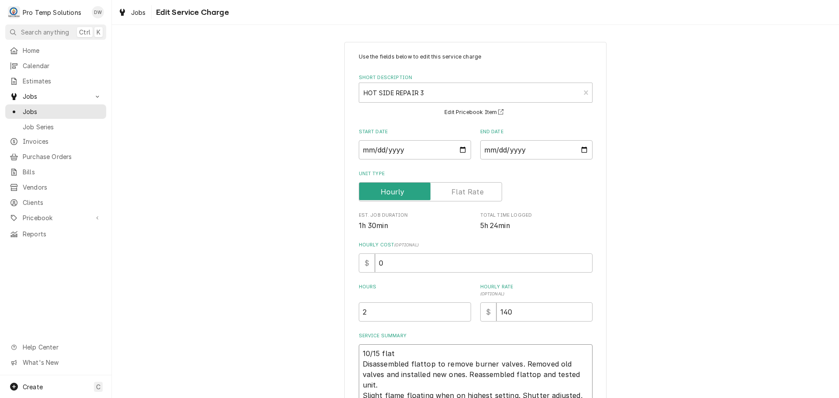
type textarea "10/15 fla Disassembled flattop to remove burner valves. Removed old valves and …"
type textarea "x"
type textarea "10/15 fl Disassembled flattop to remove burner valves. Removed old valves and i…"
type textarea "x"
type textarea "10/15 f Disassembled flattop to remove burner valves. Removed old valves and in…"
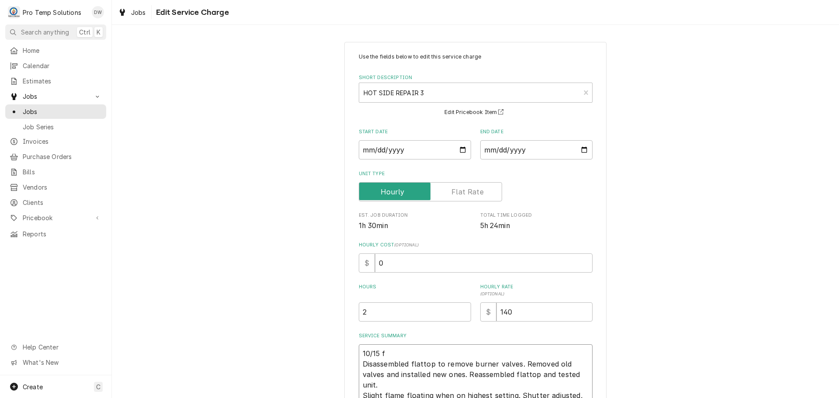
type textarea "x"
type textarea "10/15 Disassembled flattop to remove burner valves. Removed old valves and inst…"
type textarea "x"
type textarea "10/15 G Disassembled flattop to remove burner valves. Removed old valves and in…"
type textarea "x"
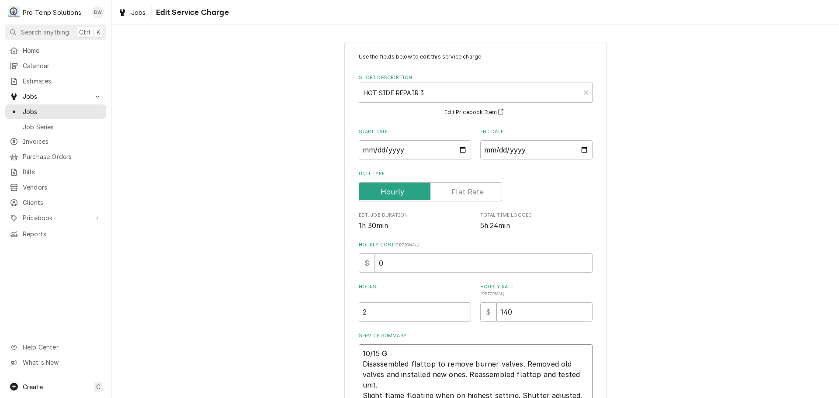
type textarea "10/15 GR Disassembled flattop to remove burner valves. Removed old valves and i…"
type textarea "x"
type textarea "10/15 GRI Disassembled flattop to remove burner valves. Removed old valves and …"
type textarea "x"
type textarea "10/15 GRID Disassembled flattop to remove burner valves. Removed old valves and…"
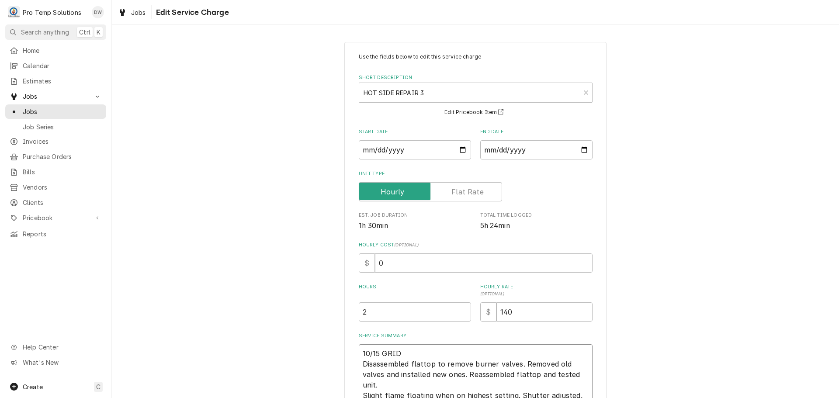
type textarea "x"
type textarea "10/15 GRIDD Disassembled flattop to remove burner valves. Removed old valves an…"
type textarea "x"
type textarea "10/15 GRIDDL Disassembled flattop to remove burner valves. Removed old valves a…"
type textarea "x"
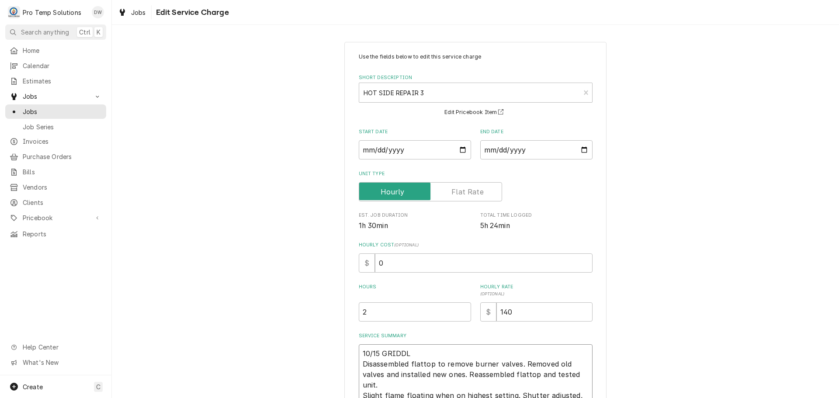
type textarea "10/15 GRIDDLE Disassembled flattop to remove burner valves. Removed old valves …"
type textarea "x"
type textarea "10/15 GRIDDLE Disassembled flattop to remove burner valves. Removed old valves …"
type textarea "x"
type textarea "10/15 GRIDDLE 8 Disassembled flattop to remove burner valves. Removed old valve…"
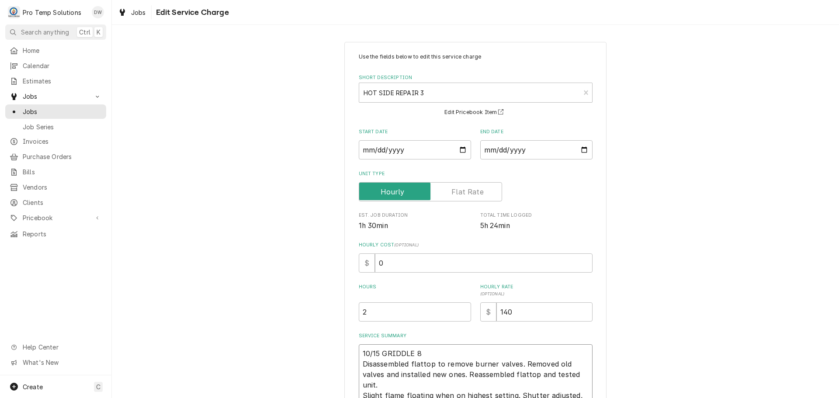
type textarea "x"
type textarea "10/15 GRIDDLE 83 Disassembled flattop to remove burner valves. Removed old valv…"
type textarea "x"
type textarea "10/15 GRIDDLE 830 Disassembled flattop to remove burner valves. Removed old val…"
type textarea "x"
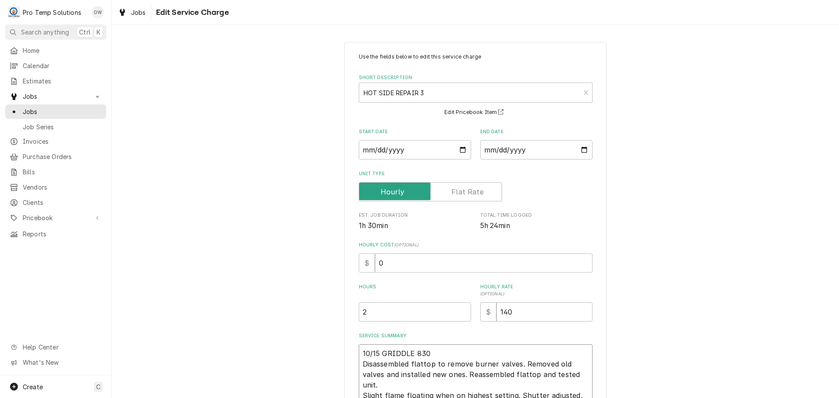
type textarea "10/15 GRIDDLE 830- Disassembled flattop to remove burner valves. Removed old va…"
type textarea "x"
type textarea "10/15 GRIDDLE 830-9 Disassembled flattop to remove burner valves. Removed old v…"
type textarea "x"
type textarea "10/15 GRIDDLE 830-94 Disassembled flattop to remove burner valves. Removed old …"
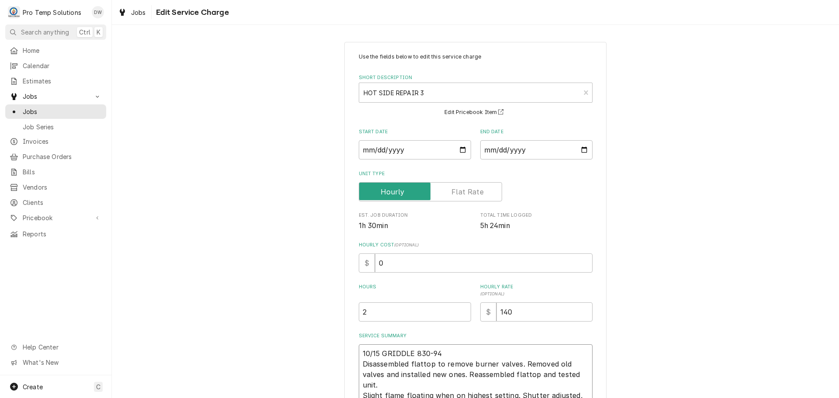
type textarea "x"
type textarea "10/15 GRIDDLE 830-945 Disassembled flattop to remove burner valves. Removed old…"
type textarea "x"
type textarea "10/15 GRIDDLE 830-945 Disassembled flattop to remove burner valves. Removed old…"
type textarea "x"
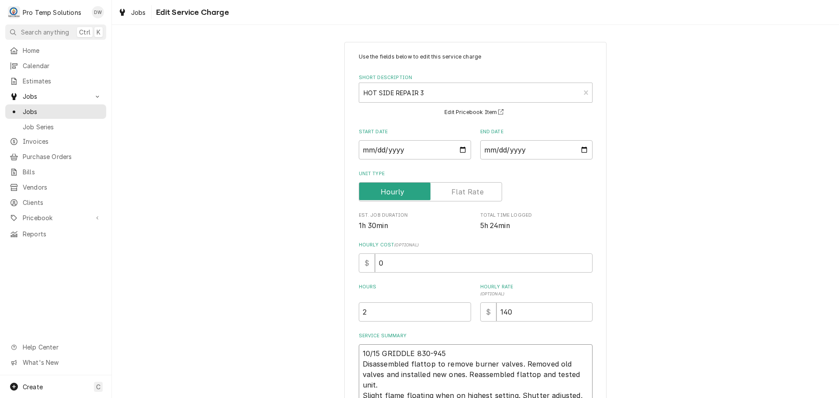
type textarea "10/15 GRIDDLE 830-945 K Disassembled flattop to remove burner valves. Removed o…"
type textarea "x"
type textarea "10/15 GRIDDLE 830-945 KE Disassembled flattop to remove burner valves. Removed …"
type textarea "x"
type textarea "10/15 GRIDDLE 830-945 KEV Disassembled flattop to remove burner valves. Removed…"
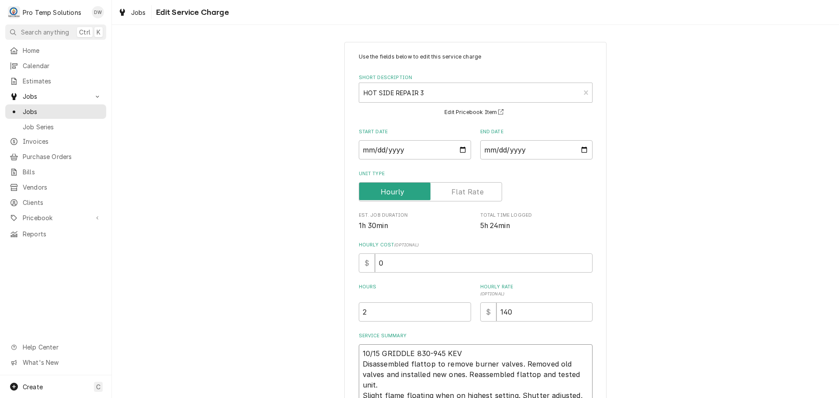
type textarea "x"
type textarea "10/15 GRIDDLE 830-945 KEVI Disassembled flattop to remove burner valves. Remove…"
type textarea "x"
type textarea "10/15 GRIDDLE 830-945 KEVIN Disassembled flattop to remove burner valves. Remov…"
type textarea "x"
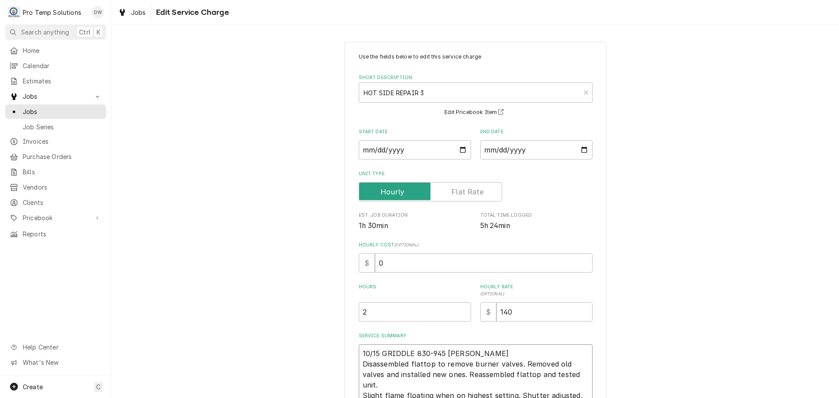
type textarea "10/15 GRIDDLE 830-945 KEVIN Disassembled flattop to remove burner valves. Remov…"
type textarea "x"
type textarea "10/15 GRIDDLE 830-945 KEVIN 9 Disassembled flattop to remove burner valves. Rem…"
type textarea "x"
type textarea "10/15 GRIDDLE 830-945 KEVIN 91 Disassembled flattop to remove burner valves. Re…"
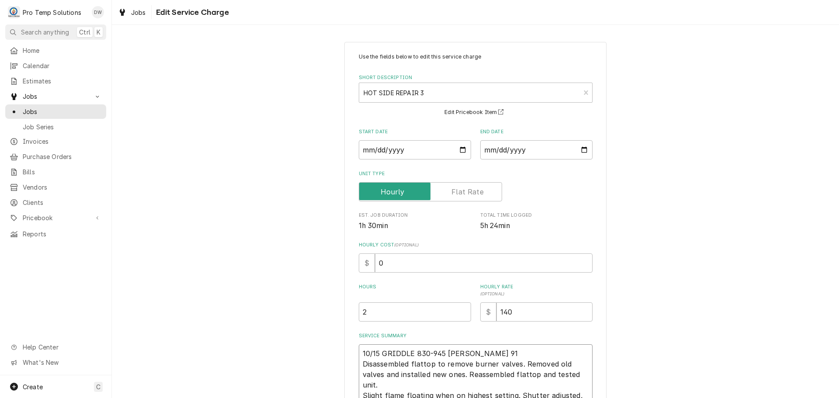
type textarea "x"
type textarea "10/15 GRIDDLE 830-945 KEVIN 915 Disassembled flattop to remove burner valves. R…"
type textarea "x"
type textarea "10/15 GRIDDLE 830-945 KEVIN 915- Disassembled flattop to remove burner valves. …"
type textarea "x"
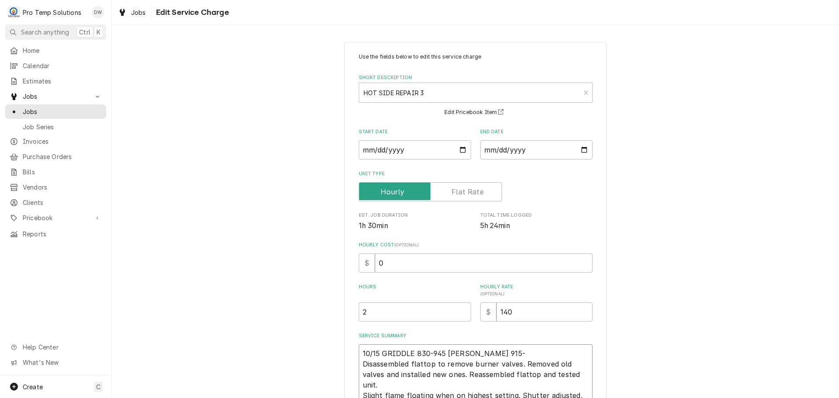
type textarea "10/15 GRIDDLE 830-945 KEVIN 915-1 Disassembled flattop to remove burner valves.…"
type textarea "x"
type textarea "10/15 GRIDDLE 830-945 KEVIN 915-10 Disassembled flattop to remove burner valves…"
type textarea "x"
type textarea "10/15 GRIDDLE 830-945 KEVIN 915-104 Disassembled flattop to remove burner valve…"
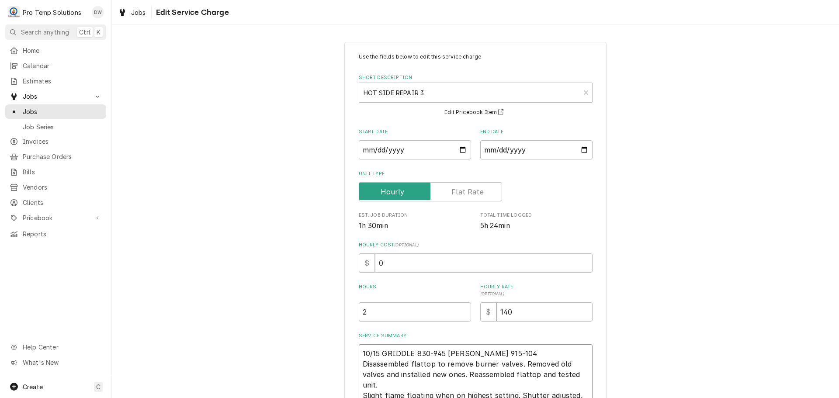
type textarea "x"
type textarea "10/15 GRIDDLE 830-945 KEVIN 915-1045 Disassembled flattop to remove burner valv…"
type textarea "x"
type textarea "10/15 GRIDDLE 830-945 KEVIN 915-1045 Disassembled flattop to remove burner valv…"
type textarea "x"
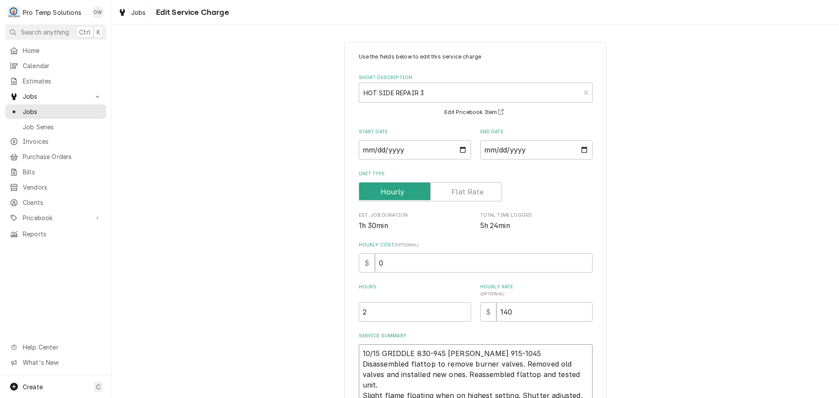
type textarea "10/15 GRIDDLE 830-945 KEVIN 915-1045 K Disassembled flattop to remove burner va…"
type textarea "x"
type textarea "10/15 GRIDDLE 830-945 KEVIN 915-1045 KO Disassembled flattop to remove burner v…"
type textarea "x"
type textarea "10/15 GRIDDLE 830-945 KEVIN 915-1045 KOT Disassembled flattop to remove burner …"
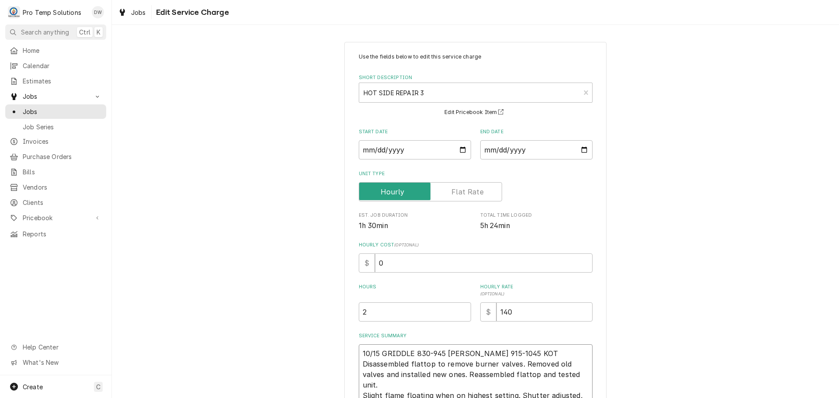
type textarea "x"
type textarea "10/15 GRIDDLE 830-945 KEVIN 915-1045 KOTY Disassembled flattop to remove burner…"
type textarea "x"
type textarea "10/15 GRIDDLE 830-945 KEVIN 915-1045 KOTY Disassembled flattop to remove burner…"
click at [374, 313] on input "2" at bounding box center [415, 311] width 112 height 19
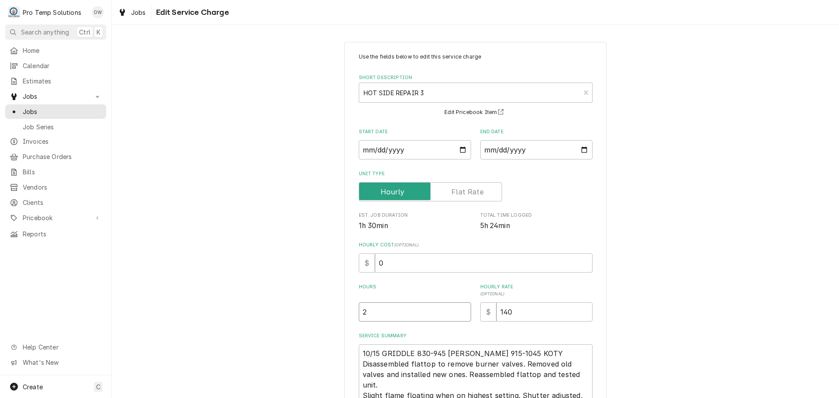
type textarea "x"
type input "2.2"
type textarea "x"
type input "2.25"
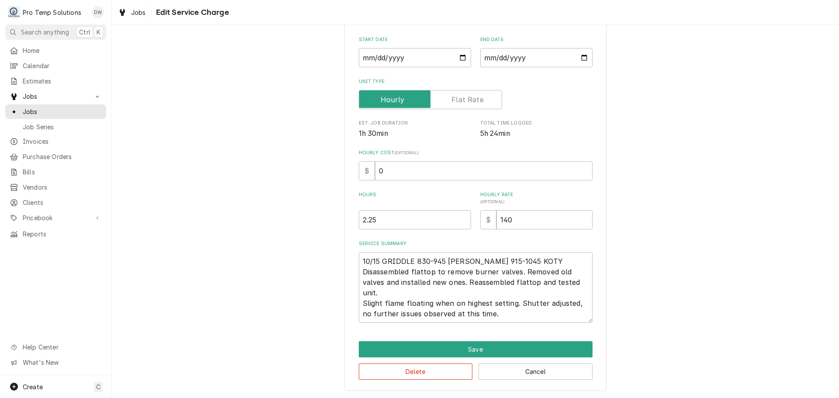
scroll to position [93, 0]
click at [470, 347] on button "Save" at bounding box center [476, 349] width 234 height 16
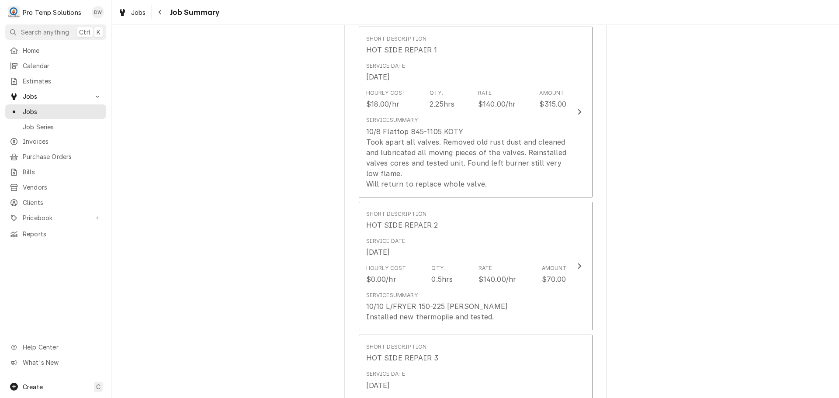
scroll to position [185, 0]
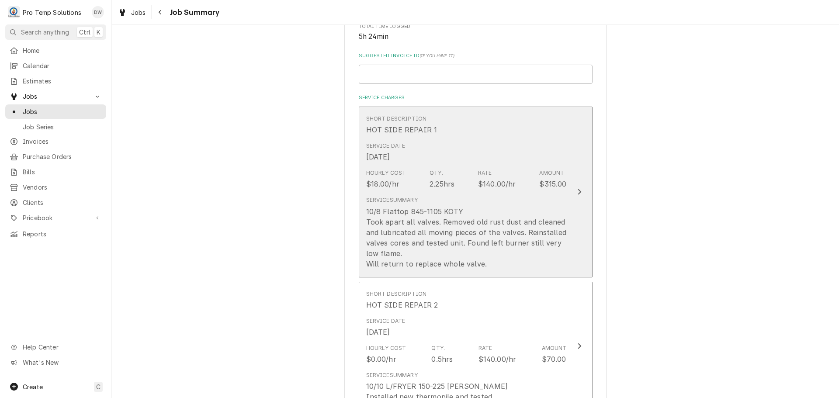
click at [578, 191] on icon "Update Line Item" at bounding box center [579, 192] width 3 height 6
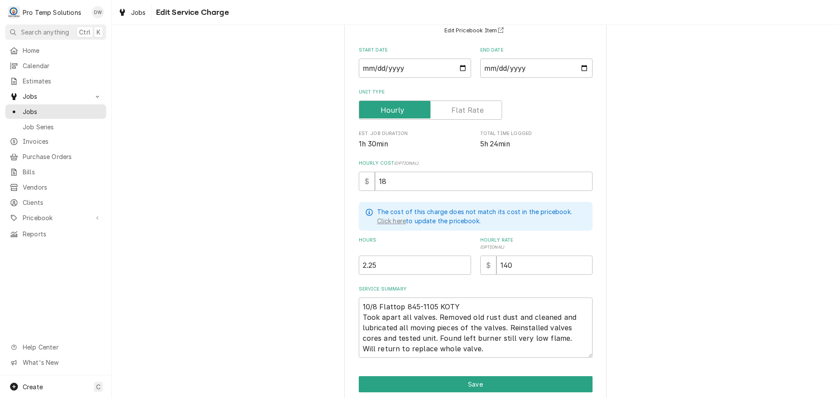
scroll to position [87, 0]
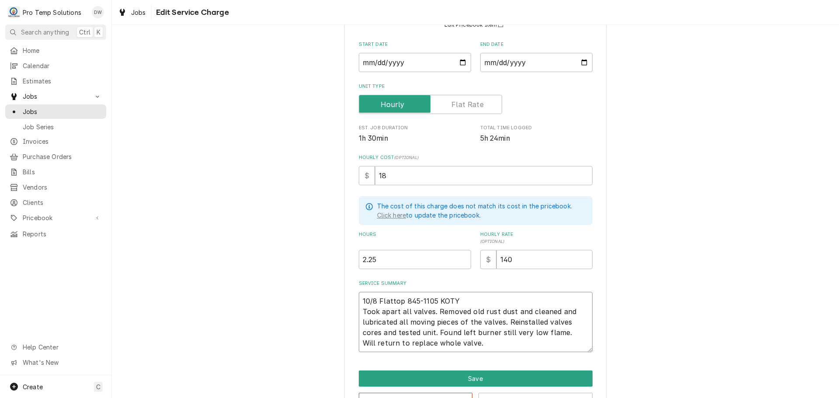
click at [529, 310] on textarea "10/8 Flattop 845-1105 KOTY Took apart all valves. Removed old rust dust and cle…" at bounding box center [476, 322] width 234 height 60
type textarea "x"
type textarea "10/8 Flattop 845-1105 KOTY Took apart all valves. Removed old rust dust and lea…"
type textarea "x"
type textarea "10/8 Flattop 845-1105 KOTY Took apart all valves. Removed old rust dust andlean…"
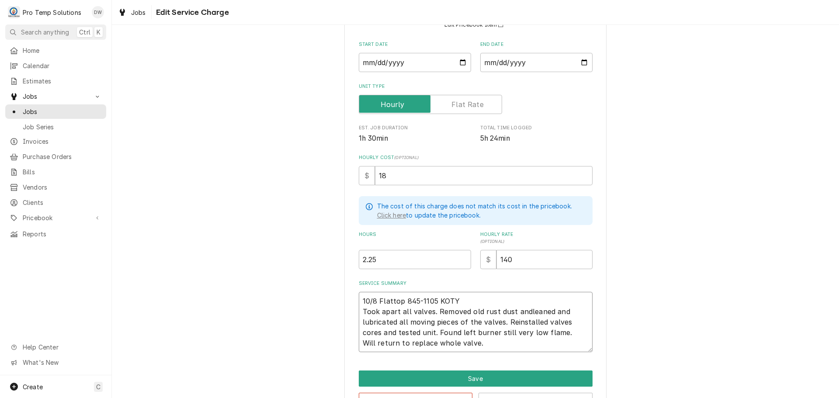
type textarea "x"
type textarea "10/8 Flattop 845-1105 KOTY Took apart all valves. Removed old rust dust anleane…"
type textarea "x"
type textarea "10/8 Flattop 845-1105 KOTY Took apart all valves. Removed old rust dust aleaned…"
type textarea "x"
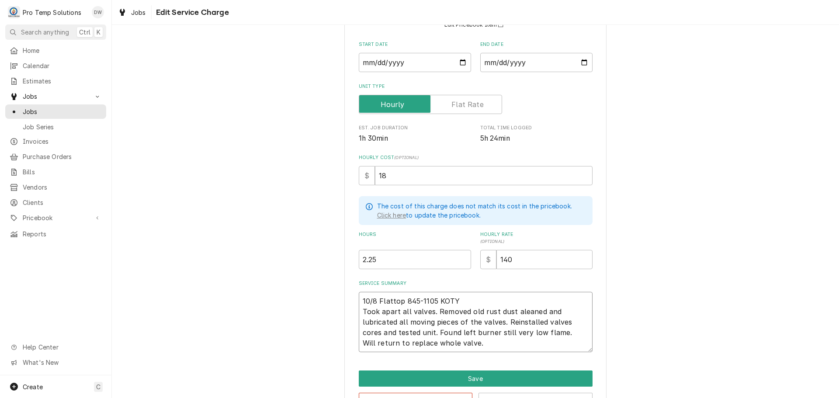
type textarea "10/8 Flattop 845-1105 KOTY Took apart all valves. Removed old rust dust leaned …"
type textarea "x"
type textarea "10/8 Flattop 845-1105 KOTY Took apart all valves. Removed old rust dustleaned a…"
type textarea "x"
type textarea "10/8 Flattop 845-1105 KOTY Took apart all valves. Removed old rust dusleaned an…"
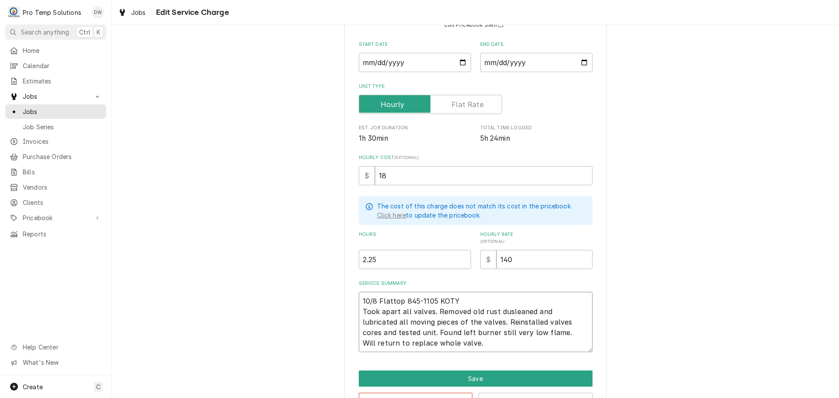
type textarea "x"
type textarea "10/8 Flattop 845-1105 KOTY Took apart all valves. Removed old rust duleaned and…"
type textarea "x"
type textarea "10/8 Flattop 845-1105 KOTY Took apart all valves. Removed old rust dleaned and …"
type textarea "x"
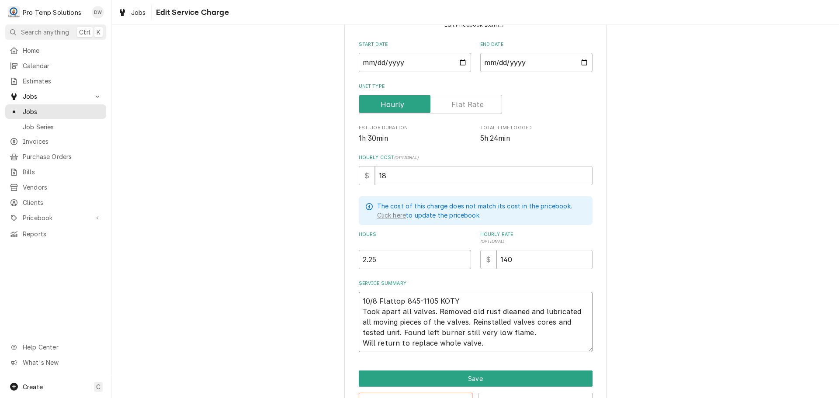
type textarea "10/8 Flattop 845-1105 KOTY Took apart all valves. Removed old rust leaned and l…"
type textarea "x"
type textarea "10/8 Flattop 845-1105 KOTY Took apart all valves. Removed old rustleaned and lu…"
type textarea "x"
type textarea "10/8 Flattop 845-1105 KOTY Took apart all valves. Removed old rusleaned and lub…"
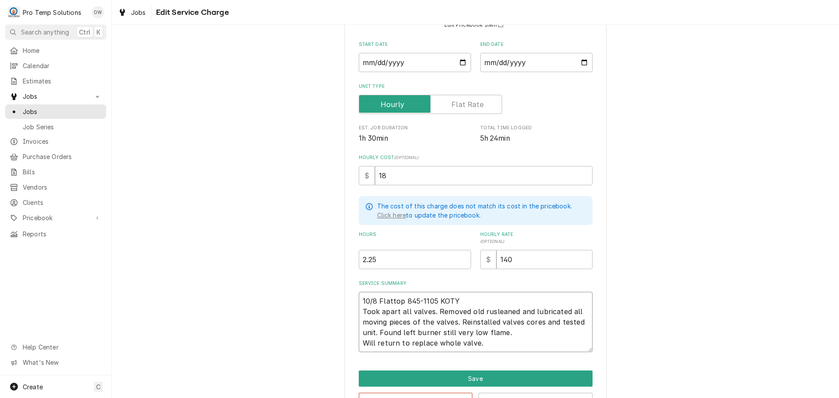
type textarea "x"
type textarea "10/8 Flattop 845-1105 KOTY Took apart all valves. Removed old ruleaned and lubr…"
type textarea "x"
type textarea "10/8 Flattop 845-1105 KOTY Took apart all valves. Removed old rleaned and lubri…"
type textarea "x"
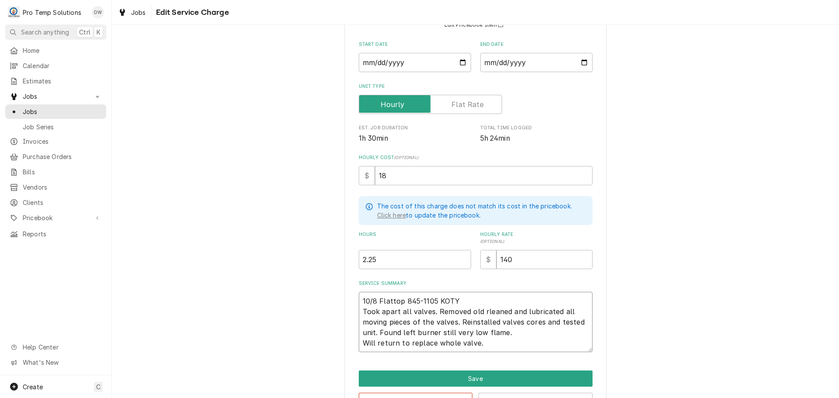
type textarea "10/8 Flattop 845-1105 KOTY Took apart all valves. Removed old leaned and lubric…"
type textarea "x"
type textarea "10/8 Flattop 845-1105 KOTY Took apart all valves. Removed oldleaned and lubrica…"
type textarea "x"
type textarea "10/8 Flattop 845-1105 KOTY Took apart all valves. Removed olleaned and lubricat…"
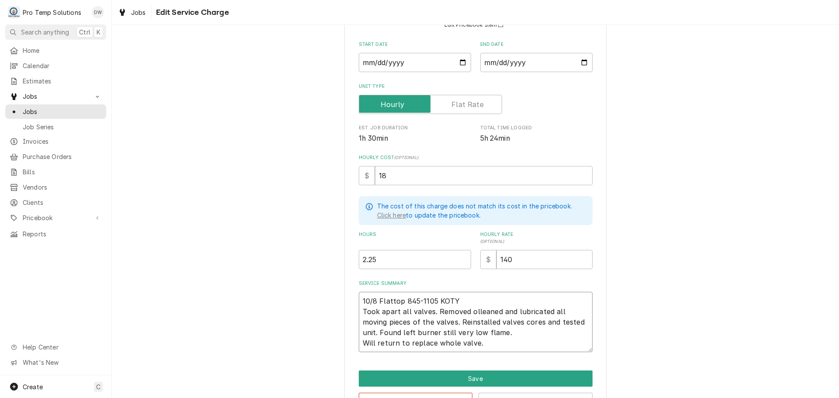
type textarea "x"
type textarea "10/8 Flattop 845-1105 KOTY Took apart all valves. Removed oleaned and lubricate…"
type textarea "x"
type textarea "10/8 Flattop 845-1105 KOTY Took apart all valves. Removed leaned and lubricated…"
type textarea "x"
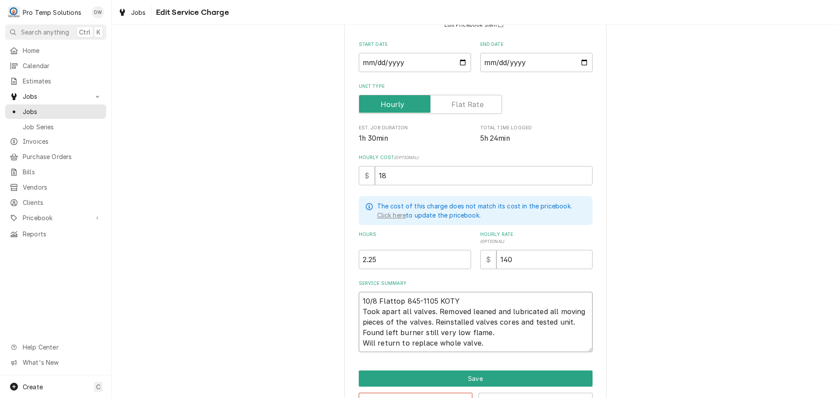
type textarea "10/8 Flattop 845-1105 KOTY Took apart all valves. Removedleaned and lubricated …"
type textarea "x"
type textarea "10/8 Flattop 845-1105 KOTY Took apart all valves. Removeleaned and lubricated a…"
type textarea "x"
type textarea "10/8 Flattop 845-1105 KOTY Took apart all valves. Removleaned and lubricated al…"
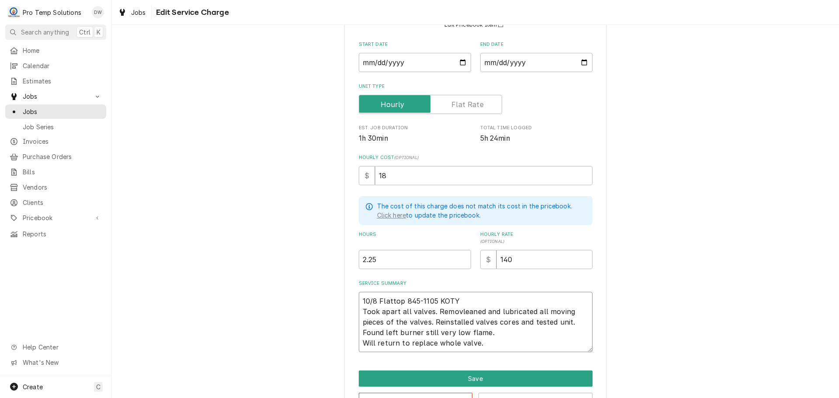
type textarea "x"
type textarea "10/8 Flattop 845-1105 KOTY Took apart all valves. Remoleaned and lubricated all…"
type textarea "x"
type textarea "10/8 Flattop 845-1105 KOTY Took apart all valves. Remleaned and lubricated all …"
type textarea "x"
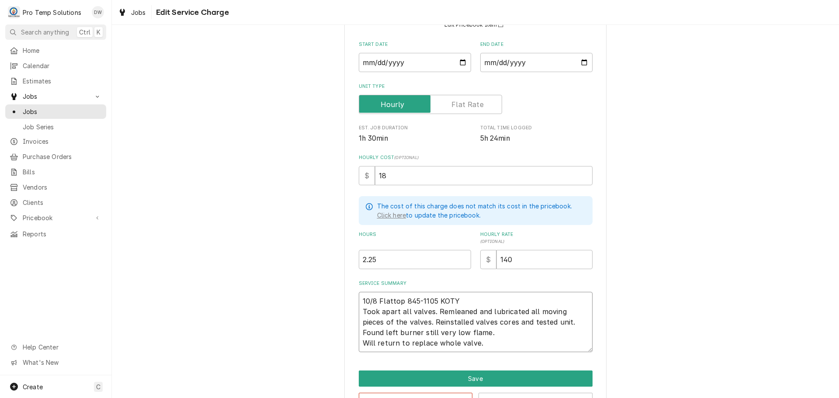
type textarea "10/8 Flattop 845-1105 KOTY Took apart all valves. Releaned and lubricated all m…"
type textarea "x"
type textarea "10/8 Flattop 845-1105 KOTY Took apart all valves. Rleaned and lubricated all mo…"
type textarea "x"
type textarea "10/8 Flattop 845-1105 KOTY Took apart all valves. leaned and lubricated all mov…"
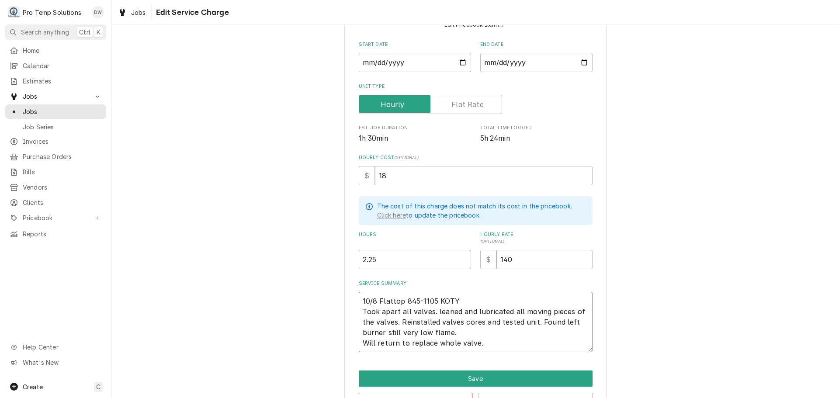
type textarea "x"
type textarea "10/8 Flattop 845-1105 KOTY Took apart all valves. Cleaned and lubricated all mo…"
click at [477, 310] on textarea "10/8 Flattop 845-1105 KOTY Took apart all valves. Cleaned and lubricated all mo…" at bounding box center [476, 322] width 234 height 60
type textarea "x"
type textarea "10/8 Flattop 845-1105 KOTY Took apart all valves. Cleaned andlubricated all mov…"
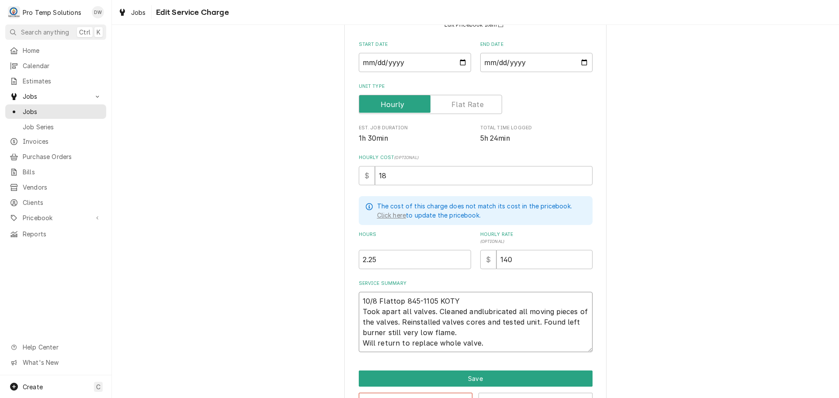
type textarea "x"
type textarea "10/8 Flattop 845-1105 KOTY Took apart all valves. Cleaned anlubricated all movi…"
type textarea "x"
type textarea "10/8 Flattop 845-1105 KOTY Took apart all valves. Cleaned alubricated all movin…"
type textarea "x"
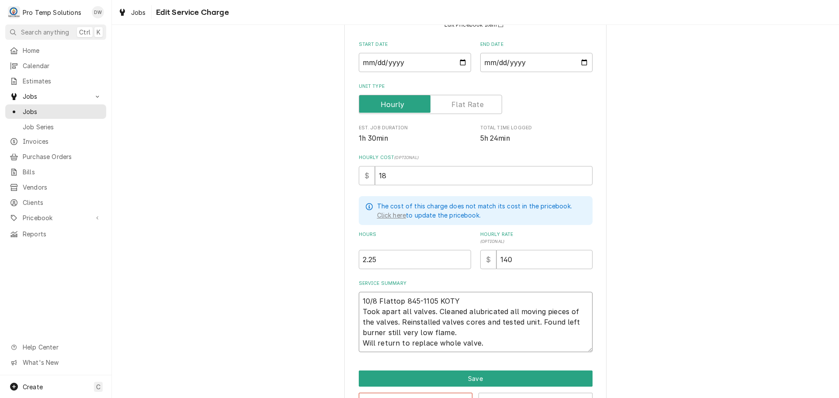
type textarea "10/8 Flattop 845-1105 KOTY Took apart all valves. Cleaned lubricated all moving…"
type textarea "x"
type textarea "10/8 Flattop 845-1105 KOTY Took apart all valves. Cleaned &lubricated all movin…"
type textarea "x"
type textarea "10/8 Flattop 845-1105 KOTY Took apart all valves. Cleaned & lubricated all movi…"
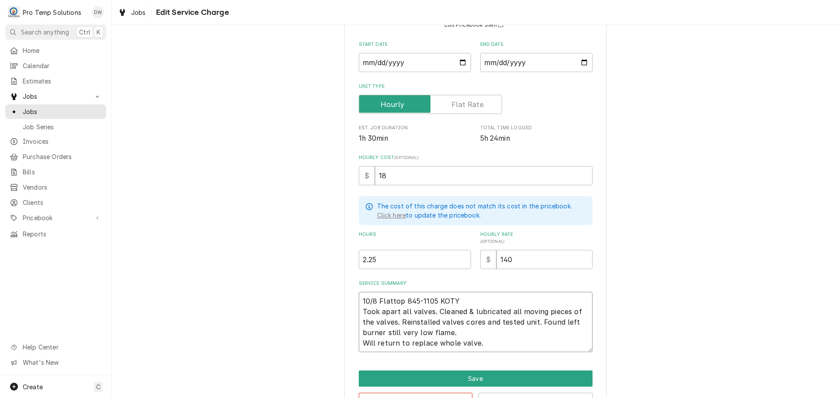
click at [373, 320] on textarea "10/8 Flattop 845-1105 KOTY Took apart all valves. Cleaned & lubricated all movi…" at bounding box center [476, 322] width 234 height 60
type textarea "x"
type textarea "10/8 Flattop 845-1105 KOTY Took apart all valves. Cleaned & lubricated all movi…"
type textarea "x"
type textarea "10/8 Flattop 845-1105 KOTY Took apart all valves. Cleaned & lubricated all movi…"
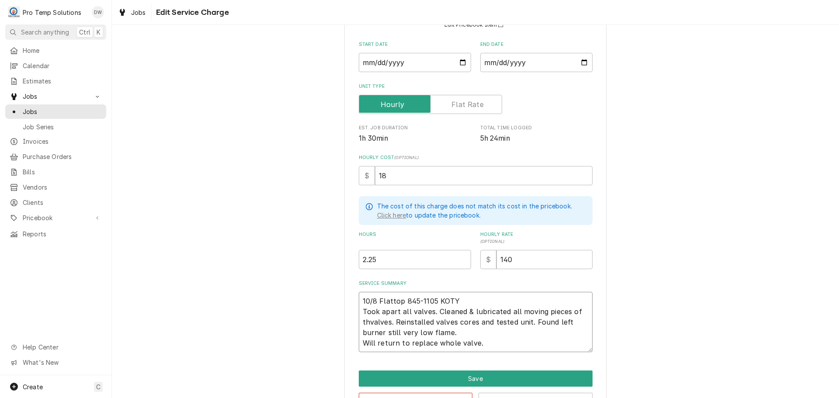
type textarea "x"
type textarea "10/8 Flattop 845-1105 KOTY Took apart all valves. Cleaned & lubricated all movi…"
type textarea "x"
type textarea "10/8 Flattop 845-1105 KOTY Took apart all valves. Cleaned & lubricated all movi…"
click at [407, 311] on textarea "10/8 Flattop 845-1105 KOTY Took apart all valves. Cleaned & lubricated all movi…" at bounding box center [476, 322] width 234 height 60
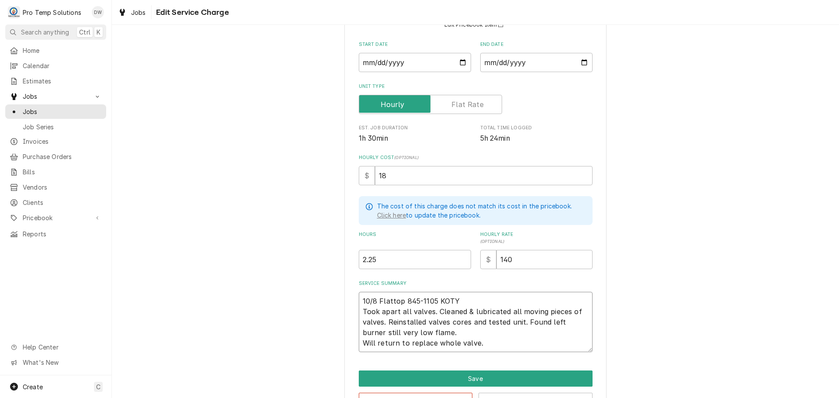
type textarea "x"
type textarea "10/8 Flattop 845-1105 KOTY Took apart all 3valves. Cleaned & lubricated all mov…"
type textarea "x"
type textarea "10/8 Flattop 845-1105 KOTY Took apart all 3 valves. Cleaned & lubricated all mo…"
click at [452, 341] on textarea "10/8 Flattop 845-1105 KOTY Took apart all 3 valves. Cleaned & lubricated all mo…" at bounding box center [476, 322] width 234 height 60
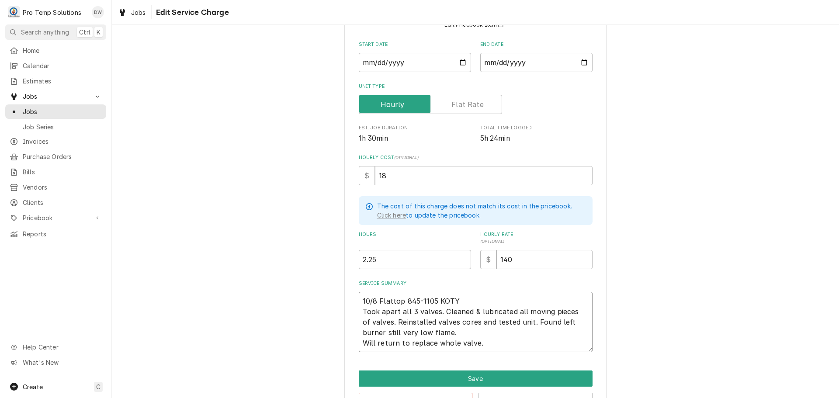
type textarea "x"
type textarea "10/8 Flattop 845-1105 KOTY Took apart all 3 valves. Cleaned & lubricated all mo…"
type textarea "x"
type textarea "10/8 Flattop 845-1105 KOTY Took apart all 3 valves. Cleaned & lubricated all mo…"
type textarea "x"
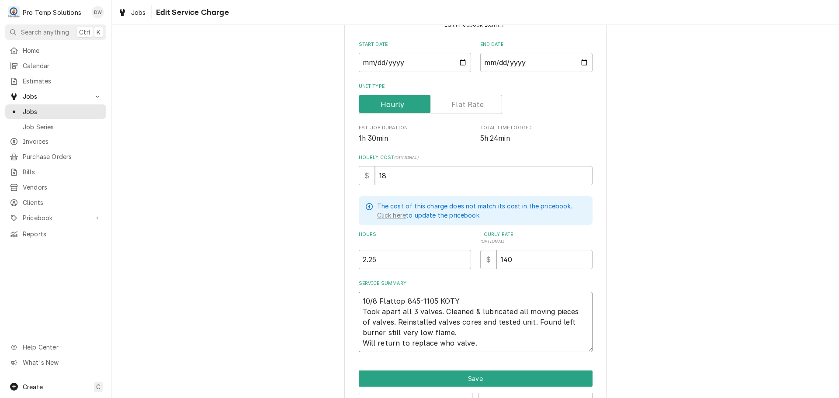
type textarea "10/8 Flattop 845-1105 KOTY Took apart all 3 valves. Cleaned & lubricated all mo…"
type textarea "x"
type textarea "10/8 Flattop 845-1105 KOTY Took apart all 3 valves. Cleaned & lubricated all mo…"
type textarea "x"
type textarea "10/8 Flattop 845-1105 KOTY Took apart all 3 valves. Cleaned & lubricated all mo…"
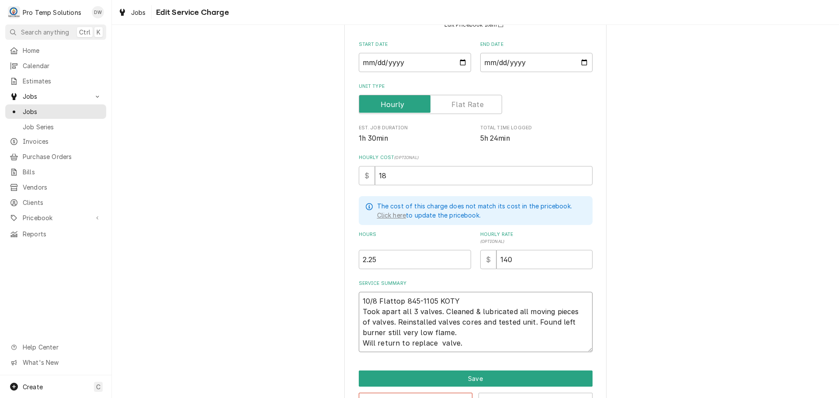
type textarea "x"
type textarea "10/8 Flattop 845-1105 KOTY Took apart all 3 valves. Cleaned & lubricated all mo…"
type textarea "x"
type textarea "10/8 Flattop 845-1105 KOTY Took apart all 3 valves. Cleaned & lubricated all mo…"
type textarea "x"
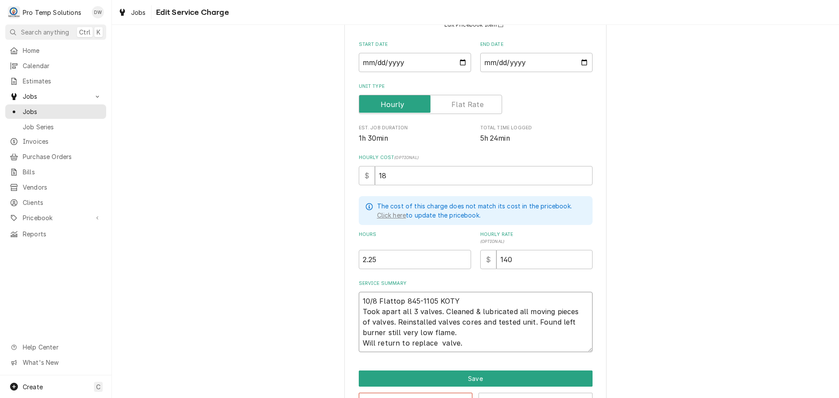
type textarea "10/8 Flattop 845-1105 KOTY Took apart all 3 valves. Cleaned & lubricated all mo…"
type textarea "x"
type textarea "10/8 Flattop 845-1105 KOTY Took apart all 3 valves. Cleaned & lubricated all mo…"
type textarea "x"
type textarea "10/8 Flattop 845-1105 KOTY Took apart all 3 valves. Cleaned & lubricated all mo…"
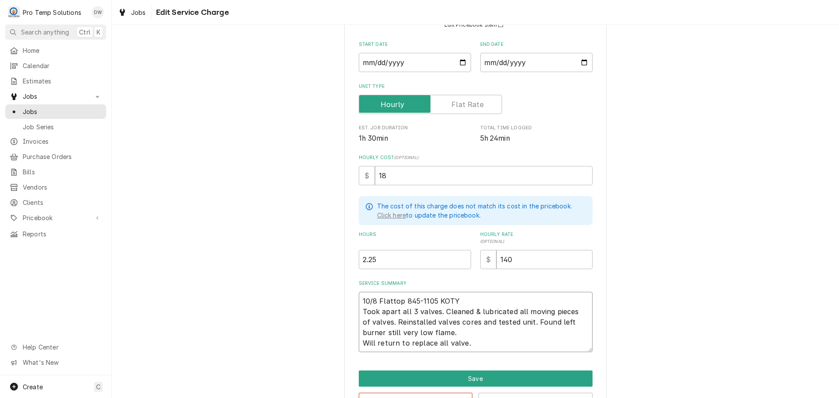
type textarea "x"
type textarea "10/8 Flattop 845-1105 KOTY Took apart all 3 valves. Cleaned & lubricated all mo…"
type textarea "x"
type textarea "10/8 Flattop 845-1105 KOTY Took apart all 3 valves. Cleaned & lubricated all mo…"
click at [467, 340] on textarea "10/8 Flattop 845-1105 KOTY Took apart all 3 valves. Cleaned & lubricated all mo…" at bounding box center [476, 322] width 234 height 60
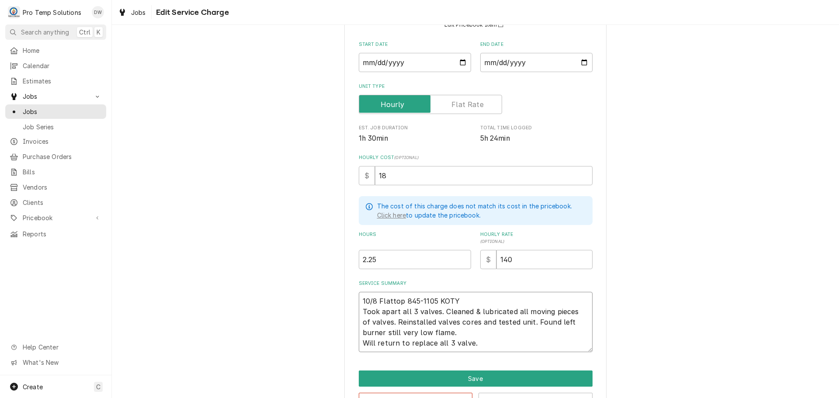
type textarea "x"
type textarea "10/8 Flattop 845-1105 KOTY Took apart all 3 valves. Cleaned & lubricated all mo…"
click at [359, 343] on textarea "10/8 Flattop 845-1105 KOTY Took apart all 3 valves. Cleaned & lubricated all mo…" at bounding box center [476, 322] width 234 height 60
type textarea "x"
type textarea "10/8 Flattop 845-1105 KOTY Took apart all 3 valves. Cleaned & lubricated all mo…"
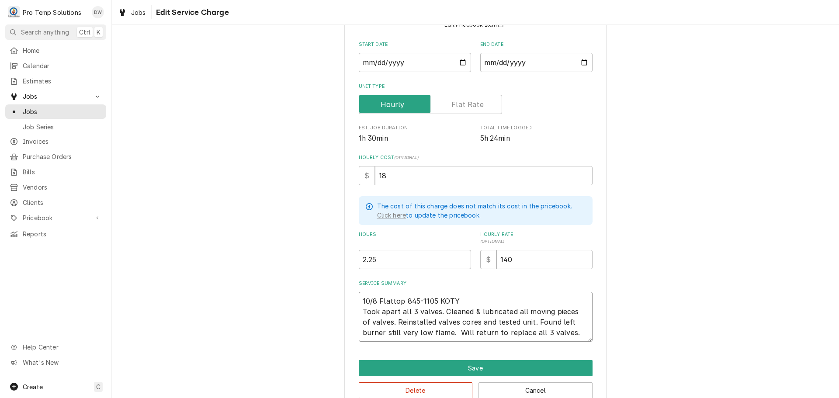
click at [470, 298] on textarea "10/8 Flattop 845-1105 KOTY Took apart all 3 valves. Cleaned & lubricated all mo…" at bounding box center [476, 317] width 234 height 50
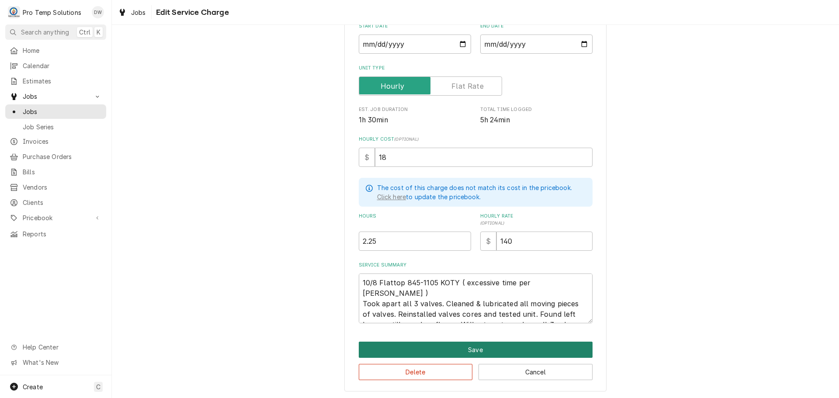
click at [470, 348] on button "Save" at bounding box center [476, 350] width 234 height 16
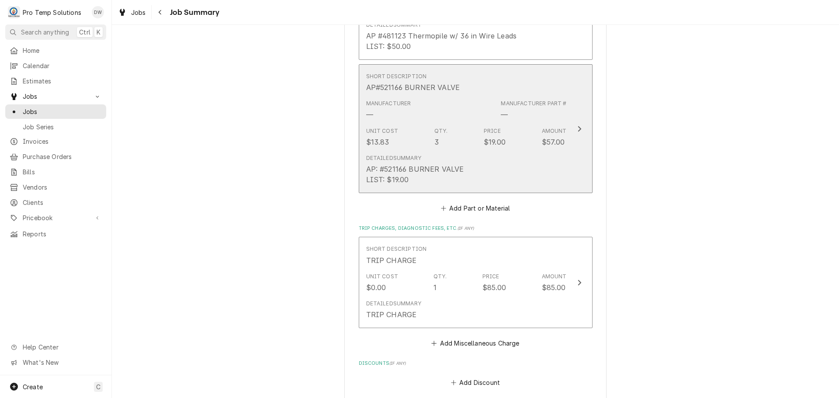
scroll to position [928, 0]
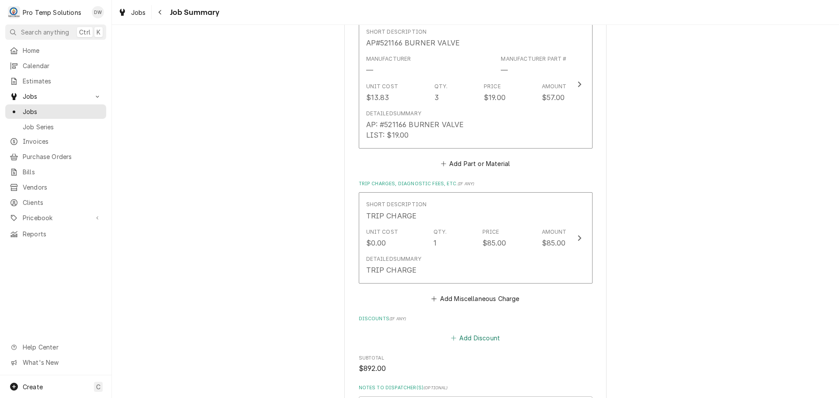
click at [471, 332] on button "Add Discount" at bounding box center [475, 338] width 52 height 12
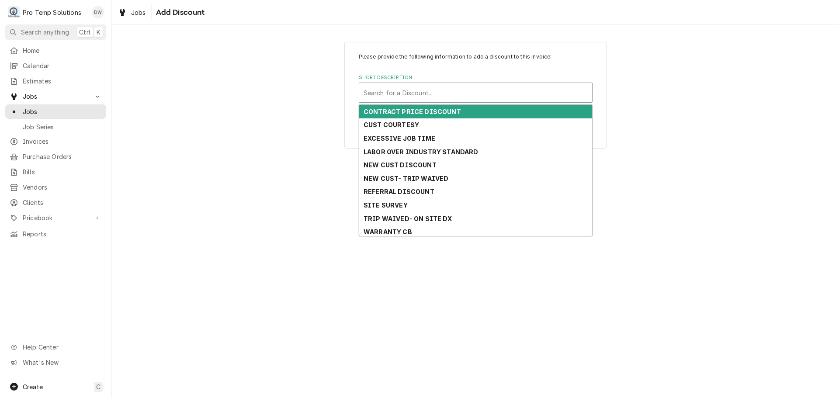
click at [447, 92] on div "Short Description" at bounding box center [476, 93] width 224 height 16
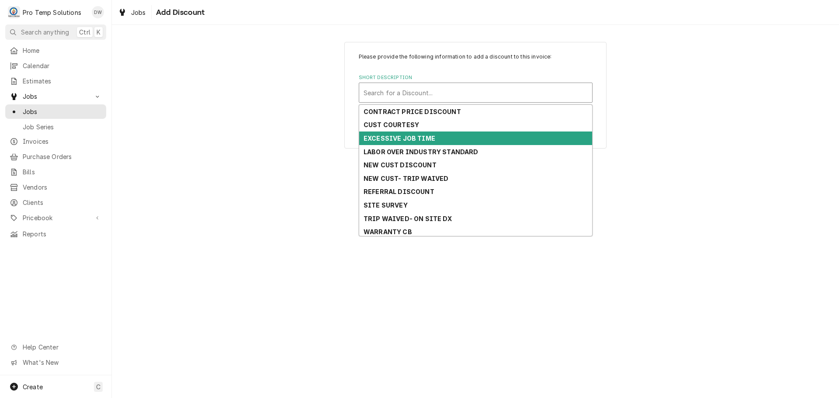
click at [428, 139] on strong "EXCESSIVE JOB TIME" at bounding box center [400, 138] width 72 height 7
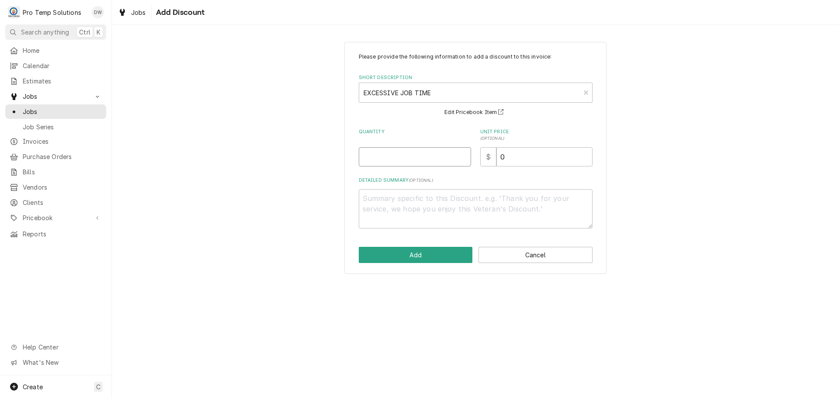
click at [455, 153] on input "Quantity" at bounding box center [415, 156] width 112 height 19
click at [519, 159] on input "0" at bounding box center [545, 156] width 96 height 19
click at [388, 198] on textarea "Detailed Summary ( optional )" at bounding box center [476, 208] width 234 height 39
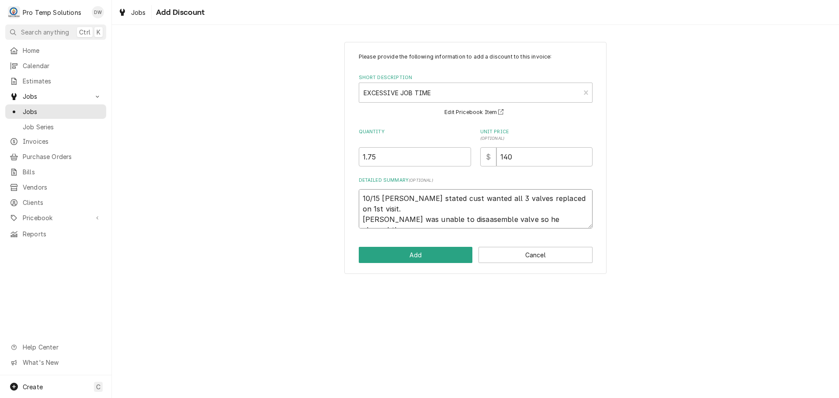
click at [448, 208] on textarea "10/15 Kevin stated cust wanted all 3 valves replaced on 1st visit. Koty was una…" at bounding box center [476, 208] width 234 height 39
click at [562, 211] on textarea "10/15 Kevin stated cust wanted all 3 valves replaced on 1st visit. Koty was una…" at bounding box center [476, 208] width 234 height 39
click at [420, 256] on button "Add" at bounding box center [416, 255] width 114 height 16
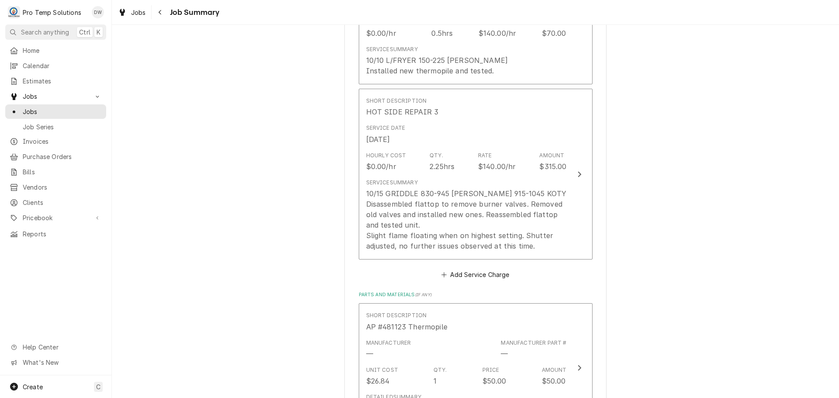
scroll to position [491, 0]
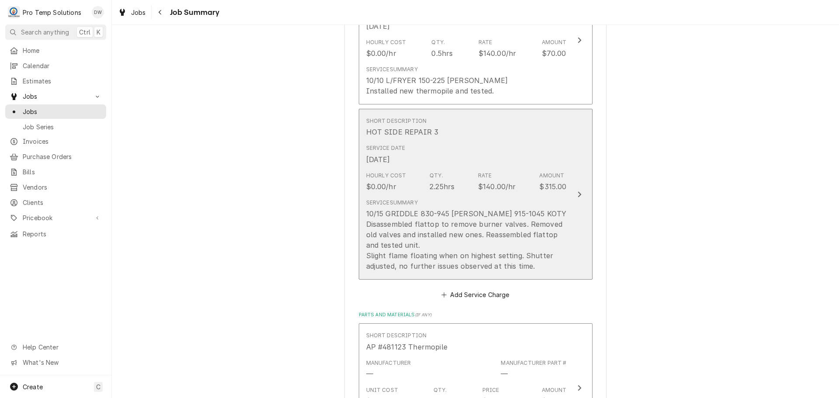
click at [578, 191] on icon "Update Line Item" at bounding box center [579, 194] width 3 height 6
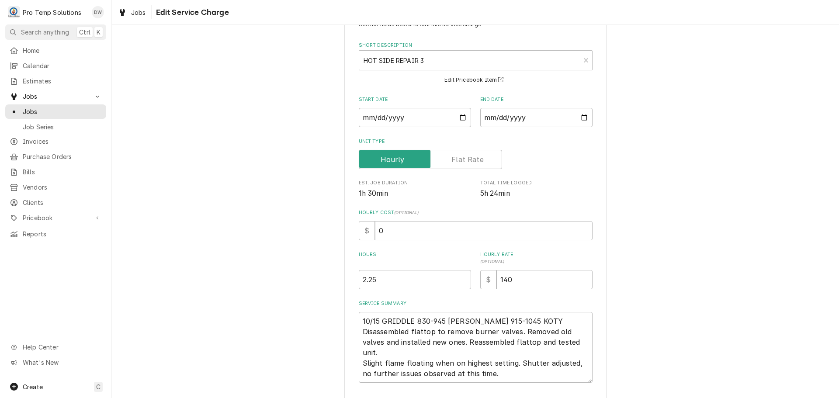
scroll to position [93, 0]
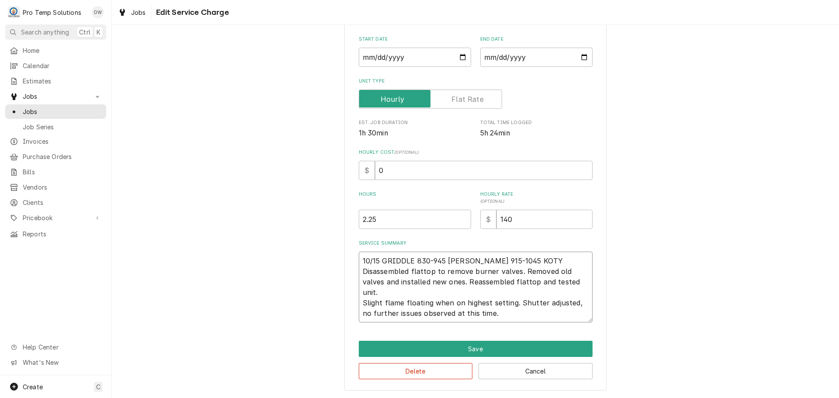
click at [377, 292] on textarea "10/15 GRIDDLE 830-945 KEVIN 915-1045 KOTY Disassembled flattop to remove burner…" at bounding box center [476, 287] width 234 height 71
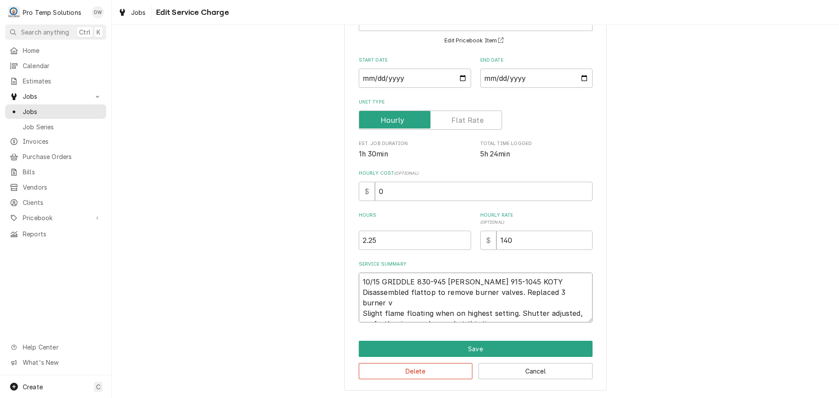
scroll to position [82, 0]
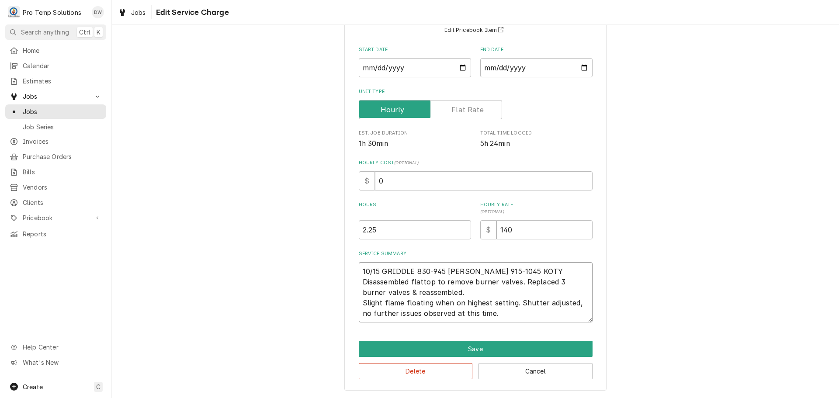
click at [359, 302] on textarea "10/15 GRIDDLE 830-945 KEVIN 915-1045 KOTY Disassembled flattop to remove burner…" at bounding box center [476, 292] width 234 height 60
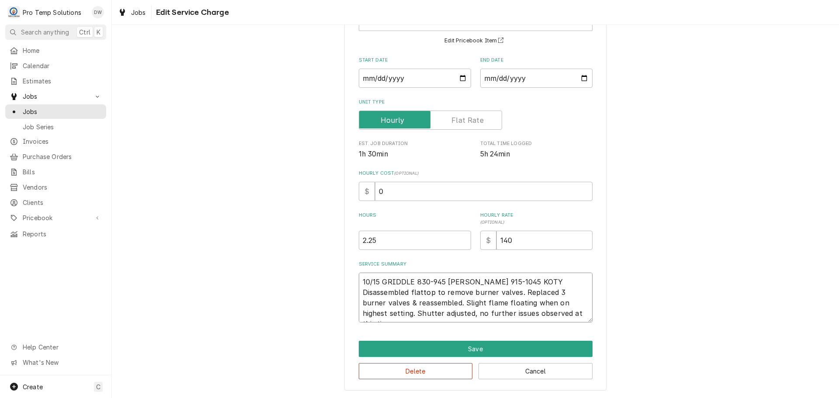
scroll to position [72, 0]
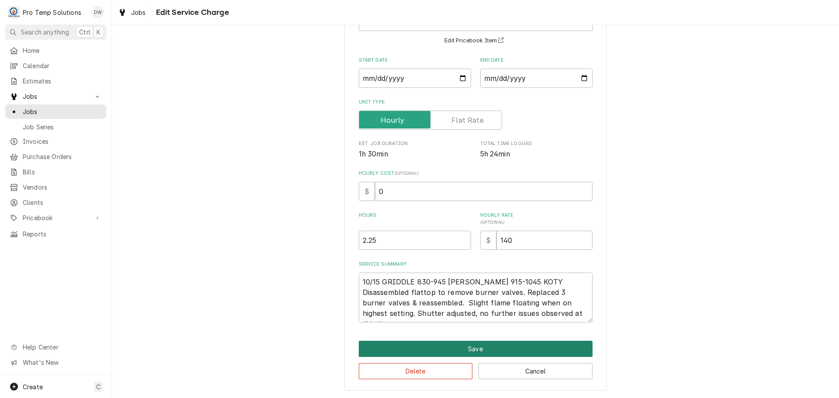
click at [468, 349] on button "Save" at bounding box center [476, 349] width 234 height 16
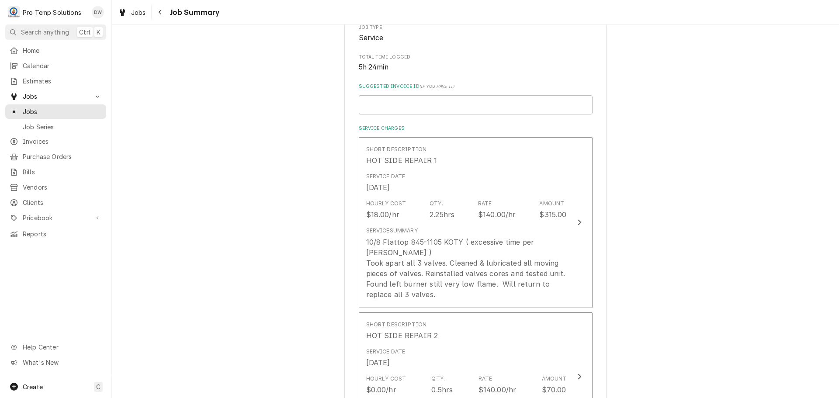
scroll to position [142, 0]
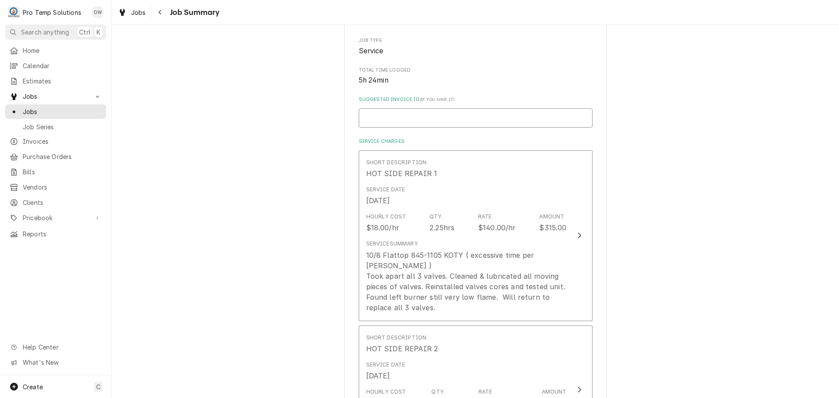
click at [412, 117] on input "Suggested Invoice ID ( if you have it )" at bounding box center [476, 117] width 234 height 19
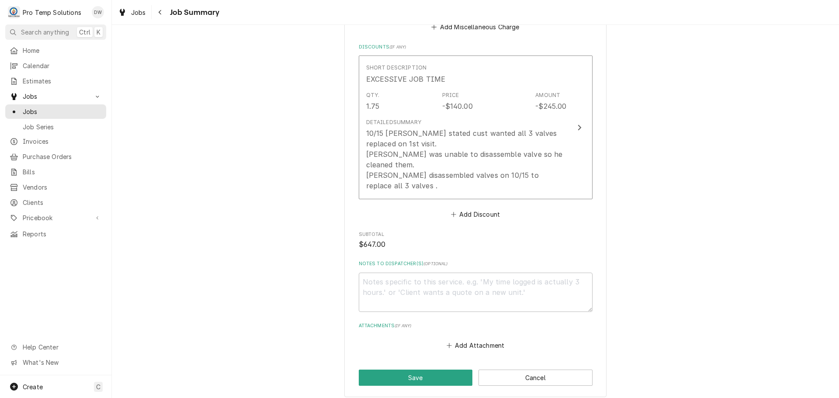
scroll to position [1191, 0]
click at [419, 272] on textarea "Notes to Dispatcher(s) ( optional )" at bounding box center [476, 291] width 234 height 39
click at [403, 369] on button "Save" at bounding box center [416, 377] width 114 height 16
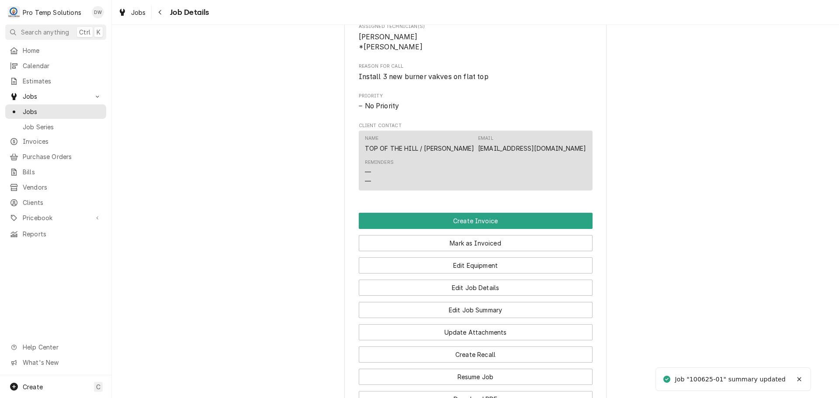
scroll to position [437, 0]
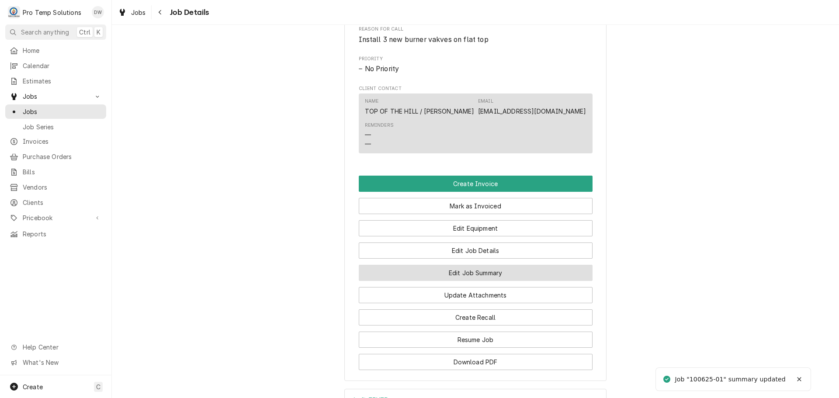
click at [470, 280] on button "Edit Job Summary" at bounding box center [476, 273] width 234 height 16
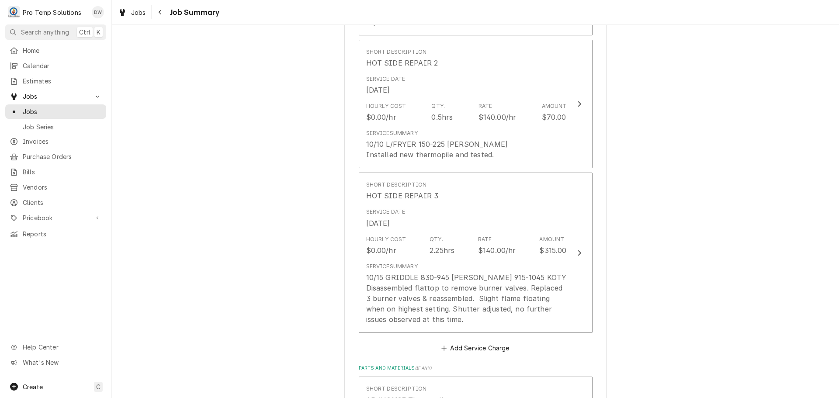
scroll to position [437, 0]
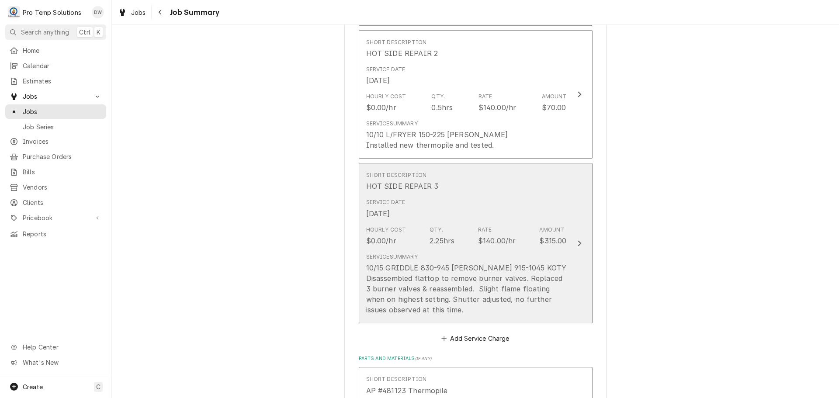
click at [574, 238] on div "Update Line Item" at bounding box center [579, 243] width 11 height 10
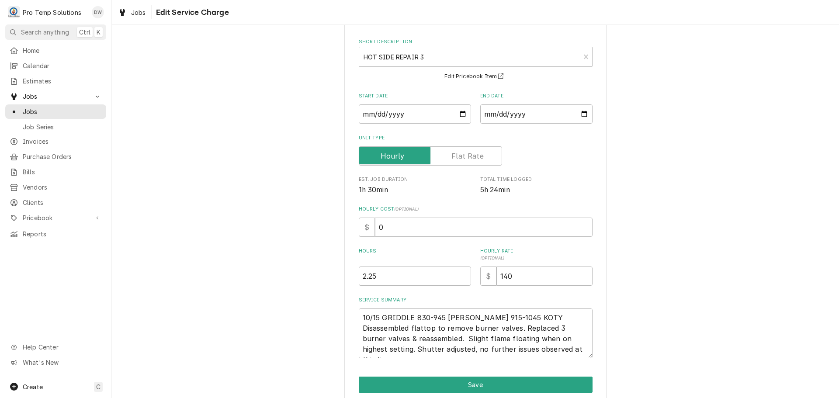
scroll to position [72, 0]
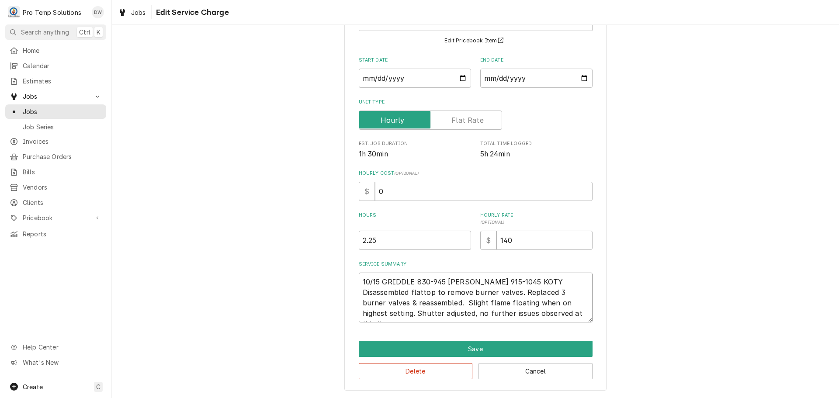
click at [461, 302] on textarea "10/15 GRIDDLE 830-945 [PERSON_NAME] 915-1045 KOTY Disassembled flattop to remov…" at bounding box center [476, 298] width 234 height 50
type textarea "x"
type textarea "10/15 GRIDDLE 830-945 [PERSON_NAME] 915-1045 KOTY Disassembled flattop to remov…"
type textarea "x"
type textarea "10/15 GRIDDLE 830-945 [PERSON_NAME] 915-1045 KOTY Disassembled flattop to remov…"
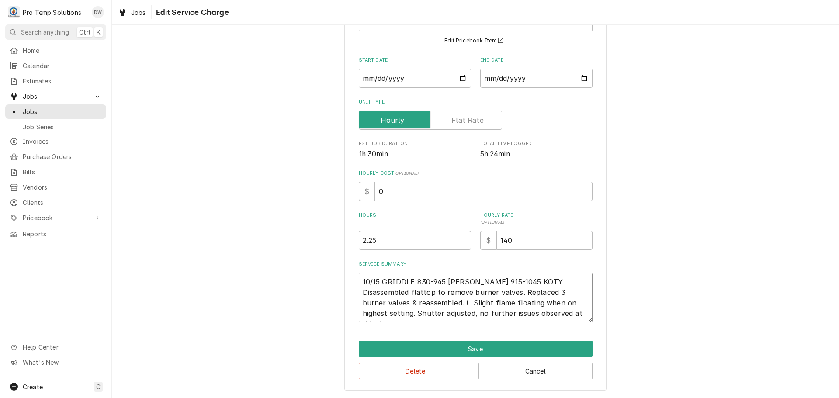
type textarea "x"
type textarea "10/15 GRIDDLE 830-945 [PERSON_NAME] 915-1045 KOTY Disassembled flattop to remov…"
type textarea "x"
type textarea "10/15 GRIDDLE 830-945 KEVIN 915-1045 KOTY Disassembled flattop to remove burner…"
type textarea "x"
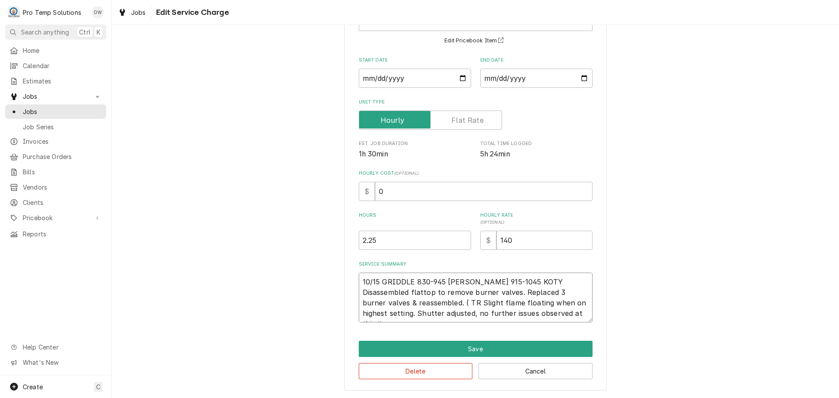
type textarea "10/15 GRIDDLE 830-945 KEVIN 915-1045 KOTY Disassembled flattop to remove burner…"
type textarea "x"
type textarea "10/15 GRIDDLE 830-945 KEVIN 915-1045 KOTY Disassembled flattop to remove burner…"
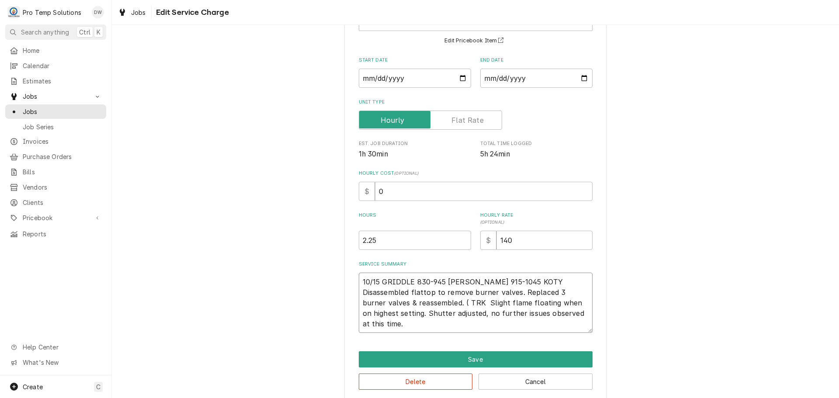
type textarea "x"
type textarea "10/15 GRIDDLE 830-945 KEVIN 915-1045 KOTY Disassembled flattop to remove burner…"
type textarea "x"
type textarea "10/15 GRIDDLE 830-945 KEVIN 915-1045 KOTY Disassembled flattop to remove burner…"
type textarea "x"
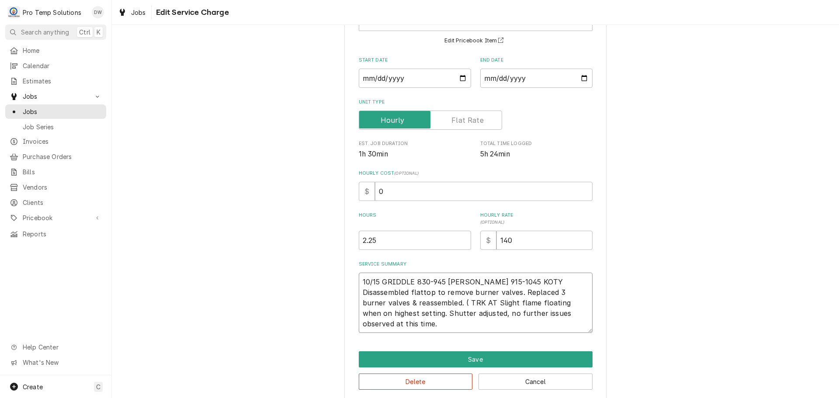
type textarea "10/15 GRIDDLE 830-945 KEVIN 915-1045 KOTY Disassembled flattop to remove burner…"
type textarea "x"
type textarea "10/15 GRIDDLE 830-945 KEVIN 915-1045 KOTY Disassembled flattop to remove burner…"
click at [461, 302] on textarea "10/15 GRIDDLE 830-945 KEVIN 915-1045 KOTY Disassembled flattop to remove burner…" at bounding box center [476, 303] width 234 height 60
type textarea "x"
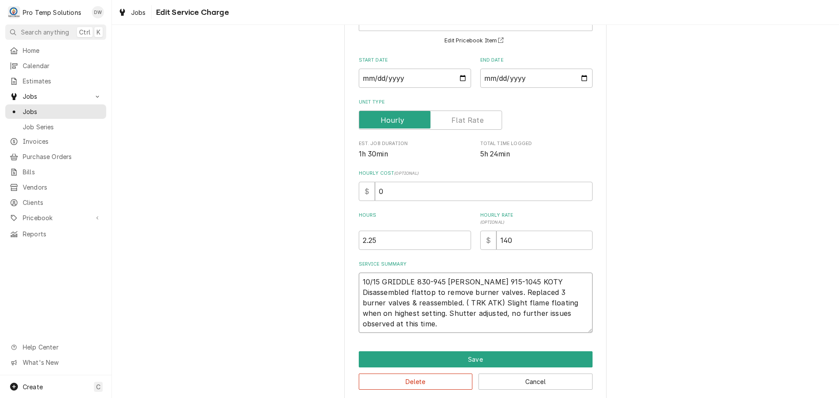
type textarea "10/15 GRIDDLE 830-945 KEVIN 915-1045 KOTY Disassembled flattop to remove burner…"
type textarea "x"
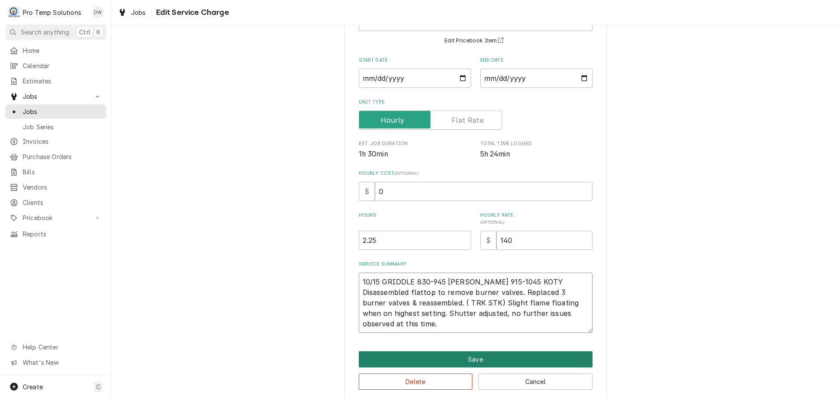
type textarea "10/15 GRIDDLE 830-945 KEVIN 915-1045 KOTY Disassembled flattop to remove burner…"
click at [466, 358] on button "Save" at bounding box center [476, 359] width 234 height 16
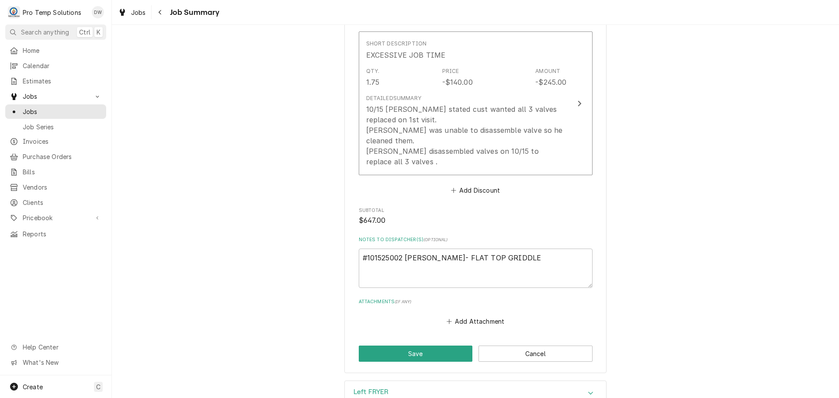
scroll to position [1224, 0]
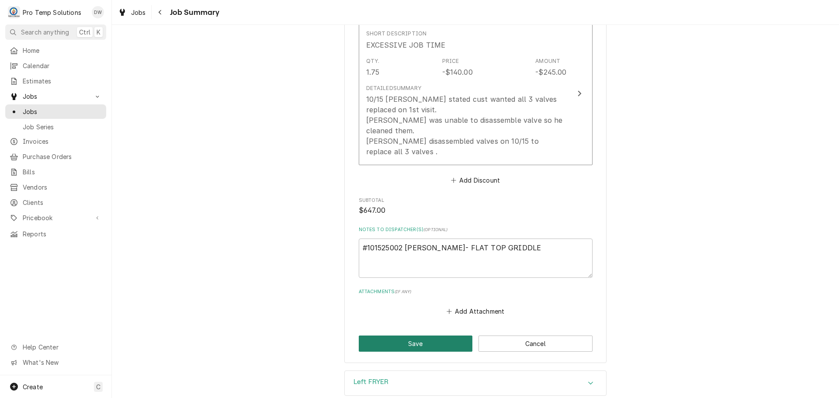
click at [417, 336] on button "Save" at bounding box center [416, 344] width 114 height 16
type textarea "x"
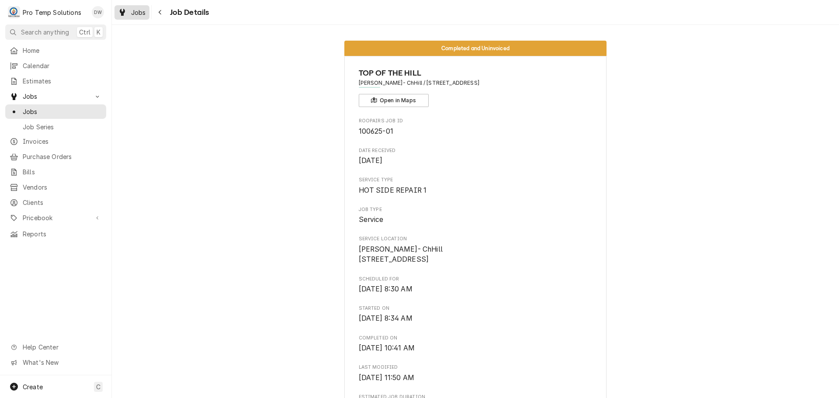
click at [140, 11] on span "Jobs" at bounding box center [138, 12] width 15 height 9
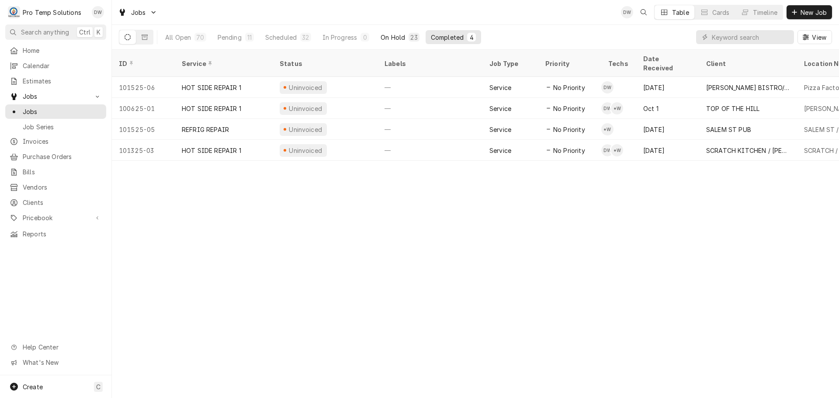
click at [395, 36] on div "On Hold" at bounding box center [393, 37] width 24 height 9
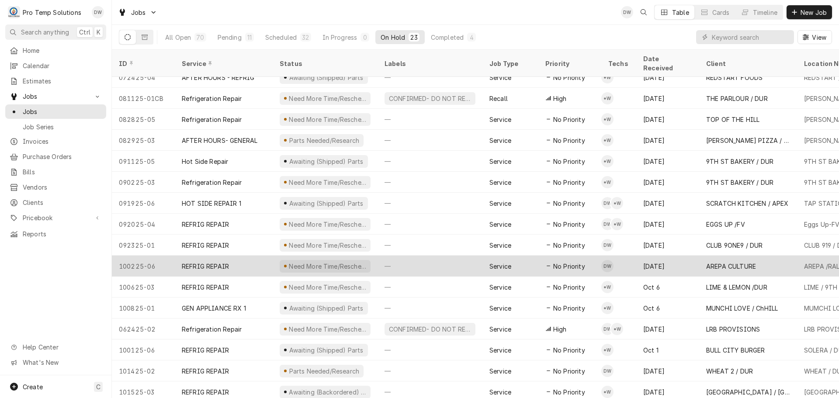
scroll to position [157, 0]
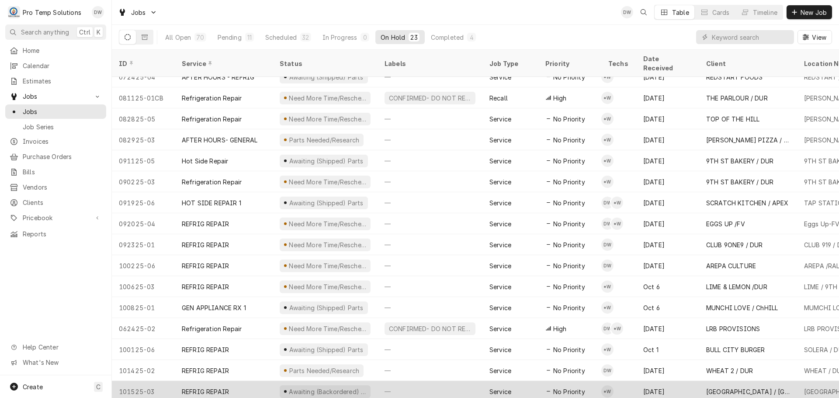
click at [441, 381] on div "—" at bounding box center [430, 391] width 105 height 21
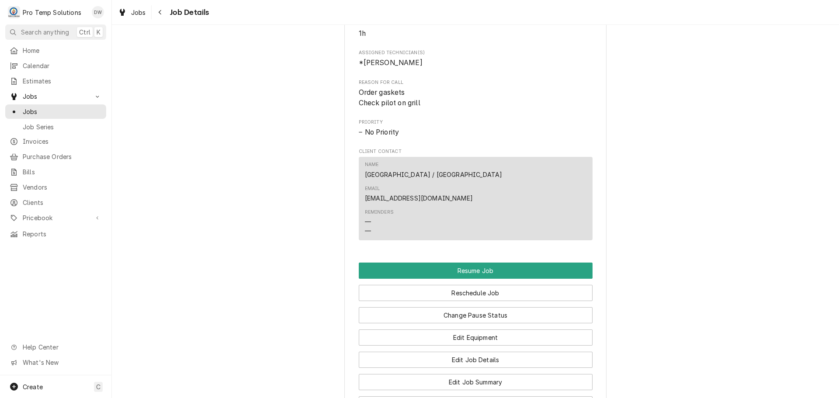
scroll to position [656, 0]
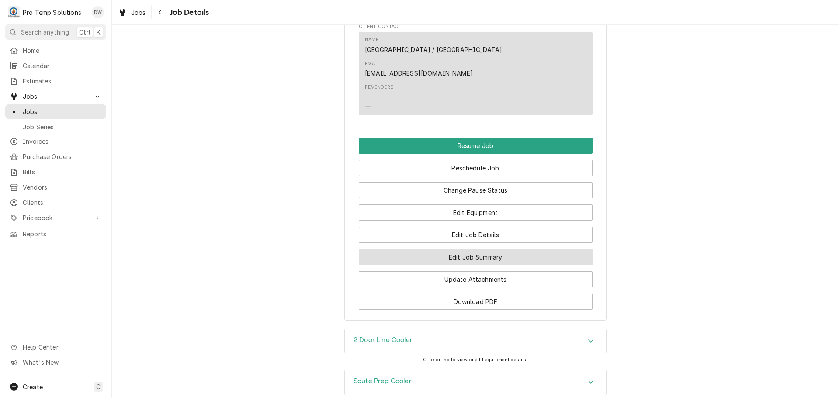
click at [467, 249] on button "Edit Job Summary" at bounding box center [476, 257] width 234 height 16
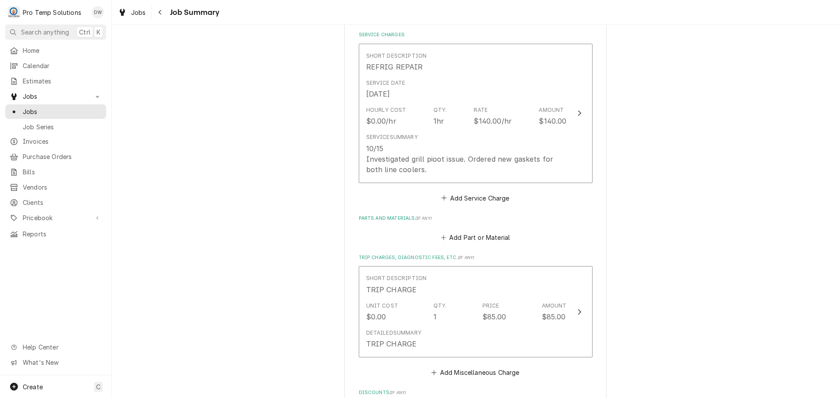
scroll to position [262, 0]
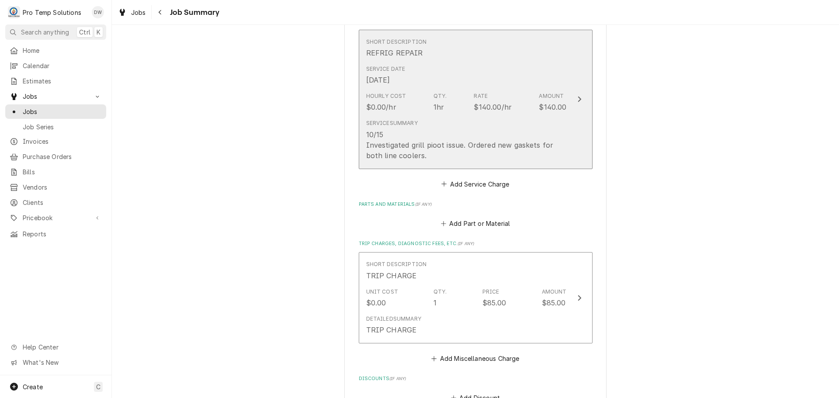
click at [577, 98] on icon "Update Line Item" at bounding box center [579, 99] width 4 height 7
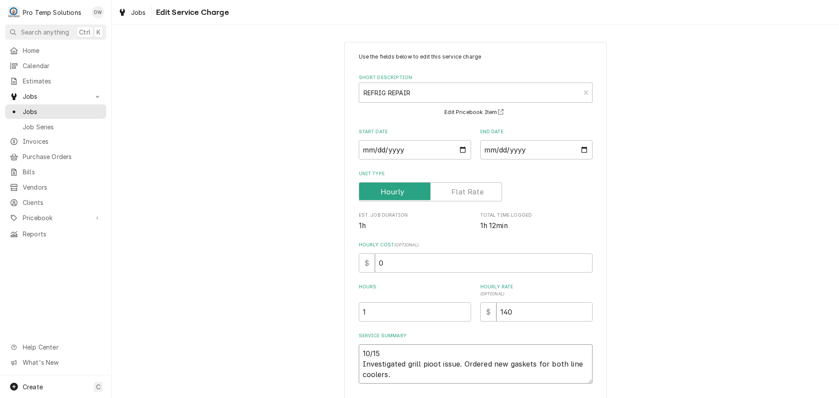
click at [382, 351] on textarea "10/15 Investigated grill pioot issue. Ordered new gaskets for both line coolers." at bounding box center [476, 363] width 234 height 39
type textarea "x"
type textarea "10/15 G Investigated grill pioot issue. Ordered new gaskets for both line coole…"
type textarea "x"
type textarea "10/15 GR Investigated grill pioot issue. Ordered new gaskets for both line cool…"
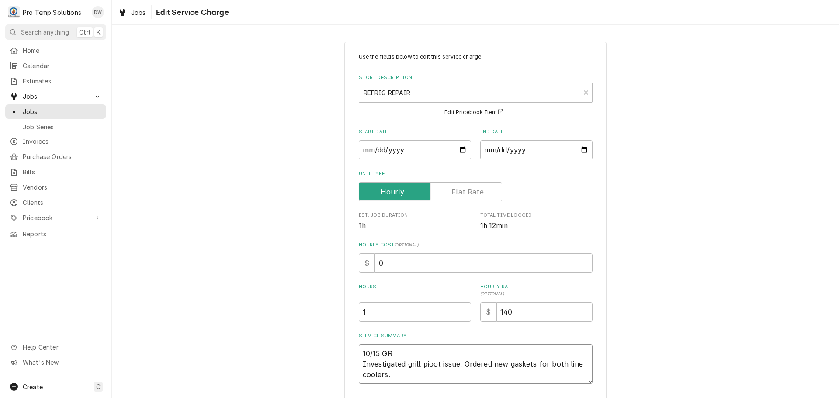
type textarea "x"
type textarea "10/15 GRI Investigated grill pioot issue. Ordered new gaskets for both line coo…"
type textarea "x"
type textarea "10/15 GRIL Investigated grill pioot issue. Ordered new gaskets for both line co…"
type textarea "x"
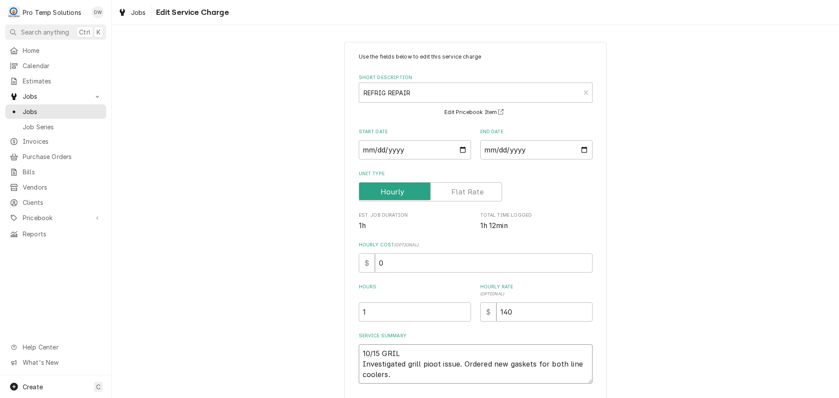
type textarea "10/15 GRILL Investigated grill pioot issue. Ordered new gaskets for both line c…"
type textarea "x"
type textarea "10/15 GRILL Investigated grill pioot issue. Ordered new gaskets for both line c…"
type textarea "x"
type textarea "10/15 GRILL / Investigated grill pioot issue. Ordered new gaskets for both line…"
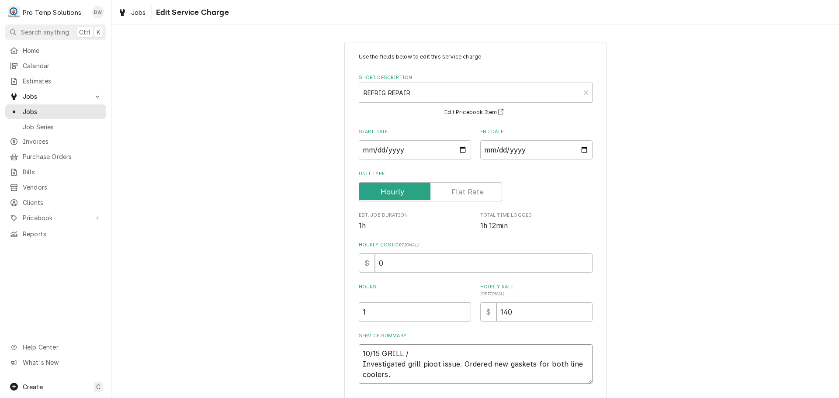
type textarea "x"
type textarea "10/15 GRILL / Investigated grill pioot issue. Ordered new gaskets for both line…"
type textarea "x"
type textarea "10/15 GRILL / R Investigated grill pioot issue. Ordered new gaskets for both li…"
type textarea "x"
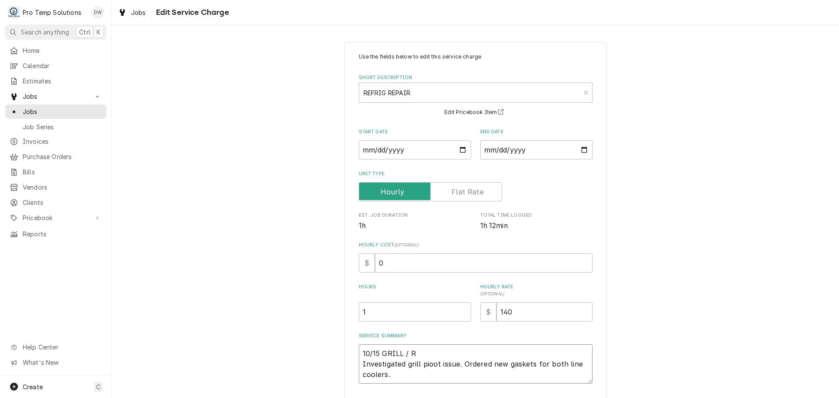
type textarea "10/15 GRILL / RI Investigated grill pioot issue. Ordered new gaskets for both l…"
type textarea "x"
type textarea "10/15 GRILL / RIC Investigated grill pioot issue. Ordered new gaskets for both …"
type textarea "x"
type textarea "10/15 GRILL / RICS Investigated grill pioot issue. Ordered new gaskets for both…"
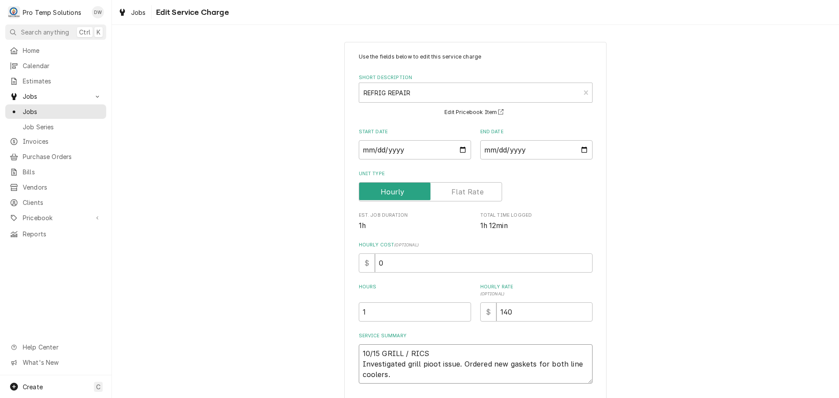
type textarea "x"
type textarea "10/15 GRILL / RICS Investigated grill pioot issue. Ordered new gaskets for both…"
type textarea "x"
type textarea "10/15 GRILL / RICS 1 Investigated grill pioot issue. Ordered new gaskets for bo…"
type textarea "x"
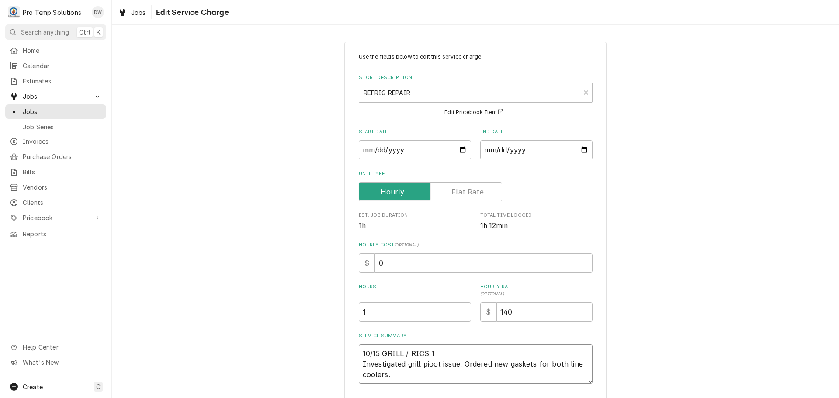
type textarea "10/15 GRILL / RICS 10 Investigated grill pioot issue. Ordered new gaskets for b…"
type textarea "x"
type textarea "10/15 GRILL / RICS 100 Investigated grill pioot issue. Ordered new gaskets for …"
type textarea "x"
type textarea "10/15 GRILL / RICS 1000 Investigated grill pioot issue. Ordered new gaskets for…"
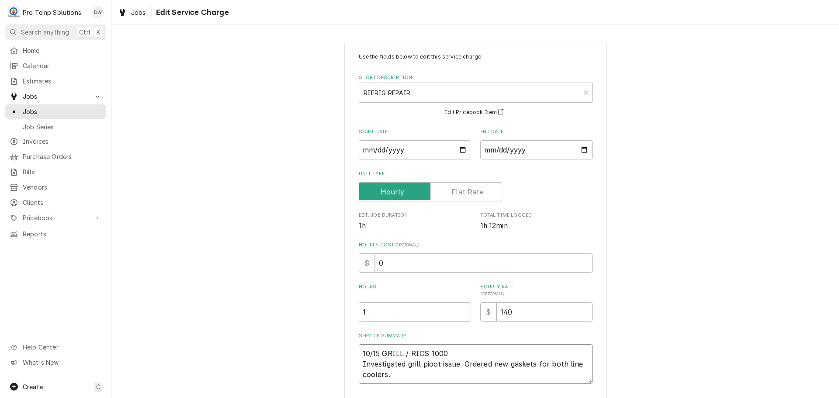
type textarea "x"
type textarea "10/15 GRILL / RICS 1000- Investigated grill pioot issue. Ordered new gaskets fo…"
type textarea "x"
type textarea "10/15 GRILL / RICS 1000-1 Investigated grill pioot issue. Ordered new gaskets f…"
type textarea "x"
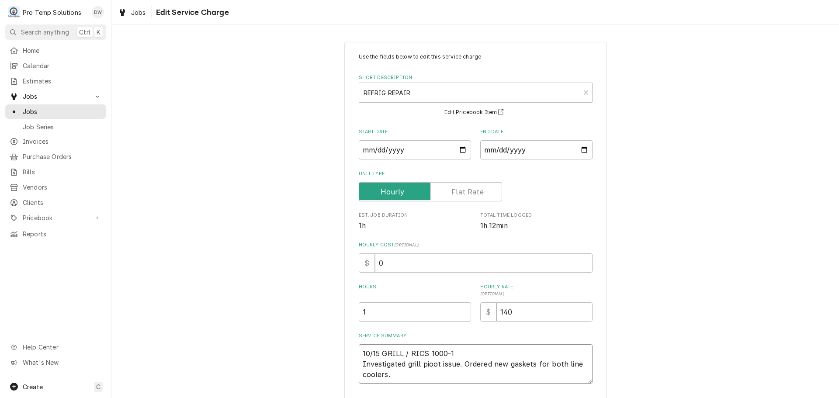
type textarea "10/15 GRILL / RICS 1000-11 Investigated grill pioot issue. Ordered new gaskets …"
type textarea "x"
type textarea "10/15 GRILL / RICS 1000-112 Investigated grill pioot issue. Ordered new gaskets…"
type textarea "x"
type textarea "10/15 GRILL / RICS 1000-1125 Investigated grill pioot issue. Ordered new gasket…"
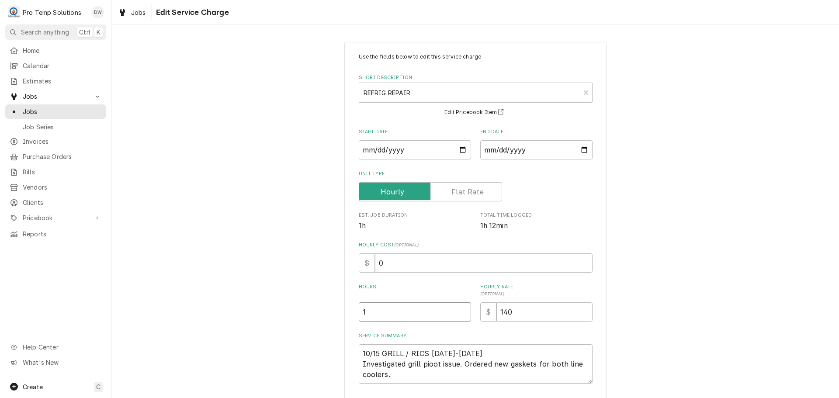
click at [369, 310] on input "1" at bounding box center [415, 311] width 112 height 19
type textarea "x"
type input "1.5"
click at [497, 346] on textarea "10/15 GRILL / RICS 1000-1125 Investigated grill pioot issue. Ordered new gasket…" at bounding box center [476, 363] width 234 height 39
type textarea "x"
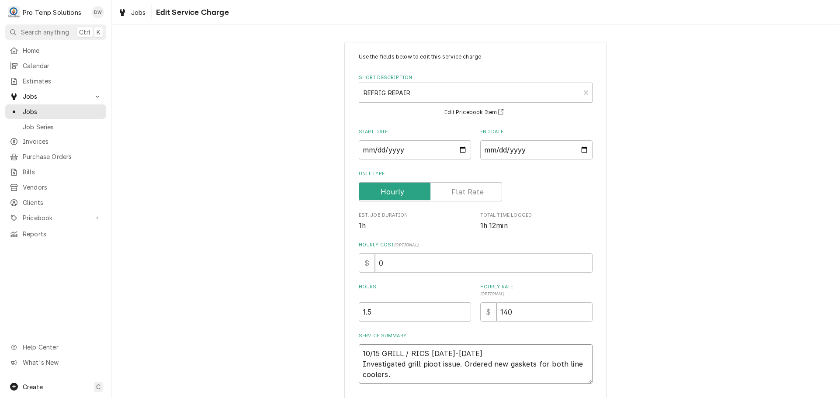
type textarea "10/15 GRILL / RICS 1000-1125 Investigated grill pioot issue. Ordered new gasket…"
type textarea "x"
type textarea "10/15 GRILL / RICS 1000-1125 K Investigated grill pioot issue. Ordered new gask…"
type textarea "x"
type textarea "10/15 GRILL / RICS 1000-1125 KE Investigated grill pioot issue. Ordered new gas…"
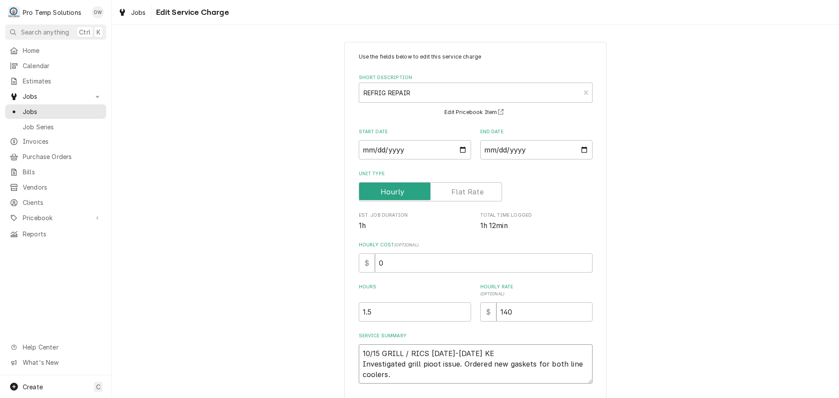
type textarea "x"
type textarea "10/15 GRILL / RICS 1000-1125 KEV Investigated grill pioot issue. Ordered new ga…"
type textarea "x"
type textarea "10/15 GRILL / RICS 1000-1125 KEVI Investigated grill pioot issue. Ordered new g…"
type textarea "x"
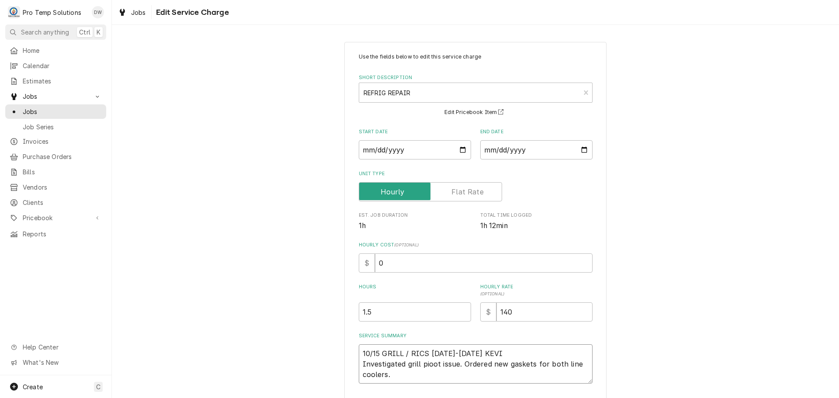
type textarea "10/15 GRILL / RICS 1000-1125 KEVIN Investigated grill pioot issue. Ordered new …"
type textarea "x"
type textarea "10/15 GRILL / RICS 1000-1125 KEVIN Investigated grill pioot issue. Ordered new …"
click at [429, 362] on textarea "10/15 GRILL / RICS 1000-1125 KEVIN Investigated grill pioot issue. Ordered new …" at bounding box center [476, 363] width 234 height 39
type textarea "x"
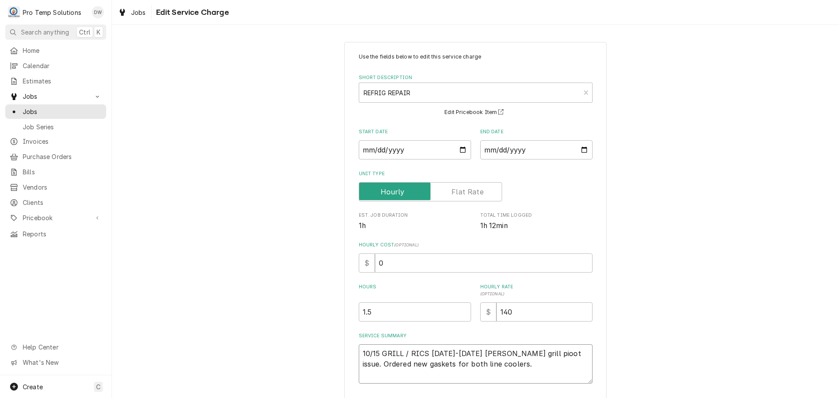
type textarea "10/15 GRILL / RICS 1000-1125 KEVIN Investigated grill piot issue. Ordered new g…"
type textarea "x"
type textarea "10/15 GRILL / RICS 1000-1125 KEVIN Investigated grill pilot issue. Ordered new …"
click at [420, 376] on textarea "10/15 GRILL / RICS 1000-1125 KEVIN Investigated grill pilot issue. Ordered new …" at bounding box center [476, 363] width 234 height 39
type textarea "x"
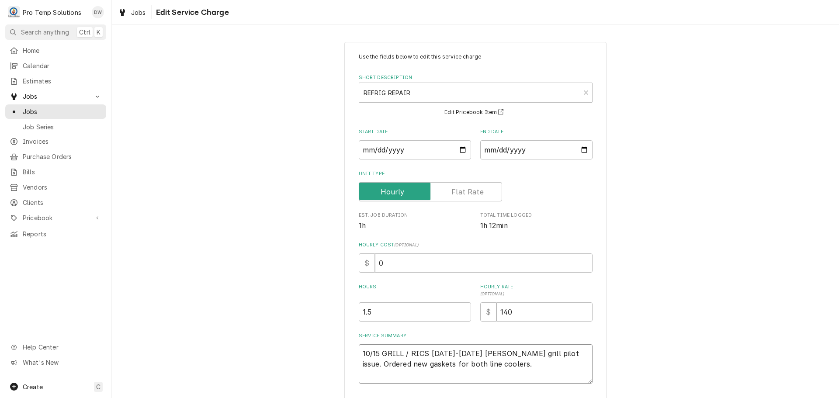
type textarea "10/15 GRILL / RICS 1000-1125 KEVIN Investigated grill pilot issue. Ordered new …"
type textarea "x"
type textarea "10/15 GRILL / RICS 1000-1125 KEVIN Investigated grill pilot issue. Ordered new …"
type textarea "x"
type textarea "10/15 GRILL / RICS 1000-1125 KEVIN Investigated grill pilot issue. Ordered new …"
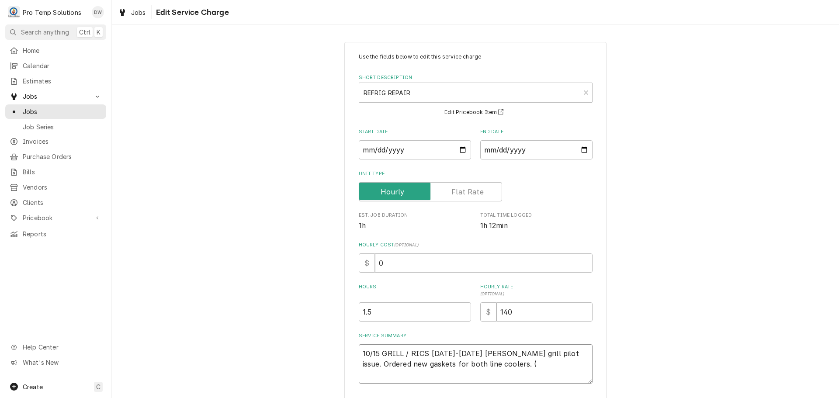
type textarea "x"
type textarea "10/15 GRILL / RICS 1000-1125 KEVIN Investigated grill pilot issue. Ordered new …"
type textarea "x"
type textarea "10/15 GRILL / RICS 1000-1125 KEVIN Investigated grill pilot issue. Ordered new …"
type textarea "x"
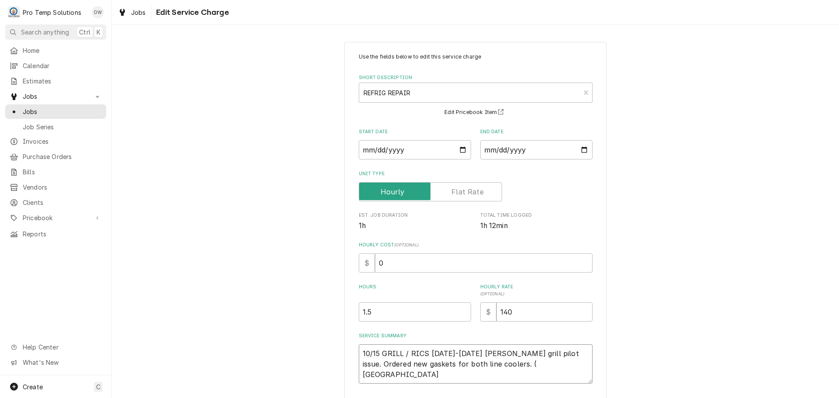
type textarea "10/15 GRILL / RICS 1000-1125 KEVIN Investigated grill pilot issue. Ordered new …"
type textarea "x"
type textarea "10/15 GRILL / RICS 1000-1125 KEVIN Investigated grill pilot issue. Ordered new …"
type textarea "x"
type textarea "10/15 GRILL / RICS 1000-1125 KEVIN Investigated grill pilot issue. Ordered new …"
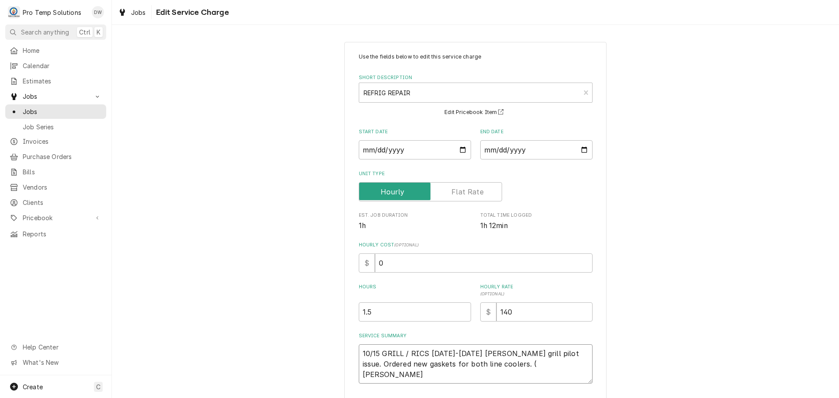
type textarea "x"
type textarea "10/15 GRILL / RICS 1000-1125 KEVIN Investigated grill pilot issue. Ordered new …"
type textarea "x"
type textarea "10/15 GRILL / RICS 1000-1125 KEVIN Investigated grill pilot issue. Ordered new …"
type textarea "x"
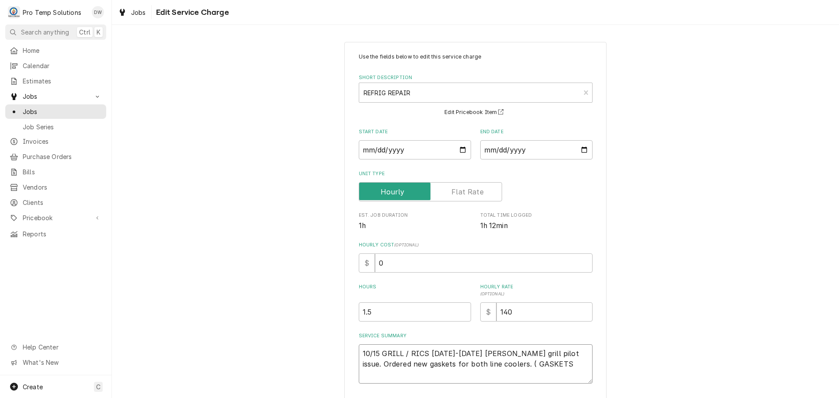
type textarea "10/15 GRILL / RICS 1000-1125 KEVIN Investigated grill pilot issue. Ordered new …"
type textarea "x"
type textarea "10/15 GRILL / RICS 1000-1125 KEVIN Investigated grill pilot issue. Ordered new …"
type textarea "x"
type textarea "10/15 GRILL / RICS 1000-1125 KEVIN Investigated grill pilot issue. Ordered new …"
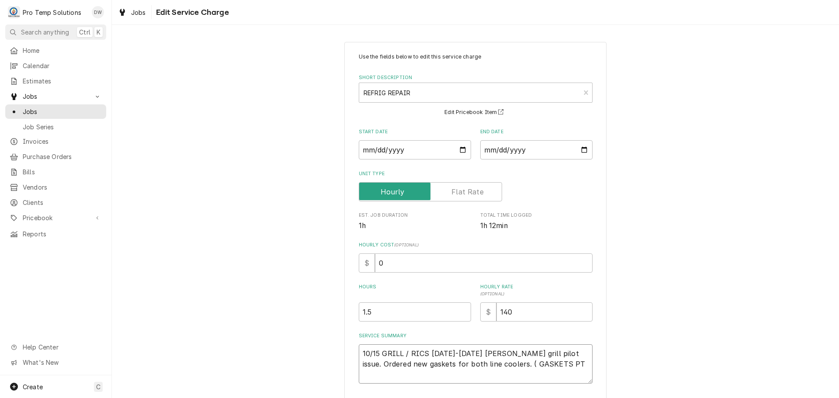
type textarea "x"
type textarea "10/15 GRILL / RICS 1000-1125 KEVIN Investigated grill pilot issue. Ordered new …"
type textarea "x"
type textarea "10/15 GRILL / RICS 1000-1125 KEVIN Investigated grill pilot issue. Ordered new …"
type textarea "x"
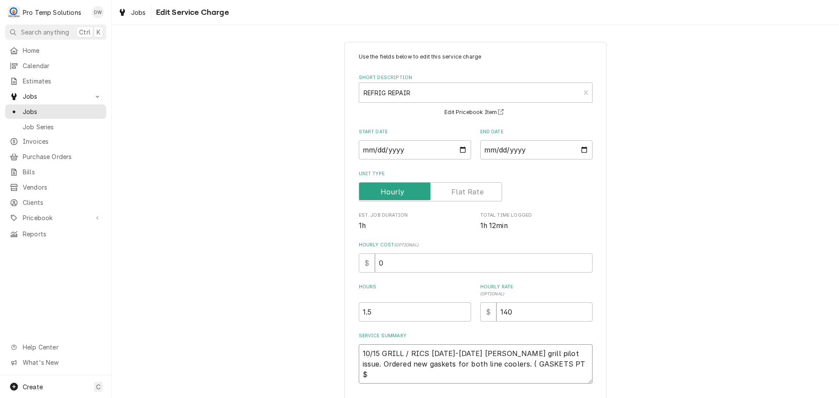
type textarea "10/15 GRILL / RICS 1000-1125 KEVIN Investigated grill pilot issue. Ordered new …"
type textarea "x"
type textarea "10/15 GRILL / RICS 1000-1125 KEVIN Investigated grill pilot issue. Ordered new …"
type textarea "x"
type textarea "10/15 GRILL / RICS 1000-1125 KEVIN Investigated grill pilot issue. Ordered new …"
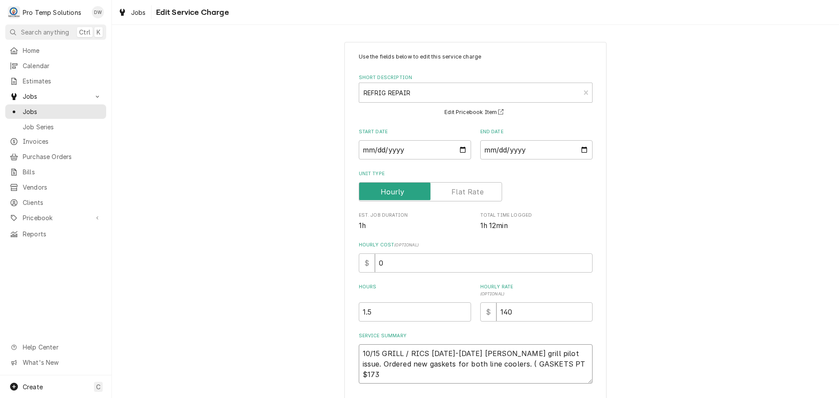
type textarea "x"
type textarea "10/15 GRILL / RICS 1000-1125 KEVIN Investigated grill pilot issue. Ordered new …"
type textarea "x"
type textarea "10/15 GRILL / RICS 1000-1125 KEVIN Investigated grill pilot issue. Ordered new …"
type textarea "x"
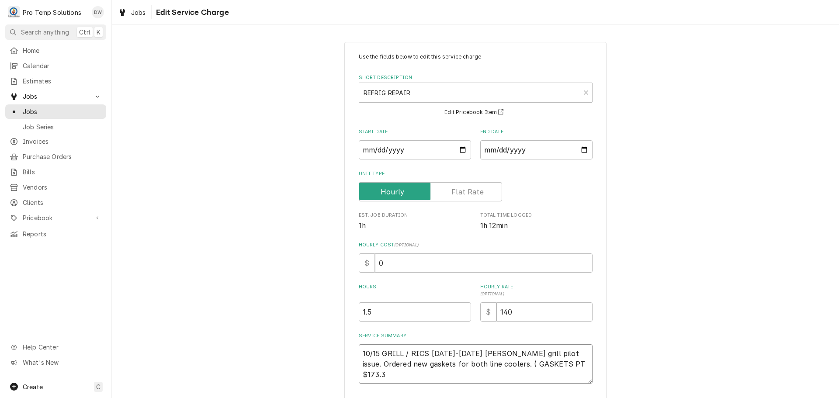
type textarea "10/15 GRILL / RICS 1000-1125 KEVIN Investigated grill pilot issue. Ordered new …"
type textarea "x"
type textarea "10/15 GRILL / RICS 1000-1125 KEVIN Investigated grill pilot issue. Ordered new …"
type textarea "x"
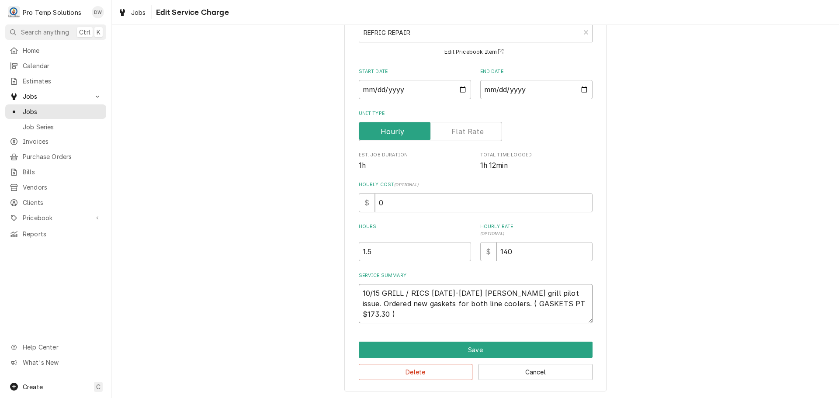
scroll to position [61, 0]
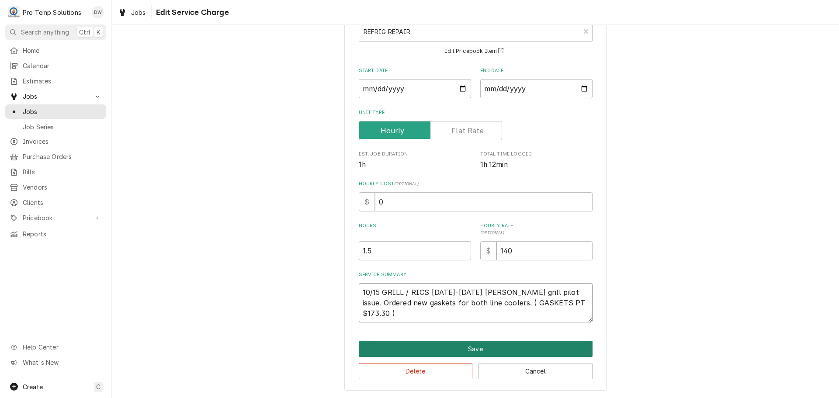
type textarea "10/15 GRILL / RICS 1000-1125 KEVIN Investigated grill pilot issue. Ordered new …"
click at [466, 347] on button "Save" at bounding box center [476, 349] width 234 height 16
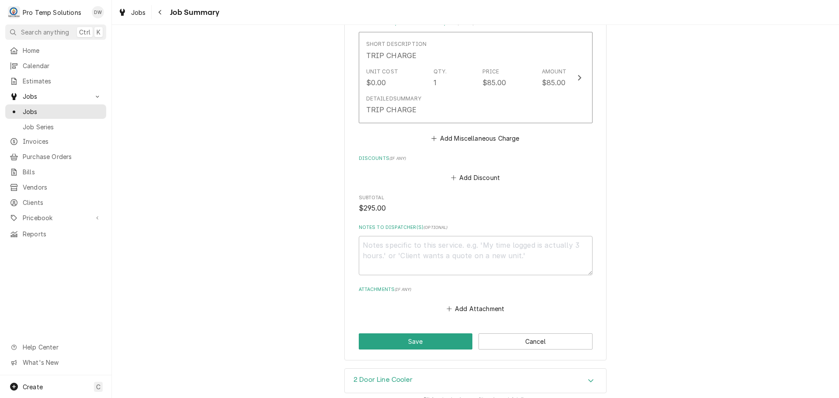
scroll to position [568, 0]
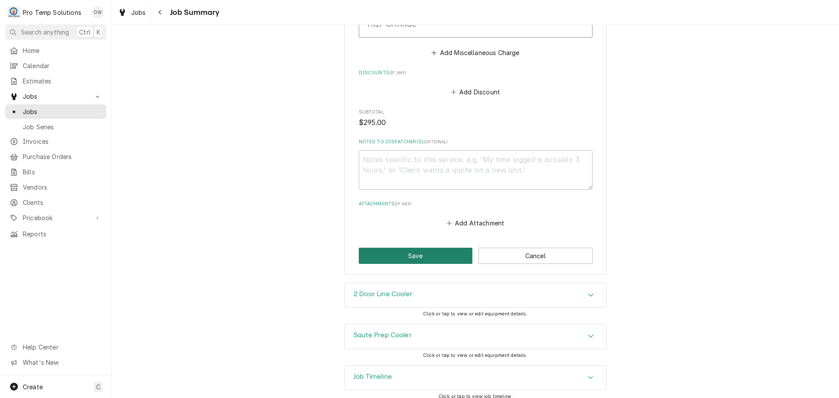
click at [414, 254] on button "Save" at bounding box center [416, 256] width 114 height 16
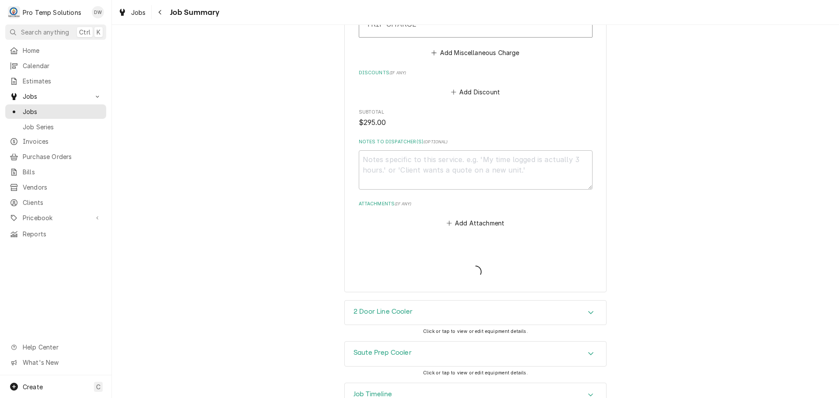
type textarea "x"
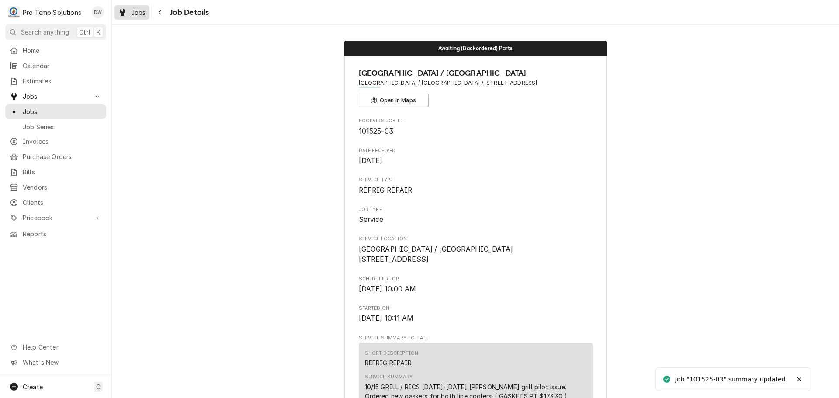
click at [132, 10] on span "Jobs" at bounding box center [138, 12] width 15 height 9
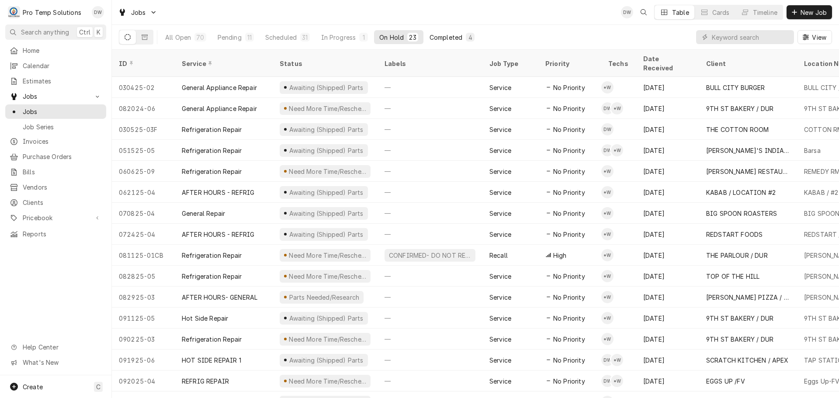
click at [454, 35] on div "Completed" at bounding box center [446, 37] width 33 height 9
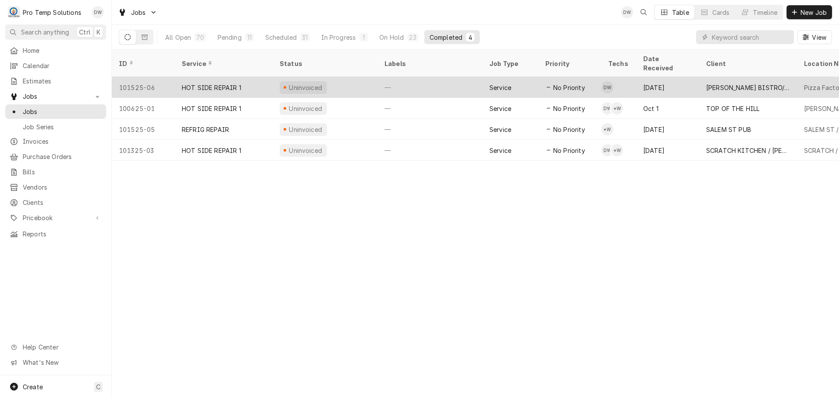
click at [445, 77] on div "—" at bounding box center [430, 87] width 105 height 21
